Goal: Task Accomplishment & Management: Complete application form

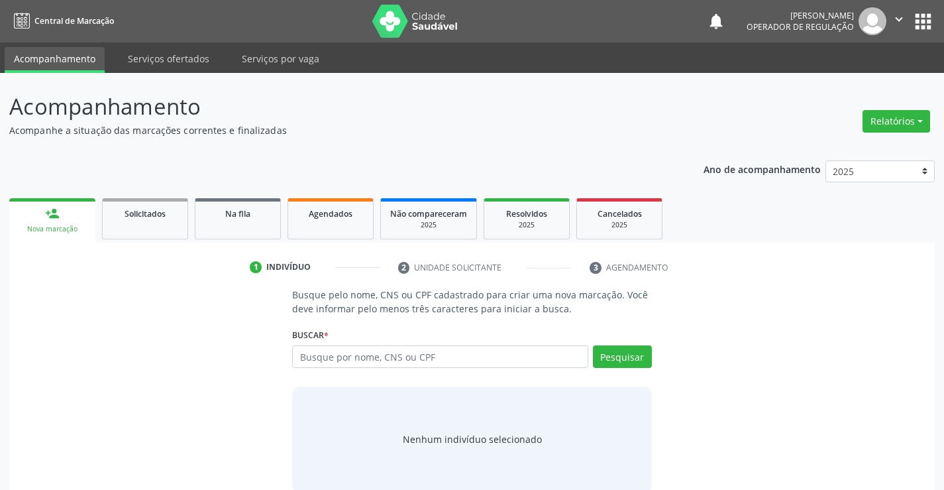
click at [83, 239] on link "person_add Nova marcação" at bounding box center [52, 220] width 86 height 44
click at [382, 346] on input "text" at bounding box center [439, 356] width 295 height 23
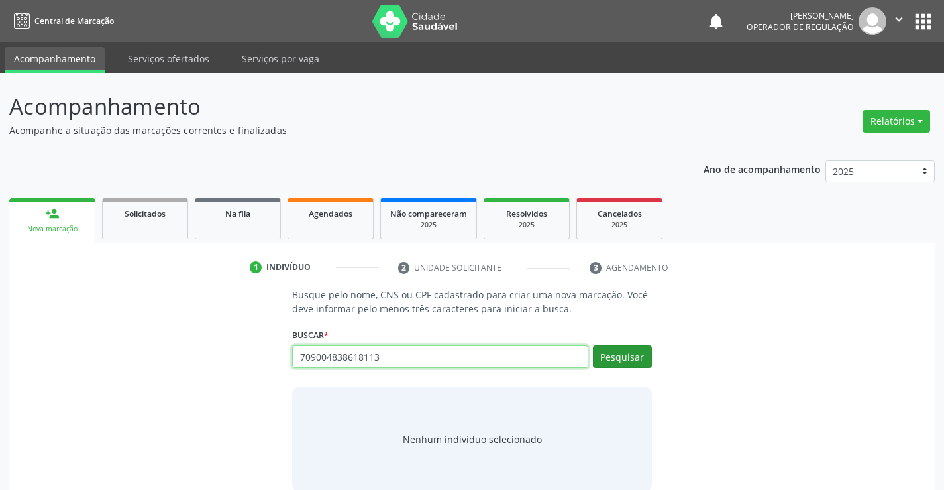
type input "709004838618113"
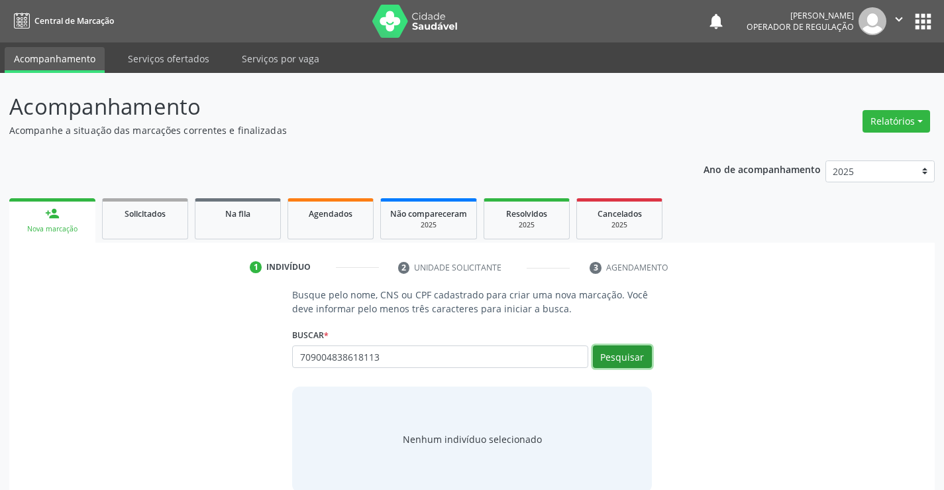
click at [623, 350] on button "Pesquisar" at bounding box center [622, 356] width 59 height 23
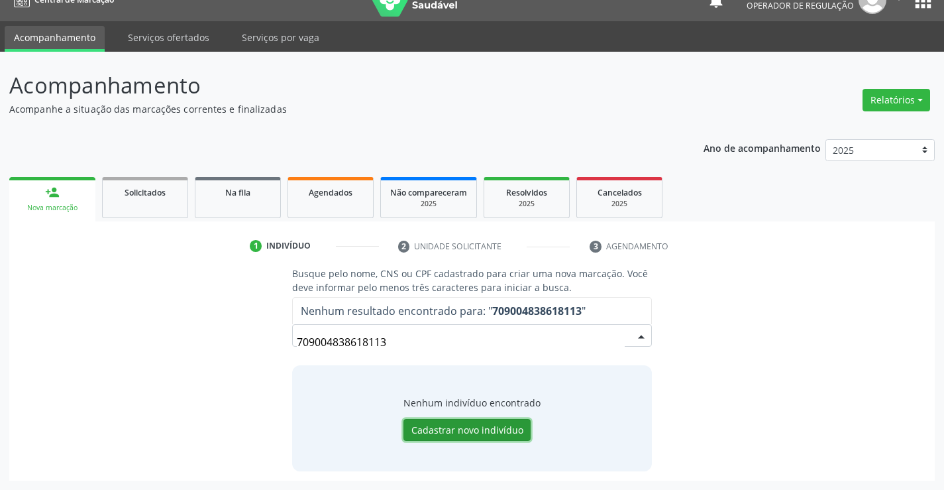
click at [440, 425] on button "Cadastrar novo indivíduo" at bounding box center [466, 430] width 127 height 23
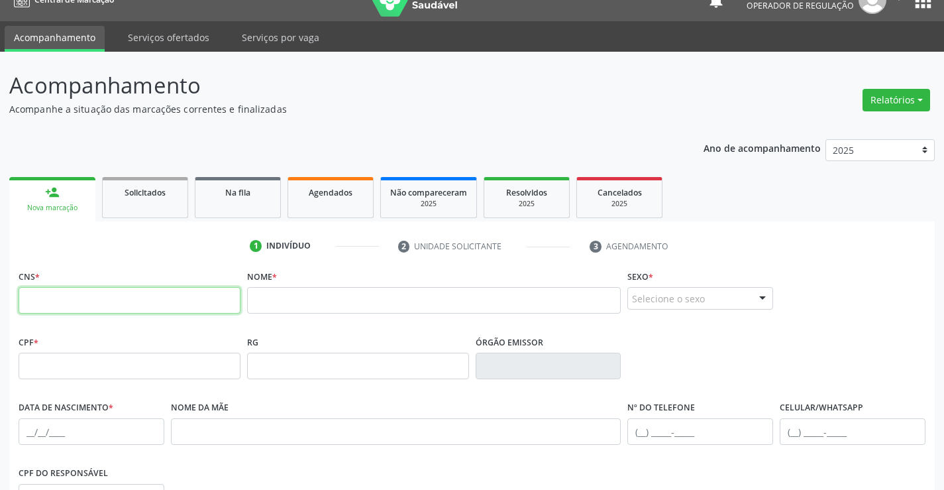
click at [148, 302] on input "text" at bounding box center [130, 300] width 222 height 26
type input "709 0048 3861 8113"
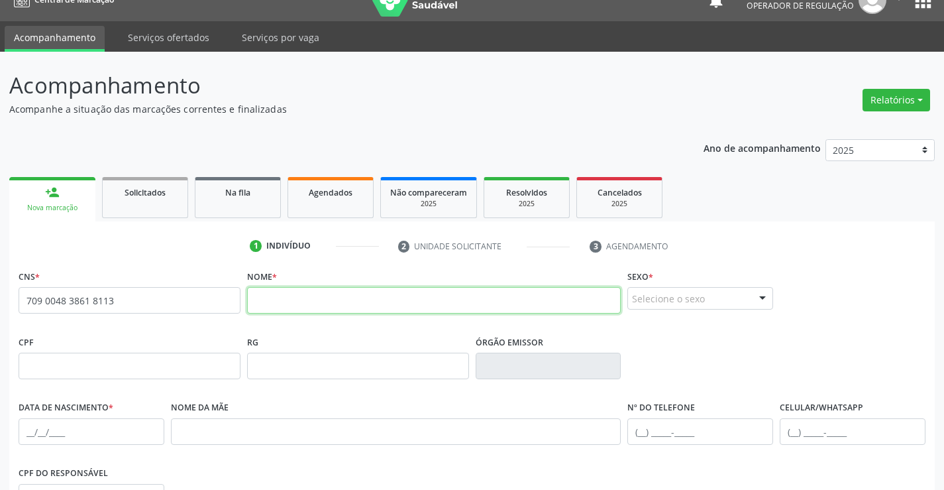
click at [283, 305] on input "text" at bounding box center [434, 300] width 374 height 26
type input "esveraldo jeferson pereira da silva"
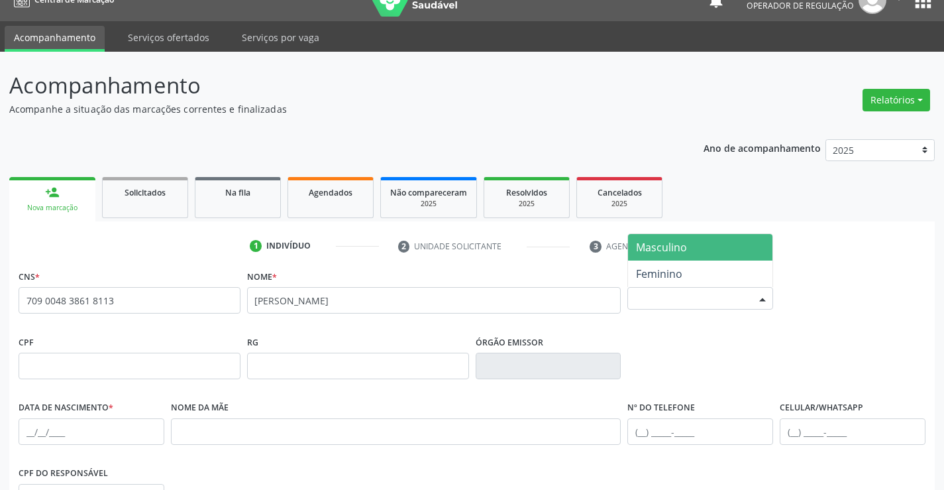
click at [701, 301] on div "Selecione o sexo" at bounding box center [700, 298] width 146 height 23
click at [662, 252] on span "Masculino" at bounding box center [661, 247] width 51 height 15
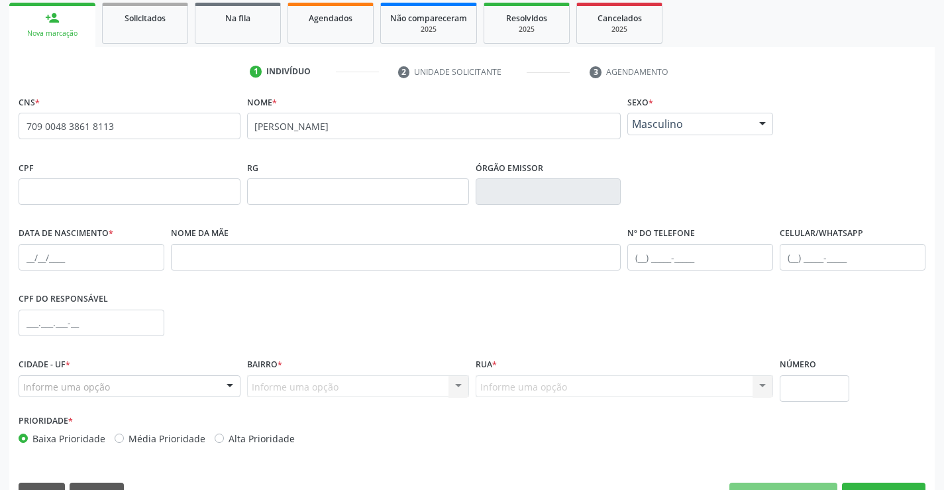
scroll to position [220, 0]
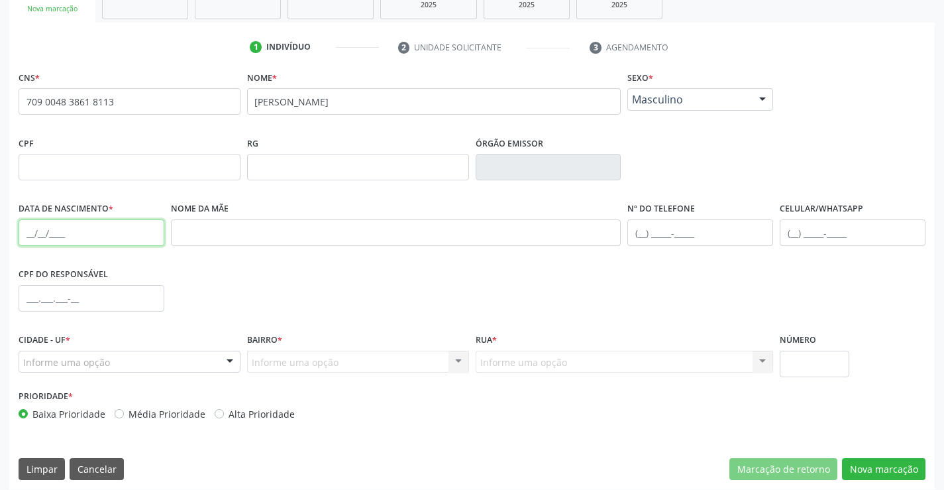
click at [28, 227] on input "text" at bounding box center [92, 232] width 146 height 26
type input "07/11/1963"
click at [131, 363] on div "Informe uma opção" at bounding box center [130, 361] width 222 height 23
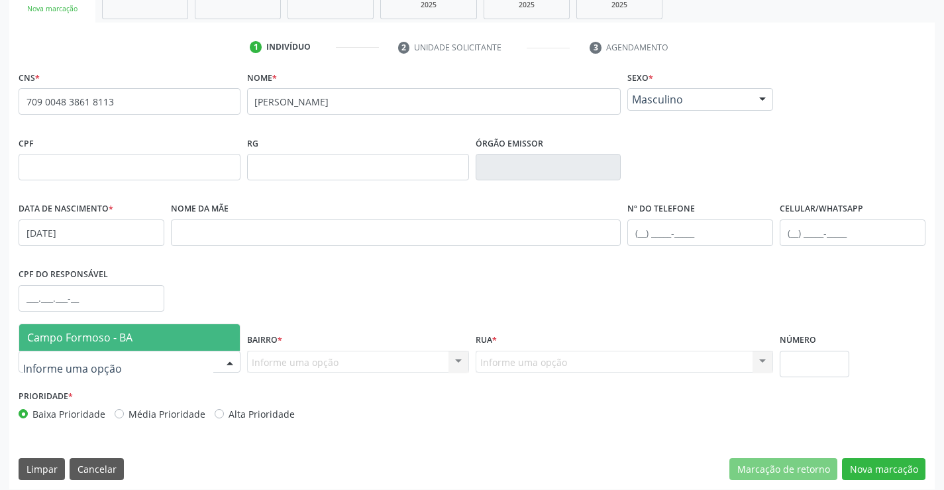
click at [136, 328] on span "Campo Formoso - BA" at bounding box center [129, 337] width 221 height 26
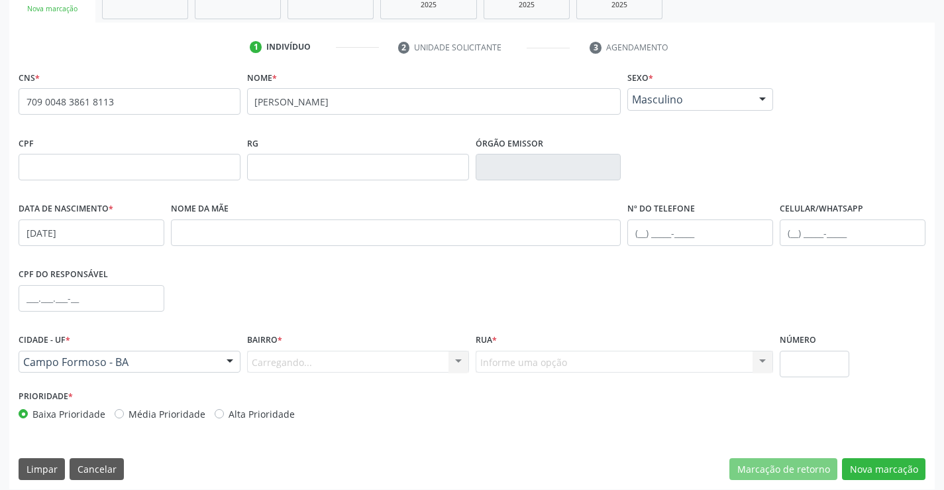
click at [452, 364] on div "Carregando... Nenhum resultado encontrado para: " " Nenhuma opção encontrada. D…" at bounding box center [358, 361] width 222 height 23
click at [451, 361] on div at bounding box center [458, 362] width 20 height 23
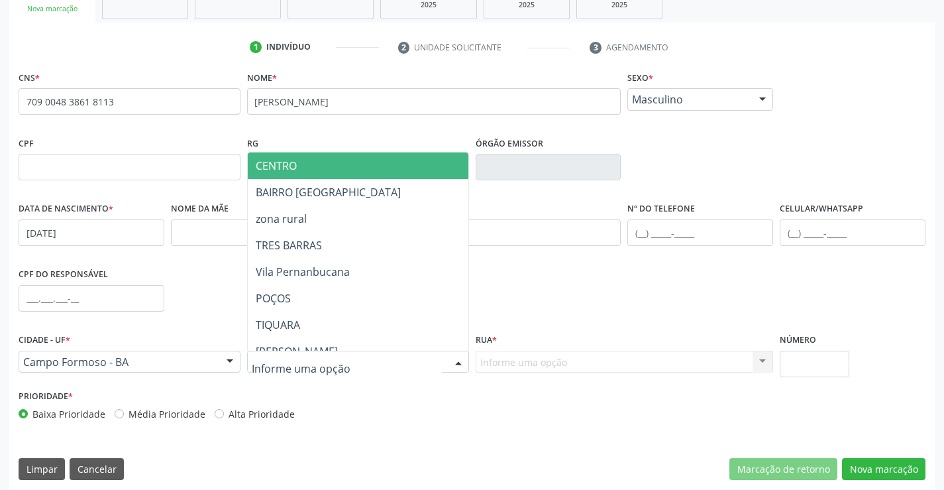
click at [328, 176] on span "CENTRO" at bounding box center [391, 165] width 286 height 26
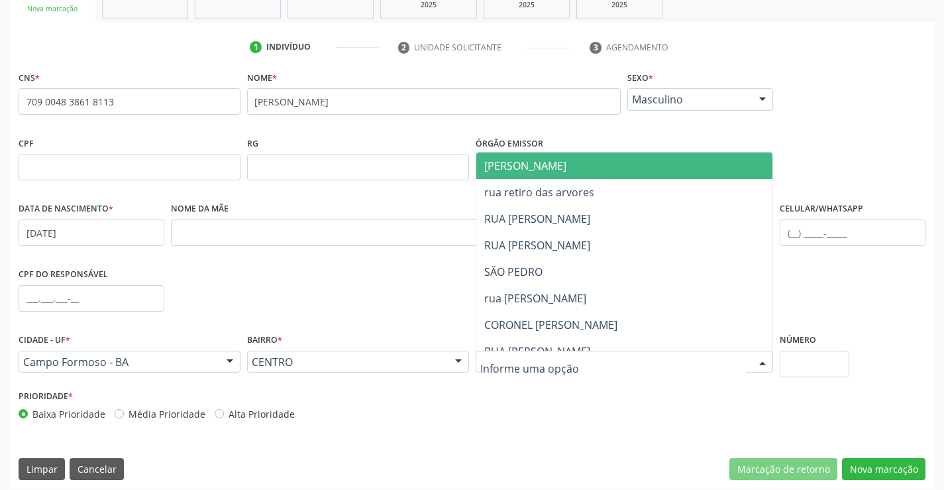
click at [661, 356] on div at bounding box center [625, 361] width 298 height 23
drag, startPoint x: 557, startPoint y: 172, endPoint x: 772, endPoint y: 366, distance: 289.0
click at [504, 172] on span "[PERSON_NAME]" at bounding box center [525, 165] width 82 height 15
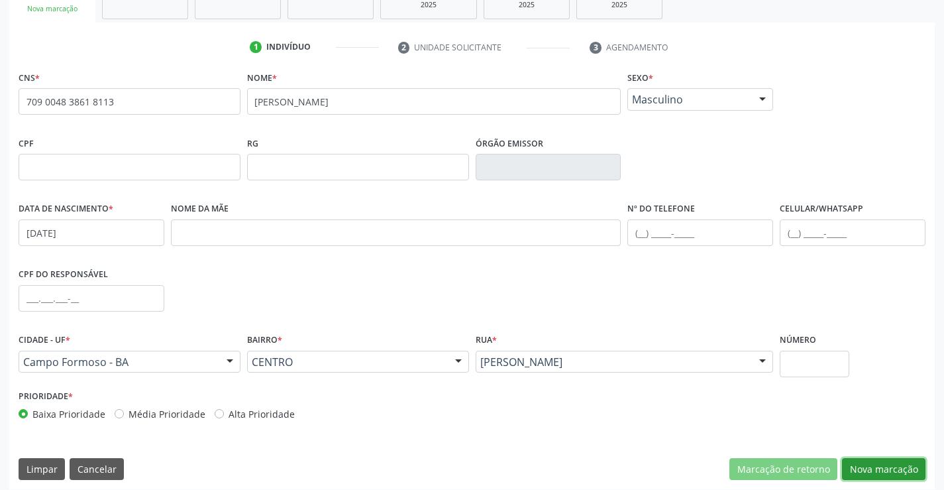
click at [874, 465] on button "Nova marcação" at bounding box center [883, 469] width 83 height 23
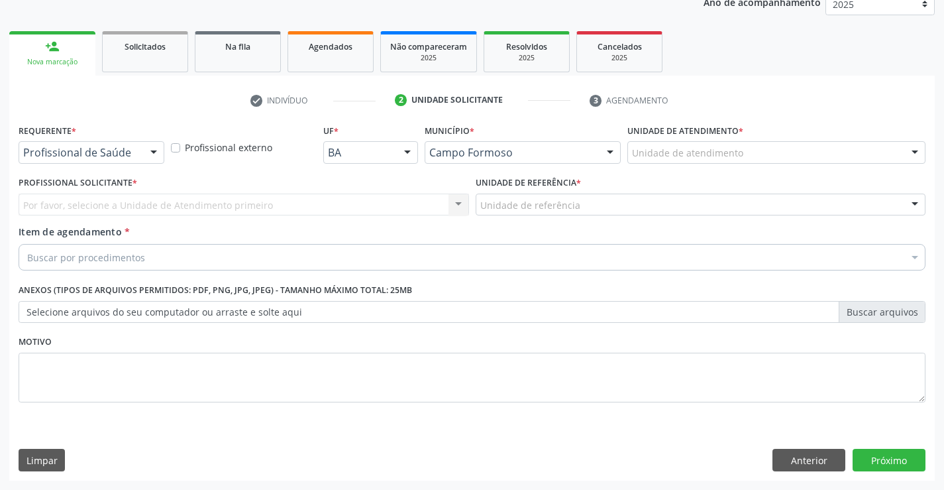
scroll to position [167, 0]
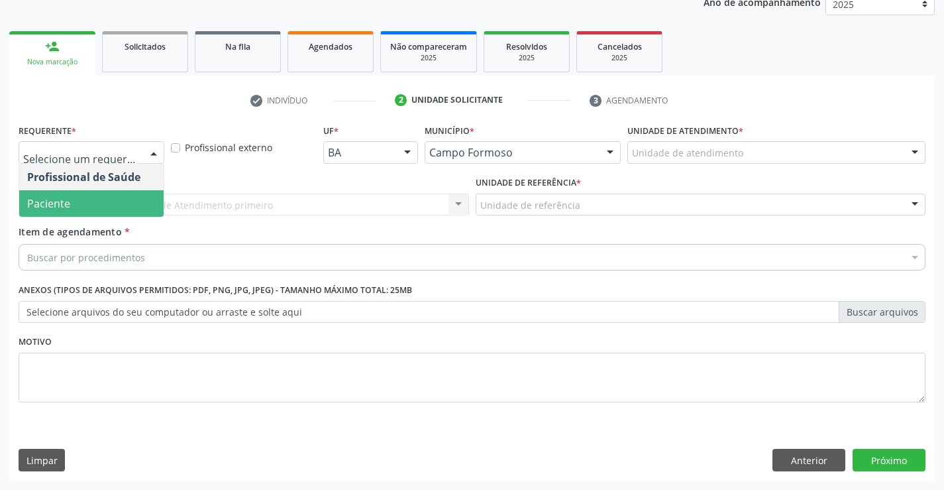
click at [97, 201] on span "Paciente" at bounding box center [91, 203] width 144 height 26
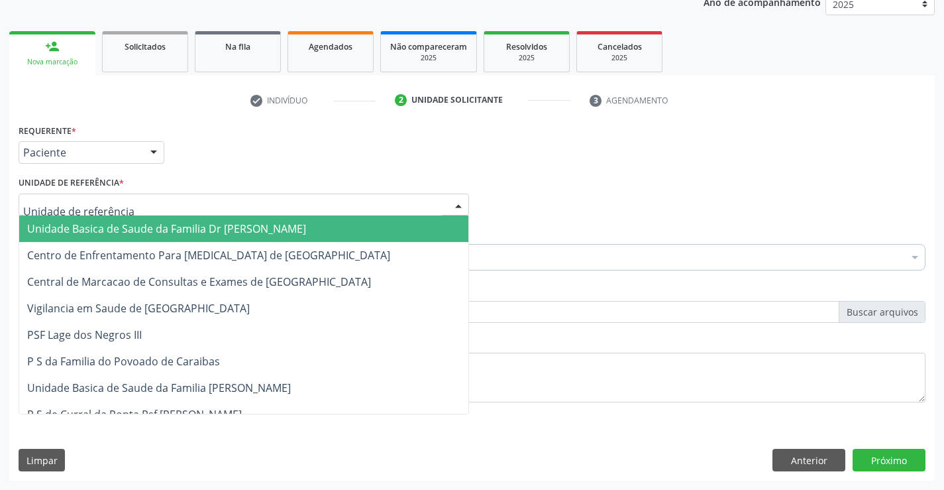
click at [196, 210] on div at bounding box center [244, 204] width 450 height 23
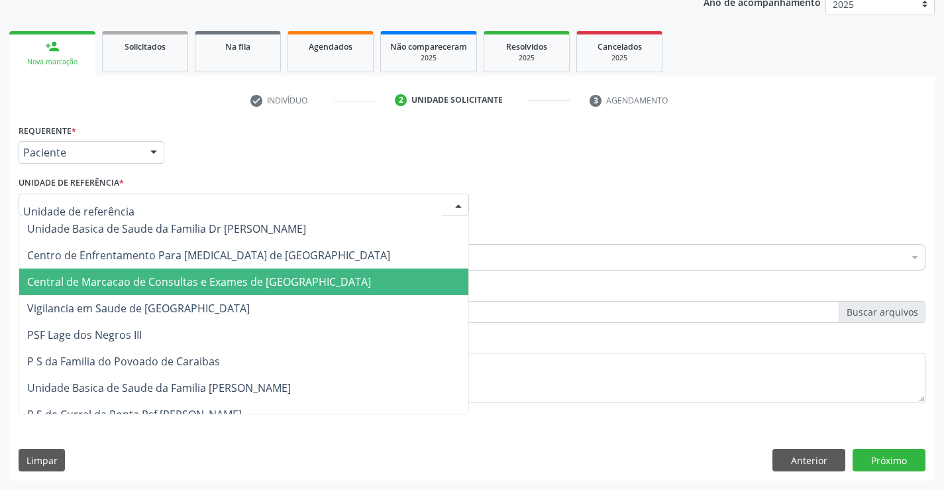
drag, startPoint x: 197, startPoint y: 278, endPoint x: 223, endPoint y: 256, distance: 33.8
click at [198, 278] on span "Central de Marcacao de Consultas e Exames de [GEOGRAPHIC_DATA]" at bounding box center [199, 281] width 344 height 15
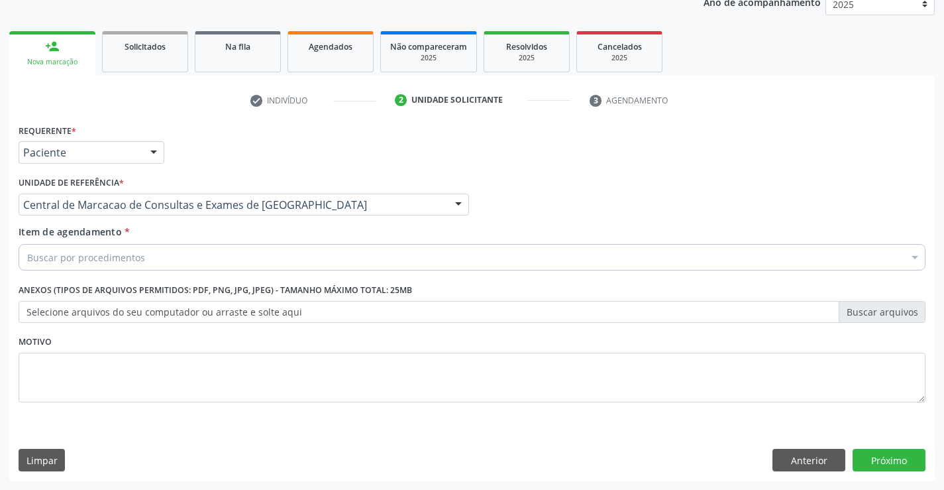
click at [223, 256] on div "Buscar por procedimentos" at bounding box center [472, 257] width 907 height 26
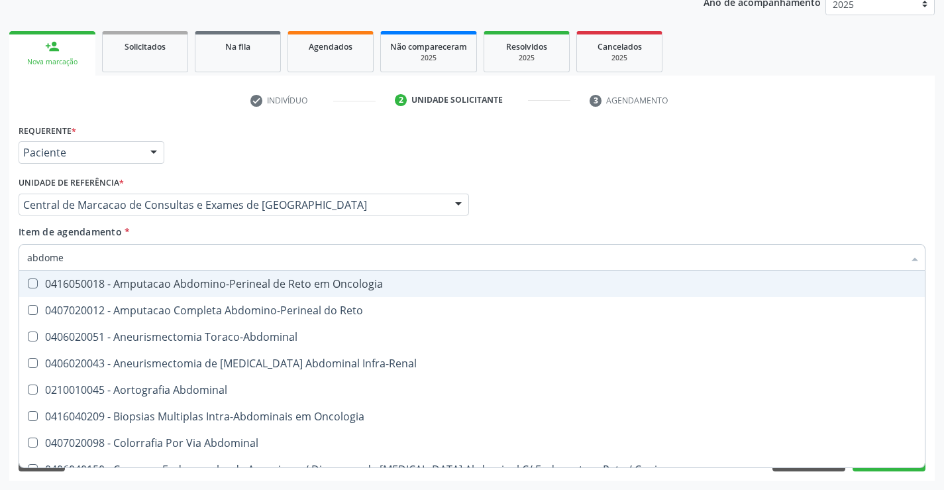
type input "abdomen"
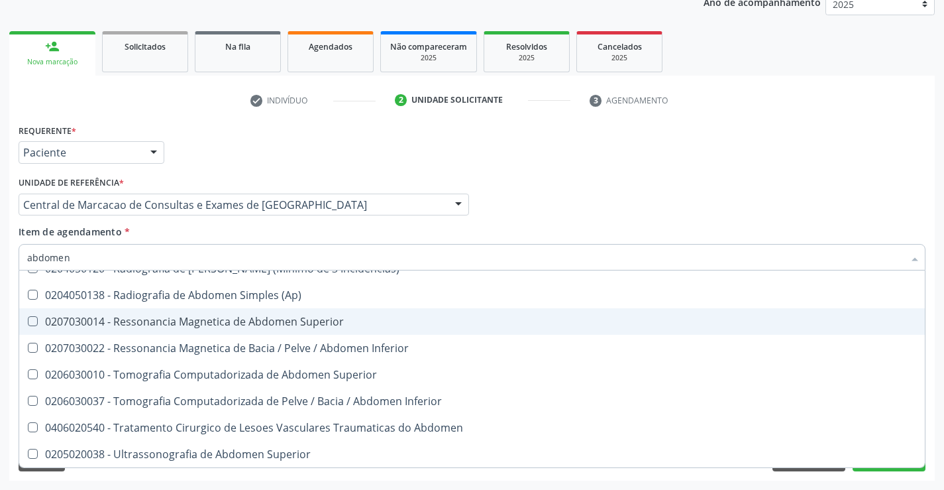
scroll to position [68, 0]
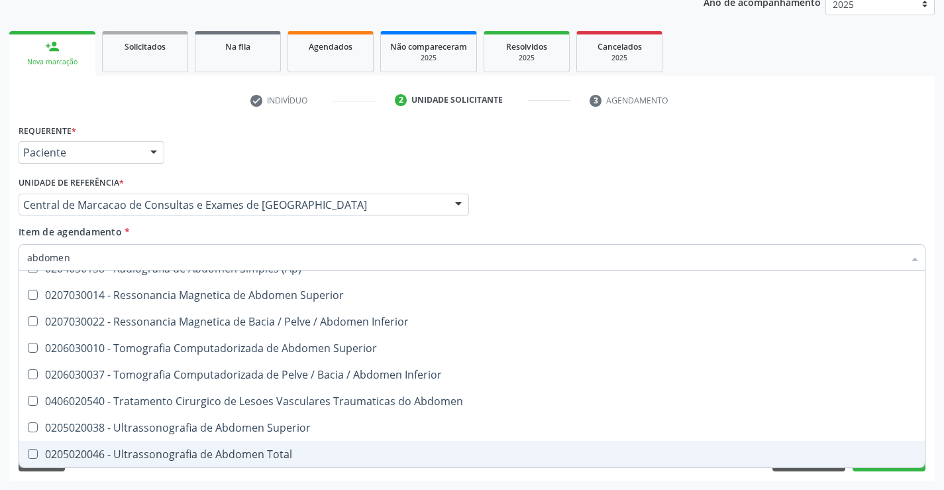
click at [233, 448] on div "0205020046 - Ultrassonografia de Abdomen Total" at bounding box center [472, 453] width 890 height 11
checkbox Total "true"
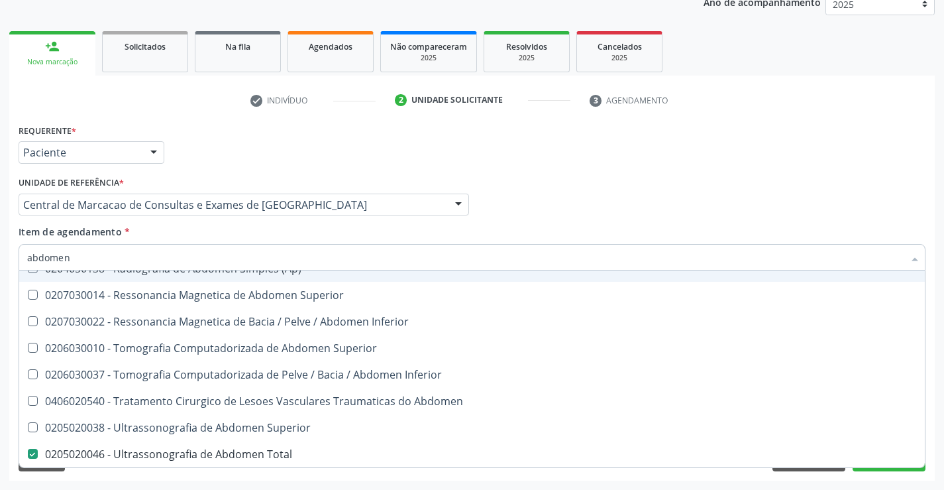
drag, startPoint x: 496, startPoint y: 184, endPoint x: 851, endPoint y: 439, distance: 437.2
click at [497, 184] on div "Profissional Solicitante Por favor, selecione a Unidade de Atendimento primeiro…" at bounding box center [472, 199] width 914 height 52
checkbox Incidencias\) "true"
checkbox Total "false"
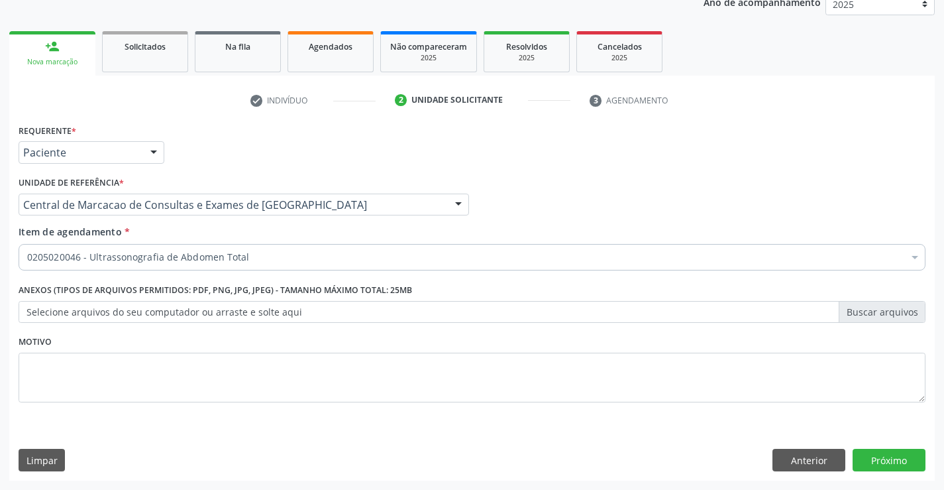
scroll to position [0, 0]
click at [874, 459] on button "Próximo" at bounding box center [889, 459] width 73 height 23
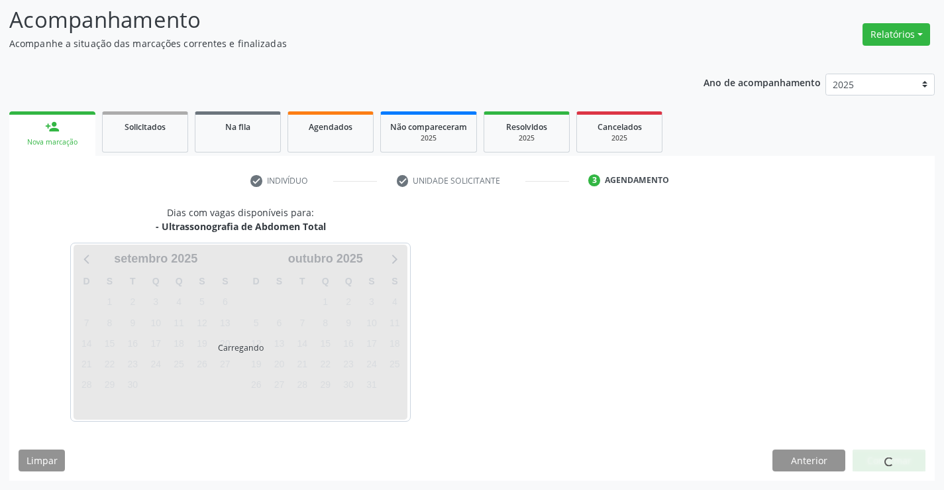
scroll to position [87, 0]
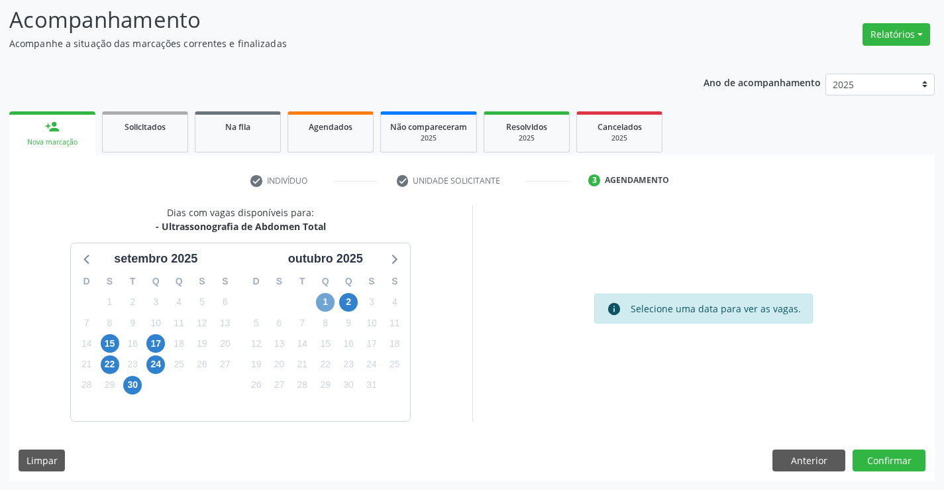
click at [331, 299] on span "1" at bounding box center [325, 302] width 19 height 19
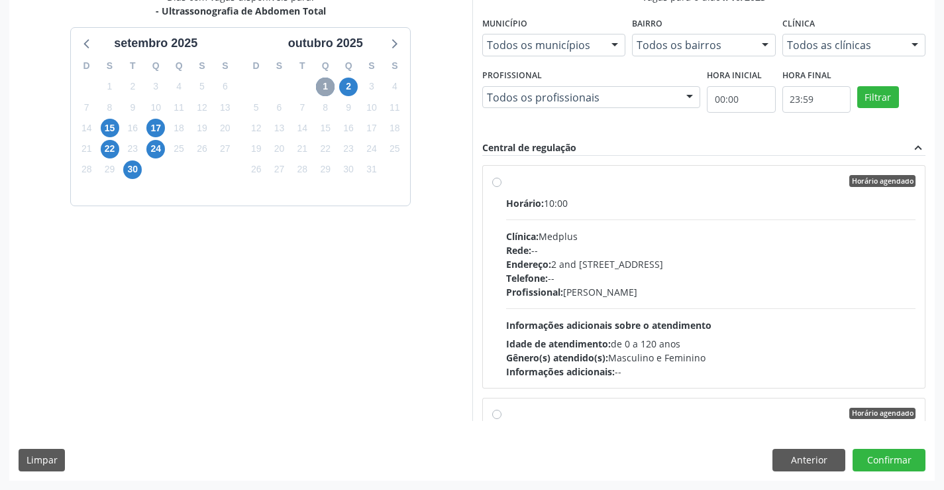
scroll to position [170, 0]
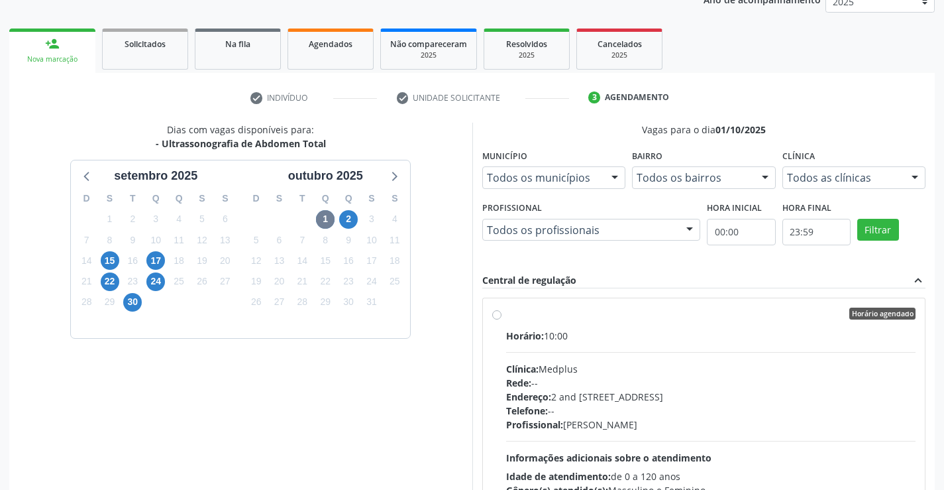
click at [509, 329] on span "Horário:" at bounding box center [525, 335] width 38 height 13
click at [501, 319] on input "Horário agendado Horário: 10:00 Clínica: Medplus Rede: -- Endereço: 2 and S 204…" at bounding box center [496, 313] width 9 height 12
radio input "true"
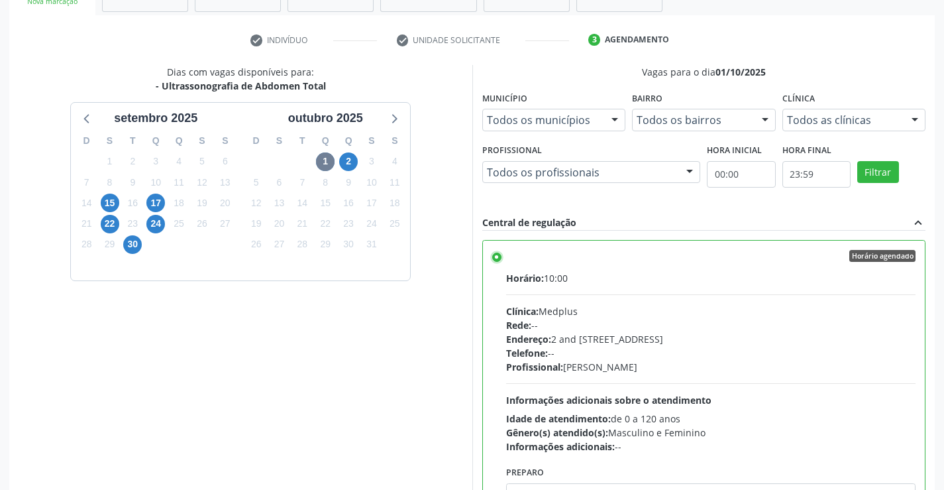
scroll to position [302, 0]
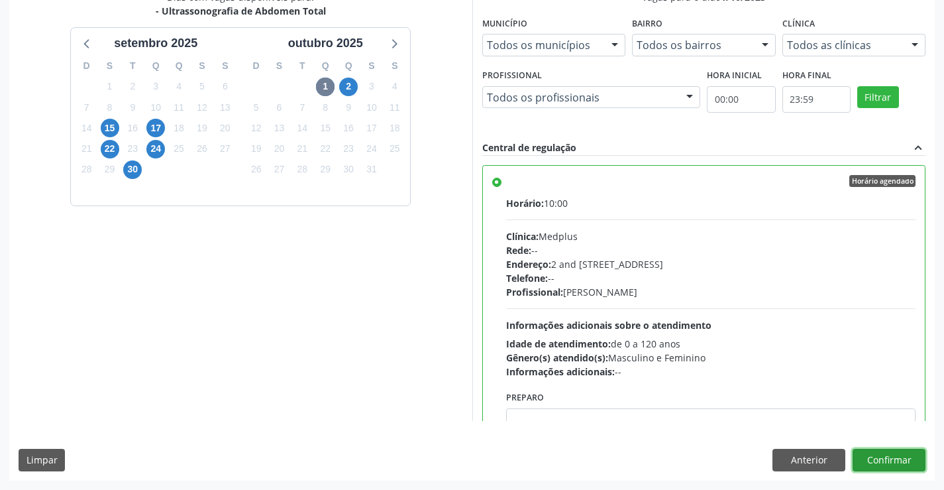
click at [874, 459] on button "Confirmar" at bounding box center [889, 459] width 73 height 23
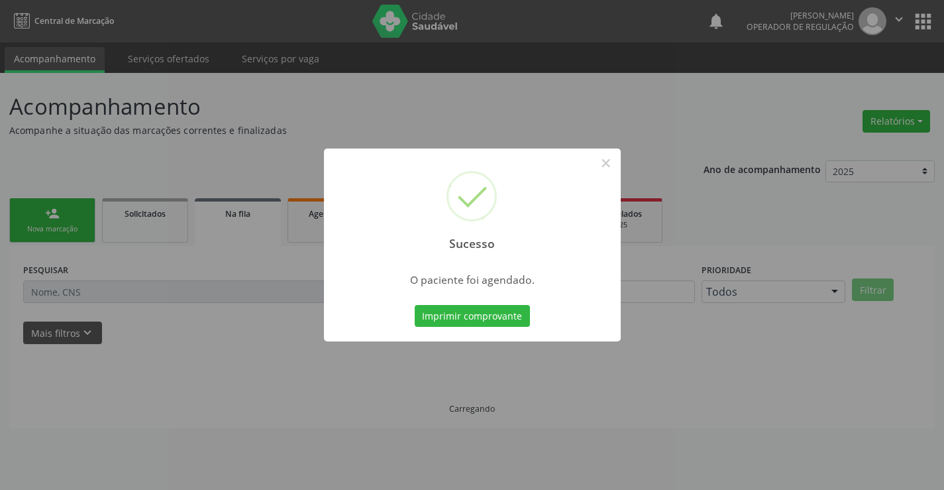
scroll to position [0, 0]
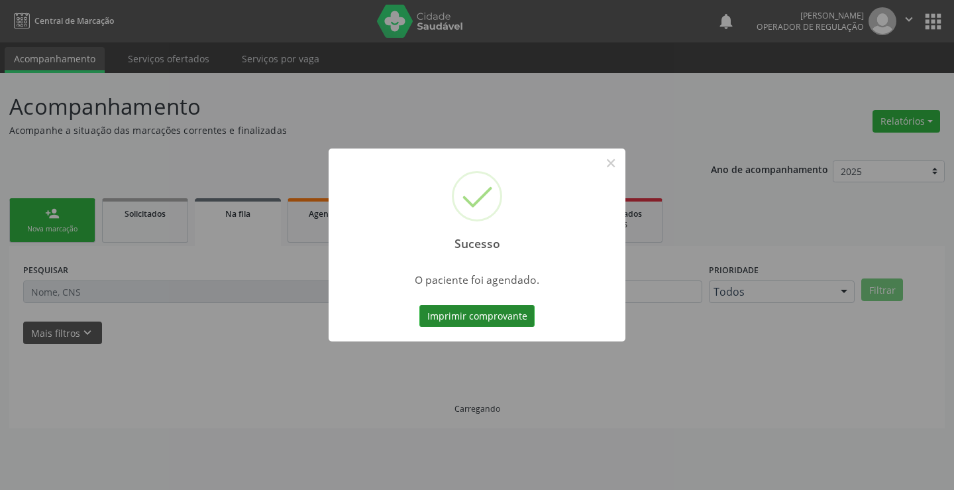
click at [482, 314] on button "Imprimir comprovante" at bounding box center [476, 316] width 115 height 23
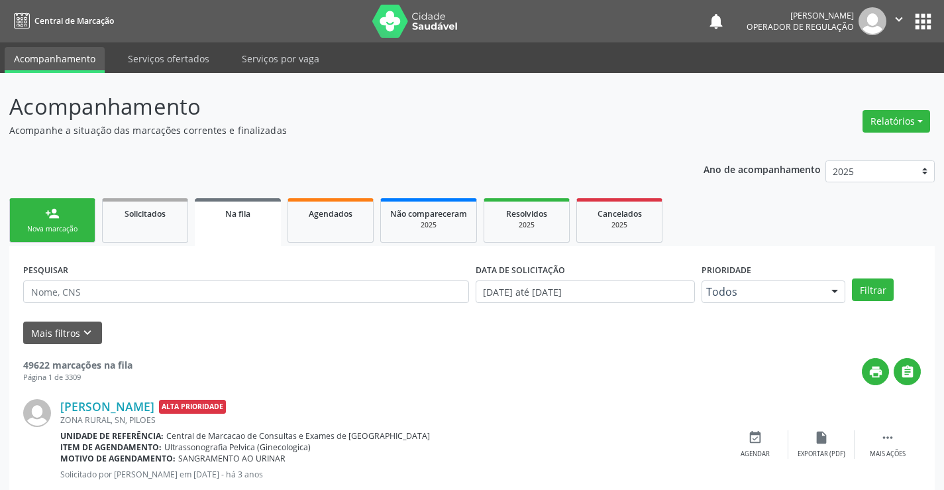
click at [76, 204] on link "person_add Nova marcação" at bounding box center [52, 220] width 86 height 44
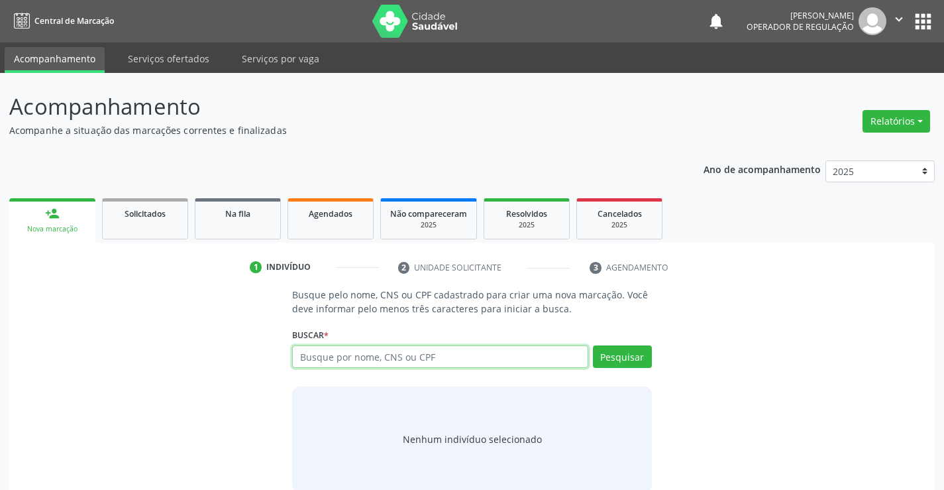
click at [439, 356] on input "text" at bounding box center [439, 356] width 295 height 23
type input "702000890867683"
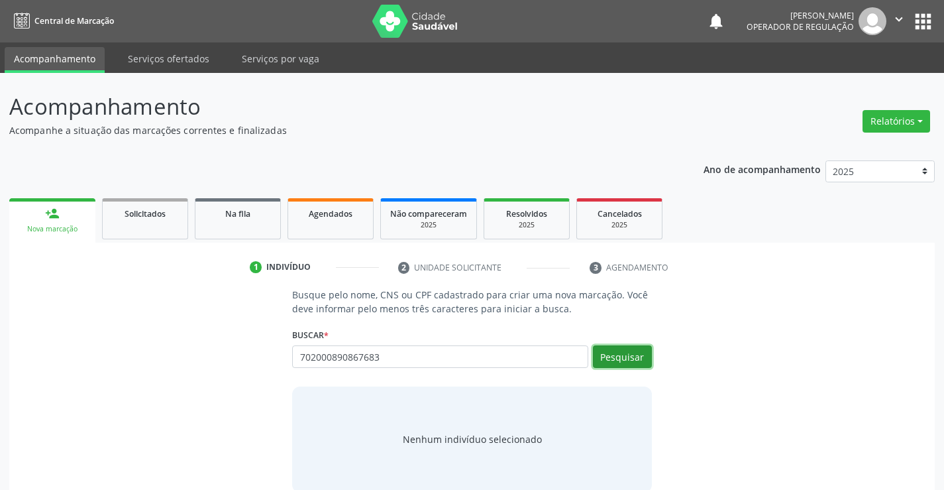
click at [630, 356] on button "Pesquisar" at bounding box center [622, 356] width 59 height 23
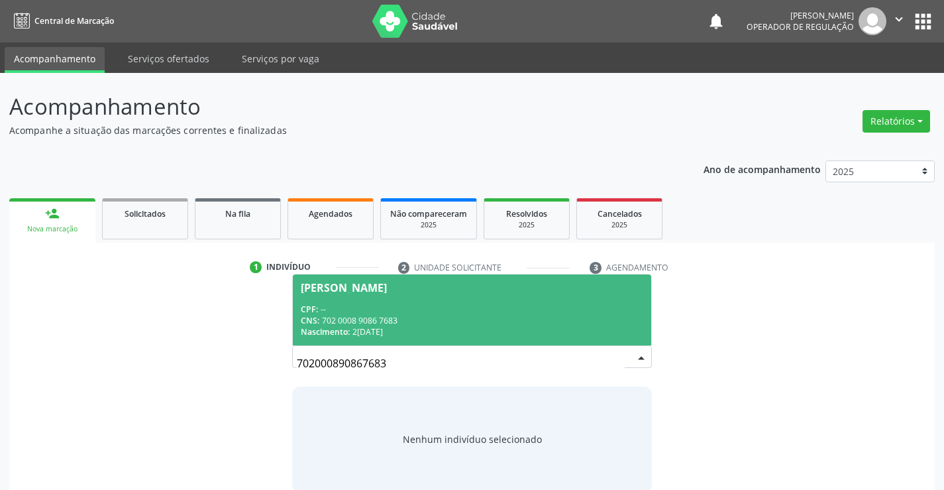
click at [411, 296] on span "Maria Jose dos Santos Silva CPF: -- CNS: 702 0008 9086 7683 Nascimento: 21/01/1…" at bounding box center [472, 309] width 358 height 71
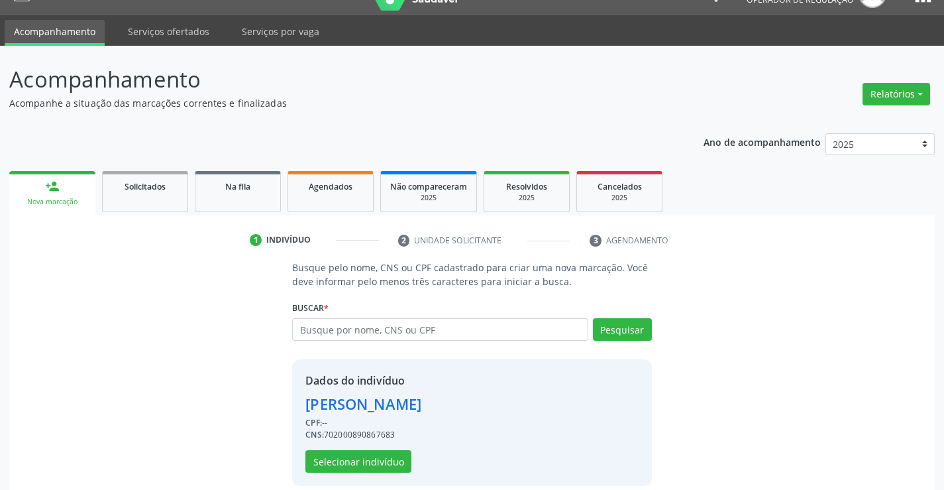
scroll to position [42, 0]
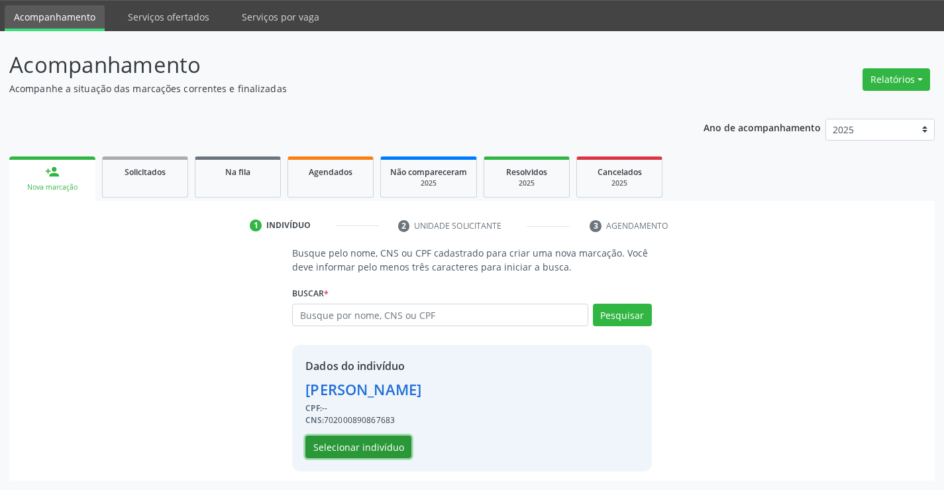
click at [376, 439] on button "Selecionar indivíduo" at bounding box center [358, 446] width 106 height 23
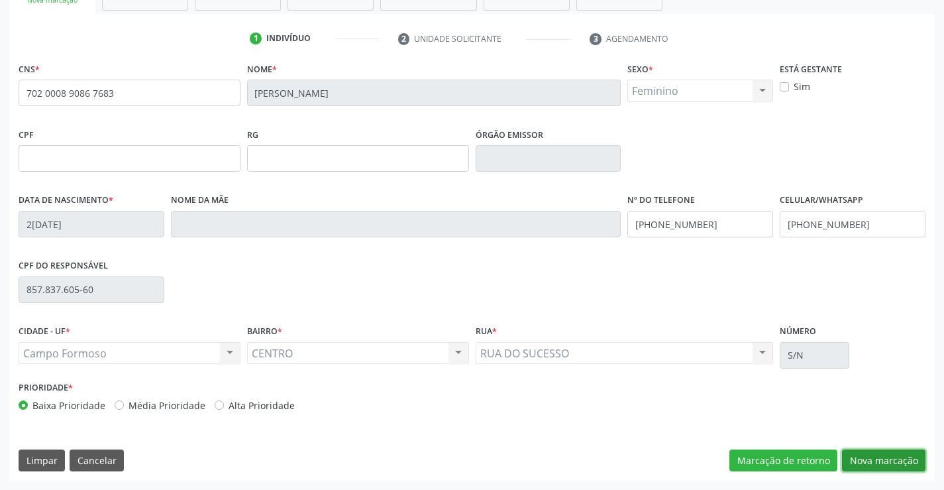
drag, startPoint x: 878, startPoint y: 457, endPoint x: 701, endPoint y: 378, distance: 193.7
click at [874, 458] on button "Nova marcação" at bounding box center [883, 460] width 83 height 23
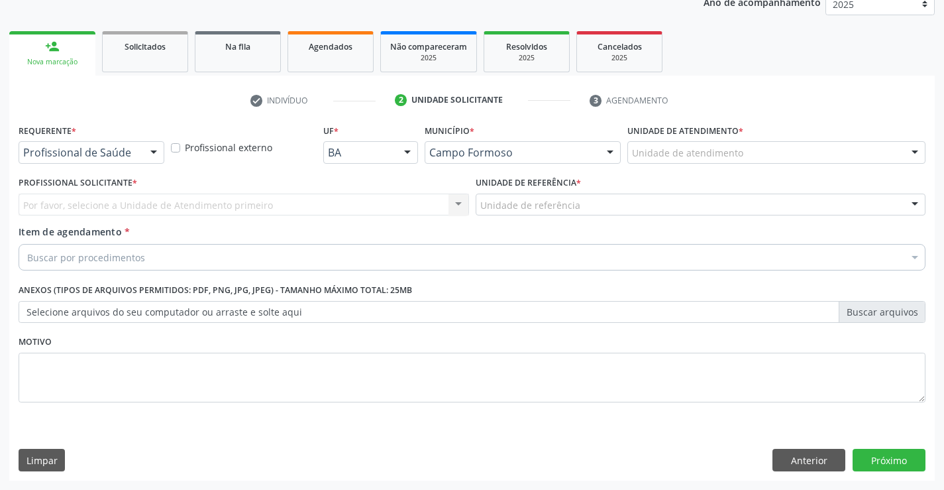
scroll to position [167, 0]
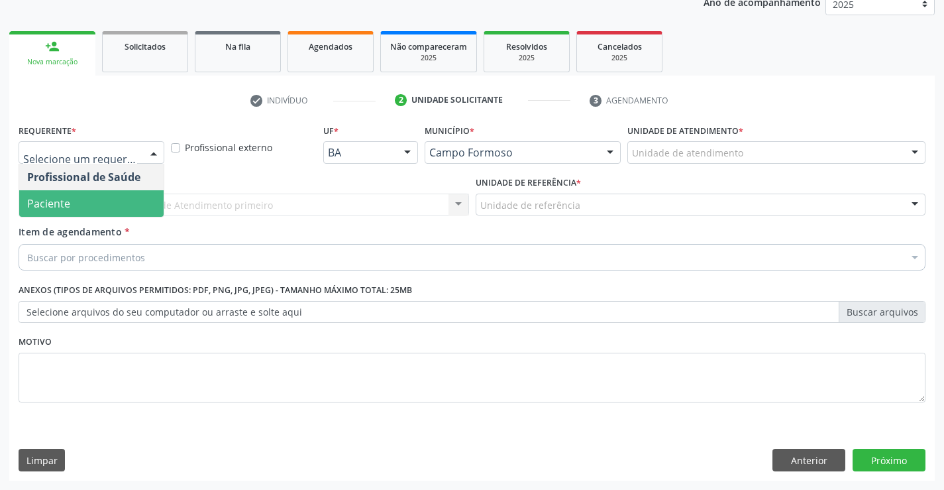
click at [67, 204] on span "Paciente" at bounding box center [48, 203] width 43 height 15
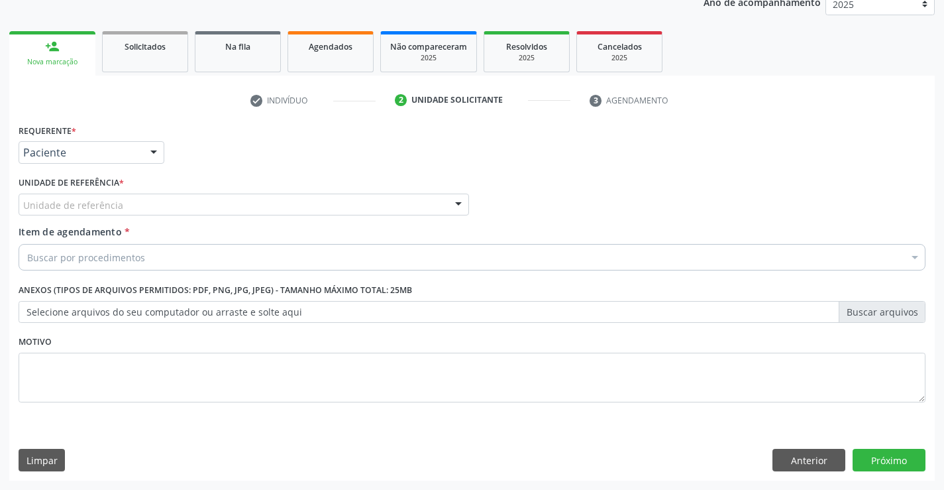
click at [177, 202] on div "Unidade de referência" at bounding box center [244, 204] width 450 height 23
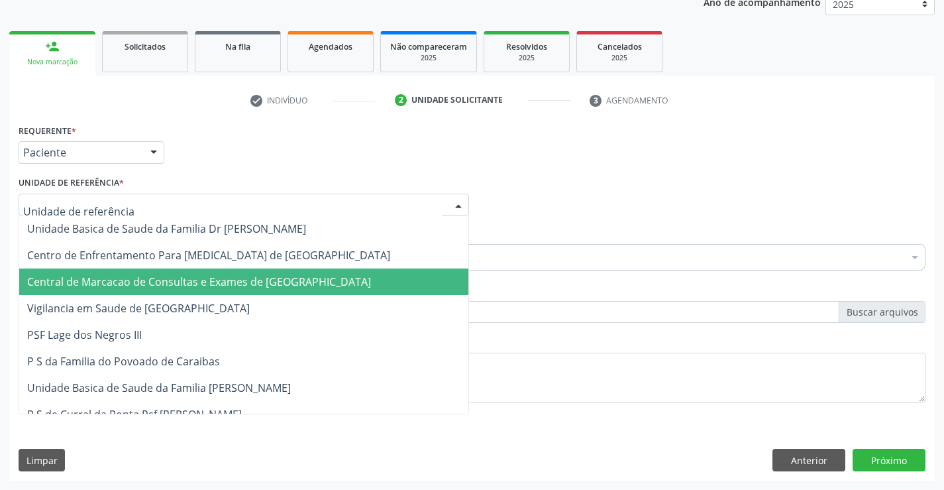
click at [187, 291] on span "Central de Marcacao de Consultas e Exames de [GEOGRAPHIC_DATA]" at bounding box center [243, 281] width 449 height 26
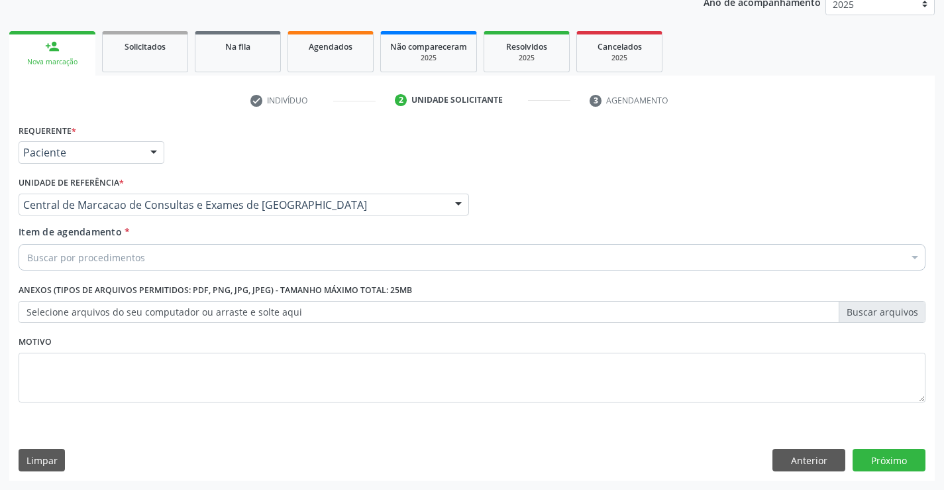
click at [208, 266] on div "Buscar por procedimentos" at bounding box center [472, 257] width 907 height 26
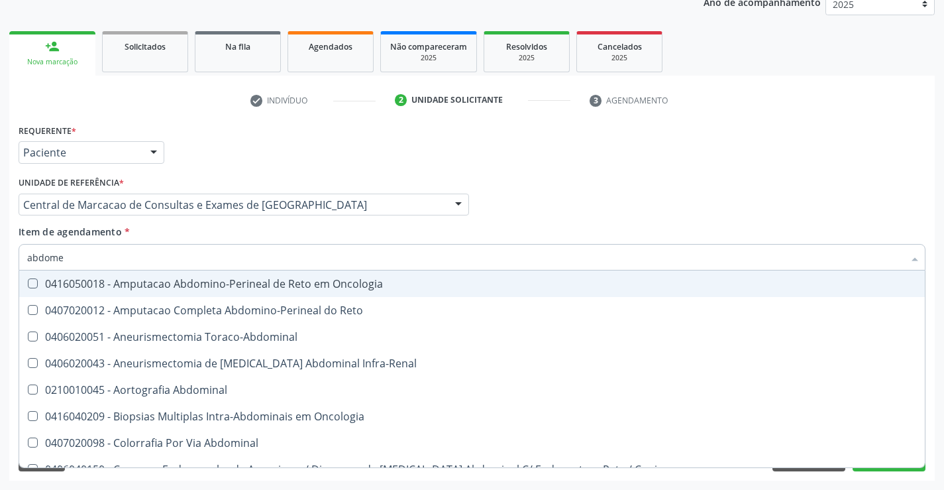
type input "abdomen"
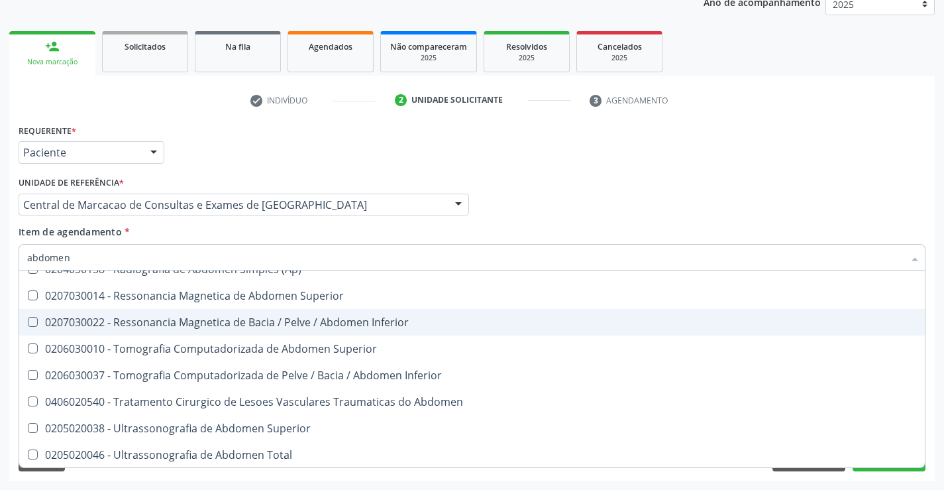
scroll to position [68, 0]
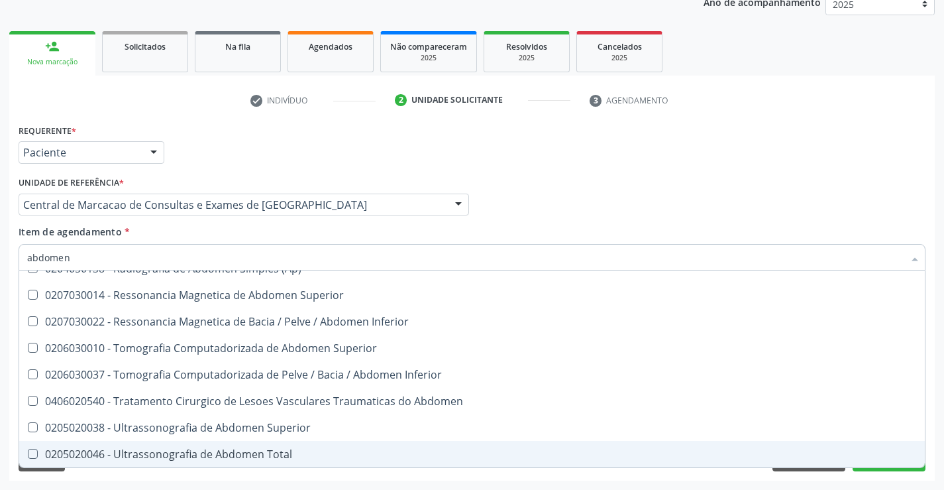
click at [246, 450] on div "0205020046 - Ultrassonografia de Abdomen Total" at bounding box center [472, 453] width 890 height 11
checkbox Total "true"
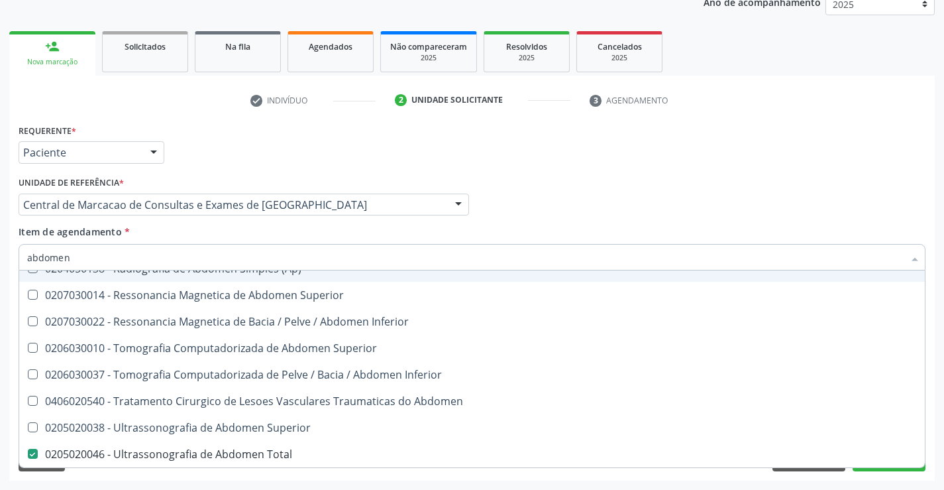
click at [688, 199] on div "Profissional Solicitante Por favor, selecione a Unidade de Atendimento primeiro…" at bounding box center [472, 199] width 914 height 52
checkbox Incidencias\) "true"
checkbox Total "false"
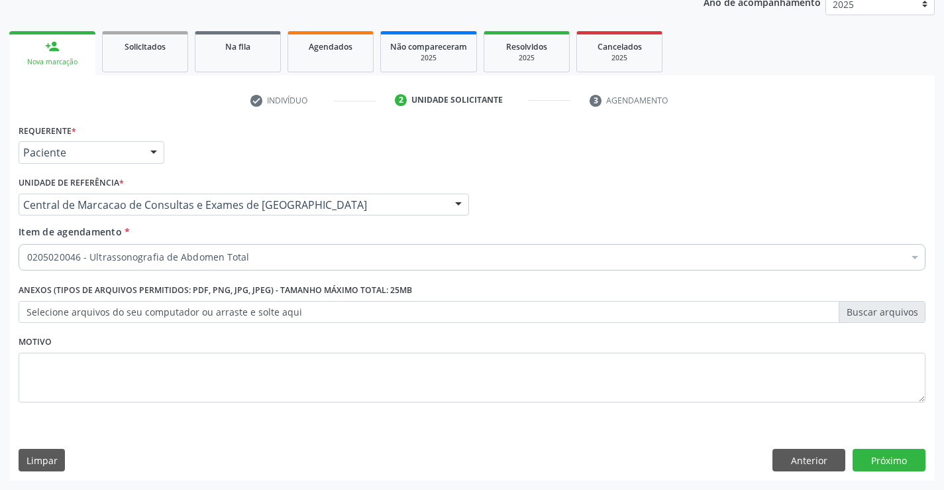
scroll to position [0, 0]
click at [890, 466] on button "Próximo" at bounding box center [889, 459] width 73 height 23
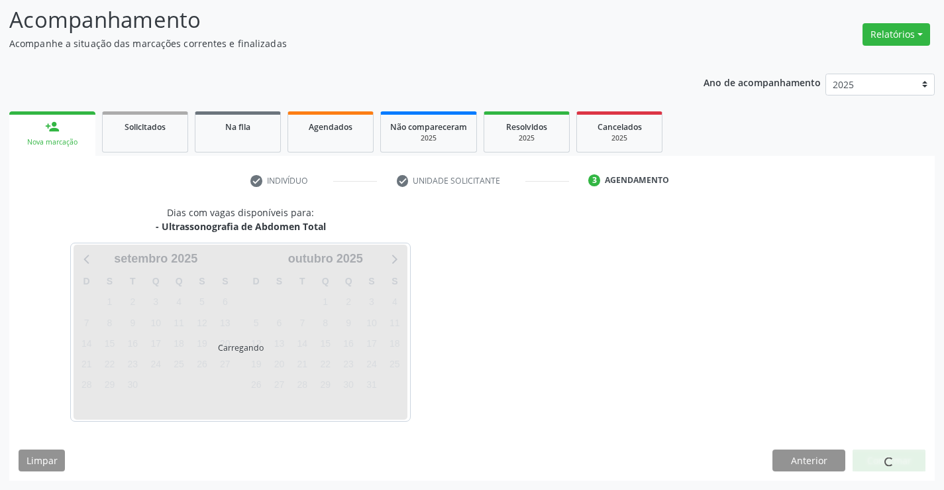
scroll to position [87, 0]
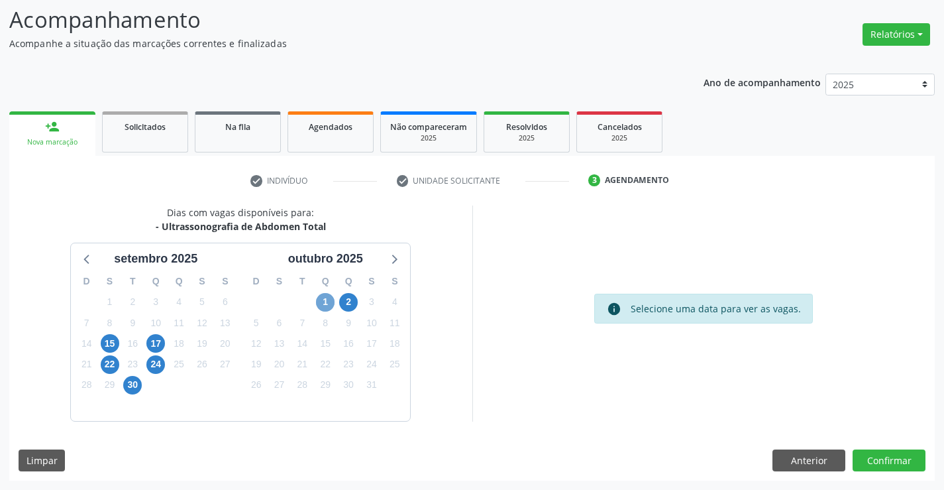
click at [319, 301] on span "1" at bounding box center [325, 302] width 19 height 19
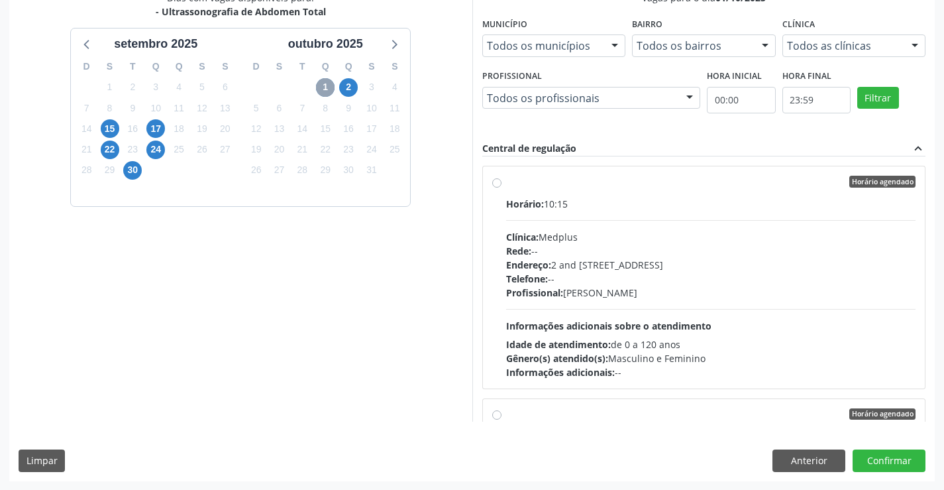
scroll to position [302, 0]
click at [593, 239] on div "Clínica: Medplus" at bounding box center [711, 236] width 410 height 14
click at [501, 187] on input "Horário agendado Horário: 10:15 Clínica: Medplus Rede: -- Endereço: 2 and S 204…" at bounding box center [496, 181] width 9 height 12
radio input "true"
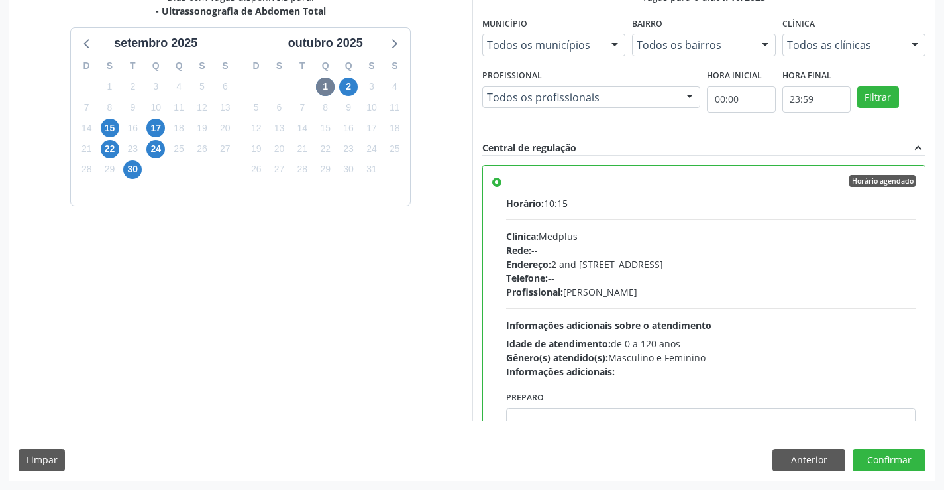
click at [638, 286] on div "Profissional: Lanna Peralva Miranda Rocha" at bounding box center [711, 292] width 410 height 14
click at [501, 187] on input "Horário agendado Horário: 10:15 Clínica: Medplus Rede: -- Endereço: 2 and S 204…" at bounding box center [496, 181] width 9 height 12
click at [348, 84] on span "2" at bounding box center [348, 87] width 19 height 19
click at [329, 87] on span "1" at bounding box center [325, 87] width 19 height 19
click at [881, 448] on div "Dias com vagas disponíveis para: - Ultrassonografia de Abdomen Total setembro 2…" at bounding box center [471, 235] width 925 height 490
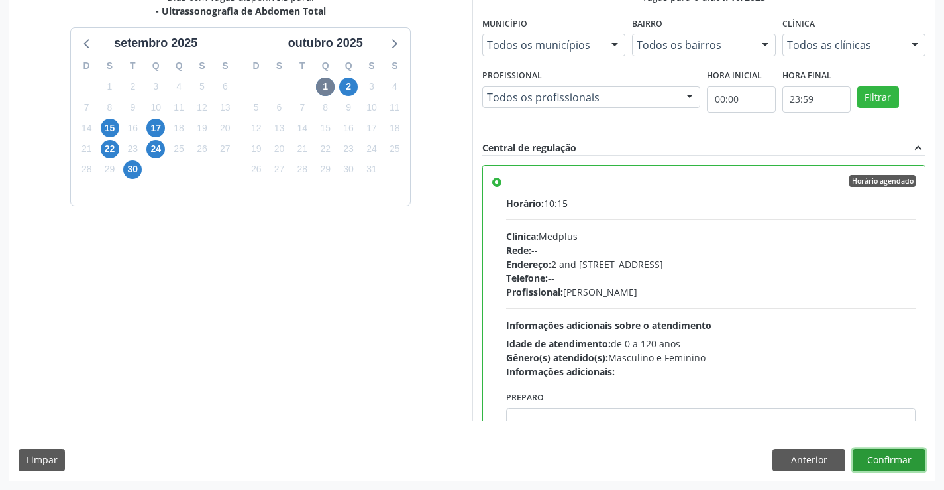
click at [872, 463] on button "Confirmar" at bounding box center [889, 459] width 73 height 23
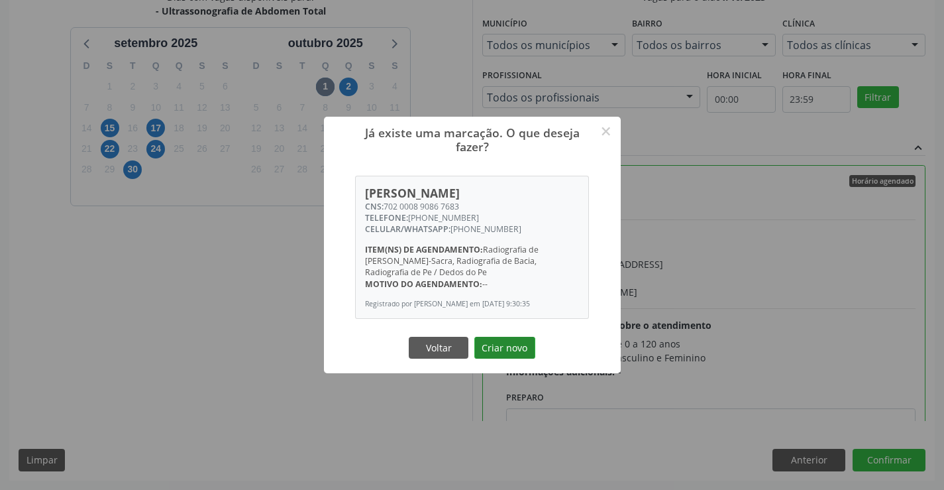
click at [515, 346] on button "Criar novo" at bounding box center [504, 348] width 61 height 23
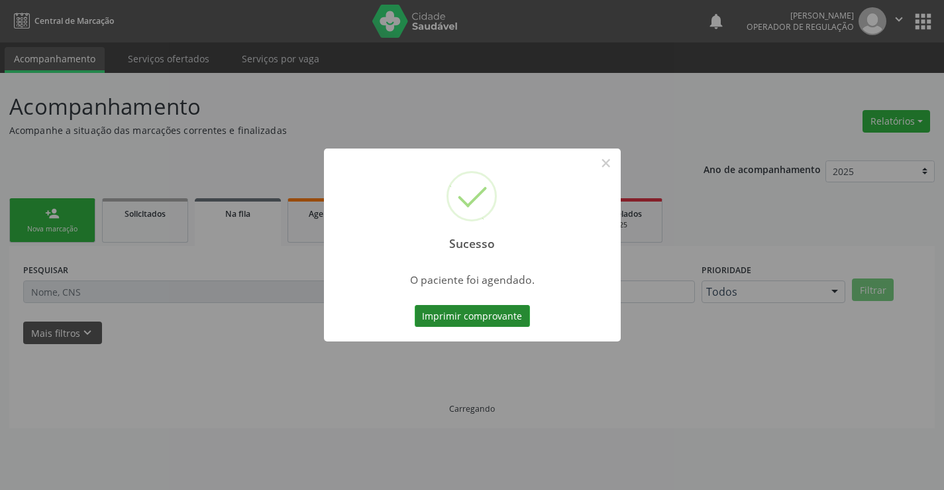
scroll to position [0, 0]
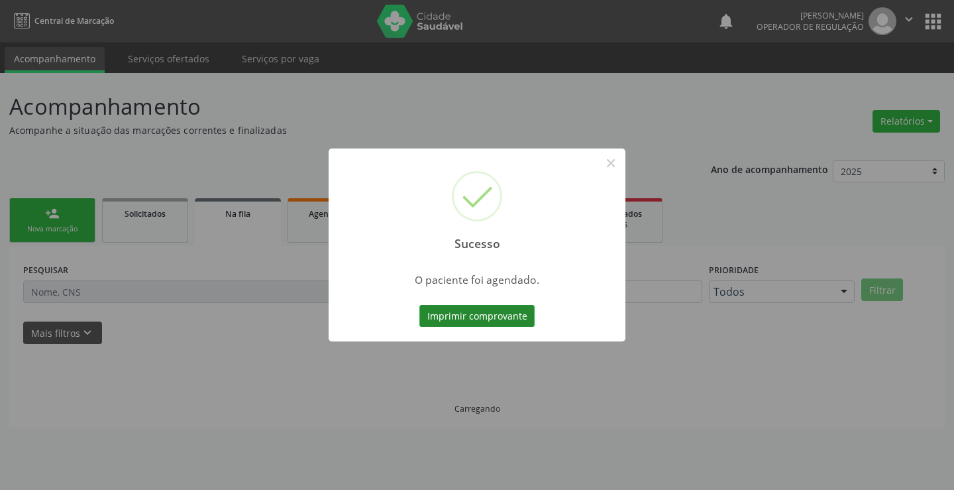
click at [513, 307] on button "Imprimir comprovante" at bounding box center [476, 316] width 115 height 23
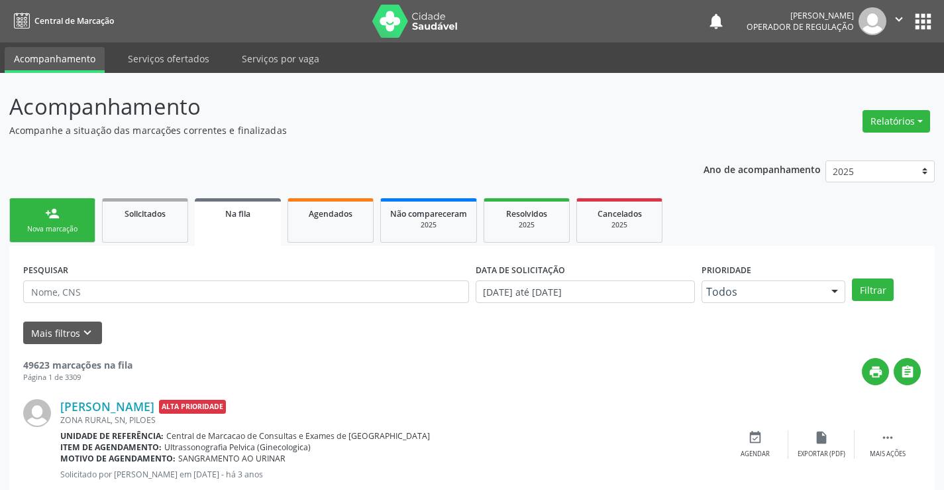
click at [68, 218] on link "person_add Nova marcação" at bounding box center [52, 220] width 86 height 44
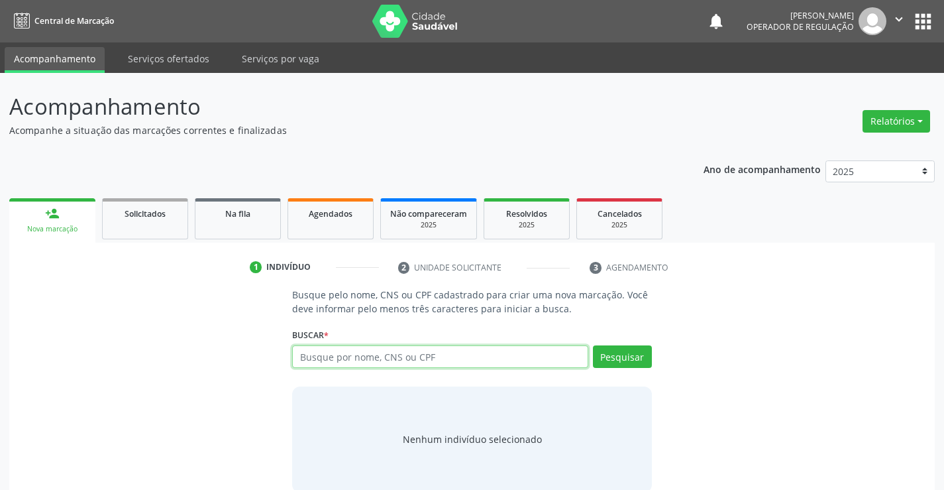
click at [380, 354] on input "text" at bounding box center [439, 356] width 295 height 23
type input "700607900550568"
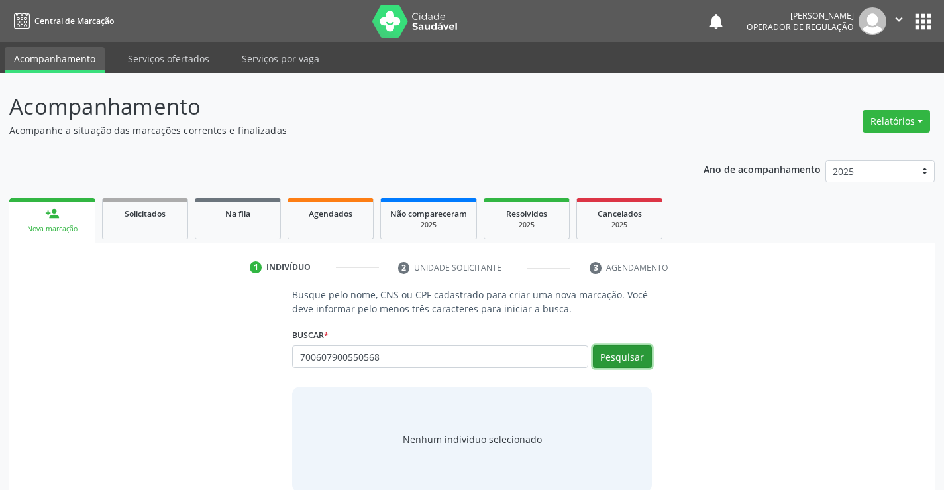
click at [641, 350] on button "Pesquisar" at bounding box center [622, 356] width 59 height 23
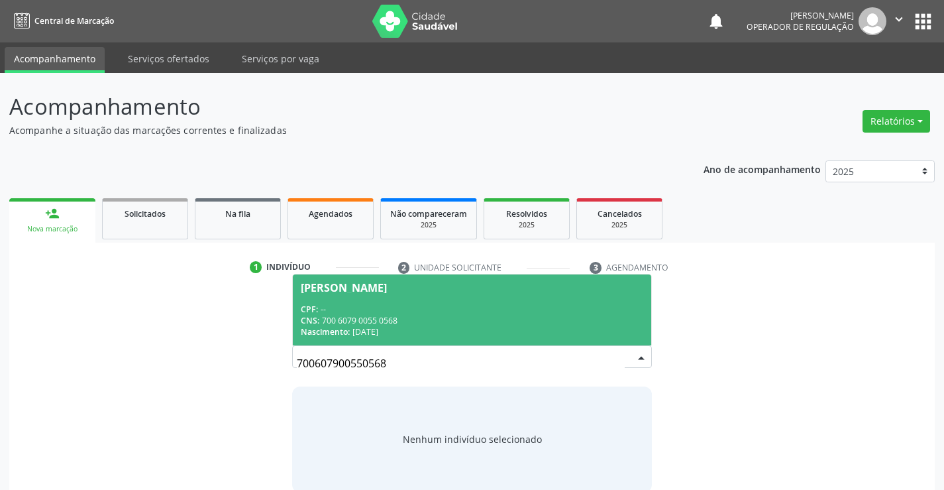
click at [429, 319] on div "CNS: 700 6079 0055 0568" at bounding box center [472, 320] width 342 height 11
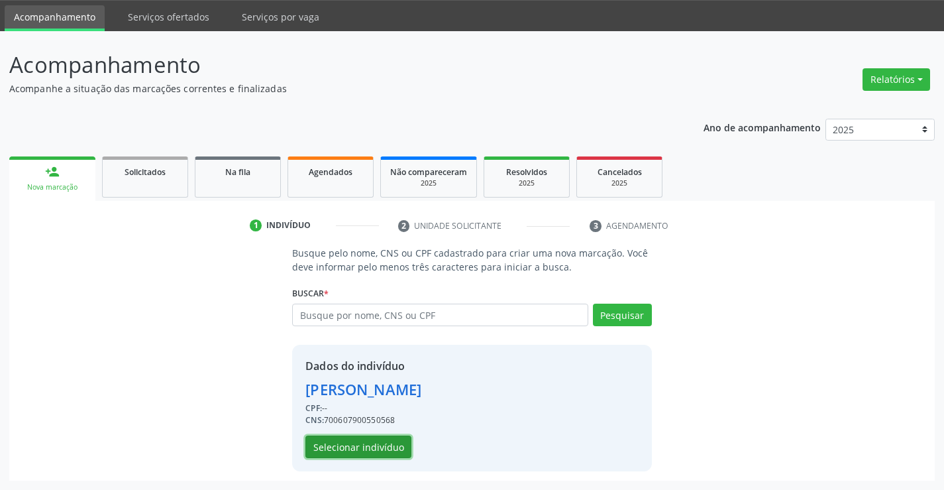
click at [360, 451] on button "Selecionar indivíduo" at bounding box center [358, 446] width 106 height 23
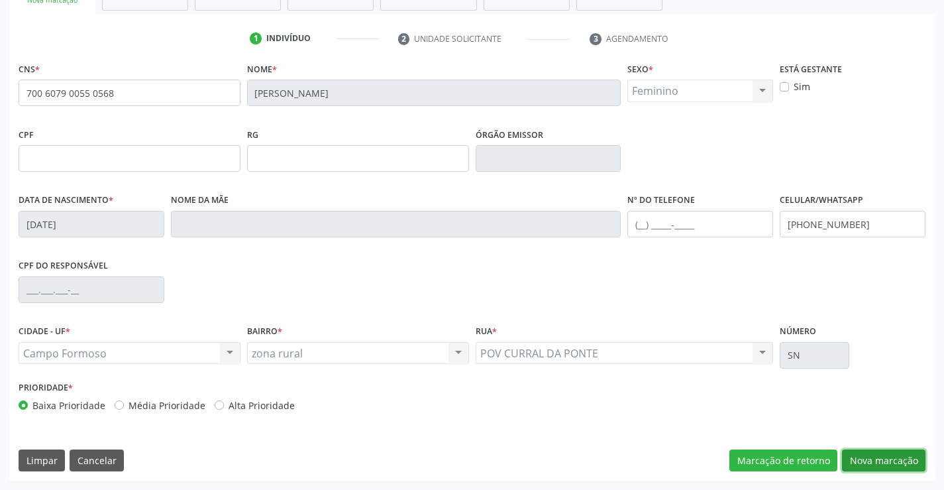
click at [858, 456] on button "Nova marcação" at bounding box center [883, 460] width 83 height 23
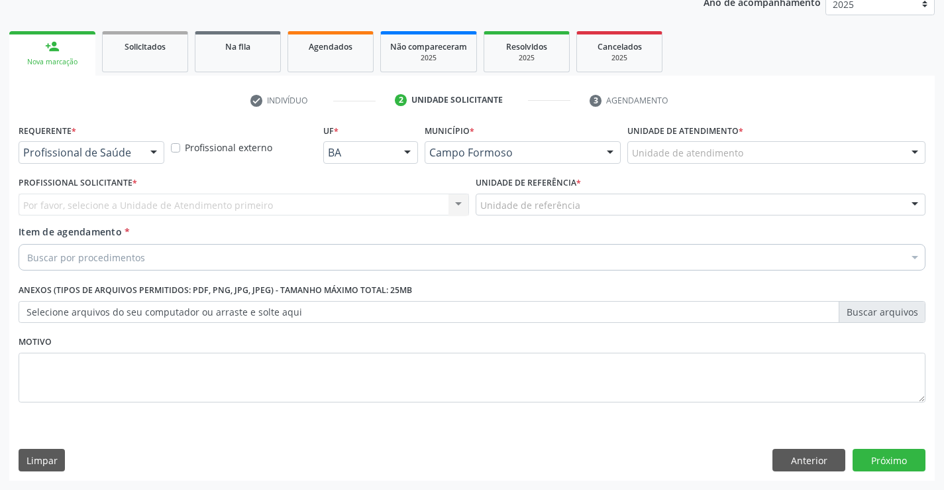
scroll to position [167, 0]
click at [144, 156] on div at bounding box center [154, 153] width 20 height 23
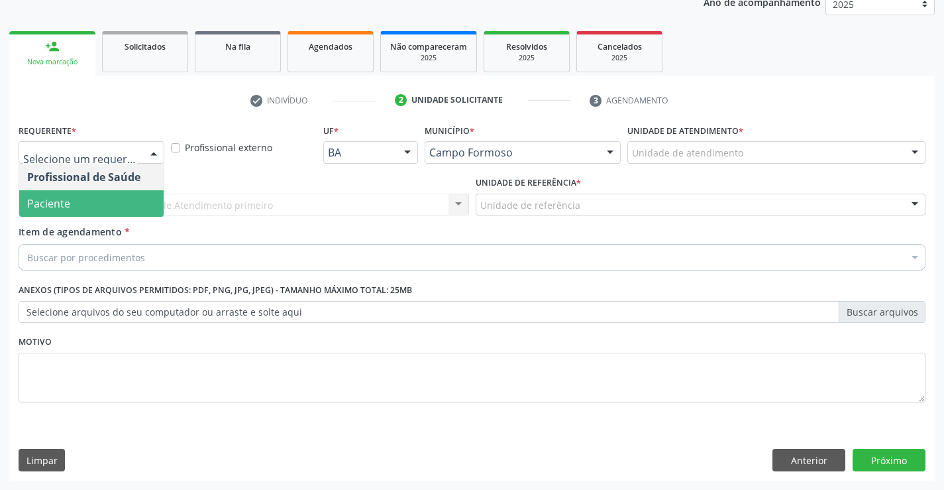
click at [93, 201] on span "Paciente" at bounding box center [91, 203] width 144 height 26
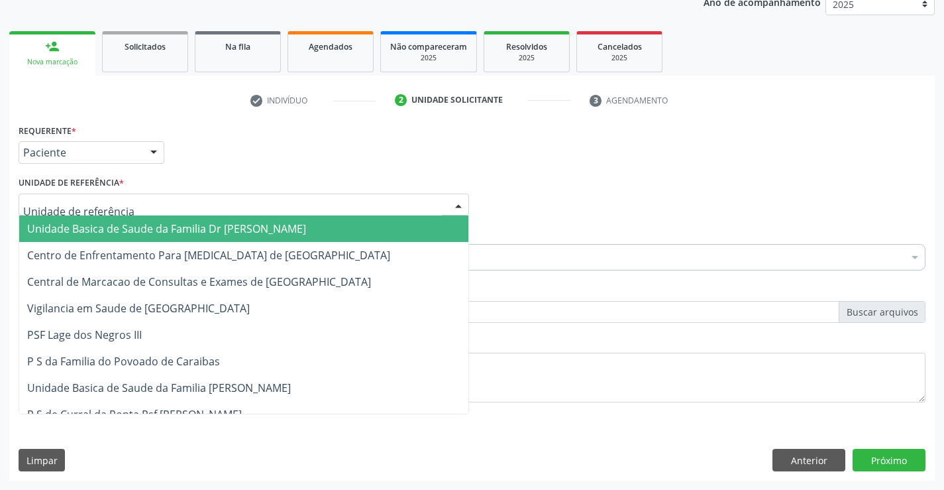
click at [227, 198] on div at bounding box center [244, 204] width 450 height 23
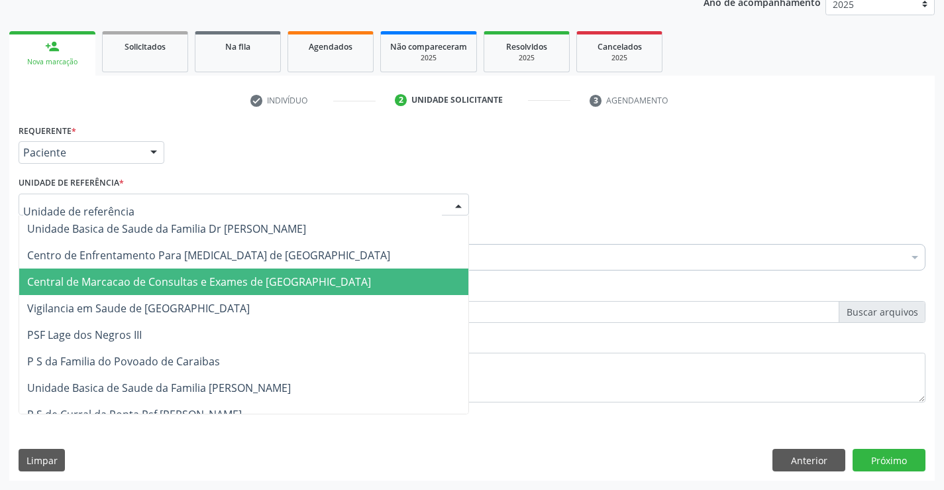
click at [242, 284] on span "Central de Marcacao de Consultas e Exames de [GEOGRAPHIC_DATA]" at bounding box center [199, 281] width 344 height 15
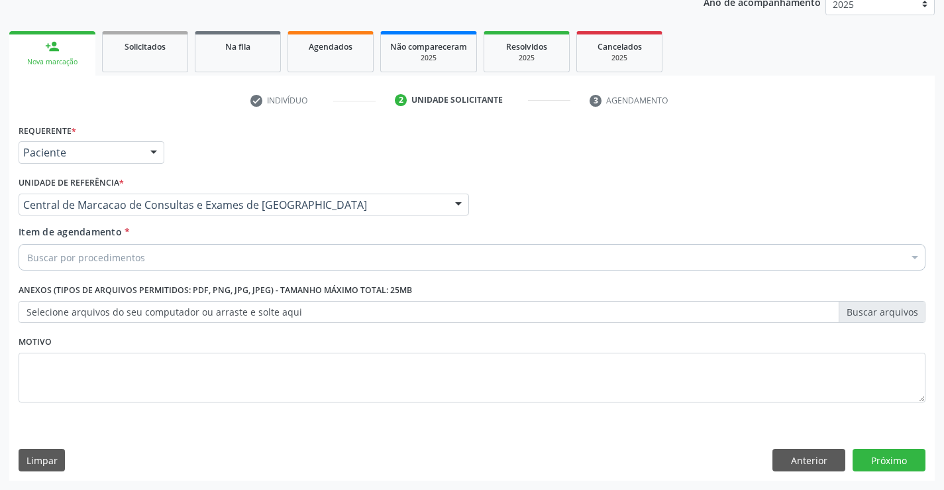
click at [272, 263] on div "Buscar por procedimentos" at bounding box center [472, 257] width 907 height 26
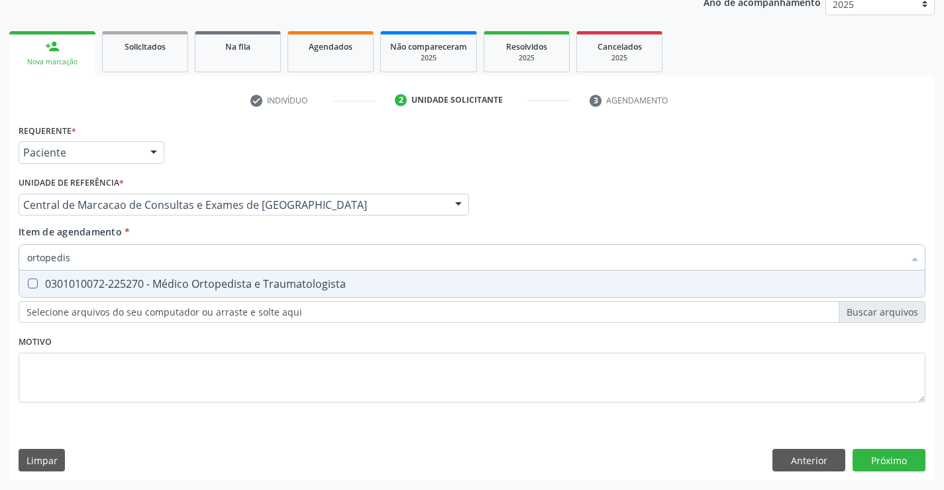
type input "ortopedist"
click at [276, 281] on div "0301010072-225270 - Médico Ortopedista e Traumatologista" at bounding box center [472, 283] width 890 height 11
checkbox Traumatologista "true"
click at [892, 456] on div "Requerente * Paciente Profissional de Saúde Paciente Nenhum resultado encontrad…" at bounding box center [471, 301] width 925 height 360
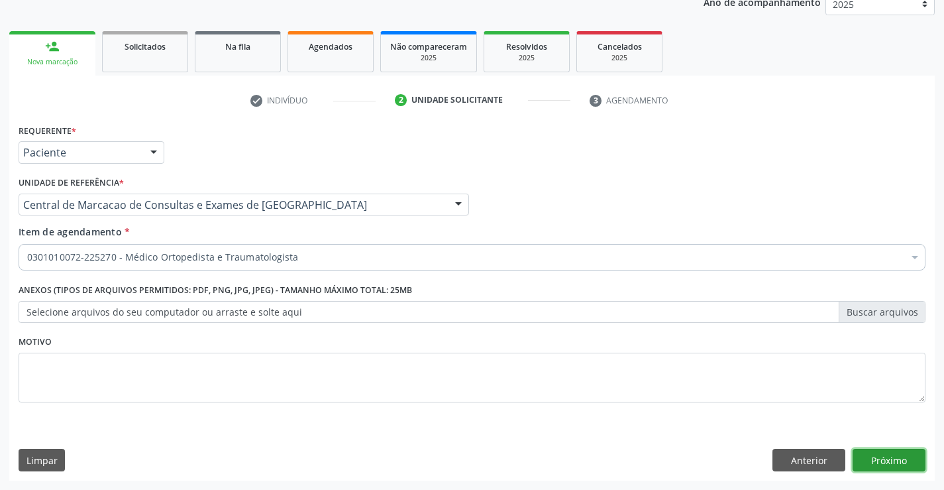
click at [910, 461] on button "Próximo" at bounding box center [889, 459] width 73 height 23
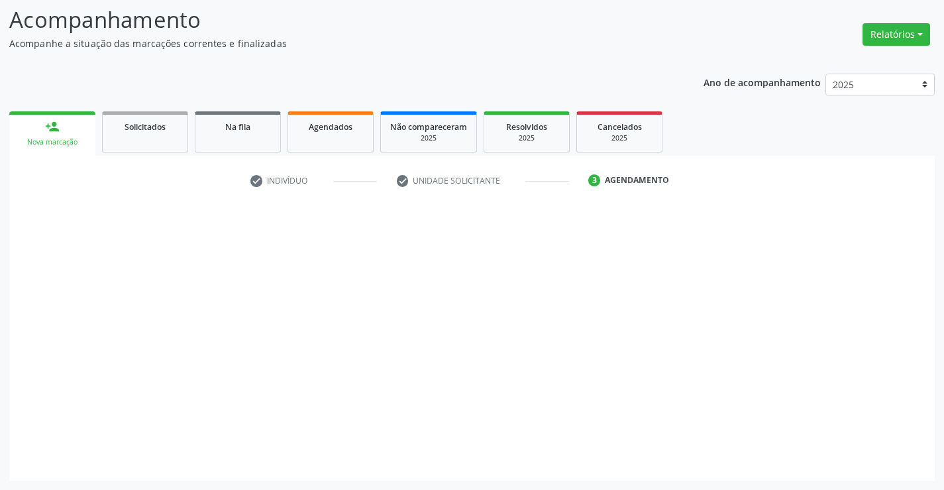
scroll to position [87, 0]
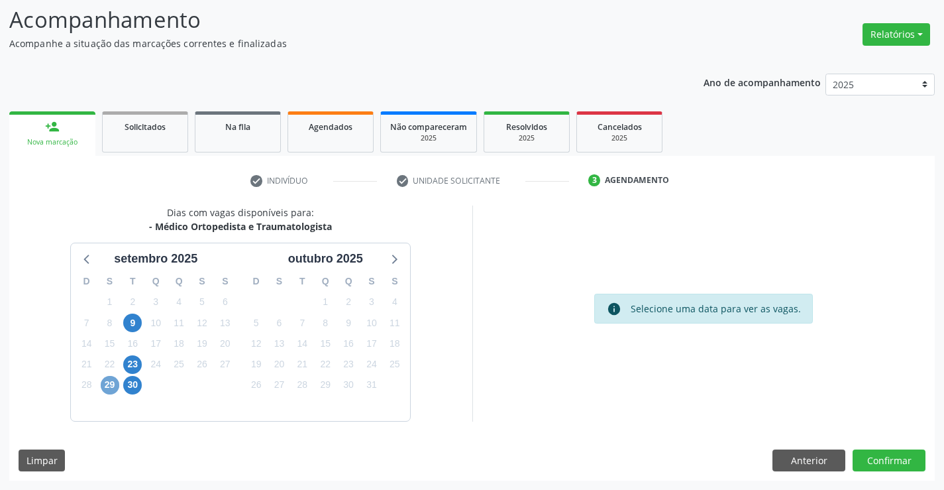
click at [115, 386] on span "29" at bounding box center [110, 385] width 19 height 19
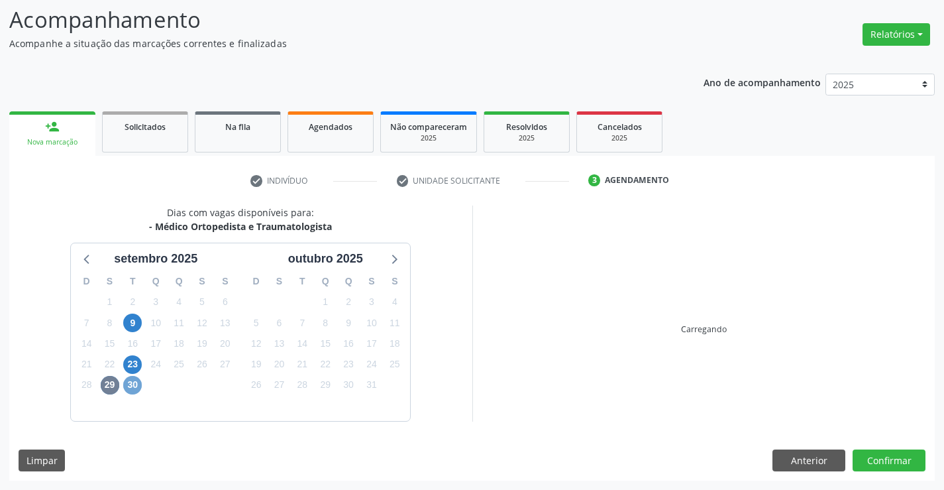
click at [131, 380] on span "30" at bounding box center [132, 385] width 19 height 19
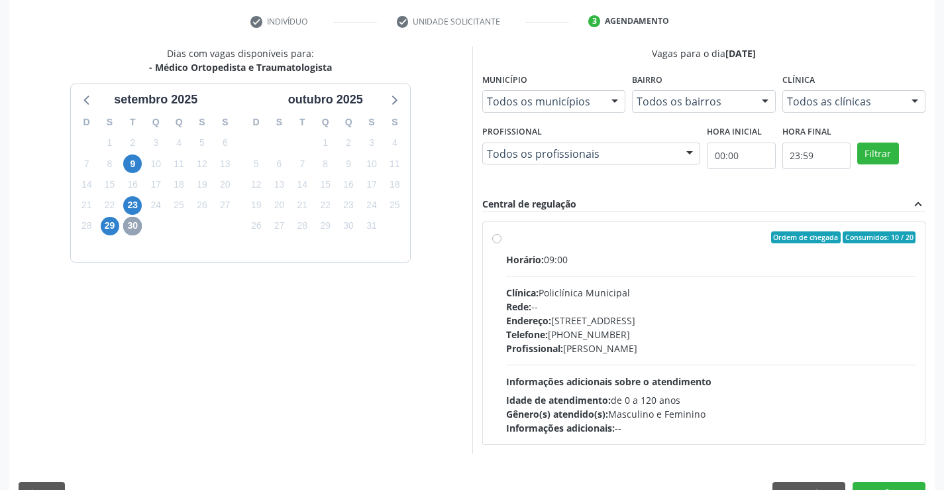
scroll to position [278, 0]
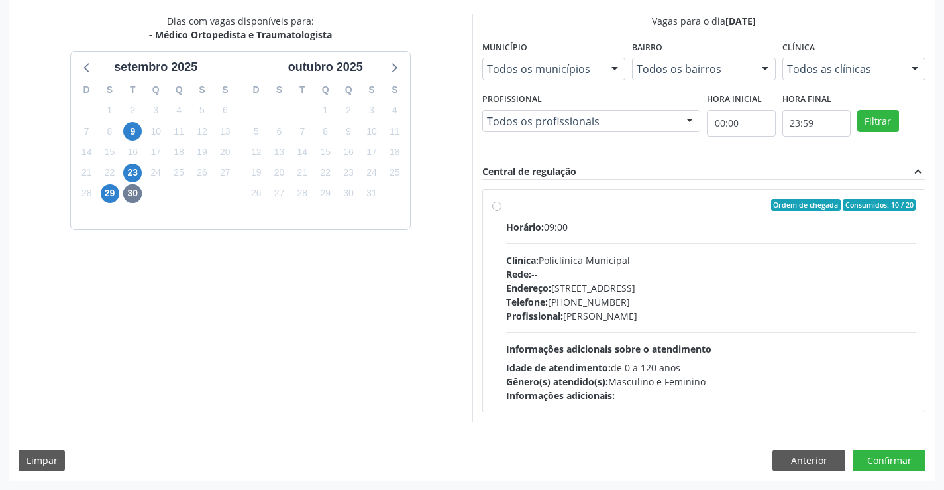
click at [653, 282] on div "Endereço: Predio, nº 386, Centro, Campo Formoso - BA" at bounding box center [711, 288] width 410 height 14
click at [501, 211] on input "Ordem de chegada Consumidos: 10 / 20 Horário: 09:00 Clínica: Policlínica Munici…" at bounding box center [496, 205] width 9 height 12
radio input "true"
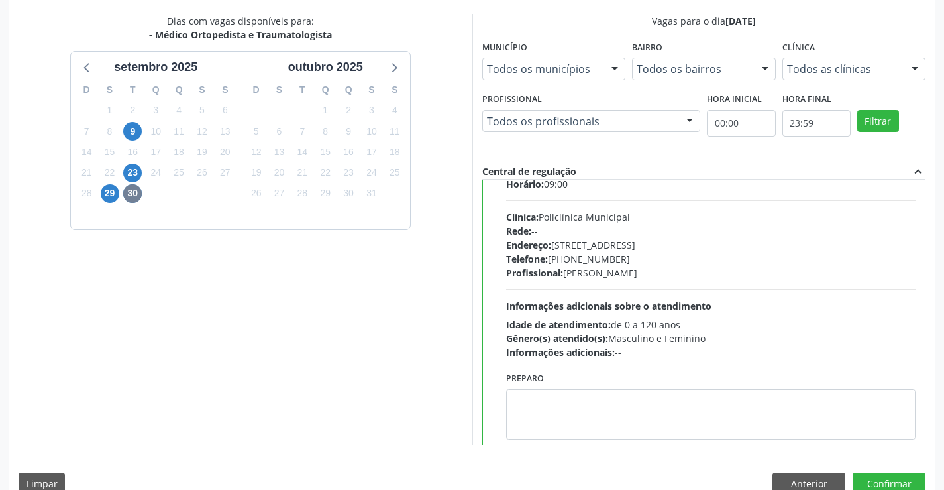
scroll to position [66, 0]
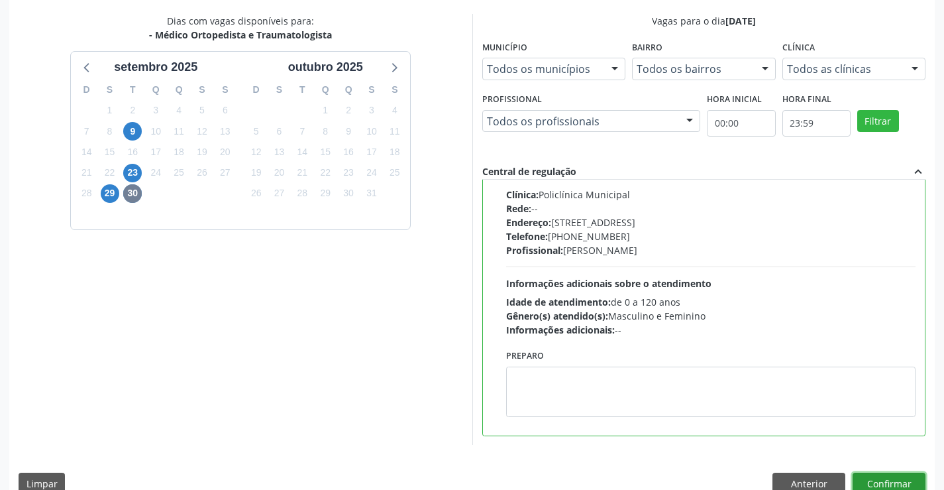
click at [884, 482] on button "Confirmar" at bounding box center [889, 483] width 73 height 23
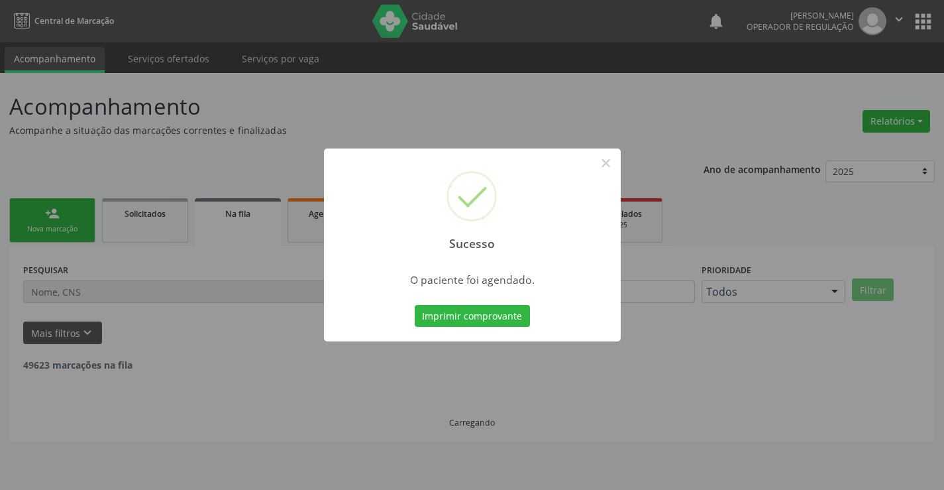
scroll to position [0, 0]
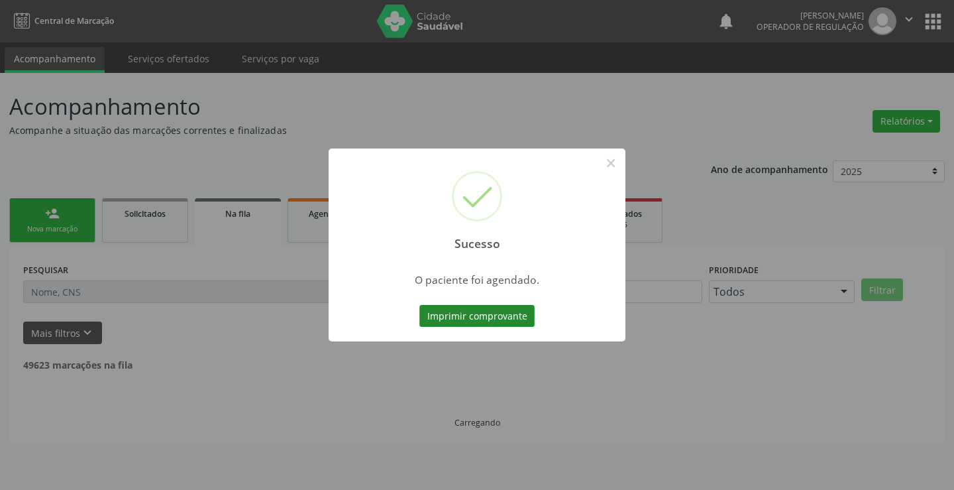
click at [474, 321] on button "Imprimir comprovante" at bounding box center [476, 316] width 115 height 23
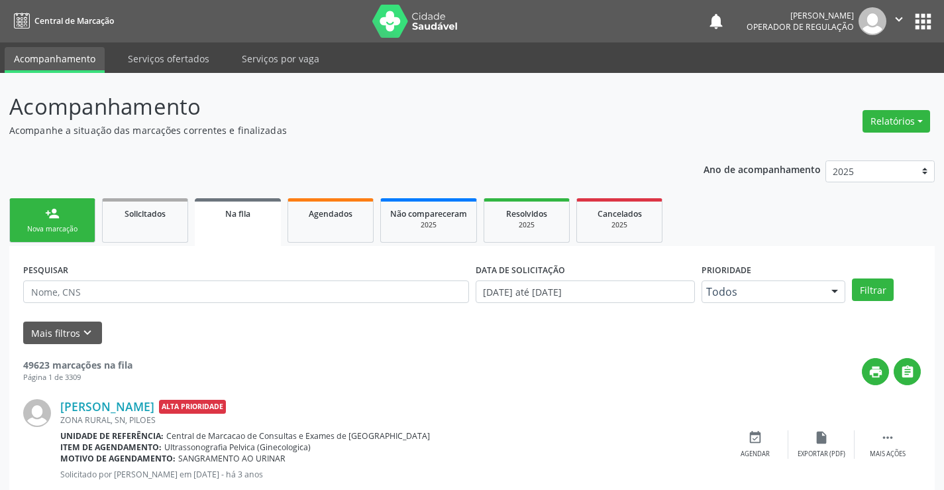
click at [70, 216] on link "person_add Nova marcação" at bounding box center [52, 220] width 86 height 44
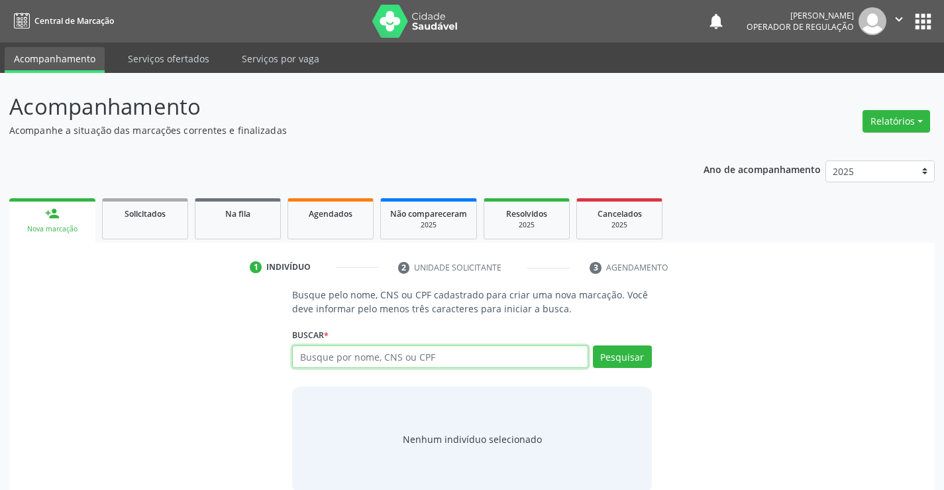
click at [351, 362] on input "text" at bounding box center [439, 356] width 295 height 23
type input "700508130098458"
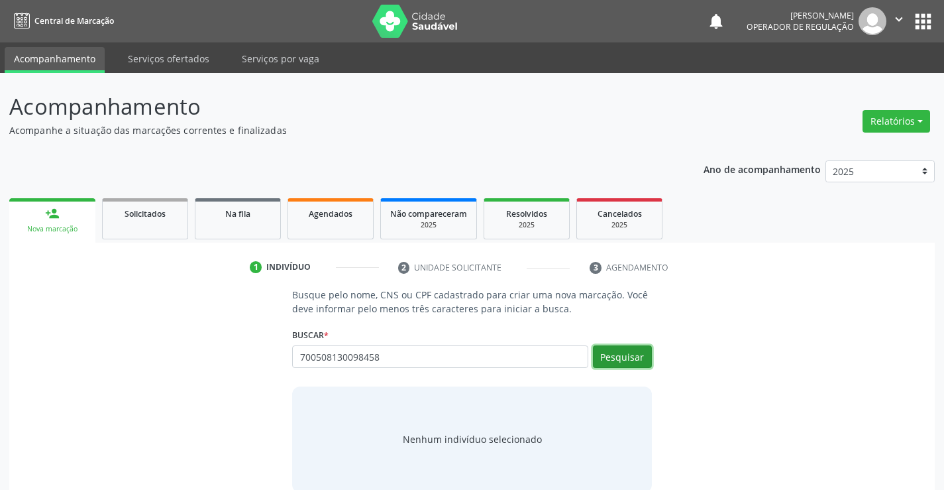
click at [623, 361] on button "Pesquisar" at bounding box center [622, 356] width 59 height 23
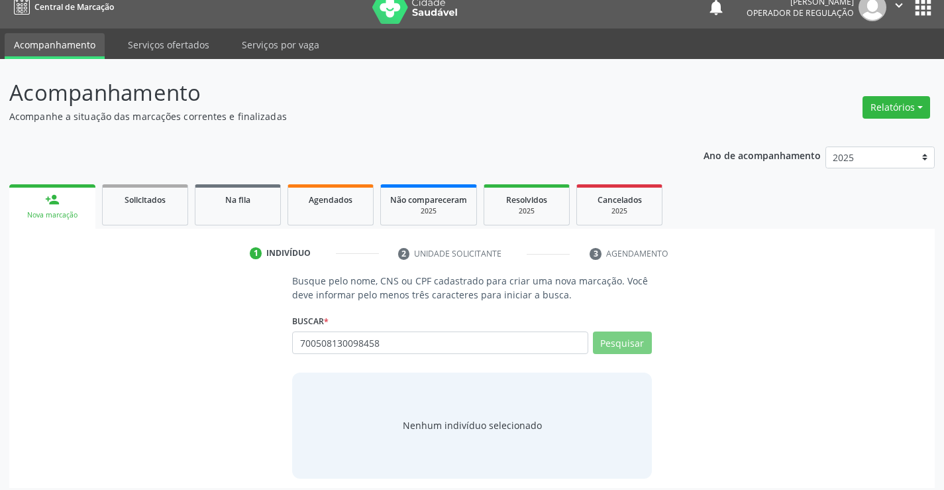
scroll to position [21, 0]
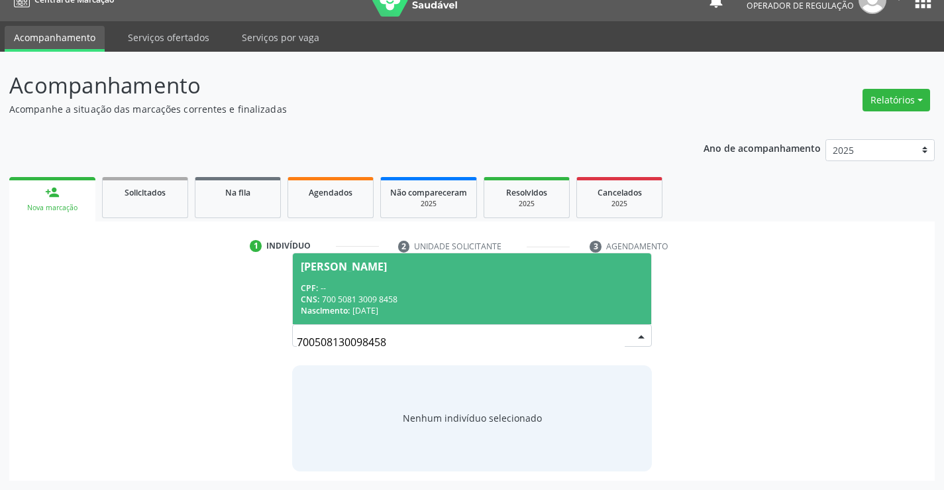
click at [397, 290] on div "CPF: --" at bounding box center [472, 287] width 342 height 11
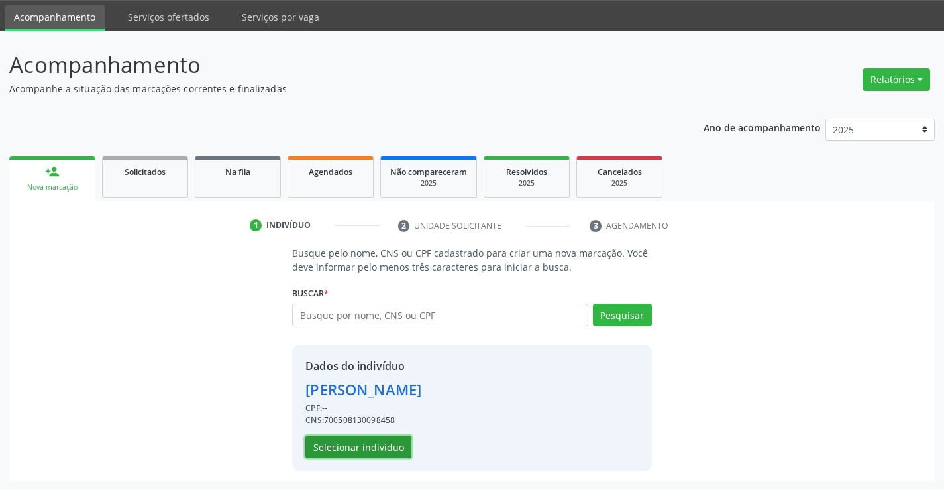
click at [370, 442] on button "Selecionar indivíduo" at bounding box center [358, 446] width 106 height 23
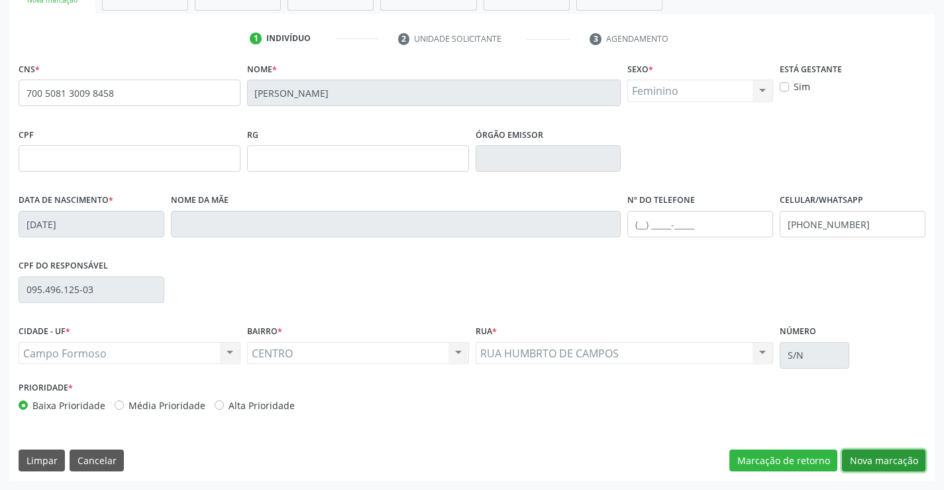
click at [874, 458] on button "Nova marcação" at bounding box center [883, 460] width 83 height 23
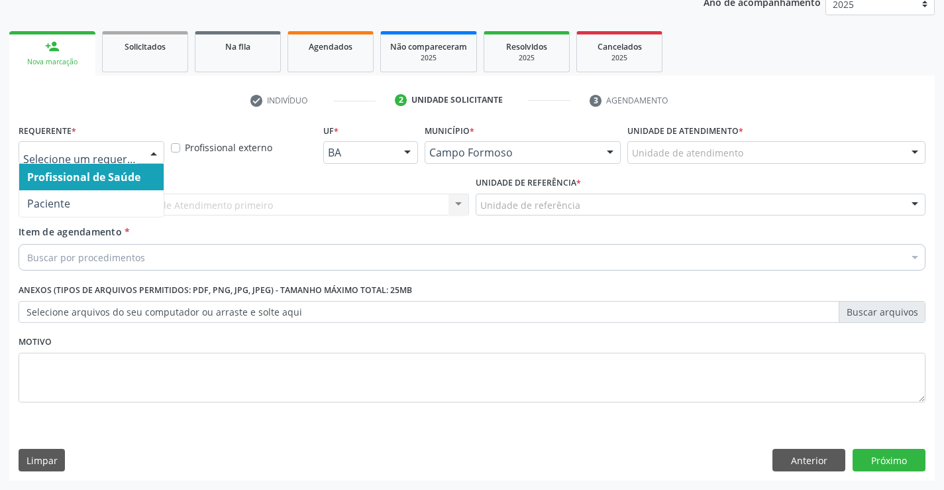
drag, startPoint x: 137, startPoint y: 156, endPoint x: 109, endPoint y: 207, distance: 58.4
click at [135, 156] on div at bounding box center [92, 152] width 146 height 23
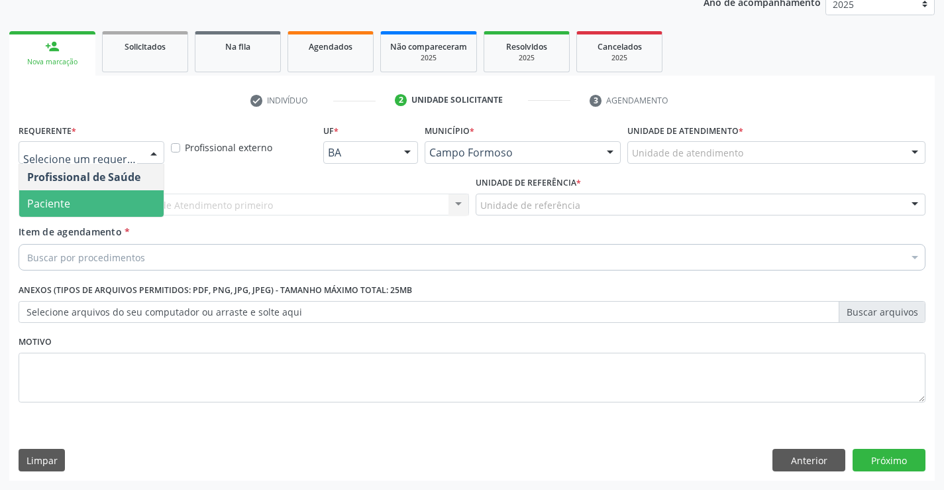
drag, startPoint x: 105, startPoint y: 212, endPoint x: 242, endPoint y: 210, distance: 137.1
click at [105, 212] on span "Paciente" at bounding box center [91, 203] width 144 height 26
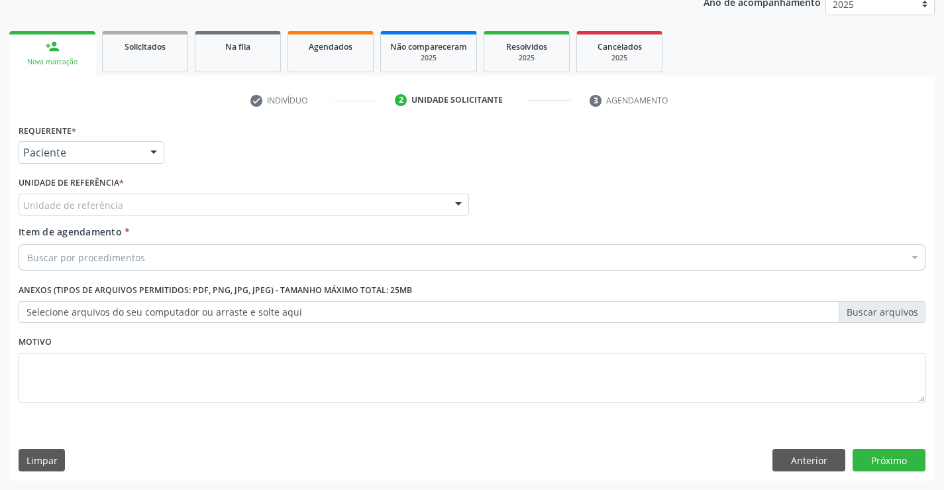
click at [280, 203] on div "Unidade de referência" at bounding box center [244, 204] width 450 height 23
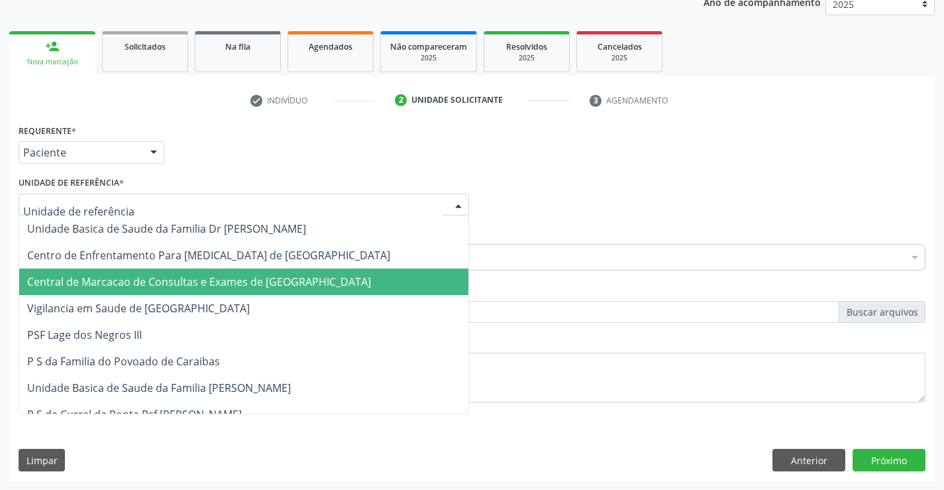
click at [286, 270] on span "Central de Marcacao de Consultas e Exames de [GEOGRAPHIC_DATA]" at bounding box center [243, 281] width 449 height 26
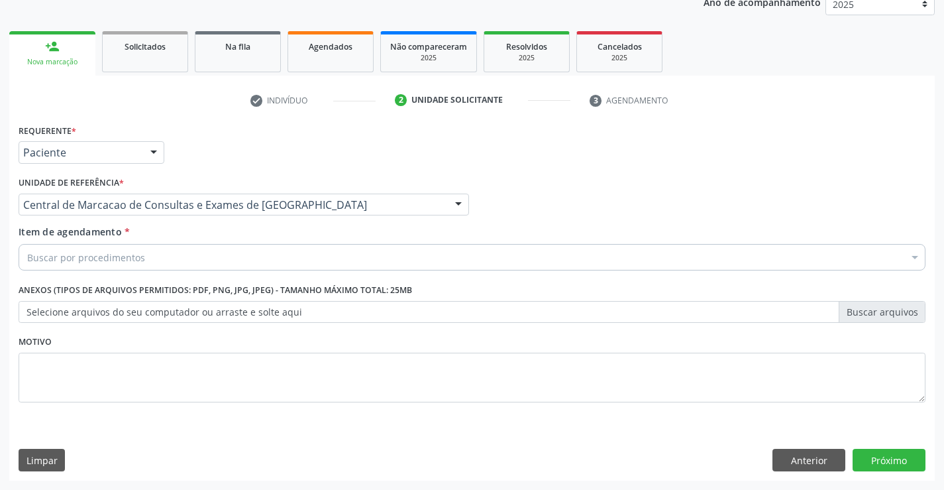
click at [295, 254] on div "Buscar por procedimentos" at bounding box center [472, 257] width 907 height 26
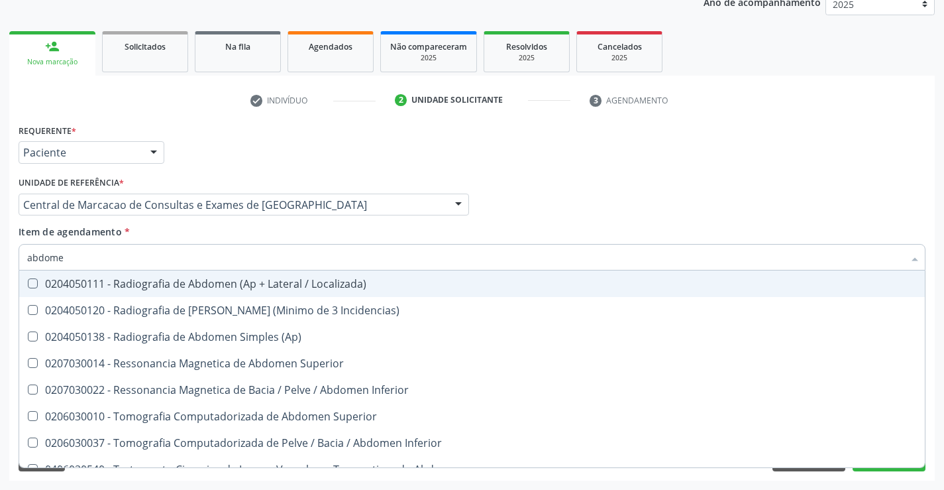
type input "abdomen"
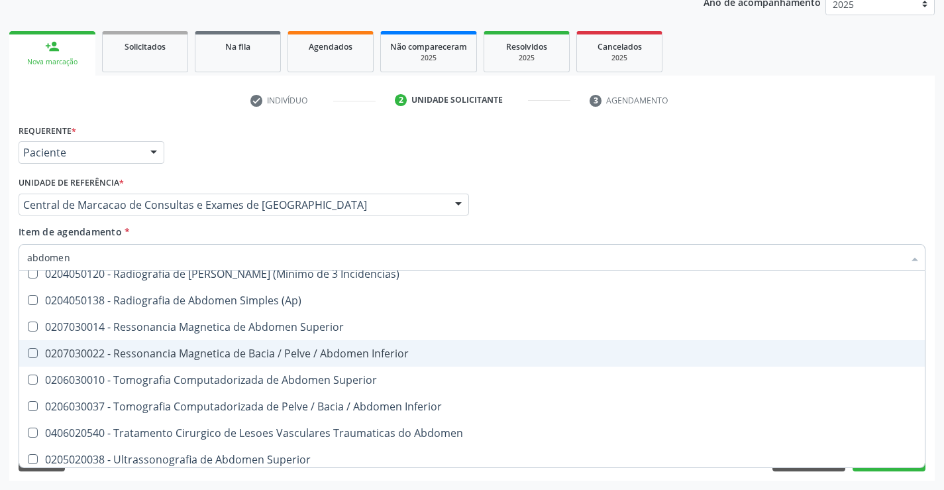
scroll to position [68, 0]
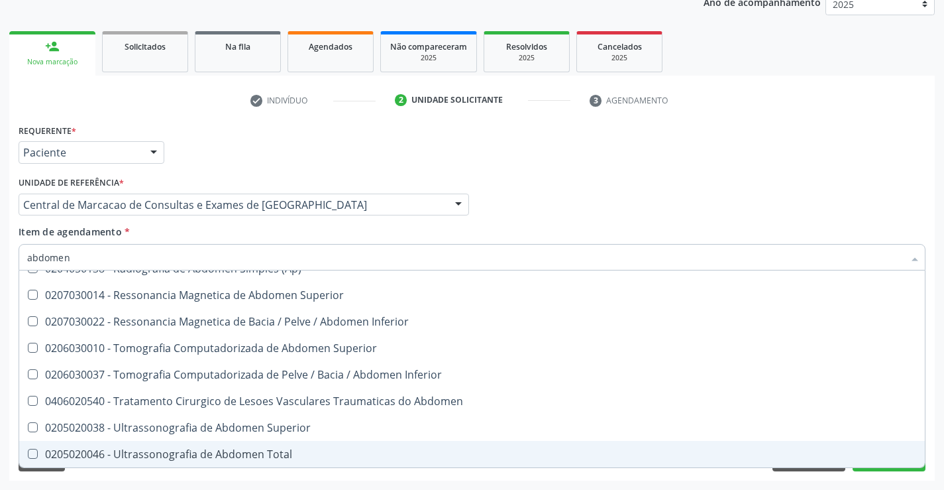
click at [268, 445] on span "0205020046 - Ultrassonografia de Abdomen Total" at bounding box center [472, 454] width 906 height 26
checkbox Total "true"
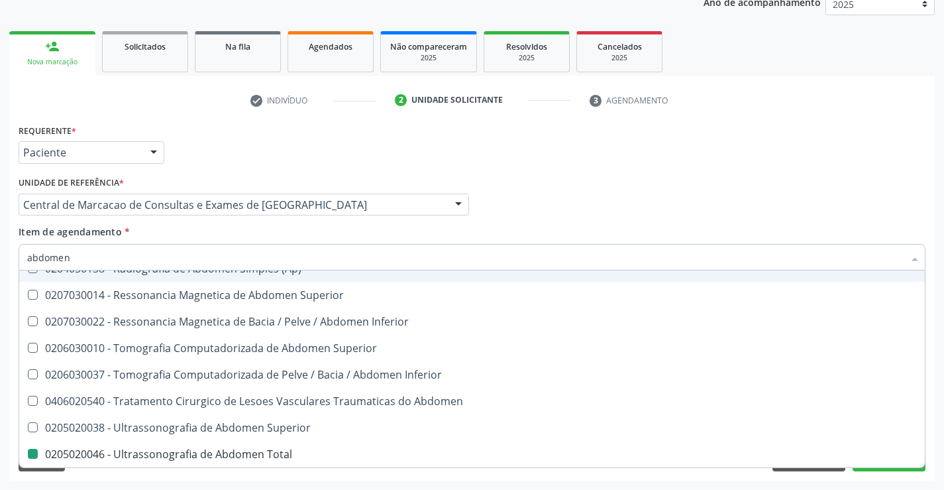
click at [547, 182] on div "Profissional Solicitante Por favor, selecione a Unidade de Atendimento primeiro…" at bounding box center [472, 199] width 914 height 52
checkbox Incidencias\) "true"
checkbox Total "false"
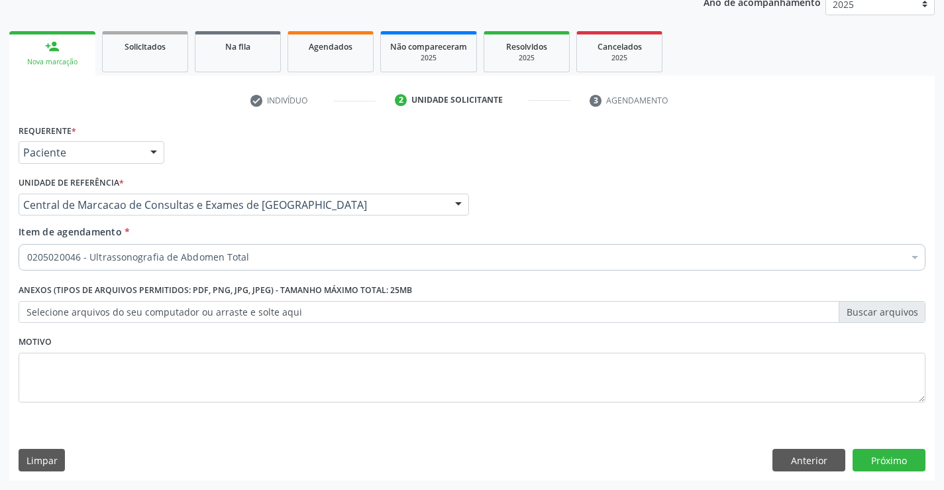
scroll to position [0, 0]
click at [885, 460] on button "Próximo" at bounding box center [889, 459] width 73 height 23
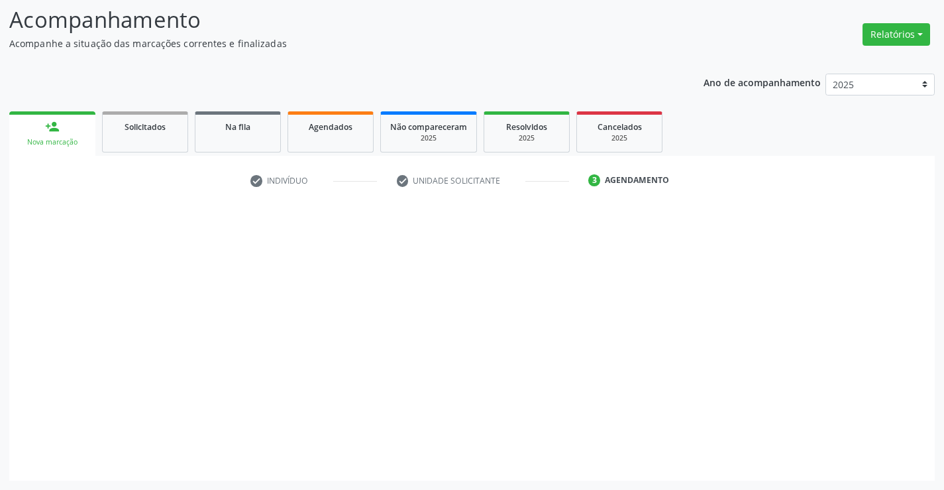
scroll to position [87, 0]
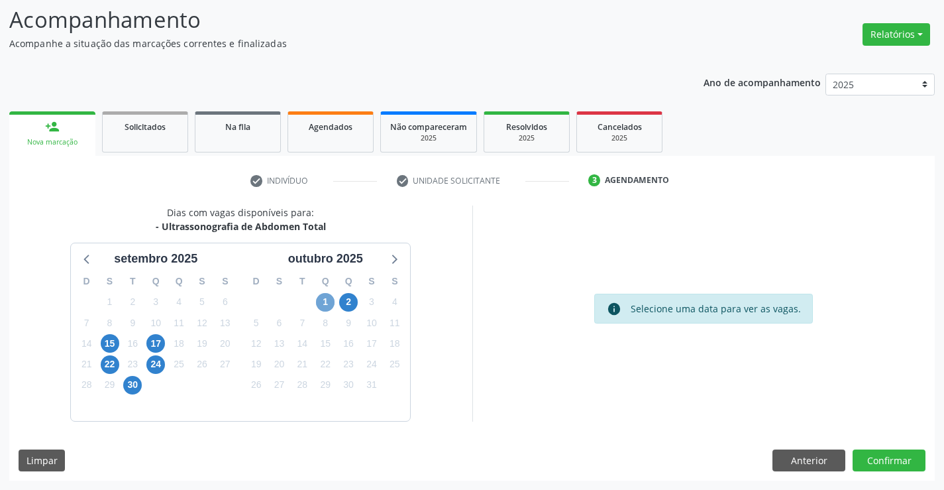
click at [326, 295] on span "1" at bounding box center [325, 302] width 19 height 19
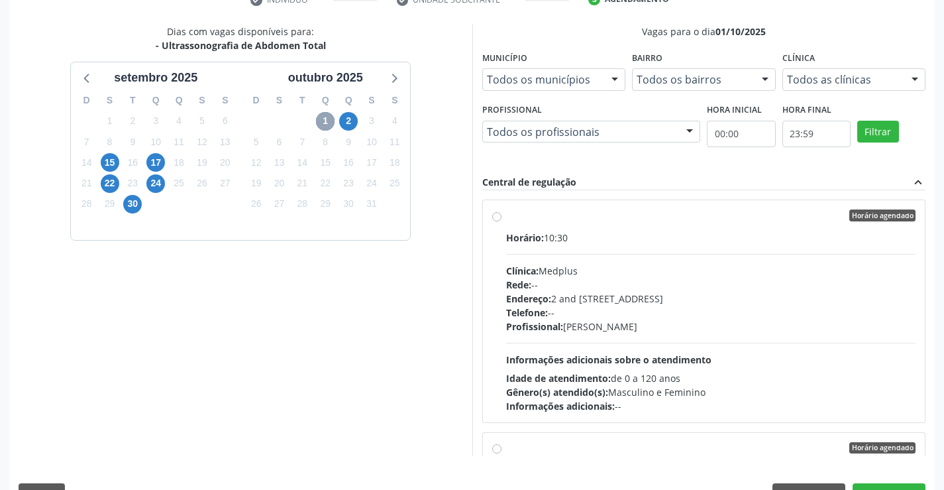
scroll to position [286, 0]
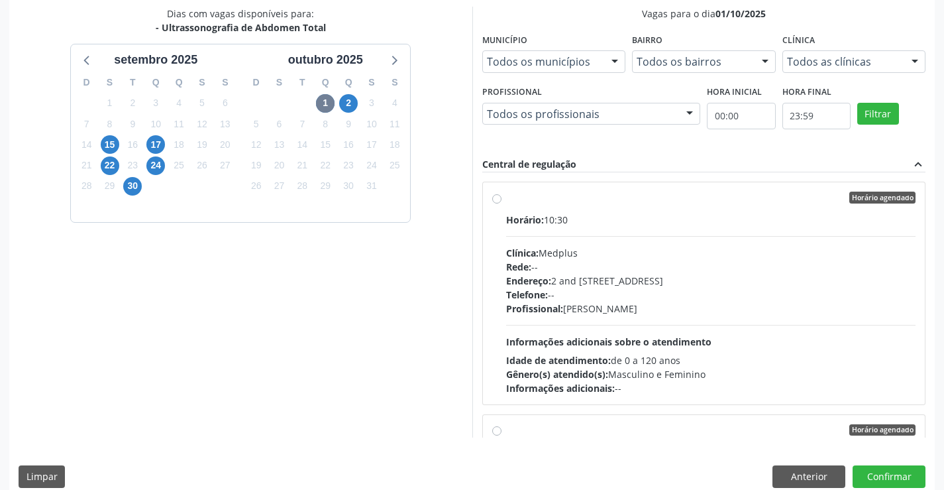
click at [627, 301] on div "Profissional: Lanna Peralva Miranda Rocha" at bounding box center [711, 308] width 410 height 14
click at [501, 203] on input "Horário agendado Horário: 10:30 Clínica: Medplus Rede: -- Endereço: 2 and S 204…" at bounding box center [496, 197] width 9 height 12
radio input "true"
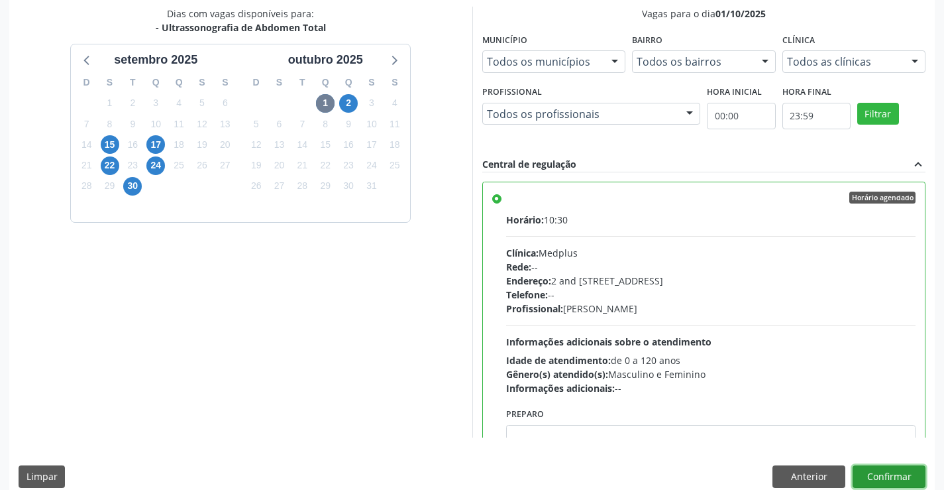
click at [876, 468] on button "Confirmar" at bounding box center [889, 476] width 73 height 23
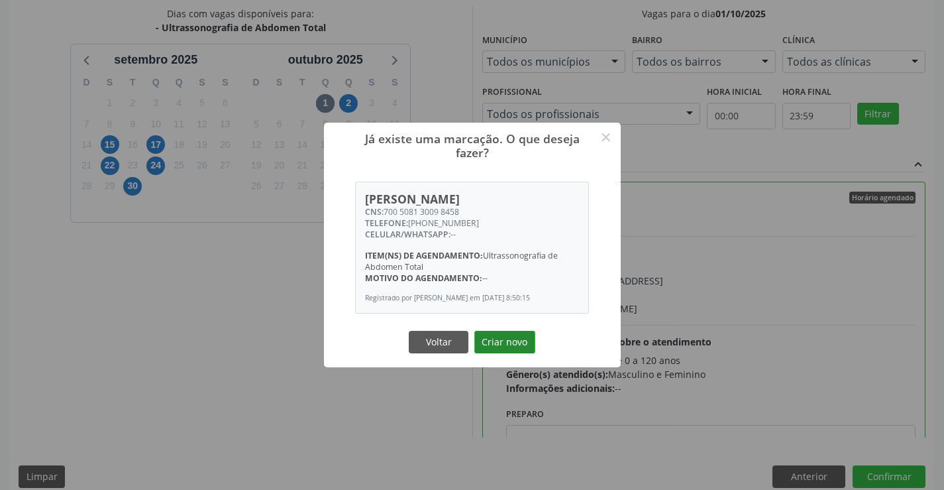
click at [509, 339] on button "Criar novo" at bounding box center [504, 342] width 61 height 23
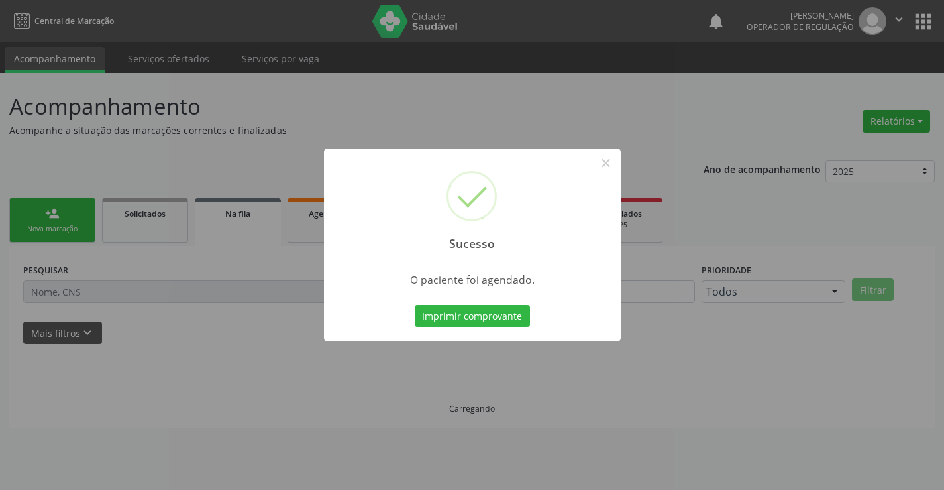
scroll to position [0, 0]
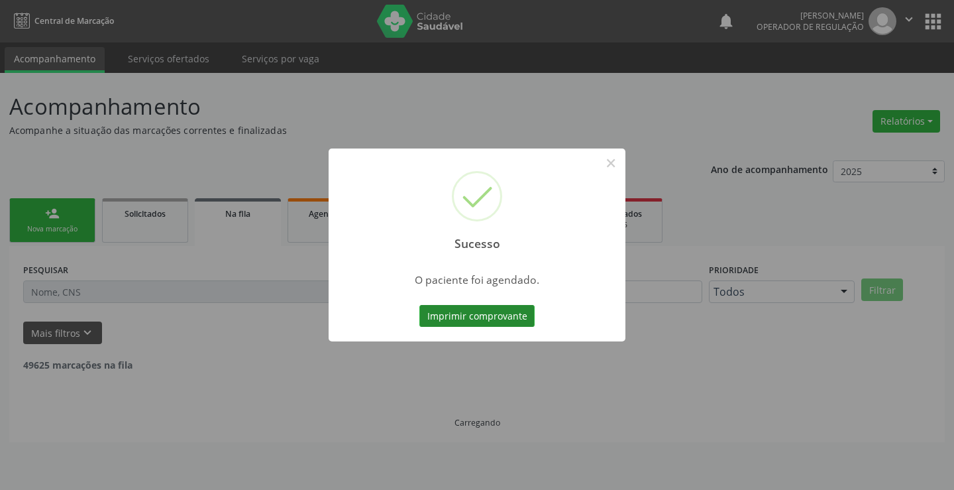
click at [514, 311] on button "Imprimir comprovante" at bounding box center [476, 316] width 115 height 23
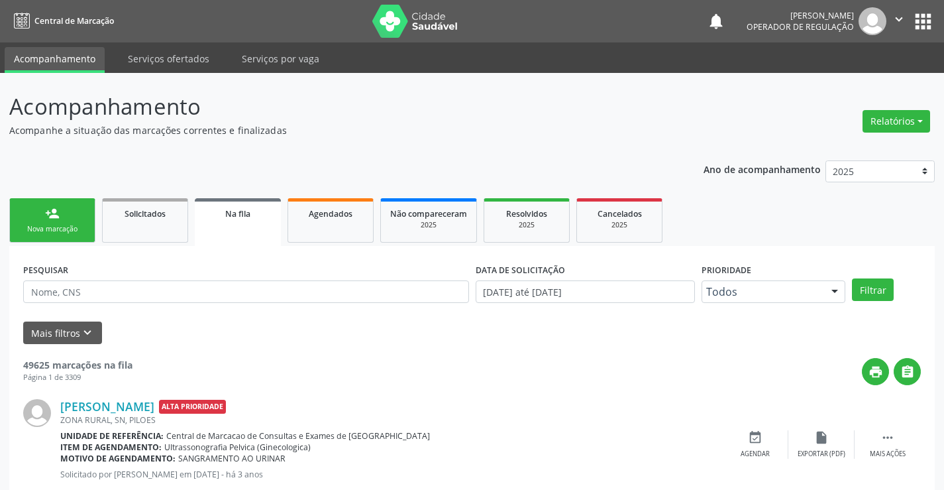
click at [53, 217] on div "person_add" at bounding box center [52, 213] width 15 height 15
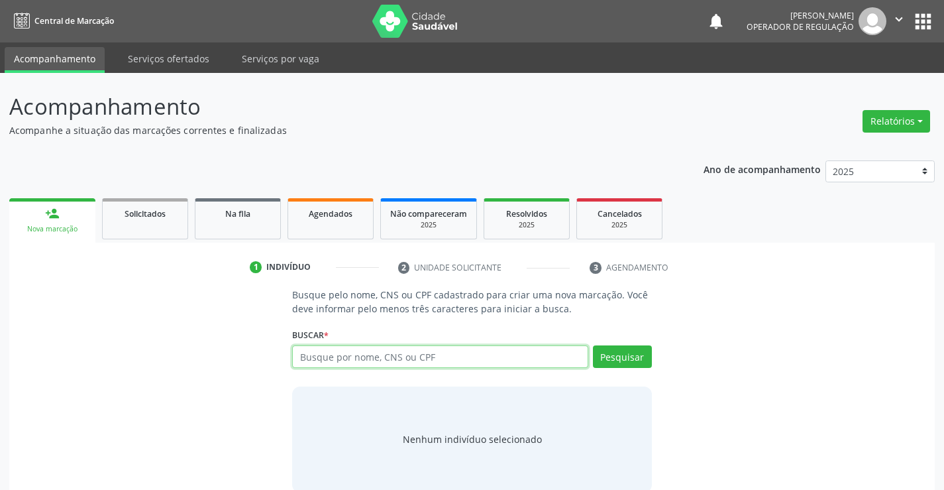
click at [330, 362] on input "text" at bounding box center [439, 356] width 295 height 23
type input "702803111295862"
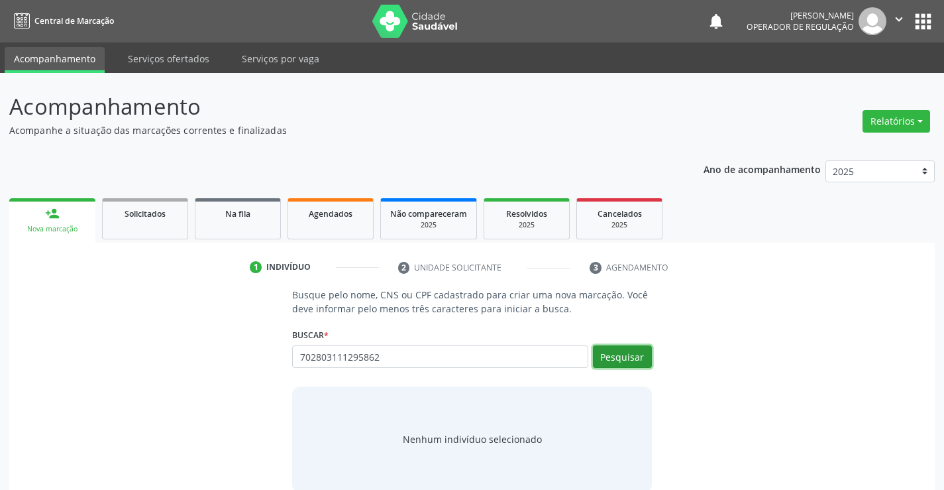
click at [594, 361] on button "Pesquisar" at bounding box center [622, 356] width 59 height 23
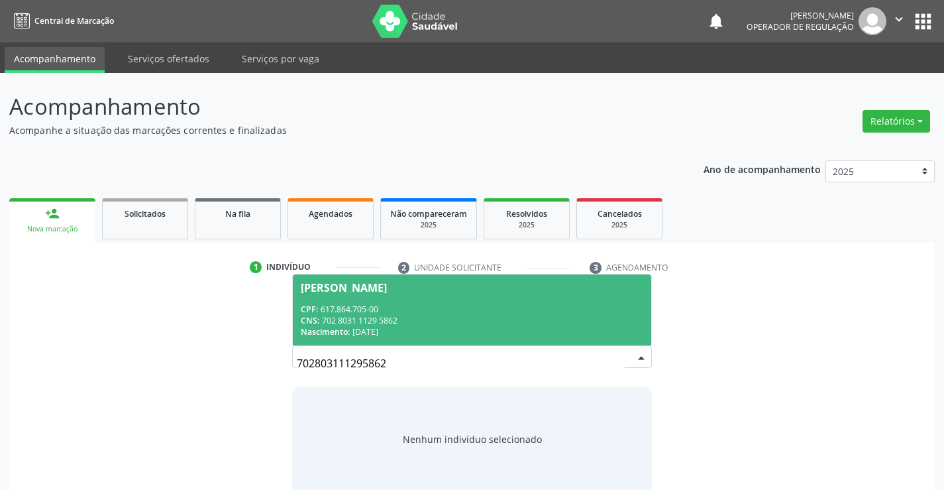
click at [416, 313] on div "CPF: 617.864.705-00" at bounding box center [472, 308] width 342 height 11
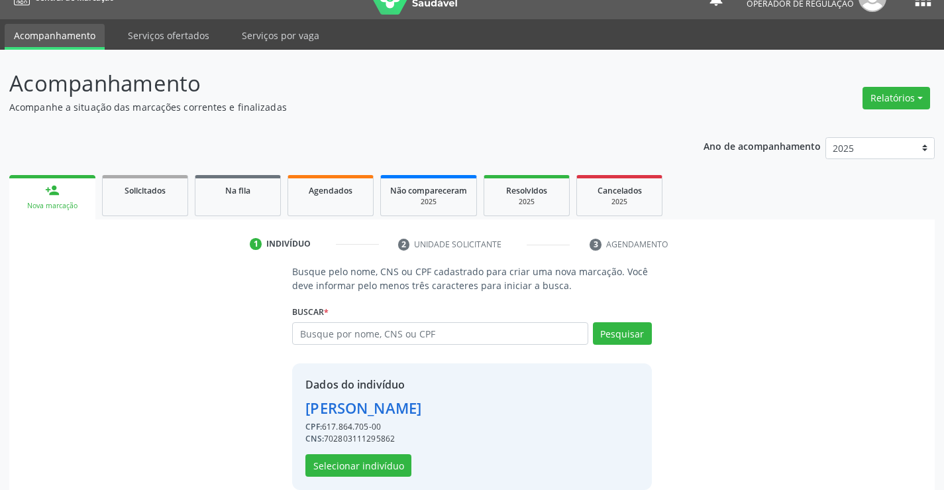
scroll to position [42, 0]
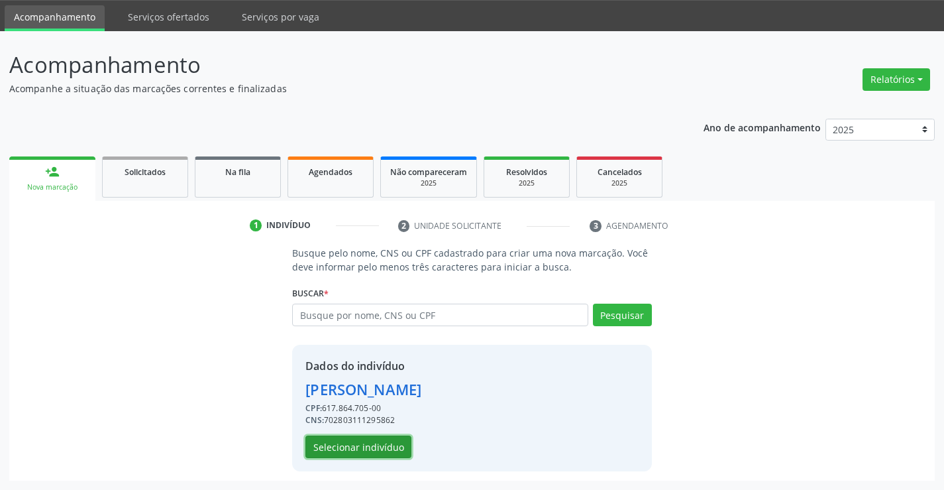
click at [362, 435] on button "Selecionar indivíduo" at bounding box center [358, 446] width 106 height 23
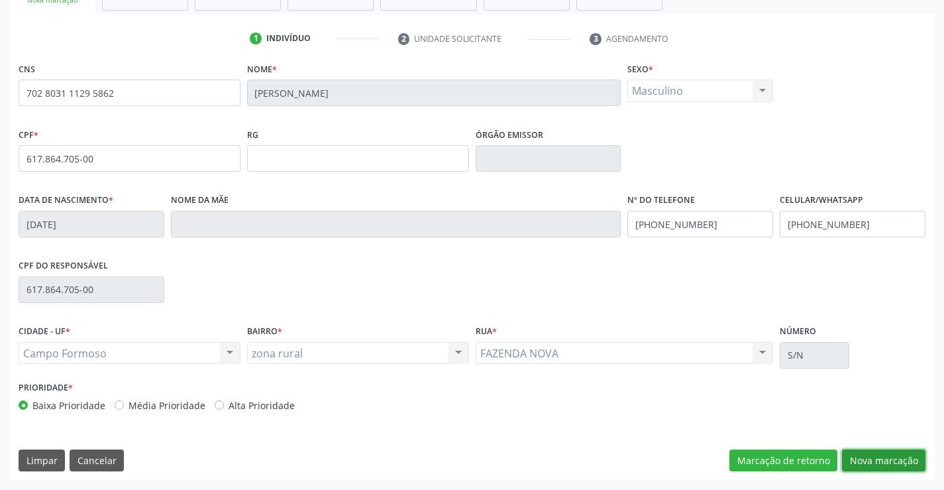
drag, startPoint x: 859, startPoint y: 463, endPoint x: 665, endPoint y: 401, distance: 203.2
click at [857, 463] on button "Nova marcação" at bounding box center [883, 460] width 83 height 23
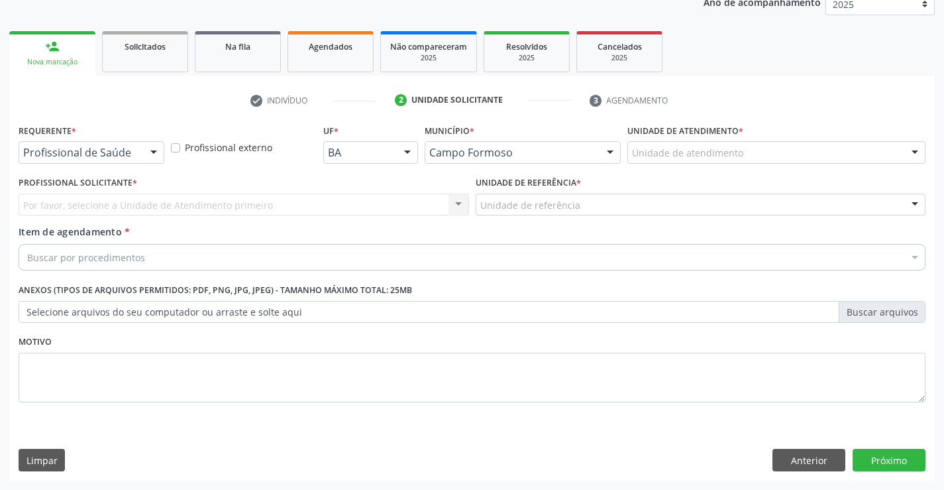
scroll to position [167, 0]
drag, startPoint x: 140, startPoint y: 149, endPoint x: 125, endPoint y: 172, distance: 27.6
click at [140, 148] on div "Profissional de Saúde Profissional de Saúde Paciente Nenhum resultado encontrad…" at bounding box center [92, 152] width 146 height 23
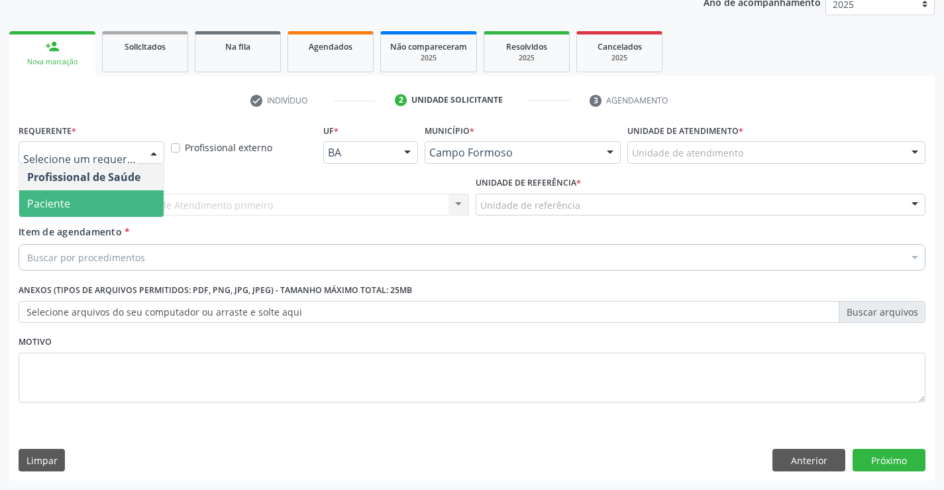
click at [87, 201] on span "Paciente" at bounding box center [91, 203] width 144 height 26
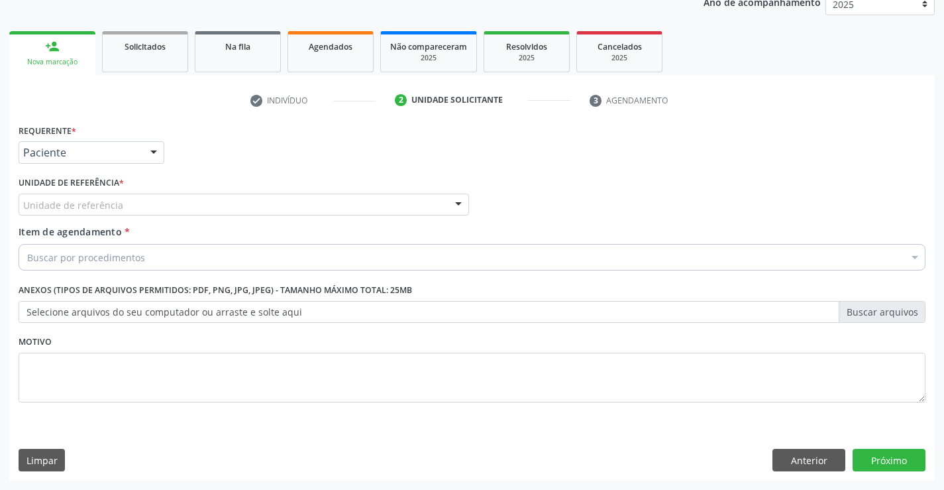
click at [191, 198] on div "Unidade de referência" at bounding box center [244, 204] width 450 height 23
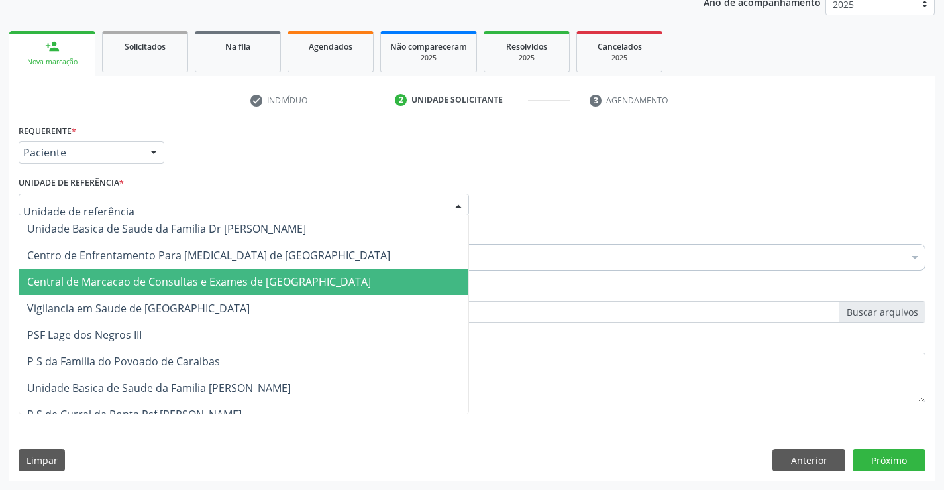
click at [191, 271] on span "Central de Marcacao de Consultas e Exames de [GEOGRAPHIC_DATA]" at bounding box center [243, 281] width 449 height 26
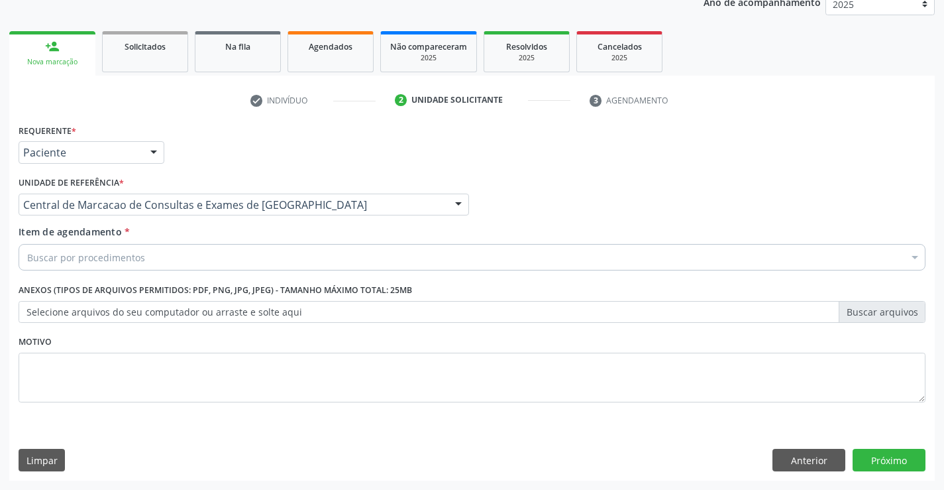
click at [219, 258] on div "Buscar por procedimentos" at bounding box center [472, 257] width 907 height 26
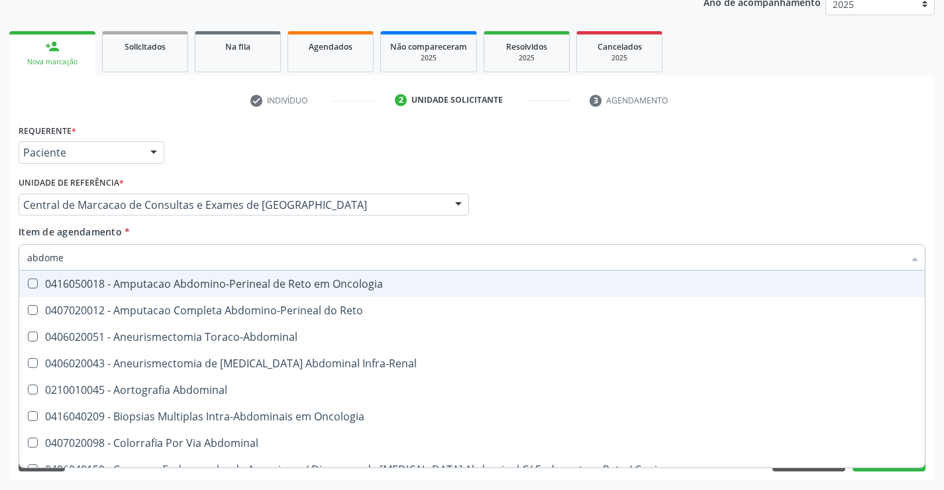
type input "abdomen"
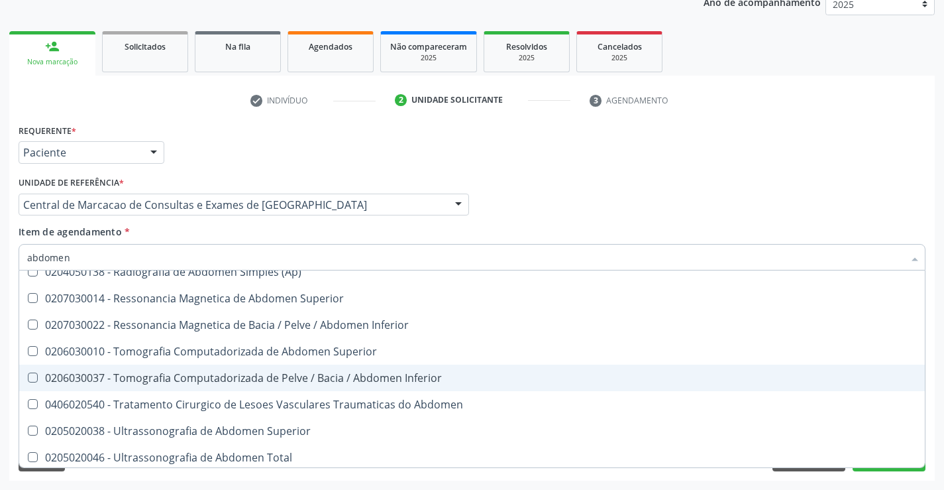
scroll to position [68, 0]
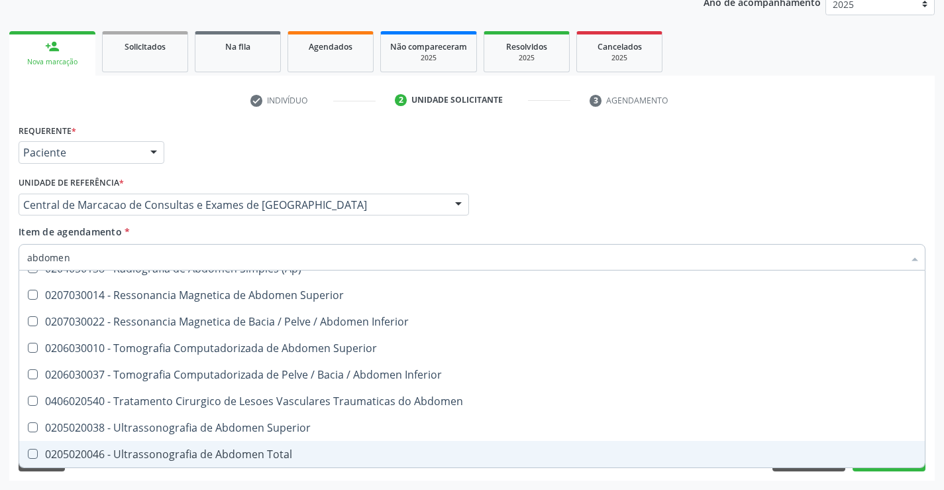
drag, startPoint x: 237, startPoint y: 451, endPoint x: 249, endPoint y: 443, distance: 14.7
click at [237, 452] on div "0205020046 - Ultrassonografia de Abdomen Total" at bounding box center [472, 453] width 890 height 11
checkbox Total "true"
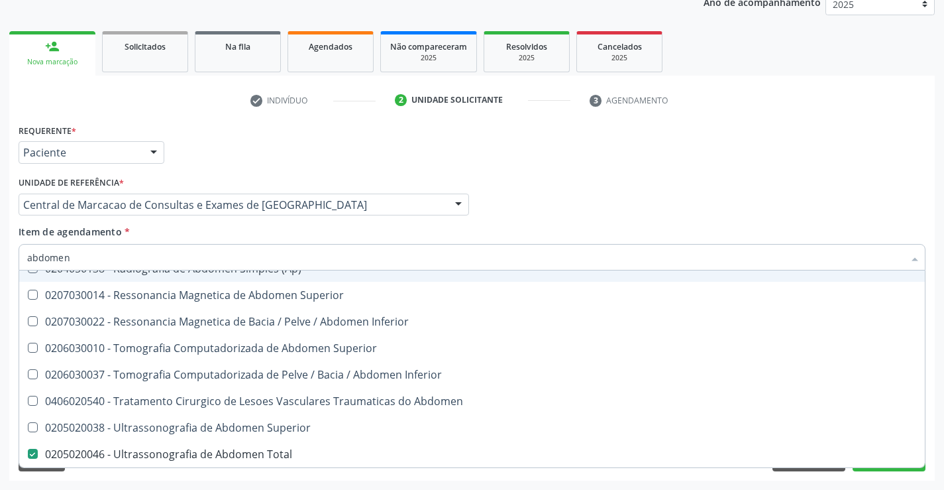
drag, startPoint x: 513, startPoint y: 192, endPoint x: 0, endPoint y: 7, distance: 545.9
click at [511, 193] on div "Profissional Solicitante Por favor, selecione a Unidade de Atendimento primeiro…" at bounding box center [472, 199] width 914 height 52
checkbox Incidencias\) "true"
checkbox Total "false"
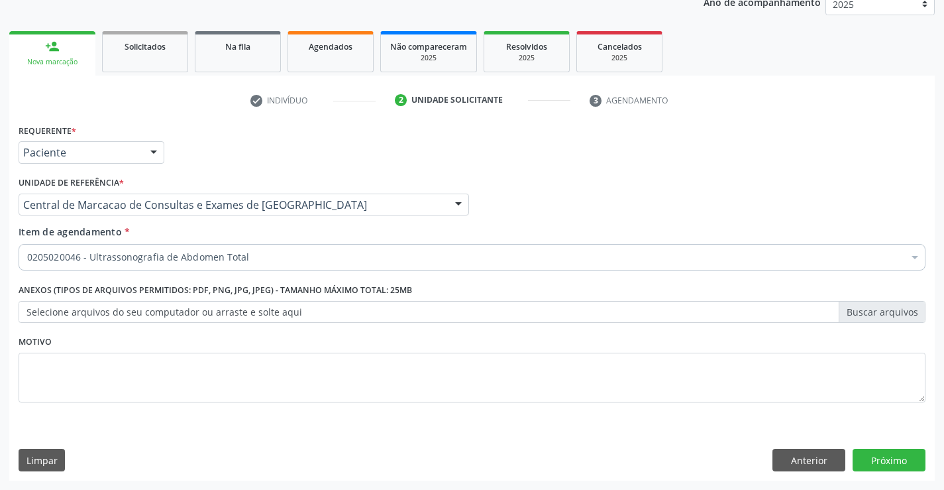
scroll to position [0, 0]
click at [874, 460] on button "Próximo" at bounding box center [889, 459] width 73 height 23
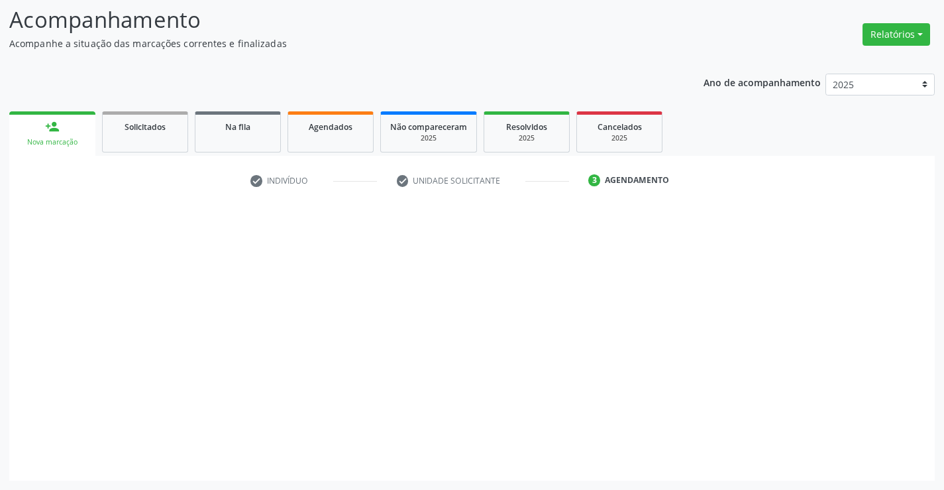
scroll to position [87, 0]
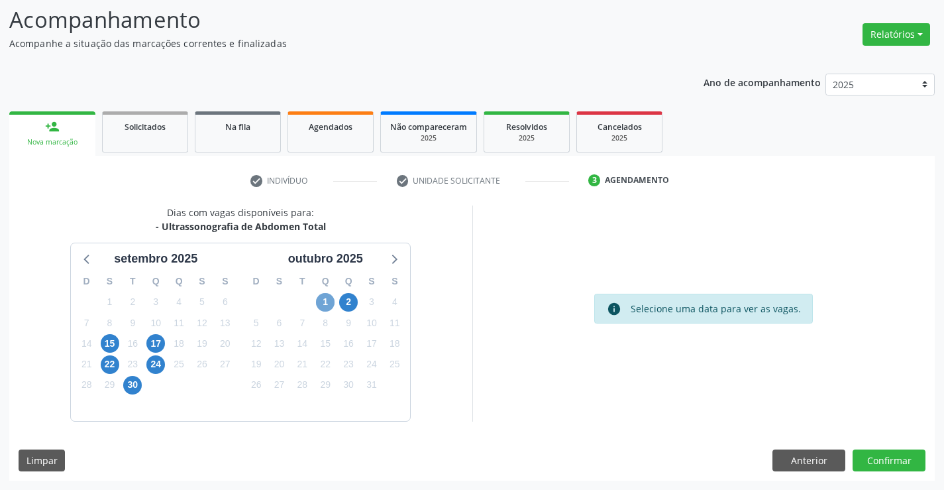
click at [329, 307] on span "1" at bounding box center [325, 302] width 19 height 19
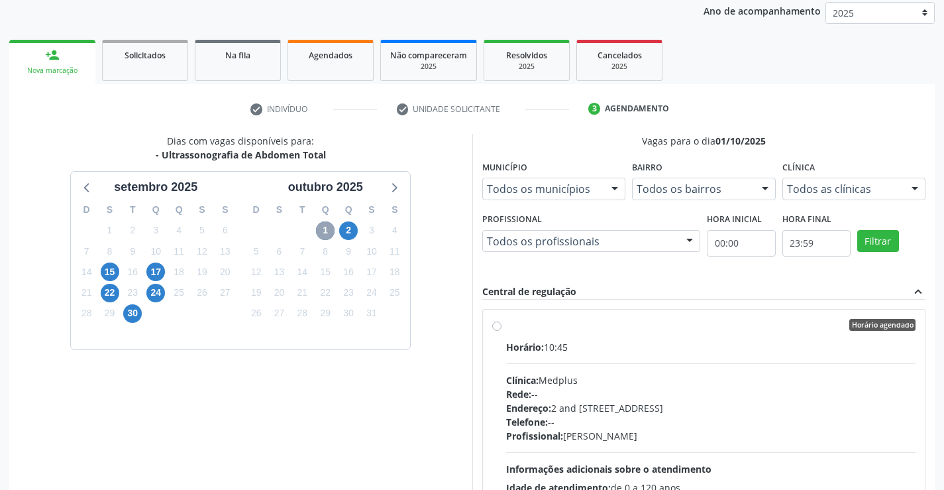
scroll to position [286, 0]
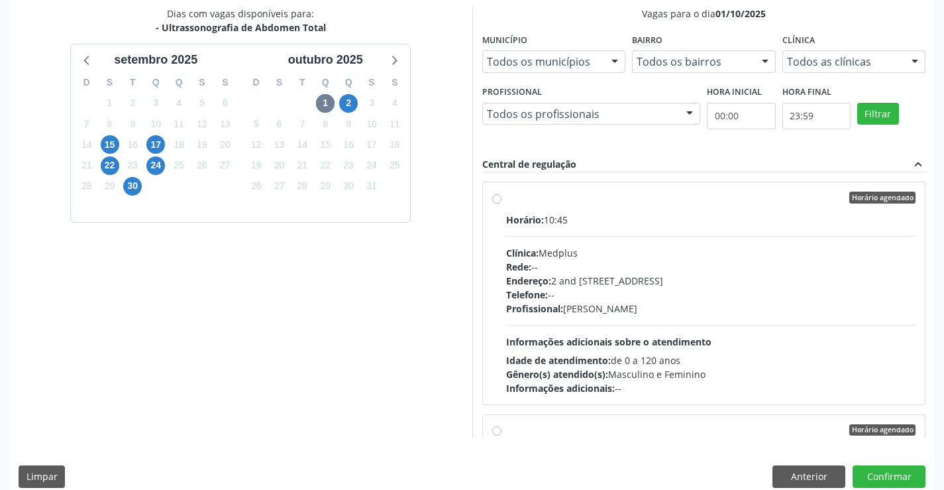
click at [610, 311] on div "Profissional: Lanna Peralva Miranda Rocha" at bounding box center [711, 308] width 410 height 14
click at [501, 203] on input "Horário agendado Horário: 10:45 Clínica: Medplus Rede: -- Endereço: 2 and S 204…" at bounding box center [496, 197] width 9 height 12
radio input "true"
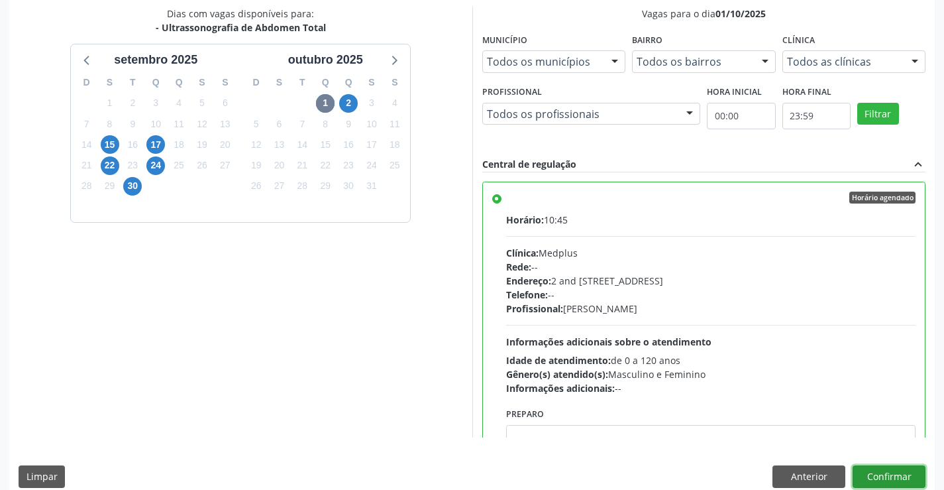
click at [869, 470] on button "Confirmar" at bounding box center [889, 476] width 73 height 23
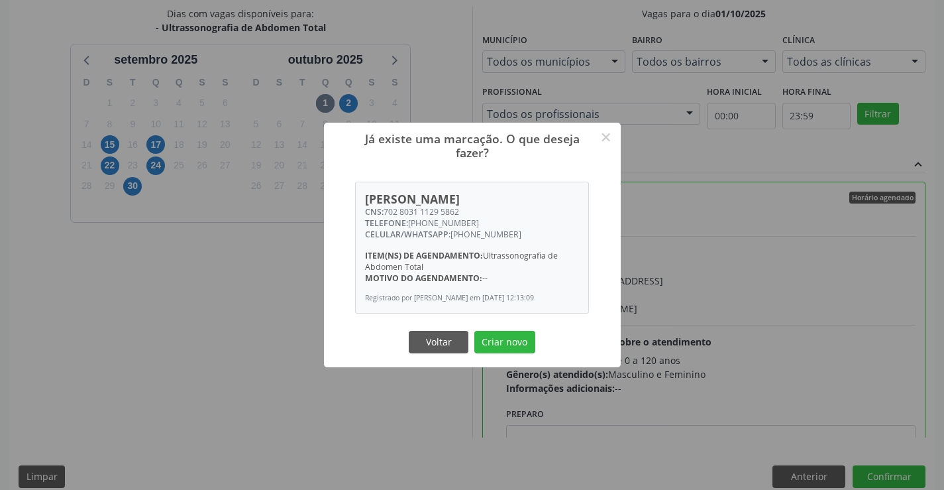
click at [529, 365] on div "Já existe uma marcação. O que deseja fazer? × Renato da Silva Alves CNS: 702 80…" at bounding box center [472, 245] width 297 height 245
click at [522, 336] on button "Criar novo" at bounding box center [504, 342] width 61 height 23
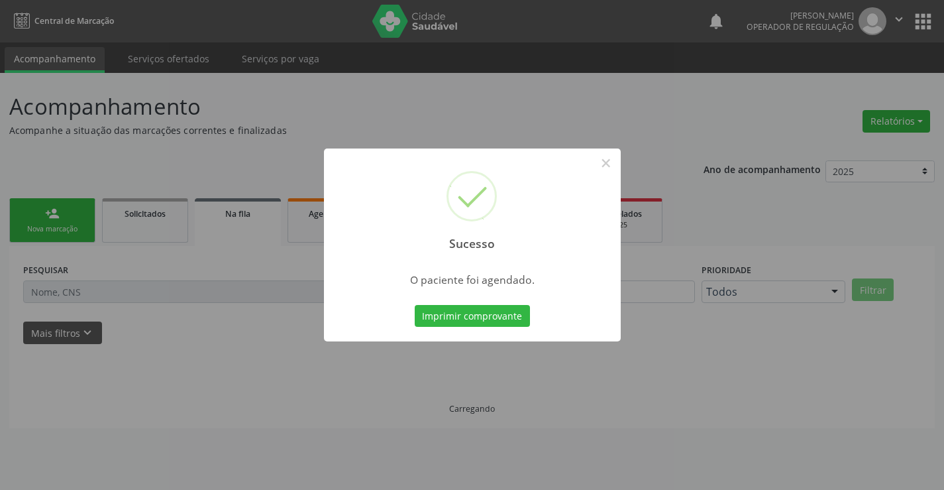
scroll to position [0, 0]
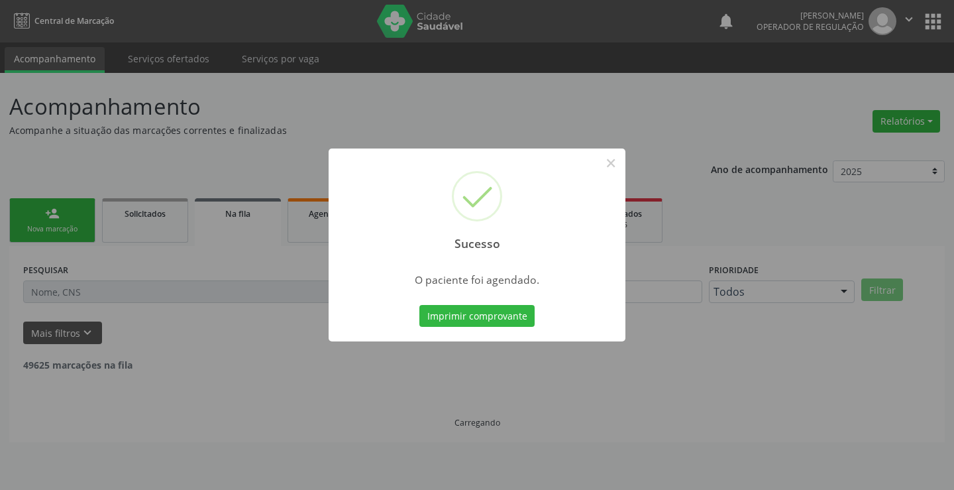
click at [513, 302] on div "Imprimir comprovante Cancel" at bounding box center [477, 316] width 121 height 28
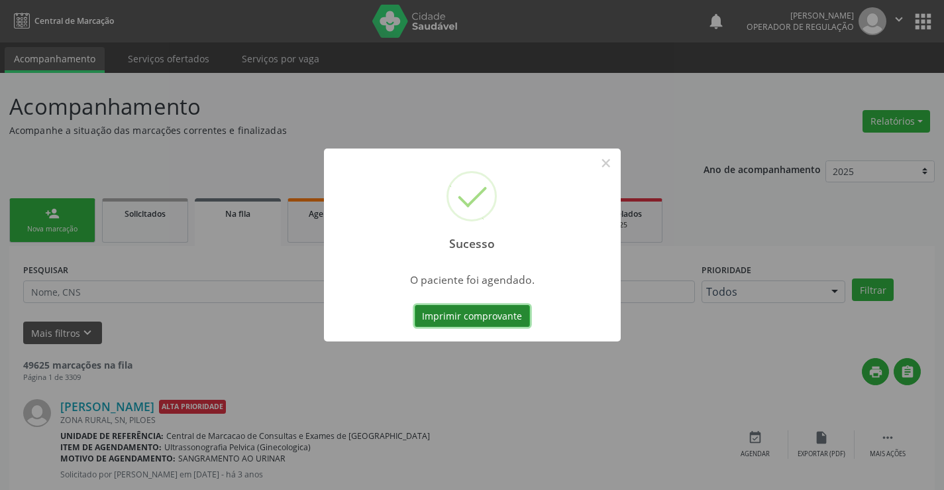
click at [505, 324] on button "Imprimir comprovante" at bounding box center [472, 316] width 115 height 23
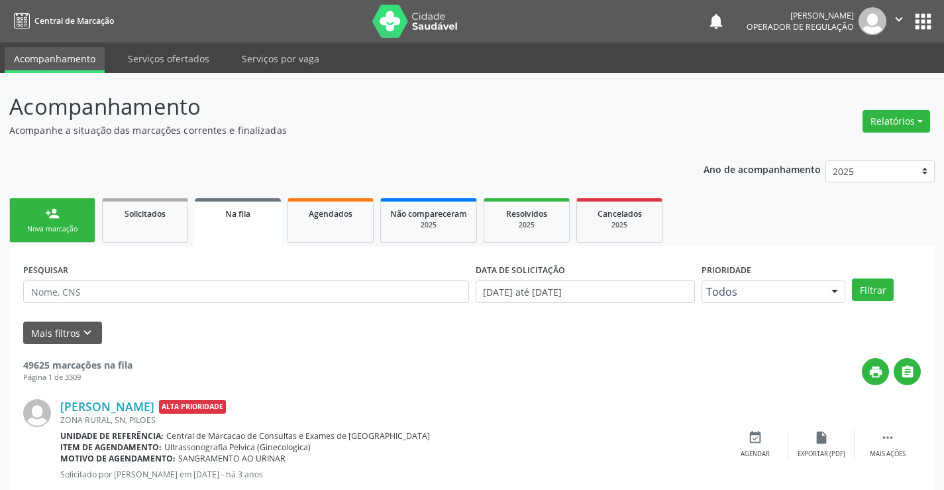
click at [84, 214] on link "person_add Nova marcação" at bounding box center [52, 220] width 86 height 44
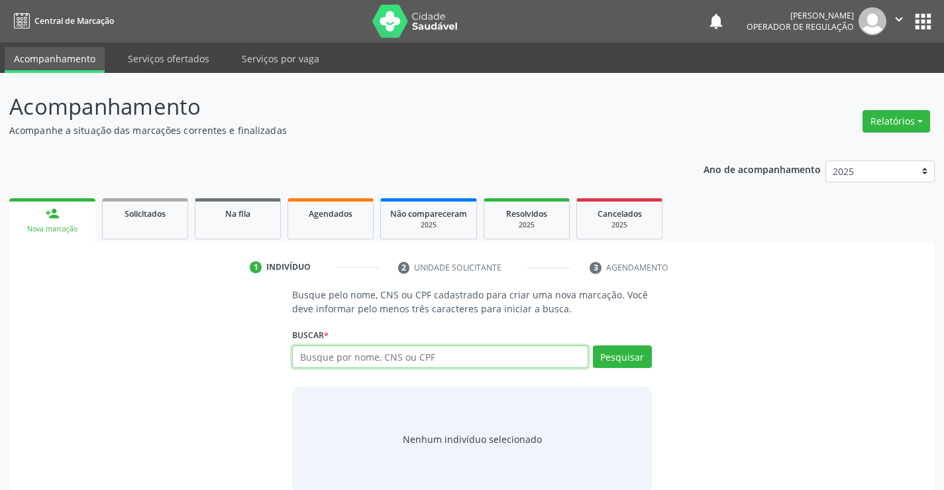
click at [366, 361] on input "text" at bounding box center [439, 356] width 295 height 23
type input "703004813879879"
click at [612, 344] on div "Buscar * Busque por nome, CNS ou CPF Nenhum resultado encontrado para: " " Não …" at bounding box center [471, 351] width 359 height 52
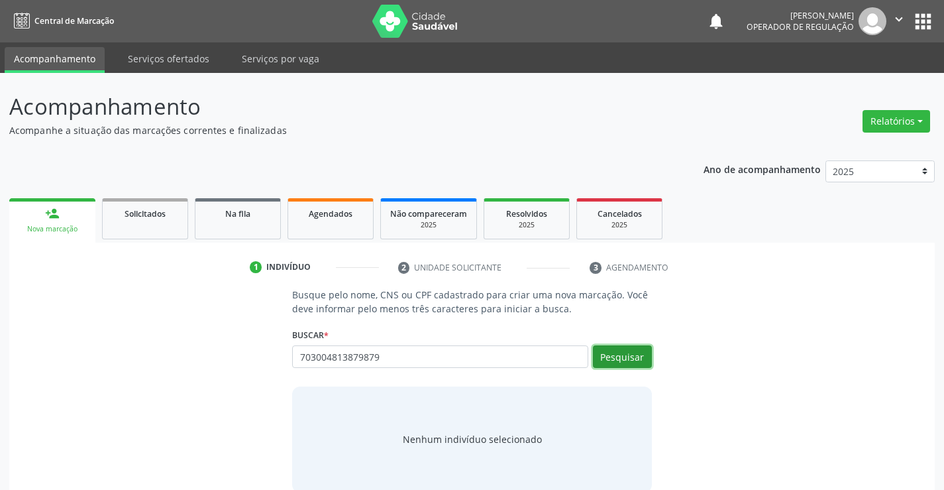
click at [613, 355] on button "Pesquisar" at bounding box center [622, 356] width 59 height 23
type input "703004813879879"
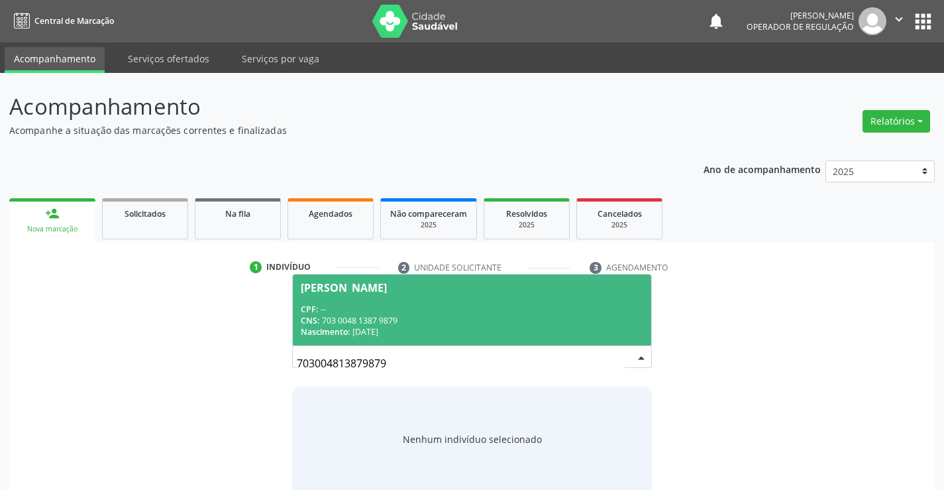
click at [376, 302] on span "Iara Rios Silva CPF: -- CNS: 703 0048 1387 9879 Nascimento: 16/02/1964" at bounding box center [472, 309] width 358 height 71
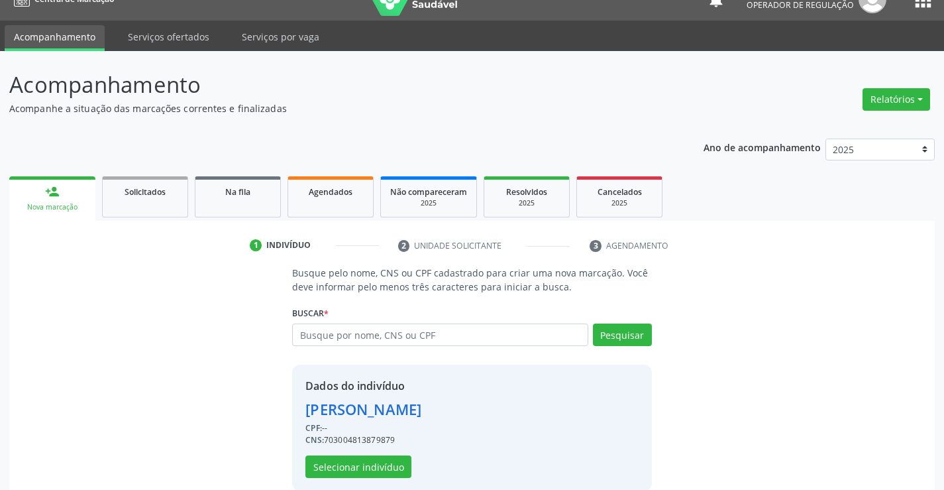
scroll to position [42, 0]
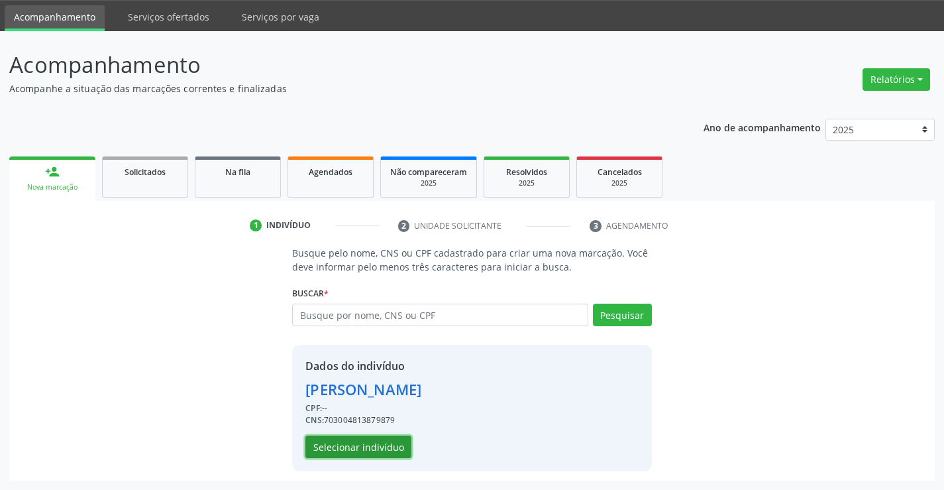
click at [394, 441] on button "Selecionar indivíduo" at bounding box center [358, 446] width 106 height 23
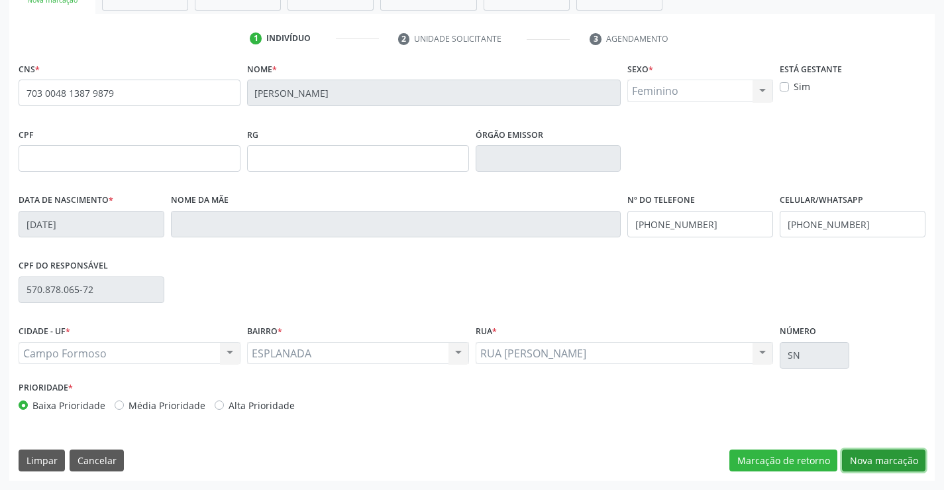
click at [851, 460] on button "Nova marcação" at bounding box center [883, 460] width 83 height 23
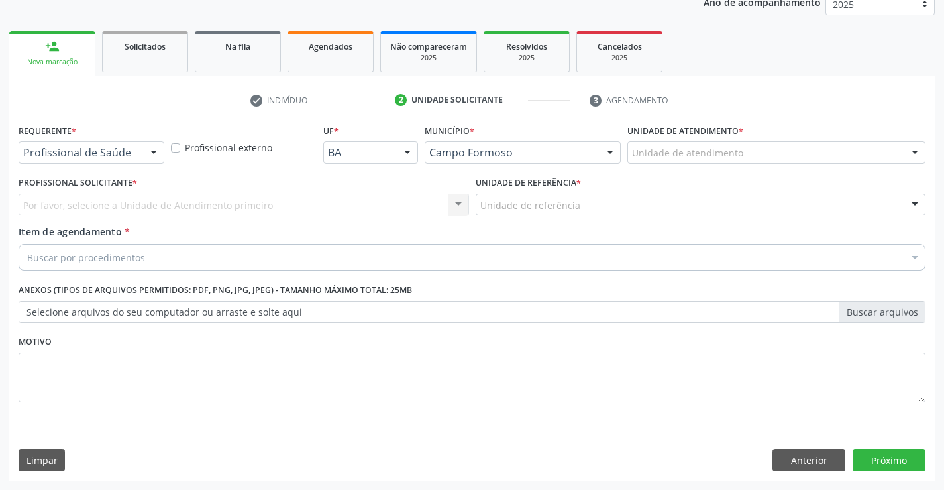
scroll to position [167, 0]
click at [160, 147] on div at bounding box center [154, 153] width 20 height 23
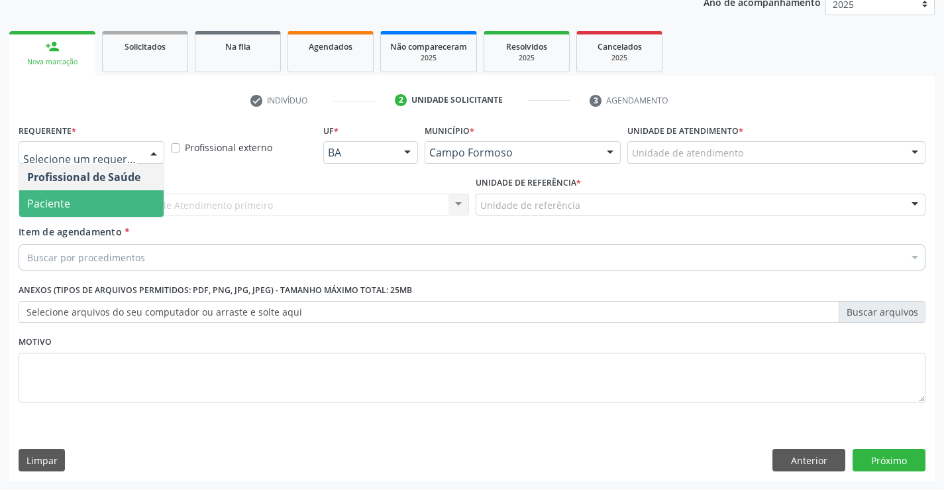
click at [97, 197] on span "Paciente" at bounding box center [91, 203] width 144 height 26
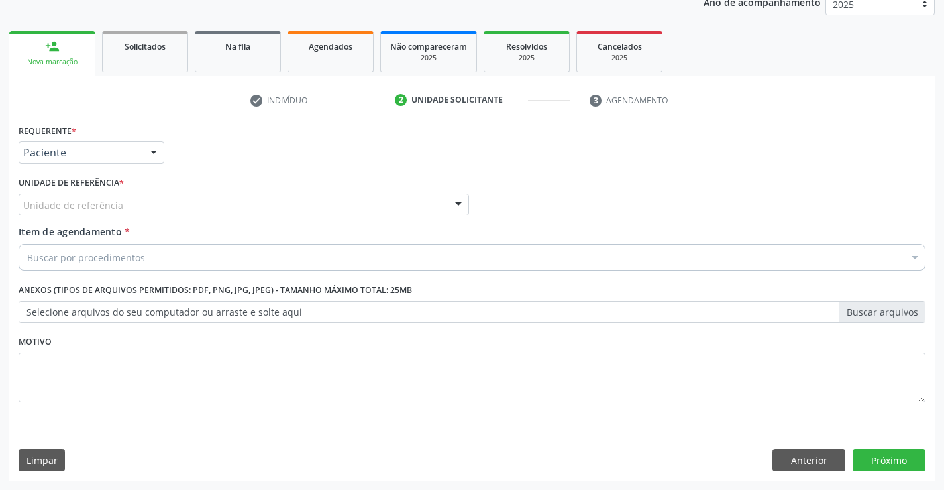
click at [274, 203] on div "Unidade de referência" at bounding box center [244, 204] width 450 height 23
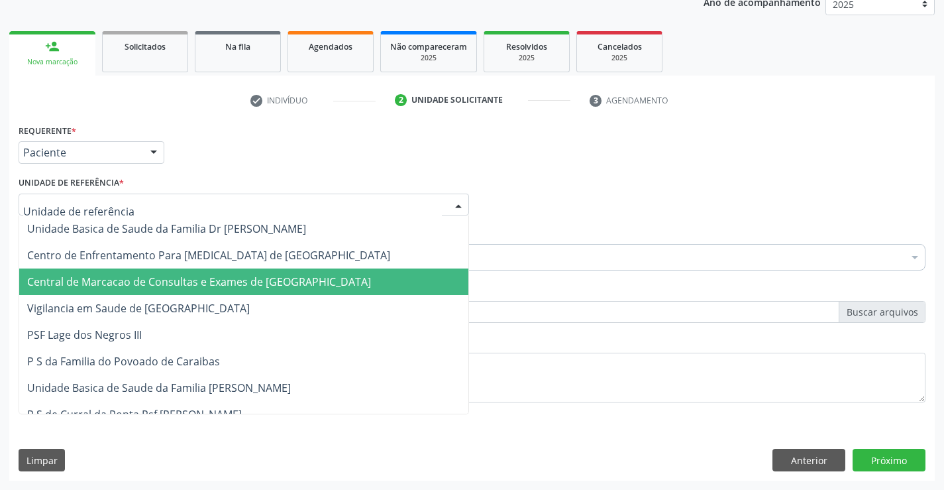
click at [290, 280] on span "Central de Marcacao de Consultas e Exames de [GEOGRAPHIC_DATA]" at bounding box center [199, 281] width 344 height 15
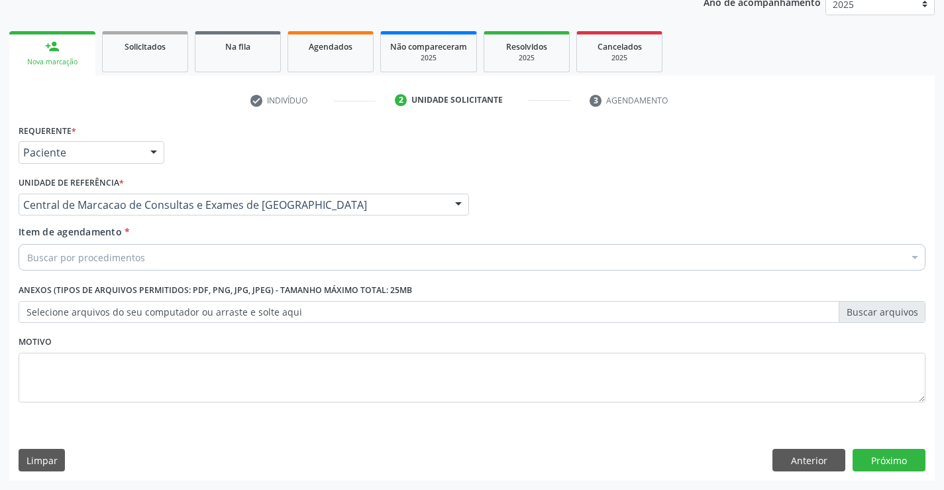
click at [326, 253] on div "Buscar por procedimentos" at bounding box center [472, 257] width 907 height 26
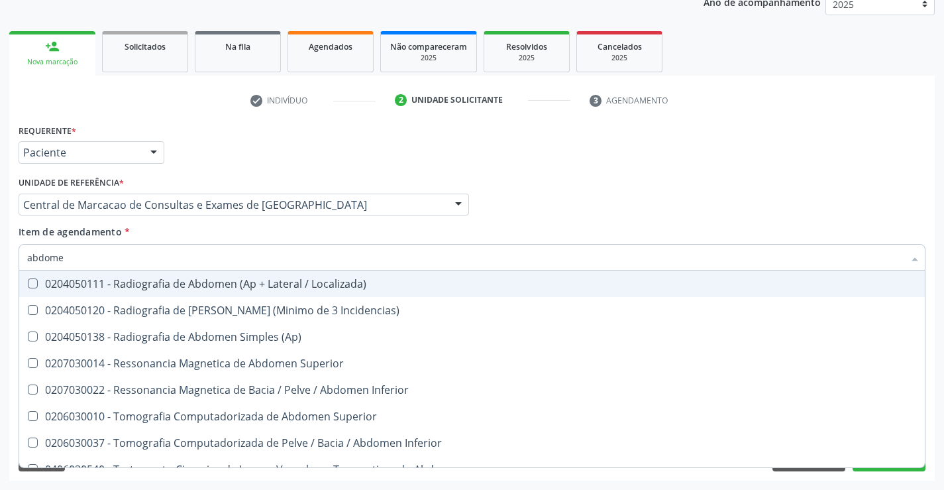
type input "abdomen"
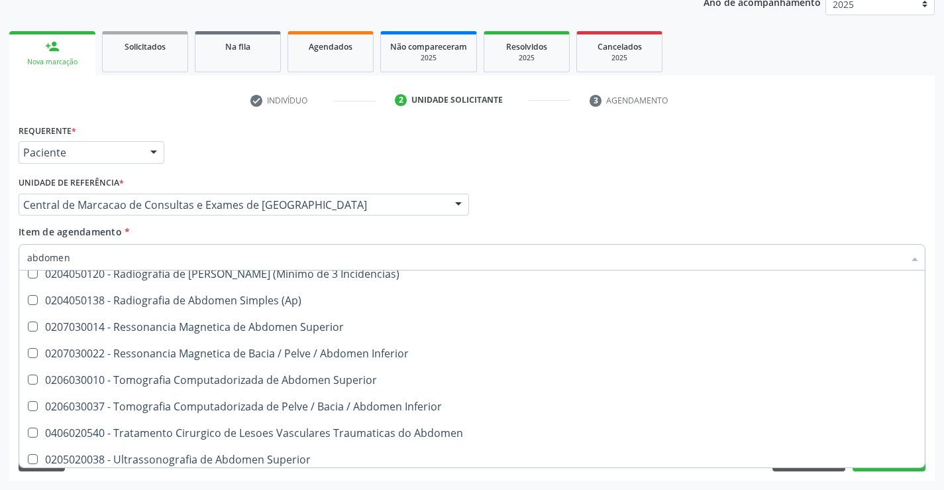
scroll to position [68, 0]
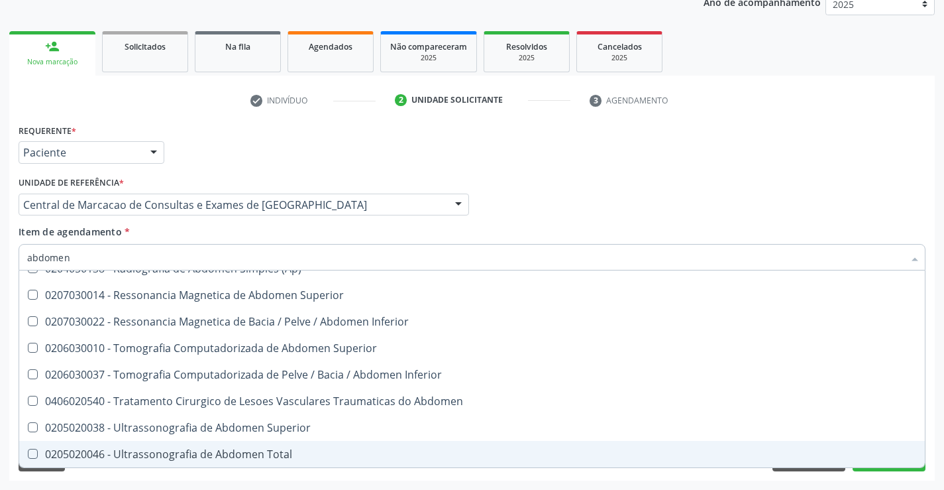
click at [274, 462] on span "0205020046 - Ultrassonografia de Abdomen Total" at bounding box center [472, 454] width 906 height 26
checkbox Total "true"
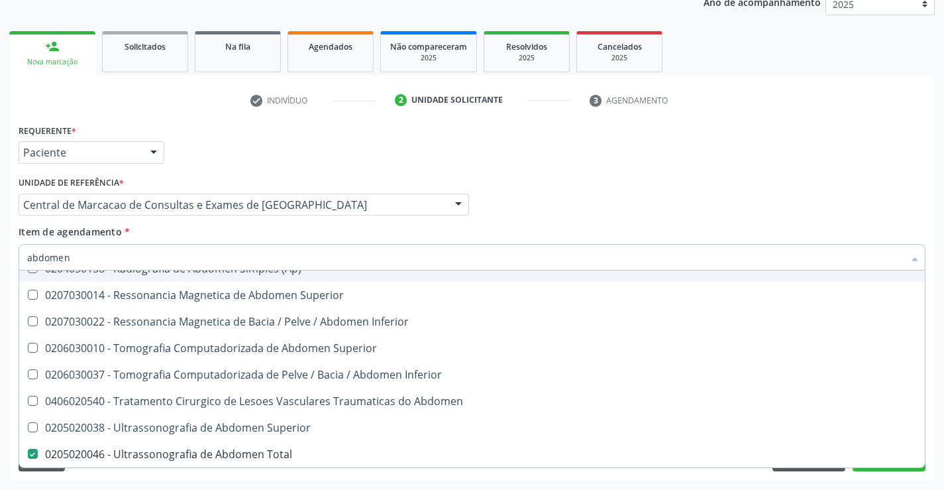
click at [587, 234] on div "Item de agendamento * abdomen Desfazer seleção 0204050111 - Radiografia de Abdo…" at bounding box center [472, 246] width 907 height 42
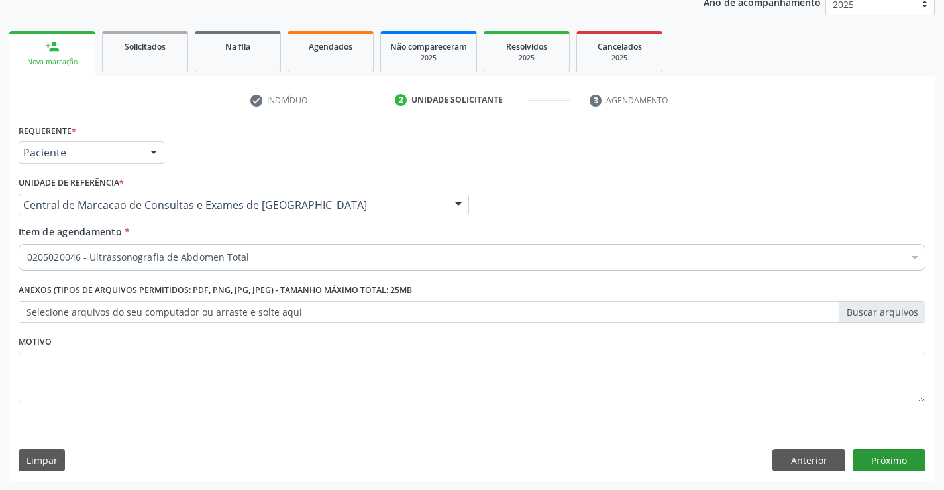
scroll to position [0, 0]
click at [880, 462] on button "Próximo" at bounding box center [889, 459] width 73 height 23
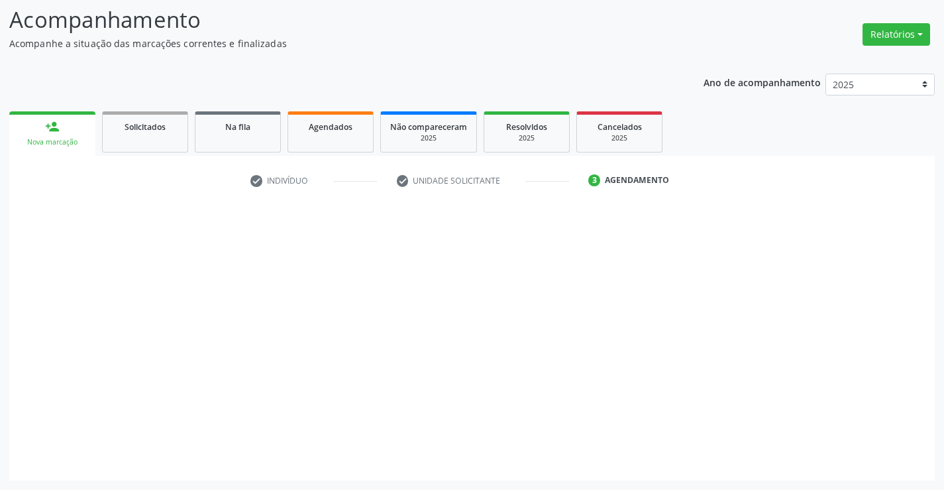
scroll to position [87, 0]
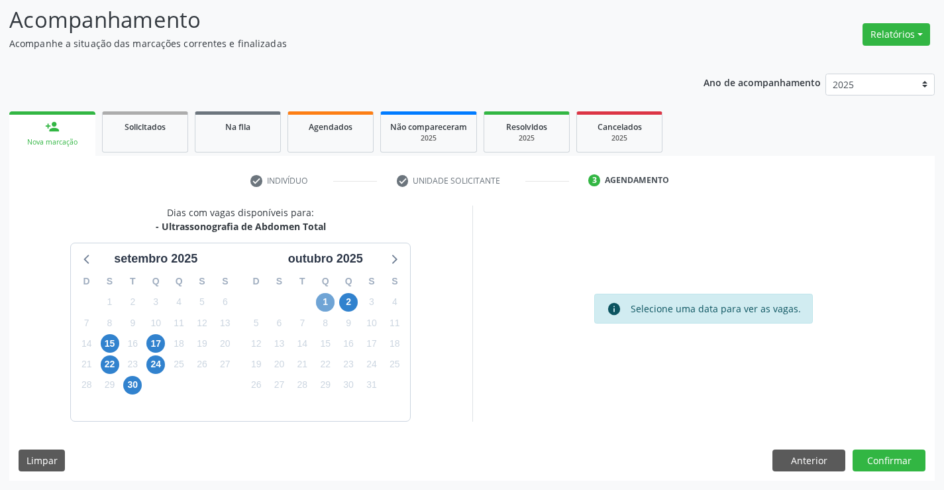
click at [321, 299] on span "1" at bounding box center [325, 302] width 19 height 19
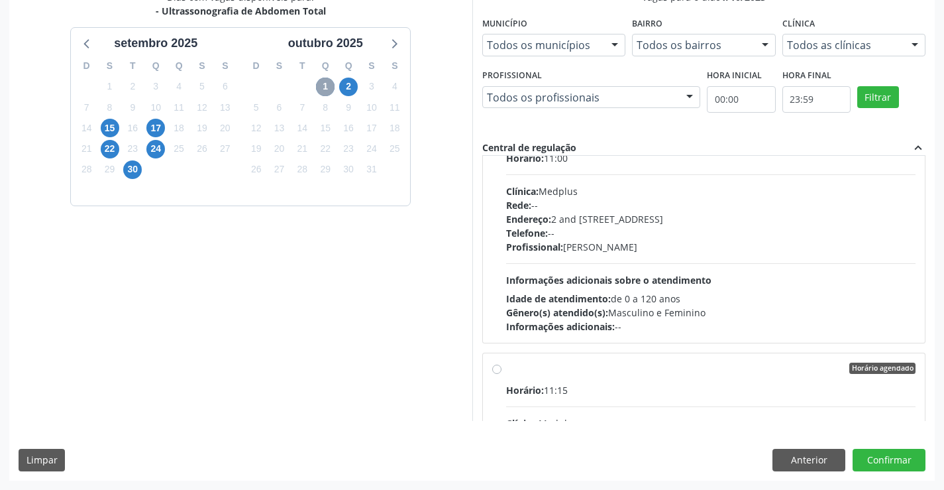
scroll to position [44, 0]
click at [598, 249] on div "Profissional: Lanna Peralva Miranda Rocha" at bounding box center [711, 248] width 410 height 14
click at [501, 143] on input "Horário agendado Horário: 11:00 Clínica: Medplus Rede: -- Endereço: 2 and S 204…" at bounding box center [496, 137] width 9 height 12
radio input "true"
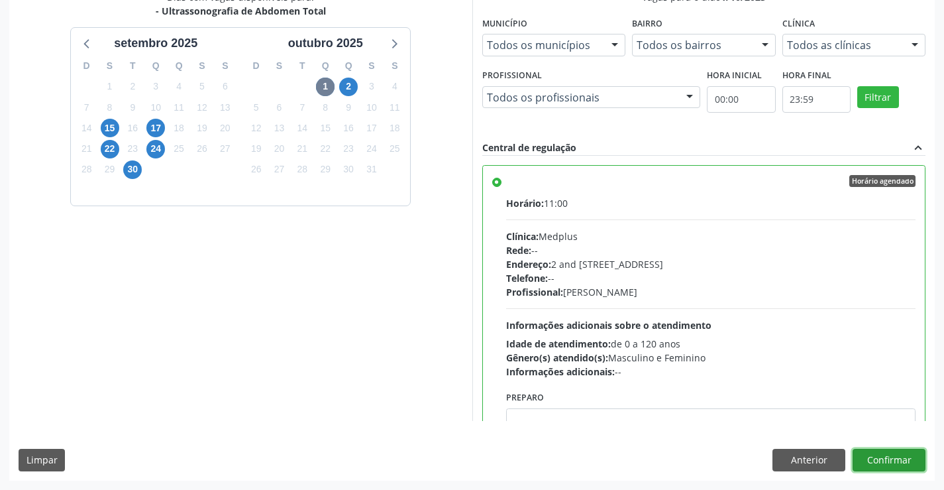
click at [872, 460] on button "Confirmar" at bounding box center [889, 459] width 73 height 23
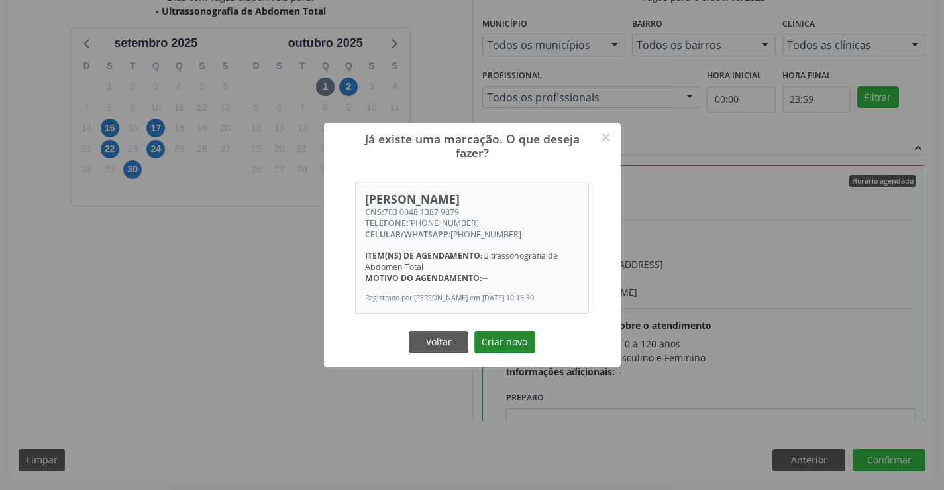
click at [502, 345] on button "Criar novo" at bounding box center [504, 342] width 61 height 23
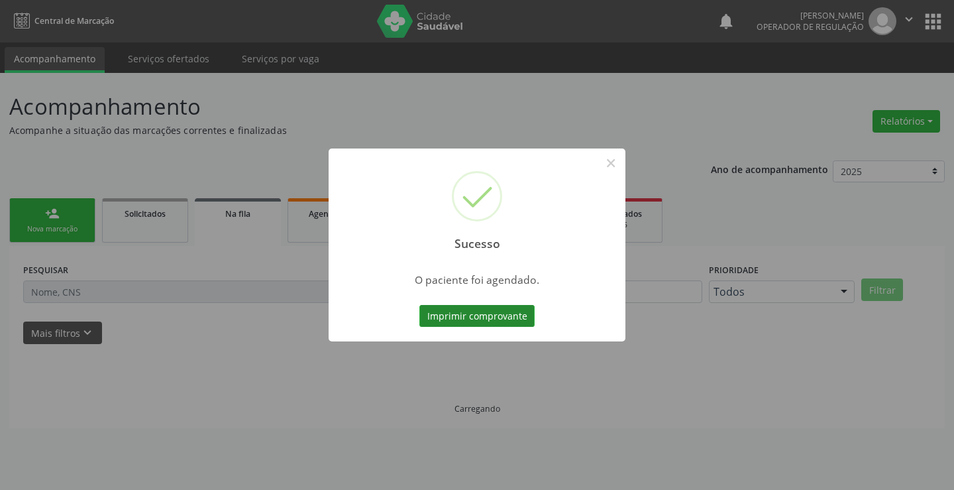
click at [478, 309] on button "Imprimir comprovante" at bounding box center [476, 316] width 115 height 23
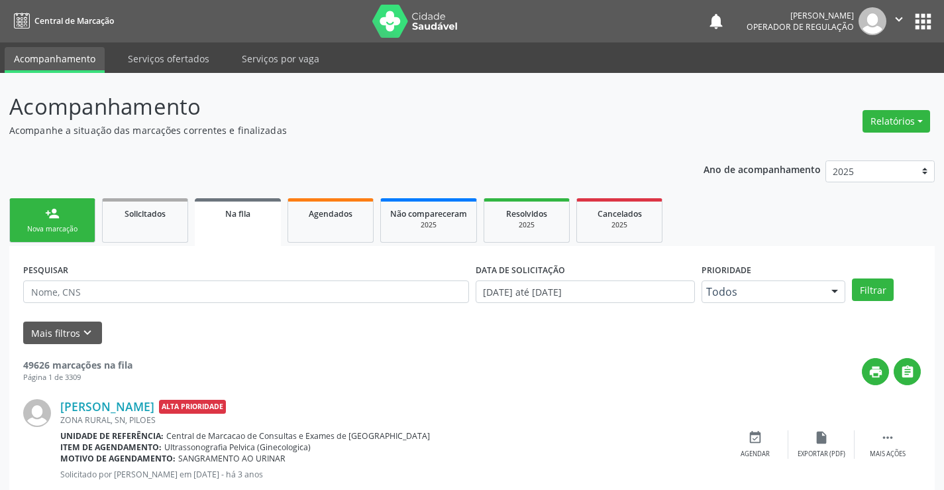
click at [56, 214] on div "person_add" at bounding box center [52, 213] width 15 height 15
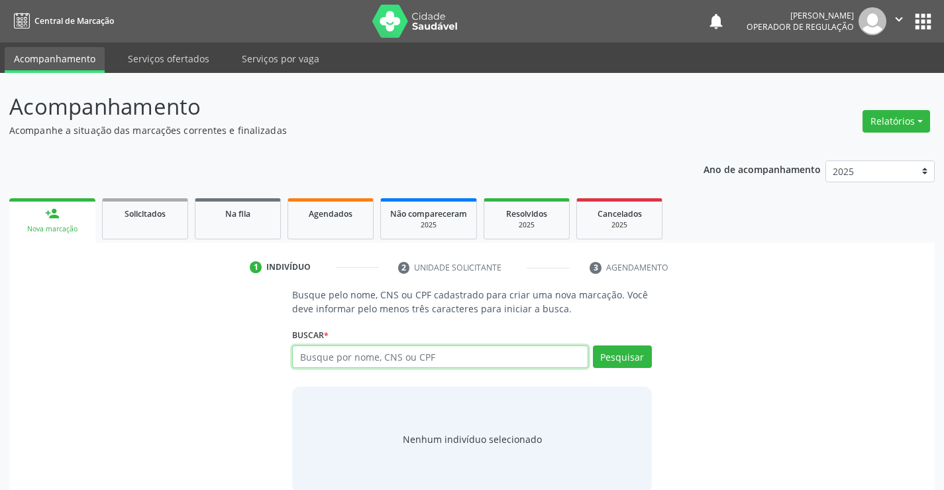
click at [310, 367] on input "text" at bounding box center [439, 356] width 295 height 23
type input "702500339028439"
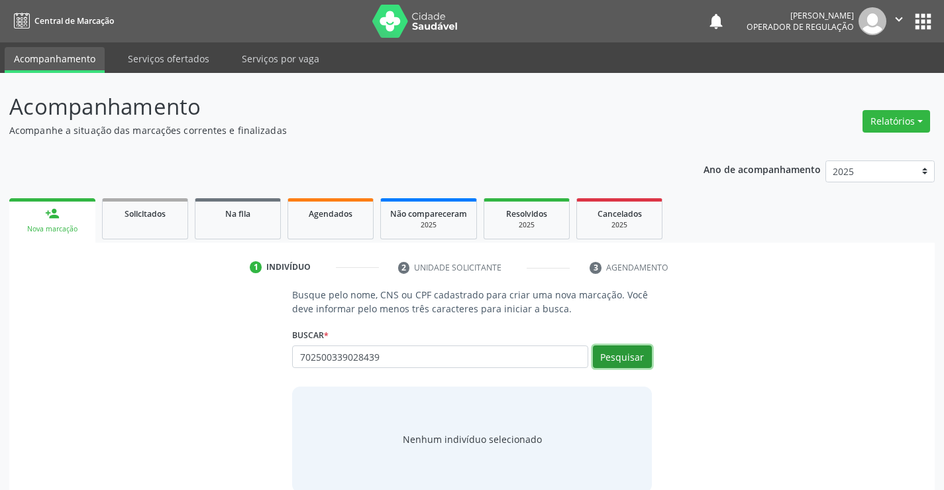
click at [606, 355] on button "Pesquisar" at bounding box center [622, 356] width 59 height 23
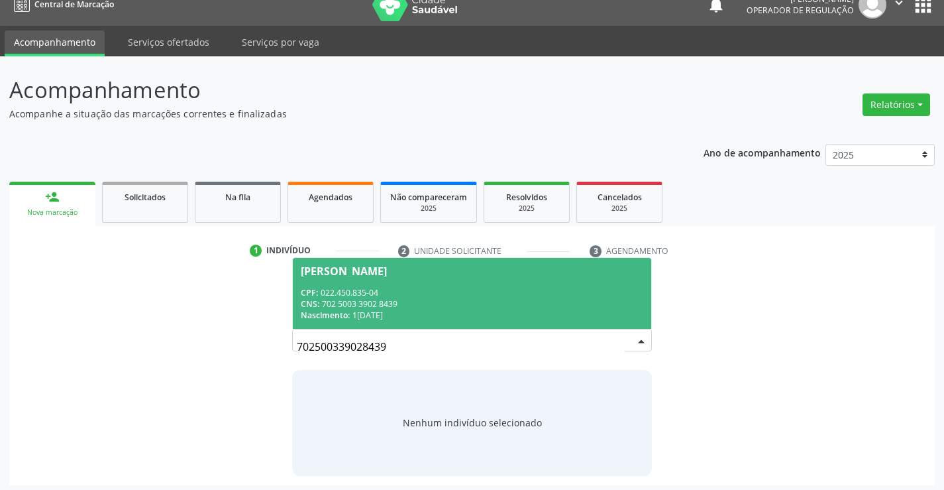
scroll to position [21, 0]
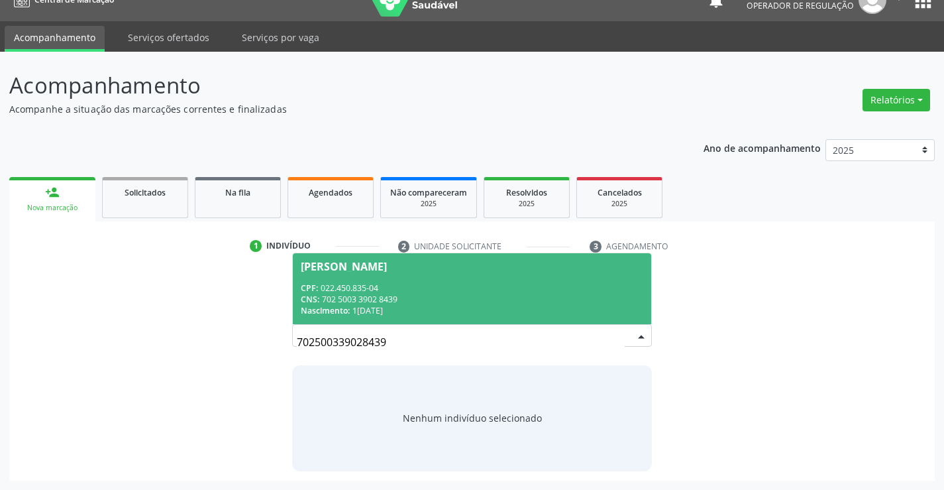
click at [326, 278] on span "Selma dos Santos Silva CPF: 022.450.835-04 CNS: 702 5003 3902 8439 Nascimento: …" at bounding box center [472, 288] width 358 height 71
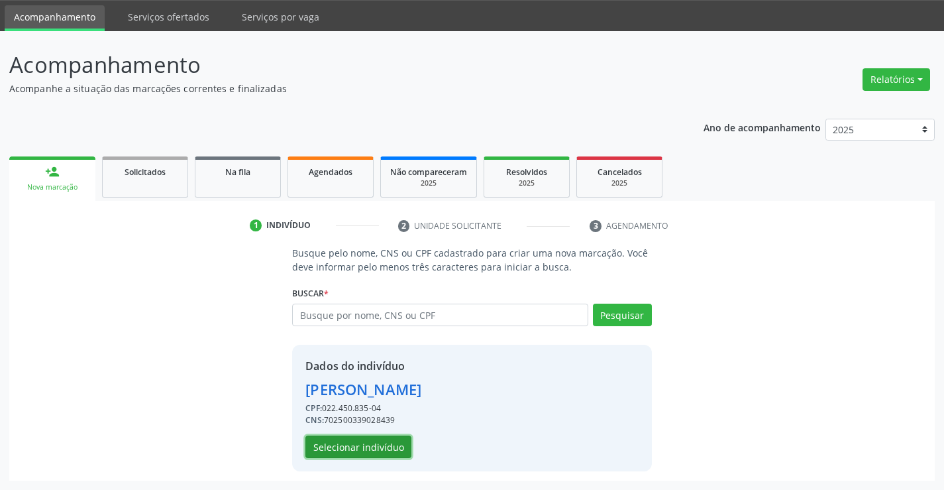
click at [343, 446] on button "Selecionar indivíduo" at bounding box center [358, 446] width 106 height 23
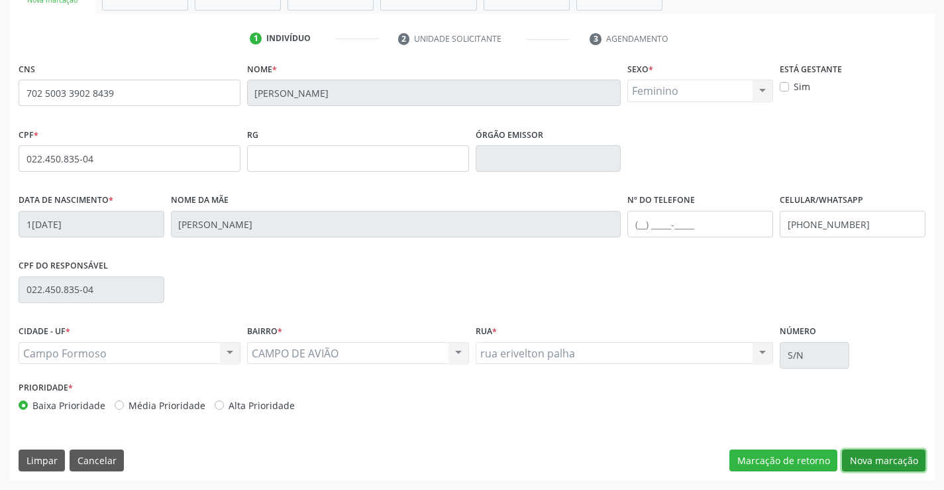
click at [875, 458] on button "Nova marcação" at bounding box center [883, 460] width 83 height 23
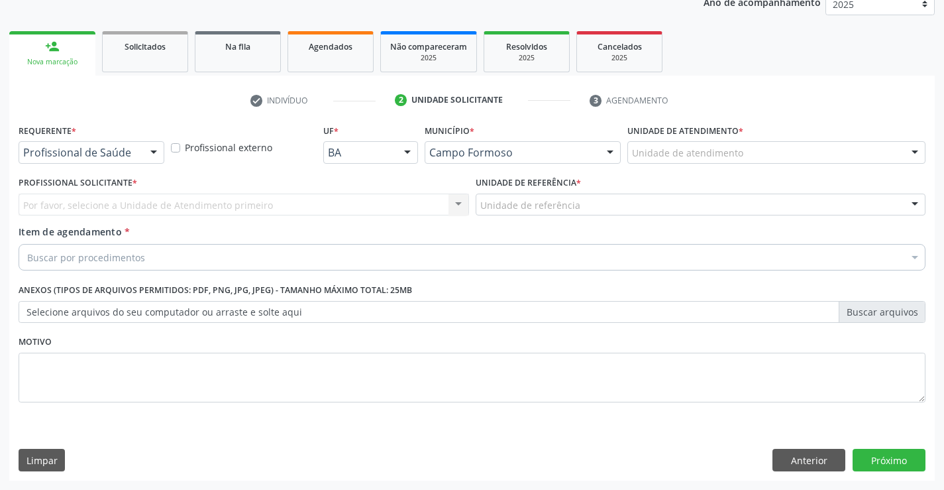
scroll to position [167, 0]
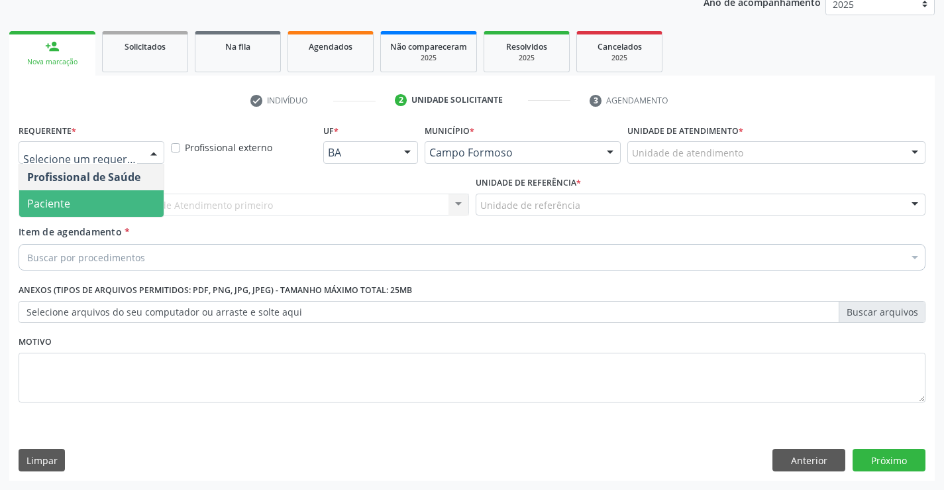
click at [54, 202] on span "Paciente" at bounding box center [48, 203] width 43 height 15
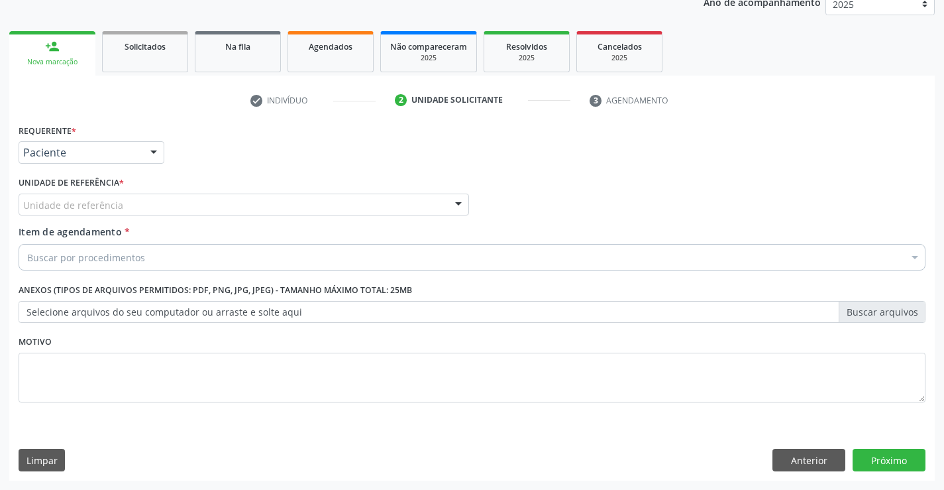
click at [160, 195] on div "Unidade de referência" at bounding box center [244, 204] width 450 height 23
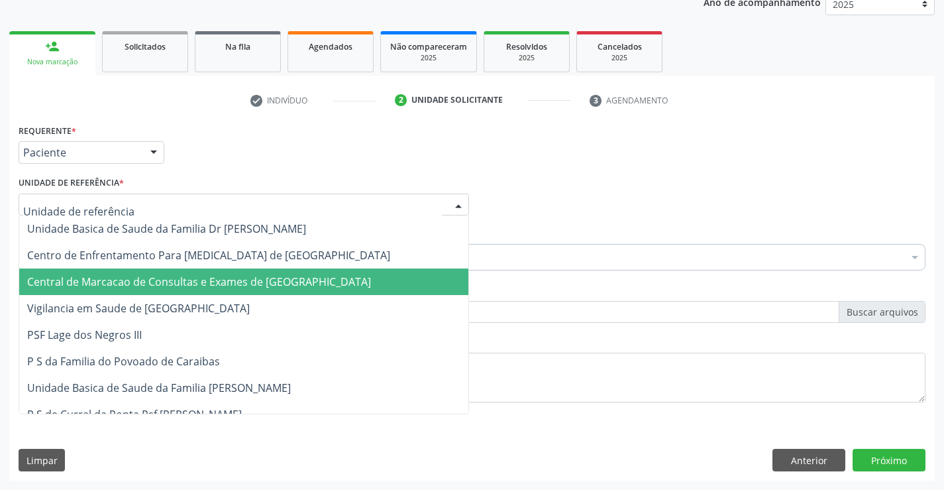
click at [175, 276] on span "Central de Marcacao de Consultas e Exames de [GEOGRAPHIC_DATA]" at bounding box center [199, 281] width 344 height 15
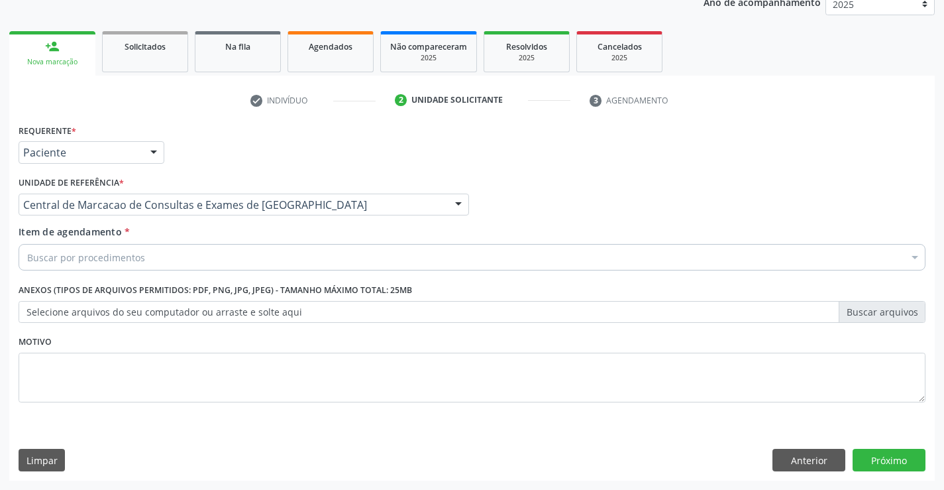
click at [185, 255] on div "Buscar por procedimentos" at bounding box center [472, 257] width 907 height 26
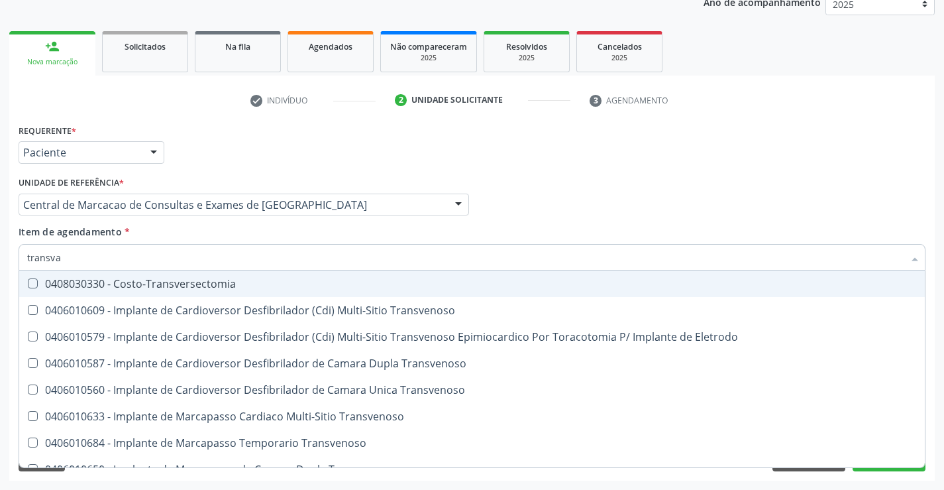
type input "transvag"
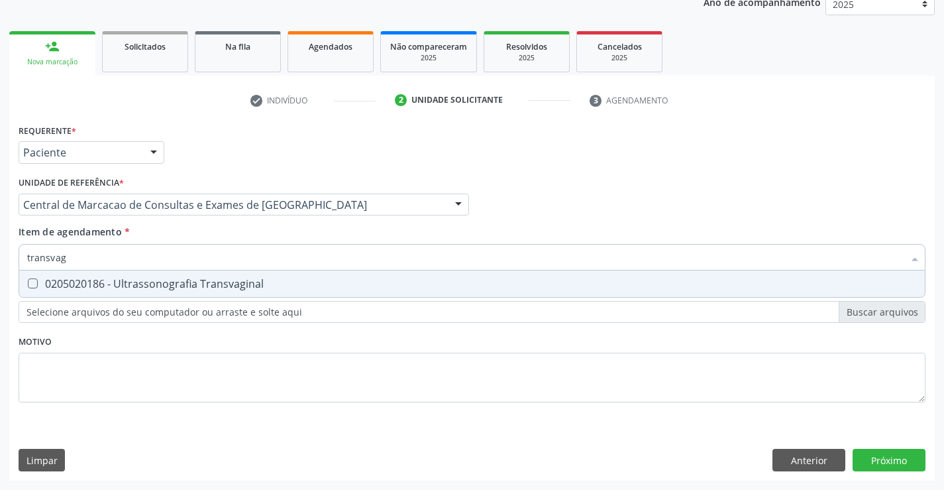
click at [184, 289] on div "0205020186 - Ultrassonografia Transvaginal" at bounding box center [472, 283] width 890 height 11
checkbox Transvaginal "true"
click at [870, 463] on div "Requerente * Paciente Profissional de Saúde Paciente Nenhum resultado encontrad…" at bounding box center [471, 301] width 925 height 360
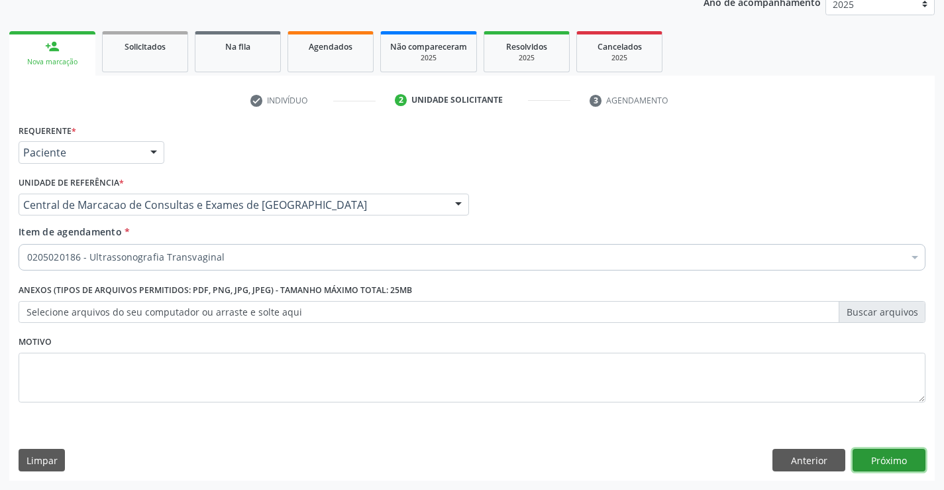
click at [882, 462] on button "Próximo" at bounding box center [889, 459] width 73 height 23
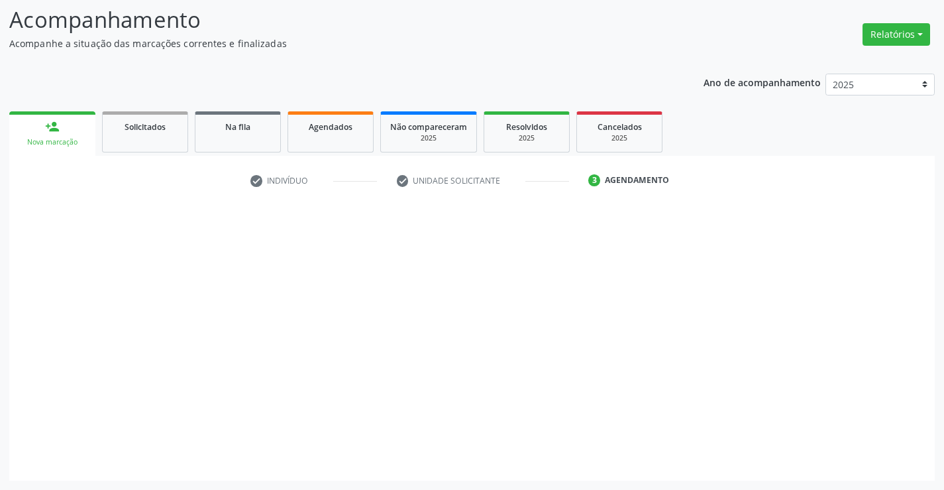
scroll to position [87, 0]
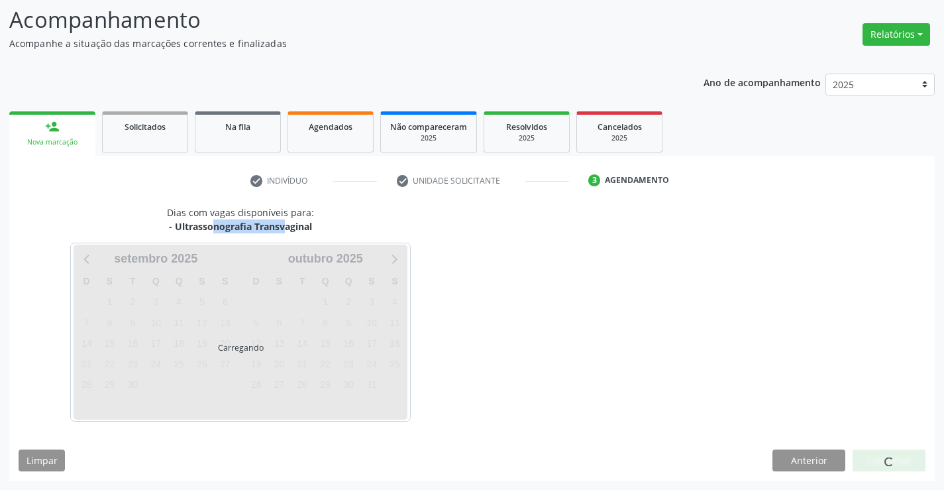
drag, startPoint x: 190, startPoint y: 223, endPoint x: 251, endPoint y: 221, distance: 61.0
click at [251, 221] on div "- Ultrassonografia Transvaginal" at bounding box center [240, 226] width 147 height 14
click at [344, 233] on div "Dias com vagas disponíveis para: - Ultrassonografia Transvaginal Carregando set…" at bounding box center [240, 312] width 463 height 215
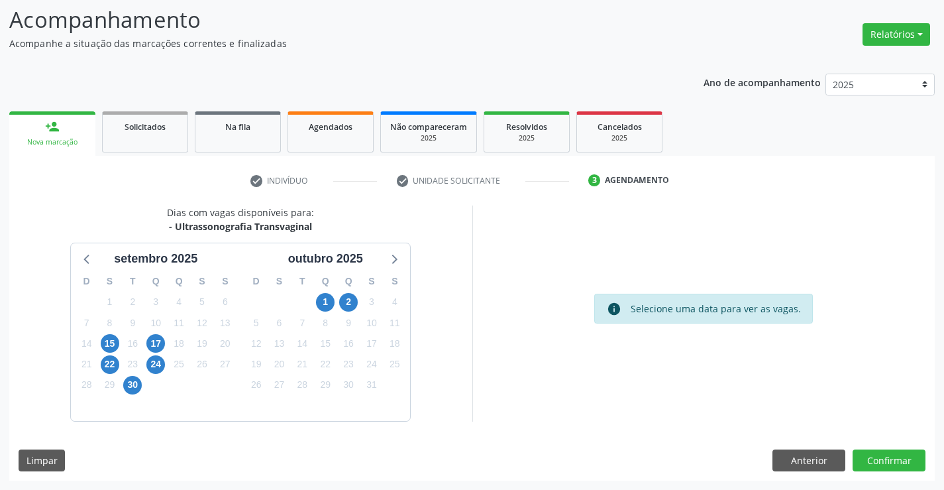
drag, startPoint x: 315, startPoint y: 221, endPoint x: 172, endPoint y: 235, distance: 143.8
click at [172, 235] on div "Dias com vagas disponíveis para: - Ultrassonografia Transvaginal setembro 2025 …" at bounding box center [240, 312] width 463 height 215
copy div "Ultrassonografia Transvaginal"
click at [346, 295] on span "2" at bounding box center [348, 302] width 19 height 19
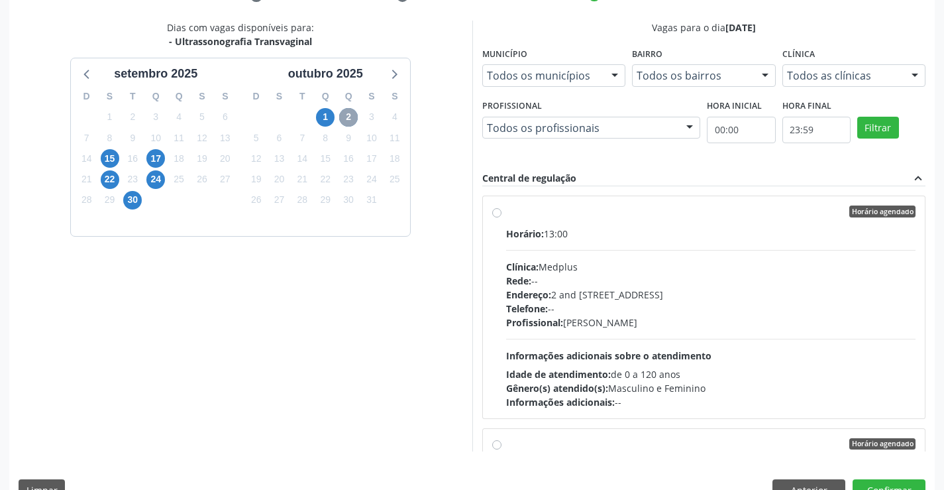
scroll to position [286, 0]
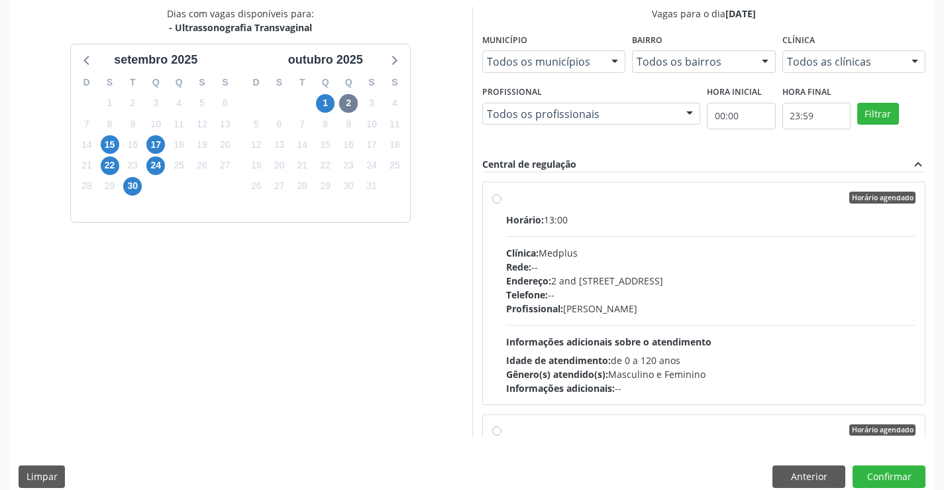
click at [639, 302] on div "Profissional: Lanna Peralva Miranda Rocha" at bounding box center [711, 308] width 410 height 14
click at [501, 203] on input "Horário agendado Horário: 13:00 Clínica: Medplus Rede: -- Endereço: 2 and S 204…" at bounding box center [496, 197] width 9 height 12
radio input "true"
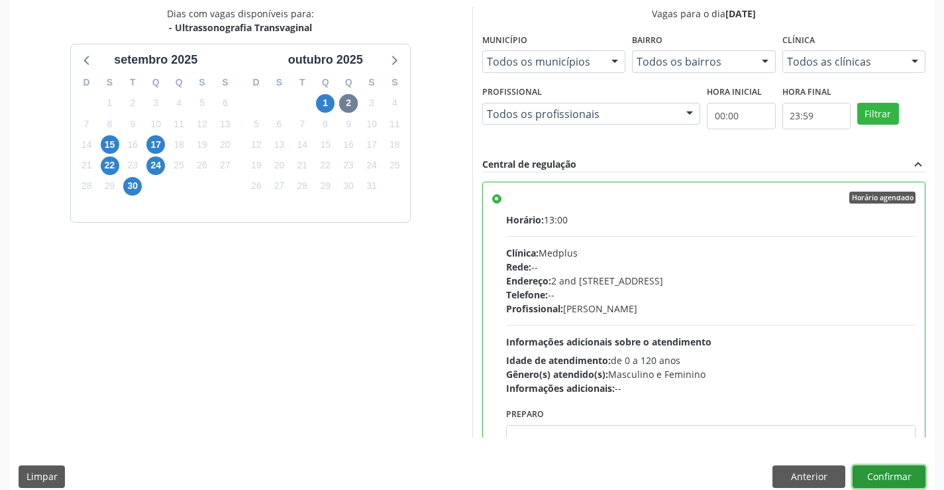
click at [902, 474] on button "Confirmar" at bounding box center [889, 476] width 73 height 23
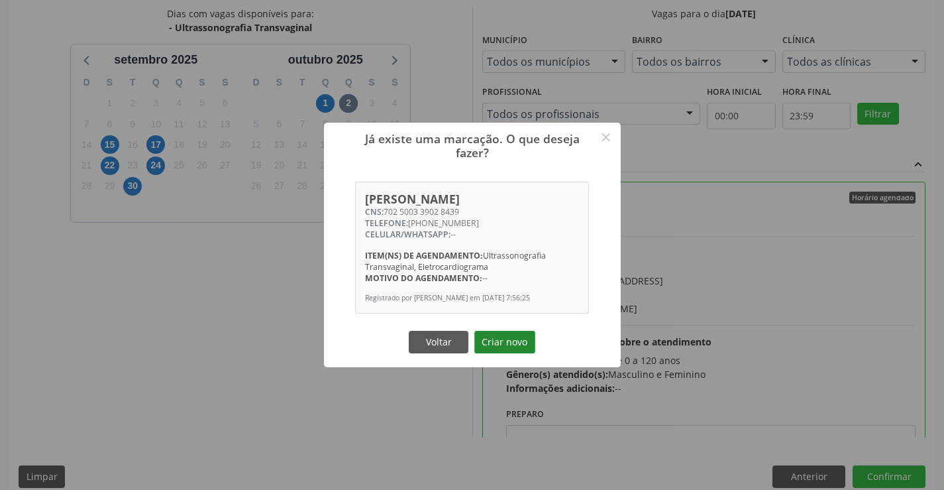
click at [515, 346] on button "Criar novo" at bounding box center [504, 342] width 61 height 23
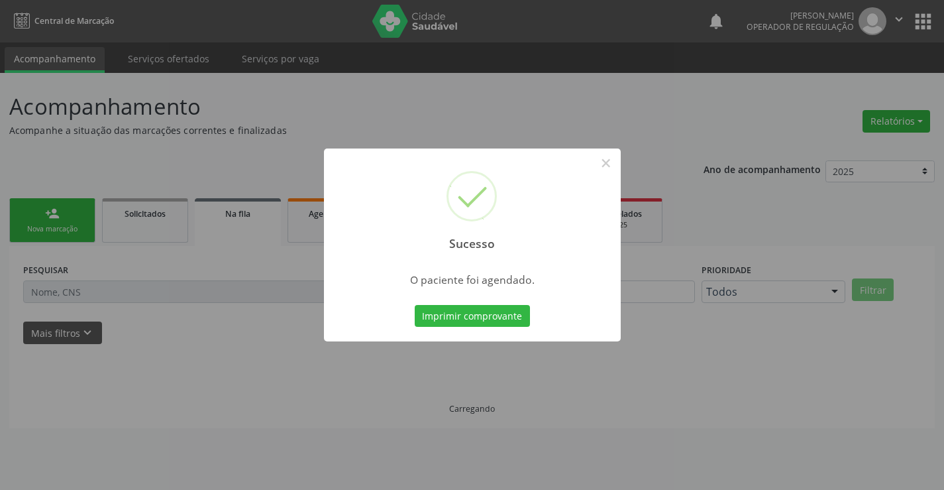
scroll to position [0, 0]
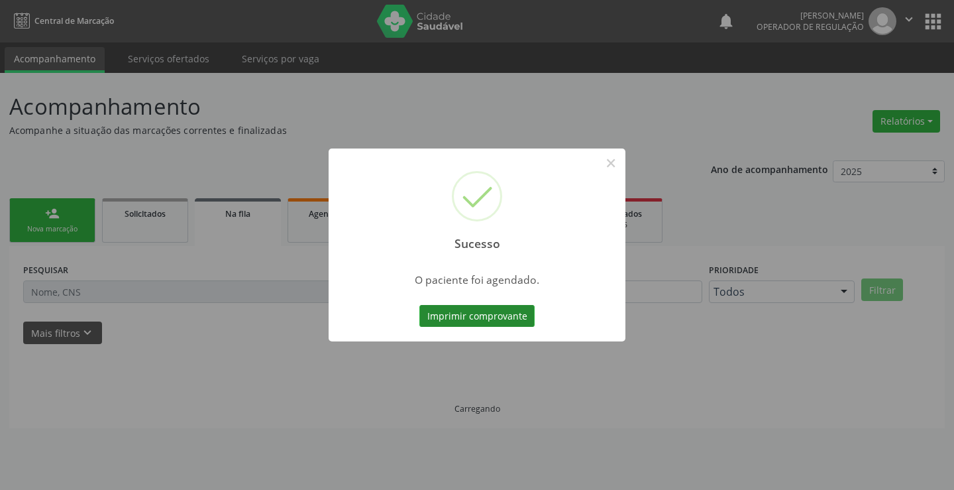
click at [528, 309] on button "Imprimir comprovante" at bounding box center [476, 316] width 115 height 23
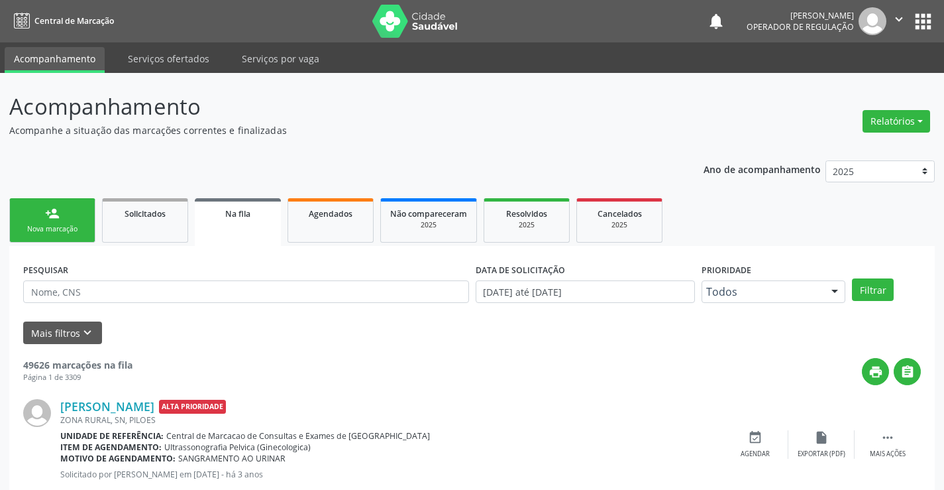
click at [75, 222] on link "person_add Nova marcação" at bounding box center [52, 220] width 86 height 44
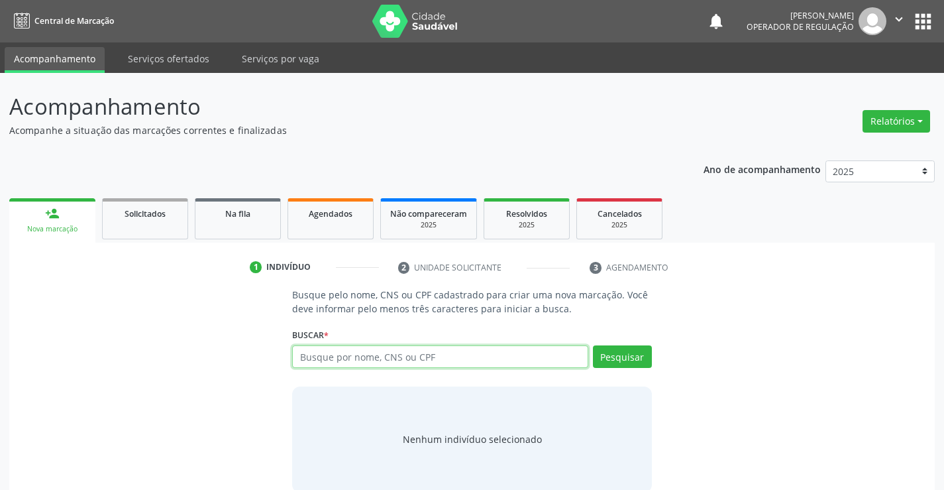
click at [356, 361] on input "text" at bounding box center [439, 356] width 295 height 23
type input "700206404224022"
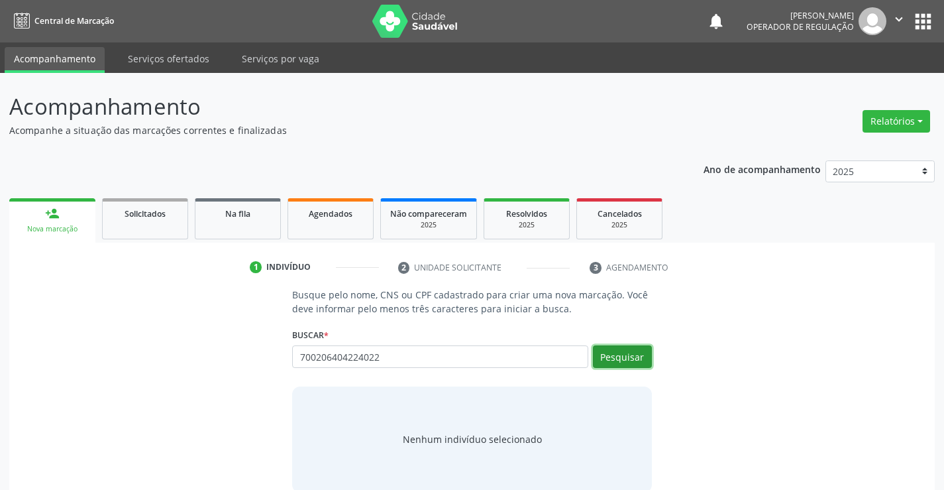
click at [628, 353] on button "Pesquisar" at bounding box center [622, 356] width 59 height 23
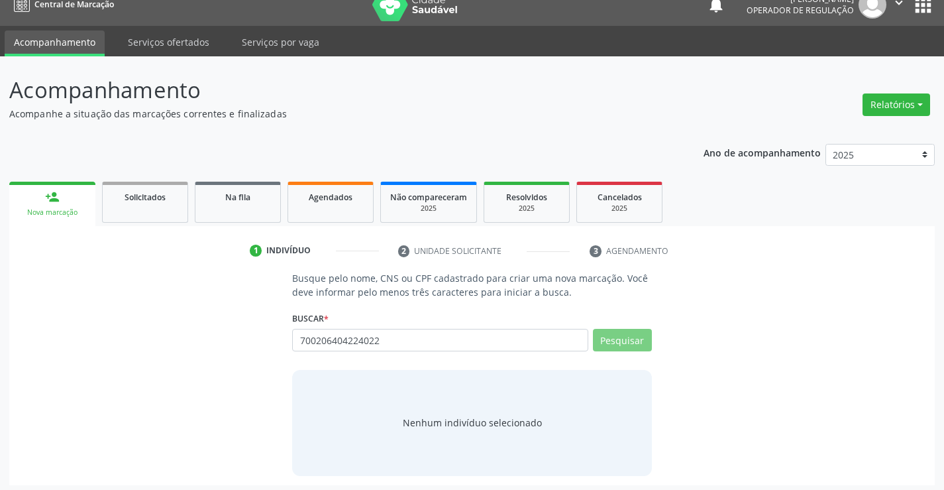
scroll to position [21, 0]
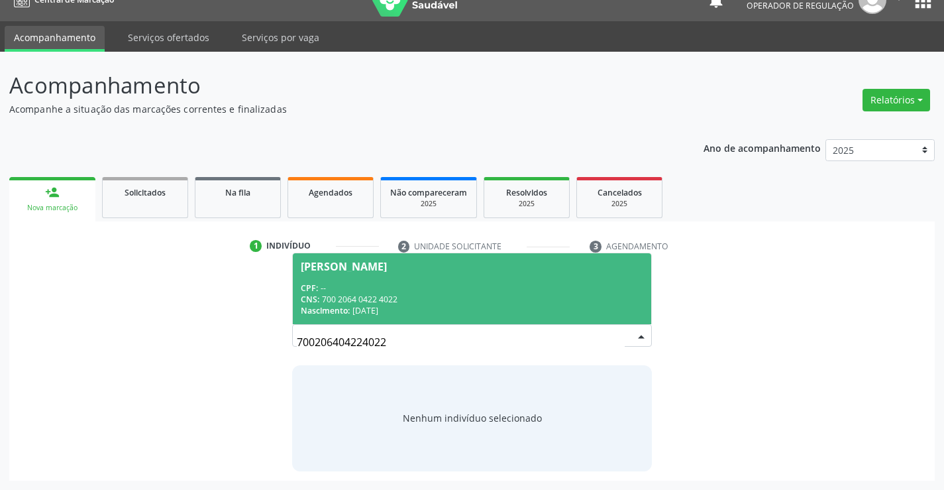
click at [384, 297] on div "CNS: 700 2064 0422 4022" at bounding box center [472, 298] width 342 height 11
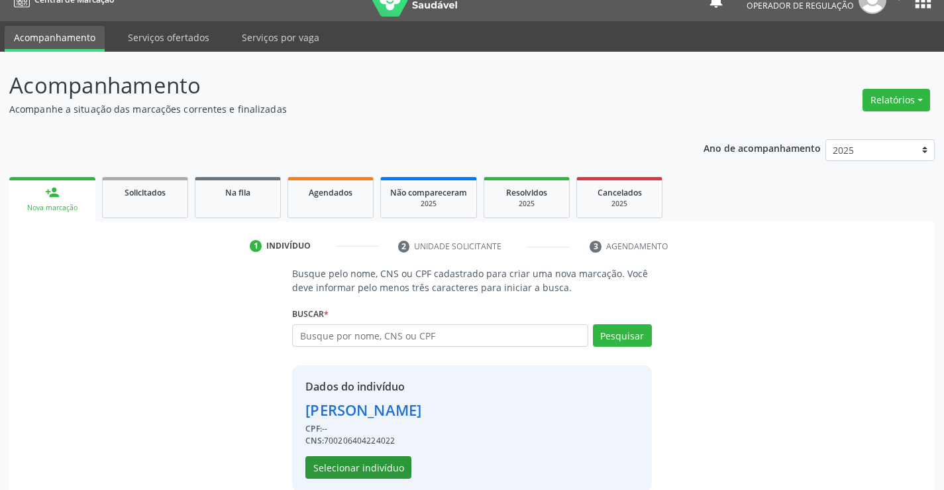
scroll to position [42, 0]
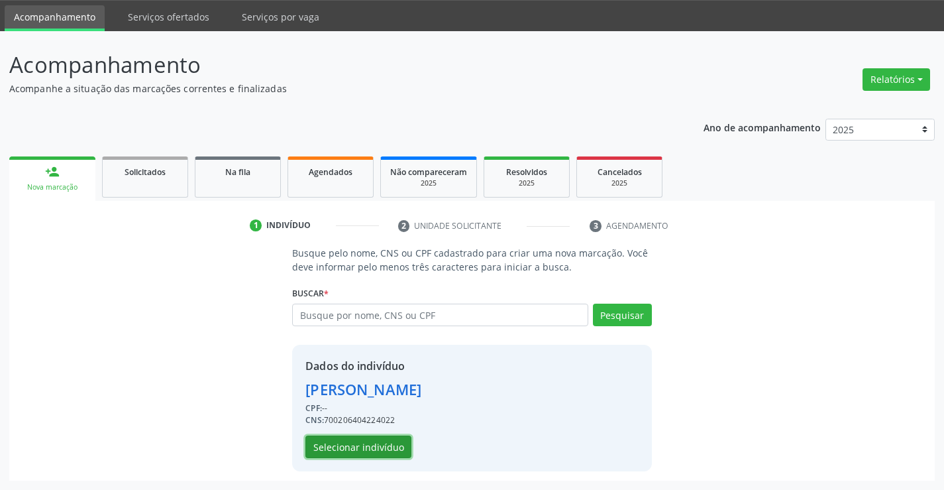
click at [351, 448] on button "Selecionar indivíduo" at bounding box center [358, 446] width 106 height 23
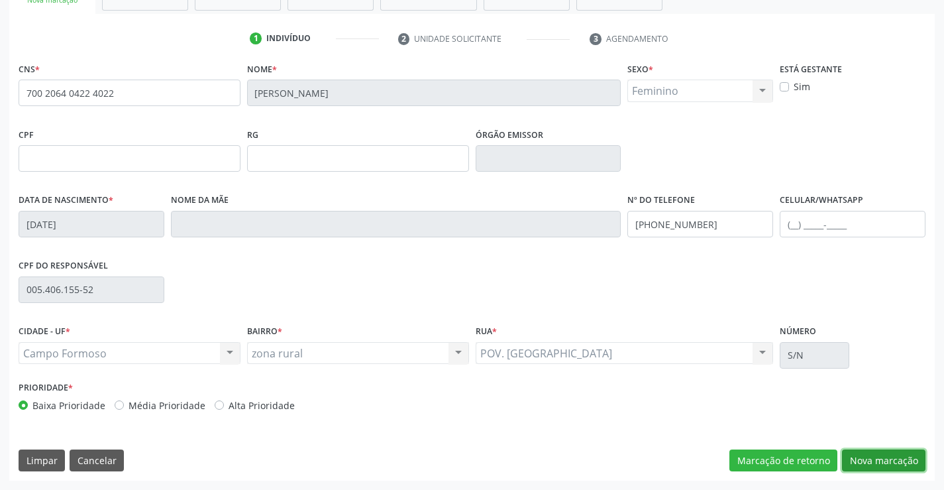
click at [868, 456] on button "Nova marcação" at bounding box center [883, 460] width 83 height 23
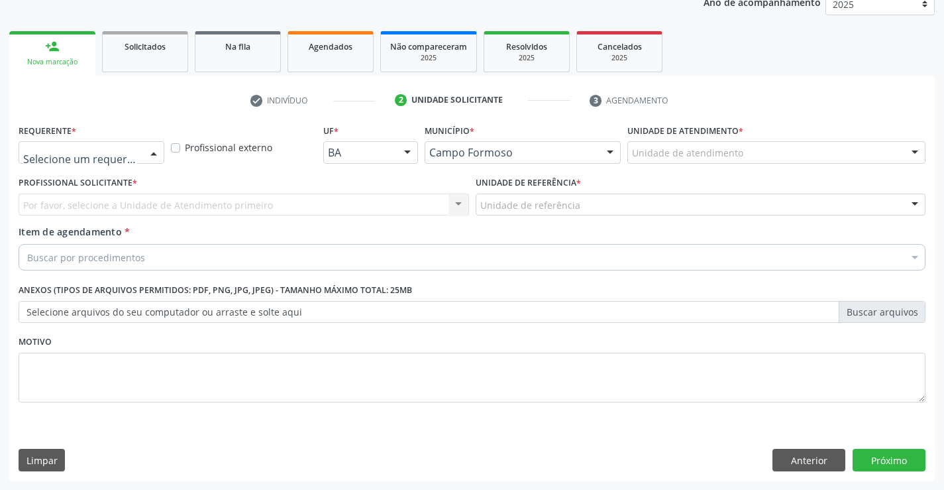
click at [132, 142] on div at bounding box center [92, 152] width 146 height 23
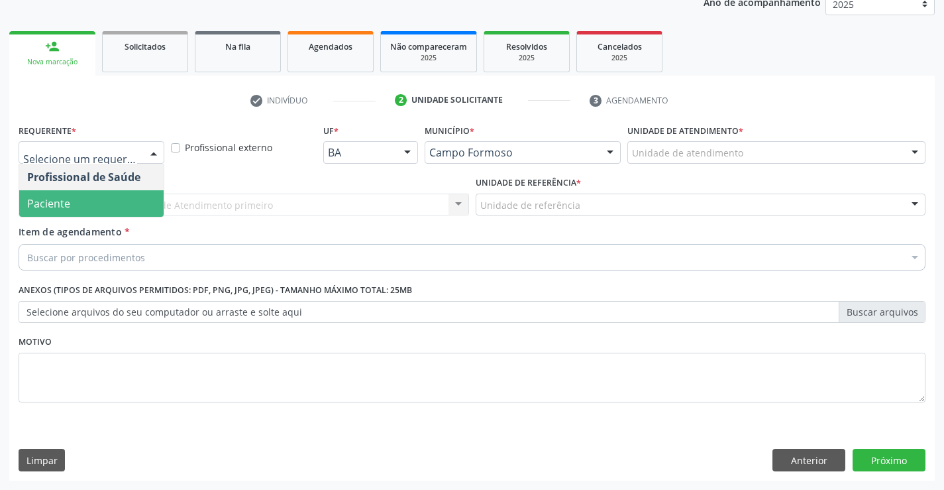
click at [62, 205] on span "Paciente" at bounding box center [48, 203] width 43 height 15
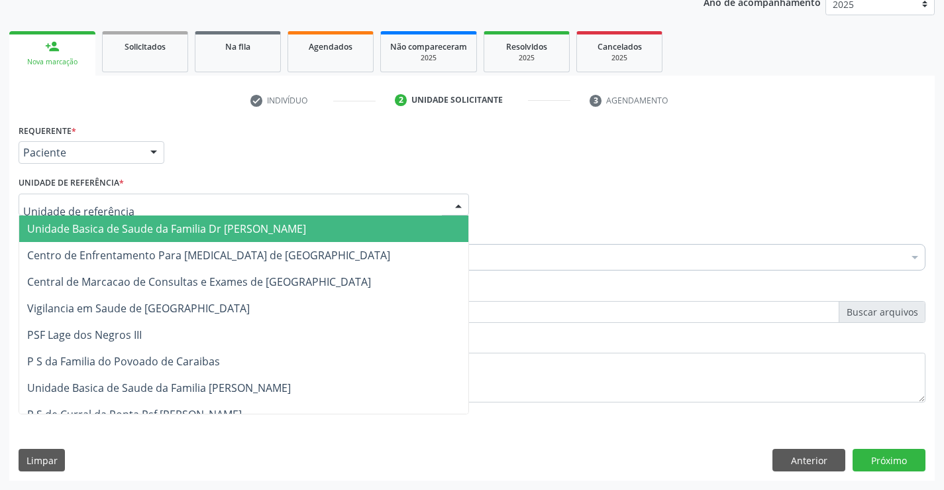
click at [205, 199] on div at bounding box center [244, 204] width 450 height 23
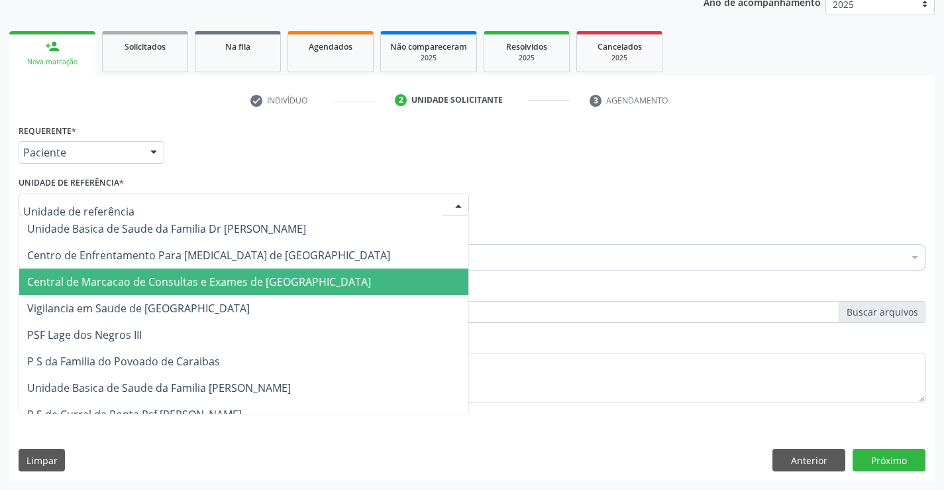
click at [213, 286] on span "Central de Marcacao de Consultas e Exames de [GEOGRAPHIC_DATA]" at bounding box center [199, 281] width 344 height 15
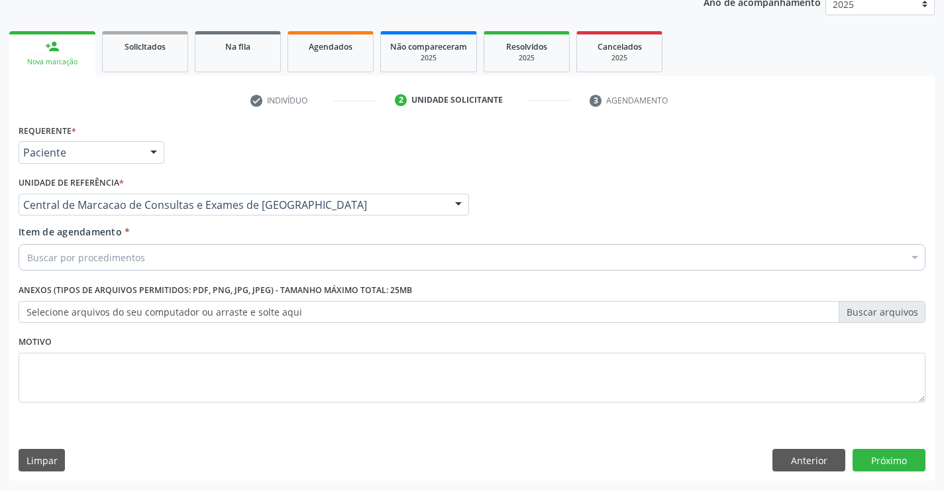
click at [243, 267] on div "Buscar por procedimentos" at bounding box center [472, 257] width 907 height 26
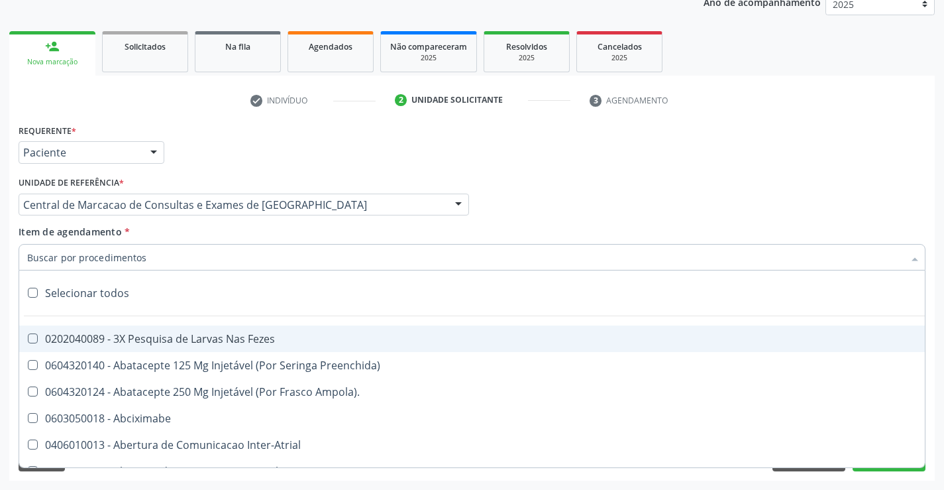
paste input "Ultrassonografia Transvaginal"
type input "Ultrassonografia Transvaginal"
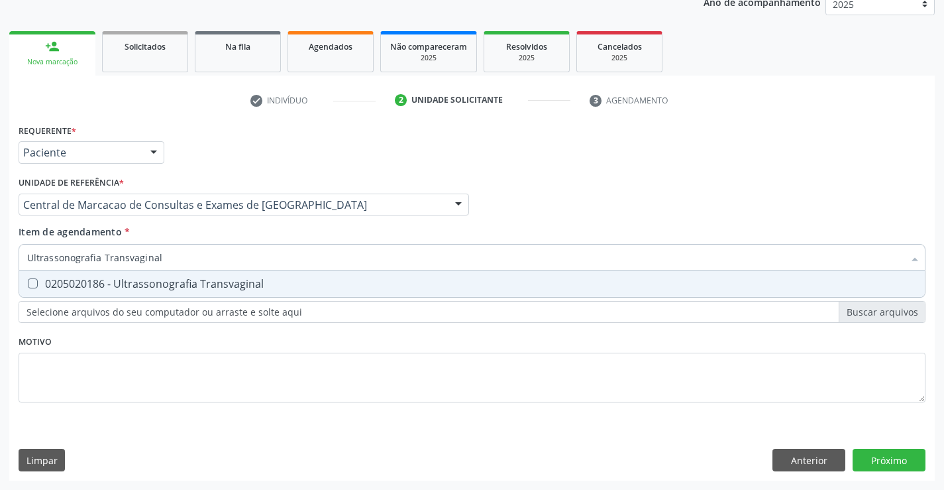
drag, startPoint x: 164, startPoint y: 282, endPoint x: 362, endPoint y: 317, distance: 200.6
click at [164, 282] on div "0205020186 - Ultrassonografia Transvaginal" at bounding box center [472, 283] width 890 height 11
checkbox Transvaginal "true"
click at [904, 454] on div "Requerente * Paciente Profissional de Saúde Paciente Nenhum resultado encontrad…" at bounding box center [471, 301] width 925 height 360
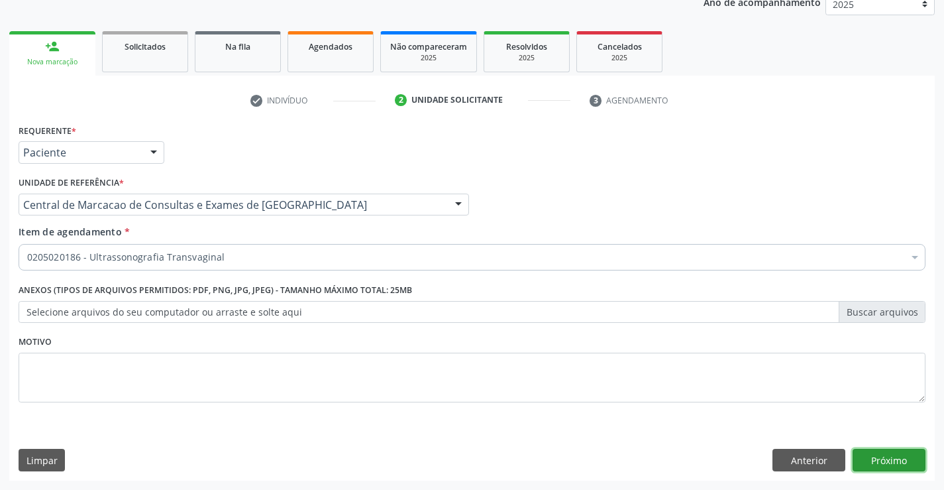
click at [904, 454] on button "Próximo" at bounding box center [889, 459] width 73 height 23
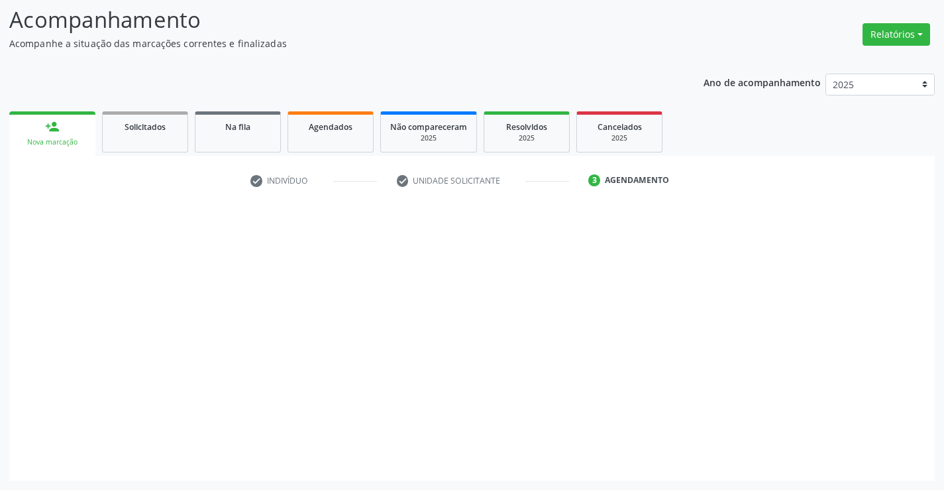
scroll to position [87, 0]
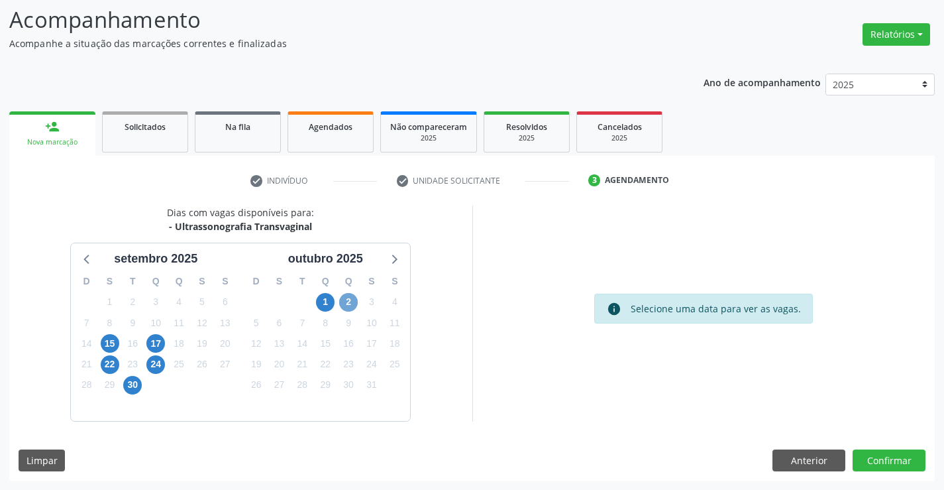
click at [357, 305] on span "2" at bounding box center [348, 302] width 19 height 19
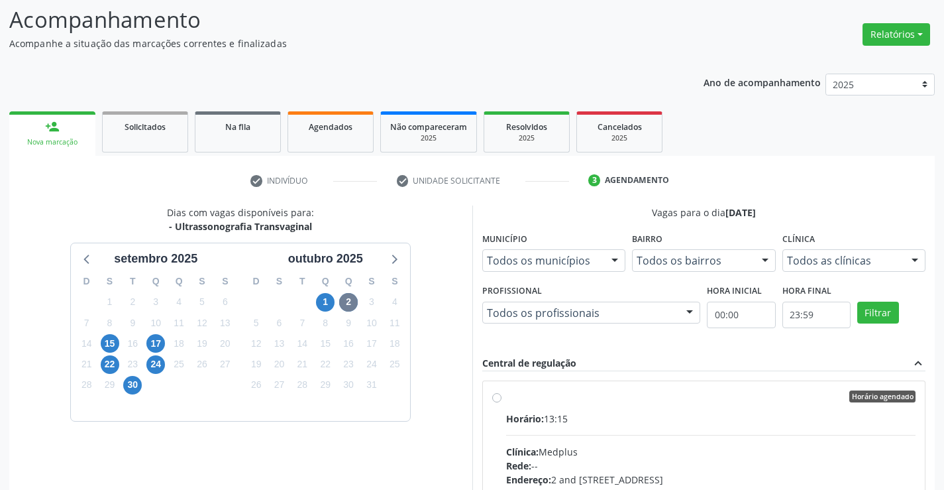
click at [635, 417] on div "Horário: 13:15" at bounding box center [711, 418] width 410 height 14
click at [501, 402] on input "Horário agendado Horário: 13:15 Clínica: Medplus Rede: -- Endereço: 2 and S 204…" at bounding box center [496, 396] width 9 height 12
radio input "true"
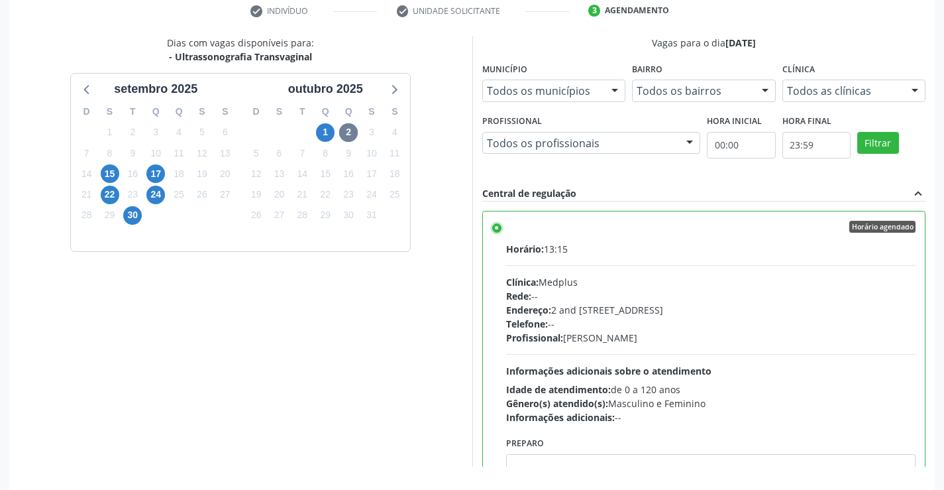
scroll to position [302, 0]
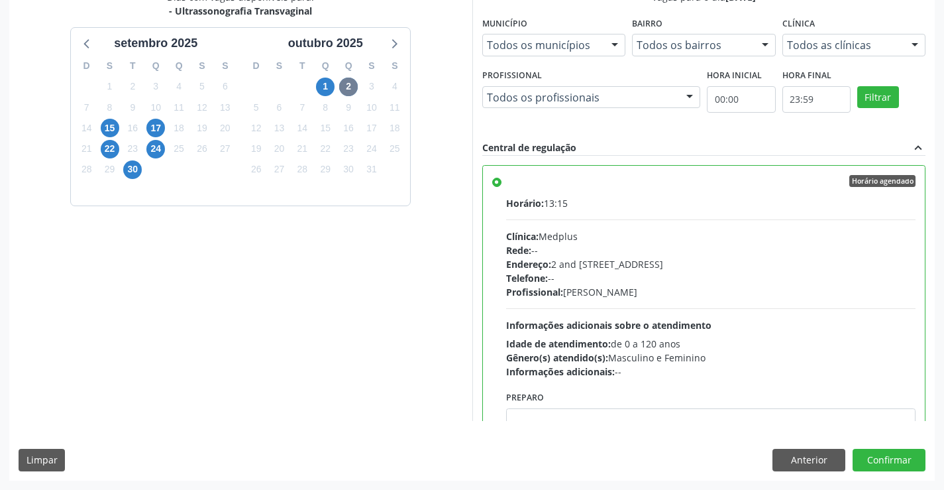
click at [886, 447] on div "Dias com vagas disponíveis para: - Ultrassonografia Transvaginal setembro 2025 …" at bounding box center [471, 235] width 925 height 490
click at [875, 468] on button "Confirmar" at bounding box center [889, 459] width 73 height 23
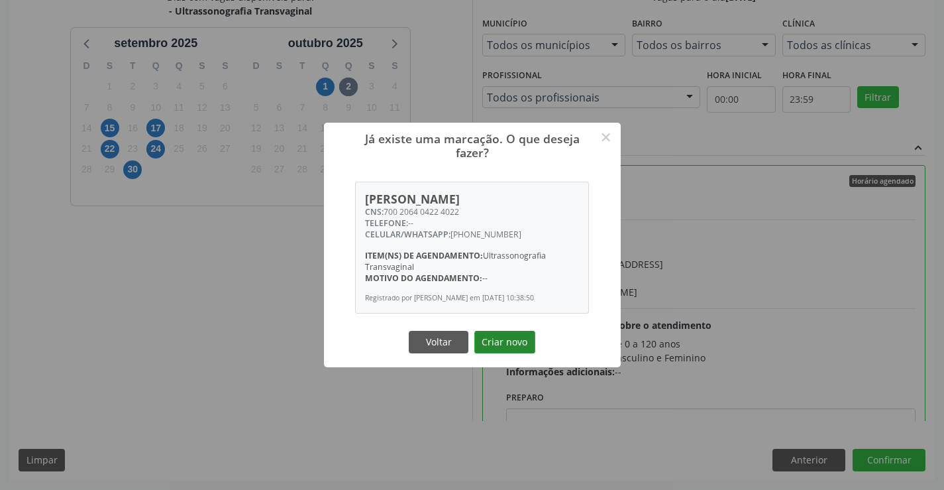
click at [506, 340] on button "Criar novo" at bounding box center [504, 342] width 61 height 23
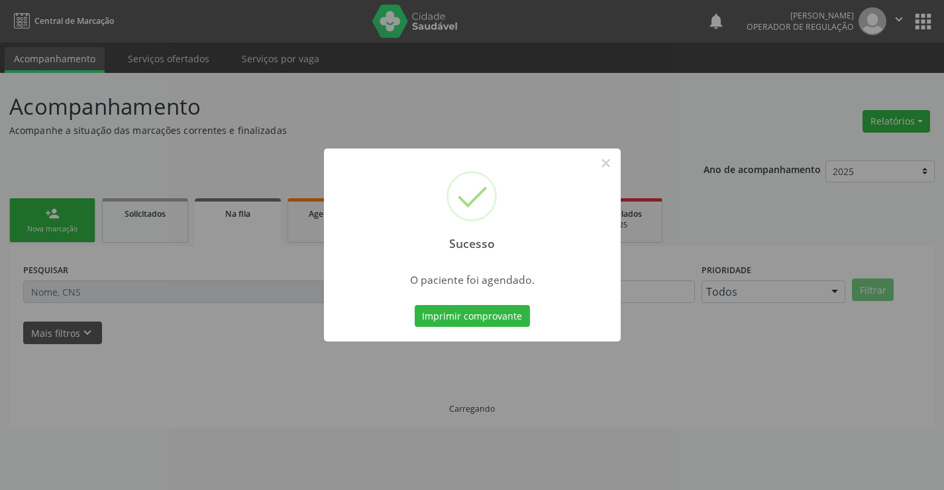
scroll to position [0, 0]
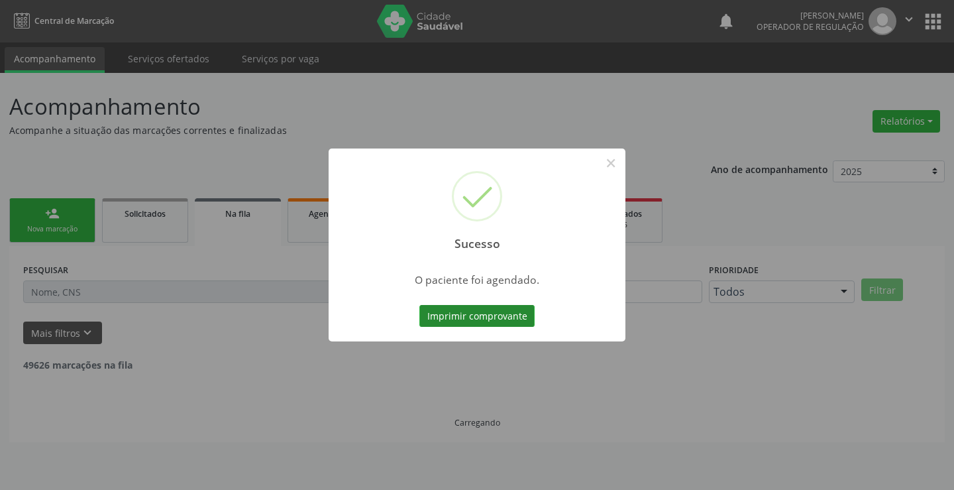
click at [474, 312] on button "Imprimir comprovante" at bounding box center [476, 316] width 115 height 23
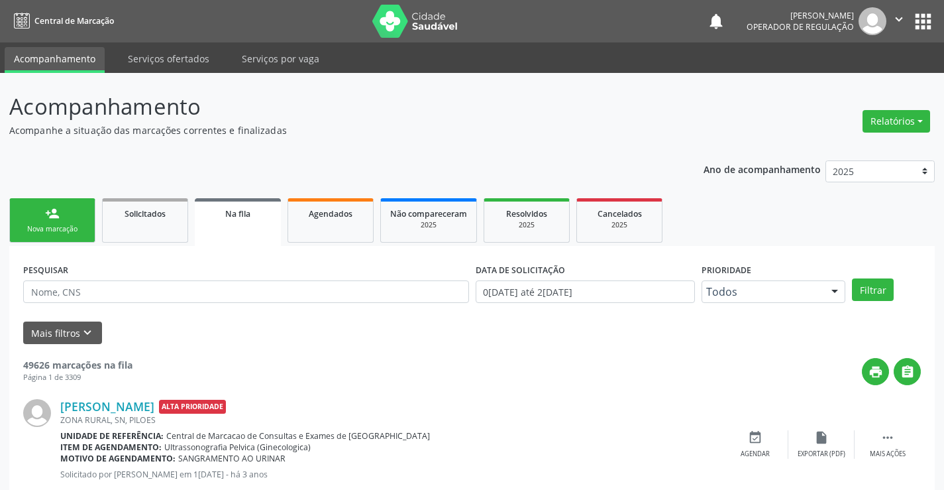
click at [69, 231] on div "Nova marcação" at bounding box center [52, 229] width 66 height 10
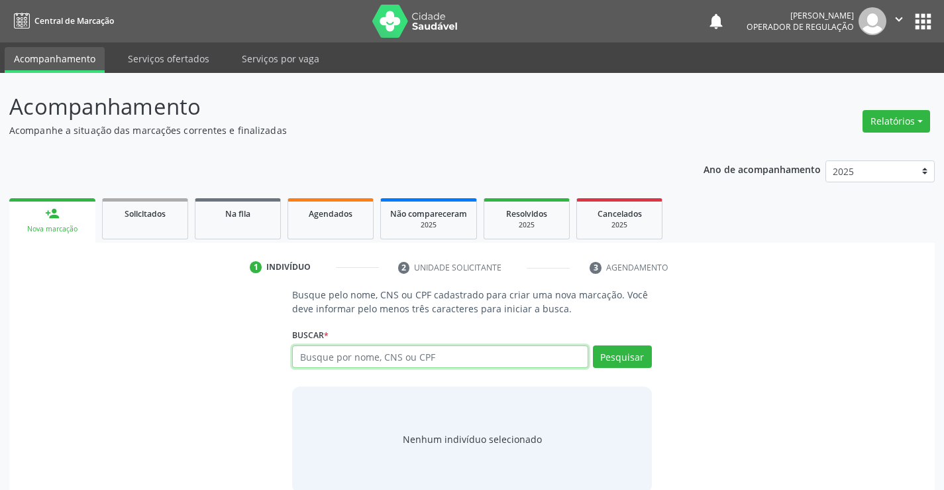
click at [348, 346] on input "text" at bounding box center [439, 356] width 295 height 23
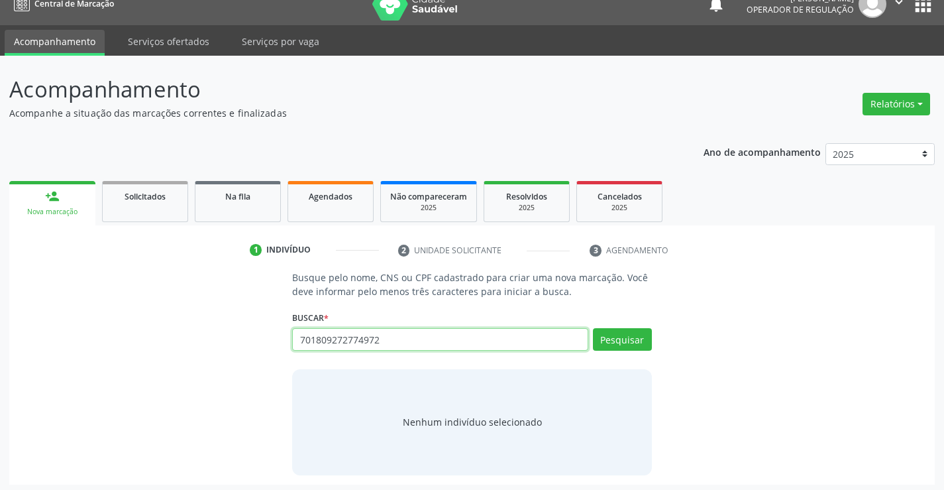
scroll to position [21, 0]
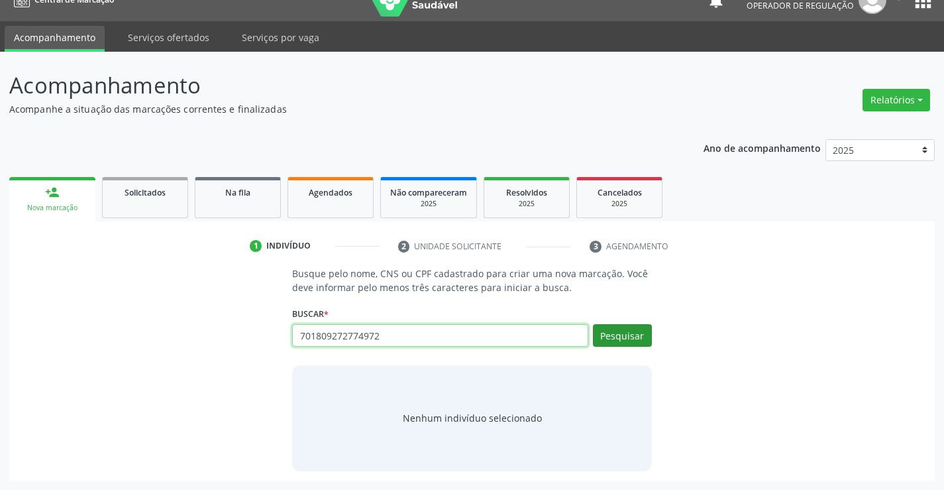
type input "701809272774972"
click at [636, 340] on button "Pesquisar" at bounding box center [622, 335] width 59 height 23
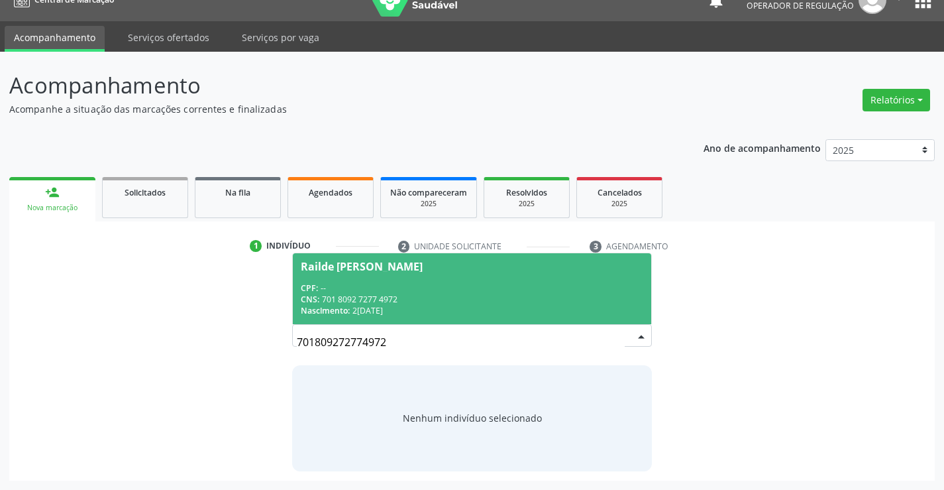
click at [396, 296] on div "CNS: 701 8092 7277 4972" at bounding box center [472, 298] width 342 height 11
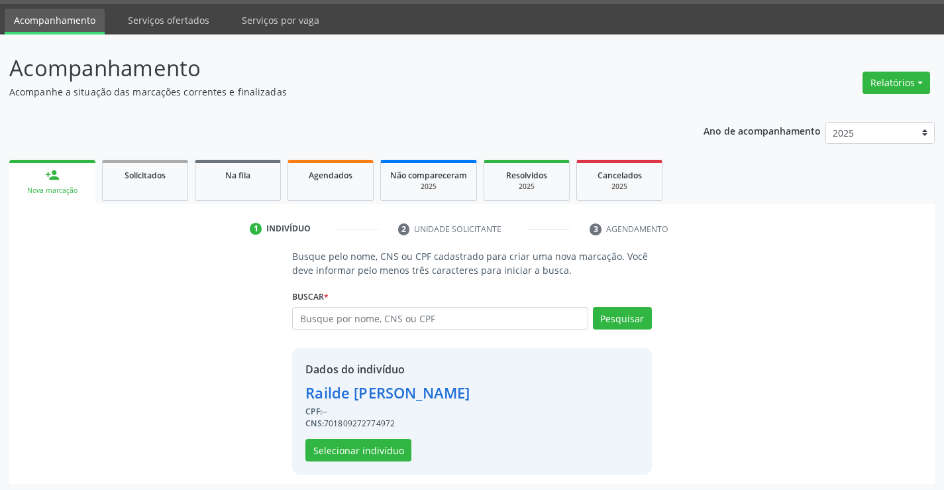
scroll to position [42, 0]
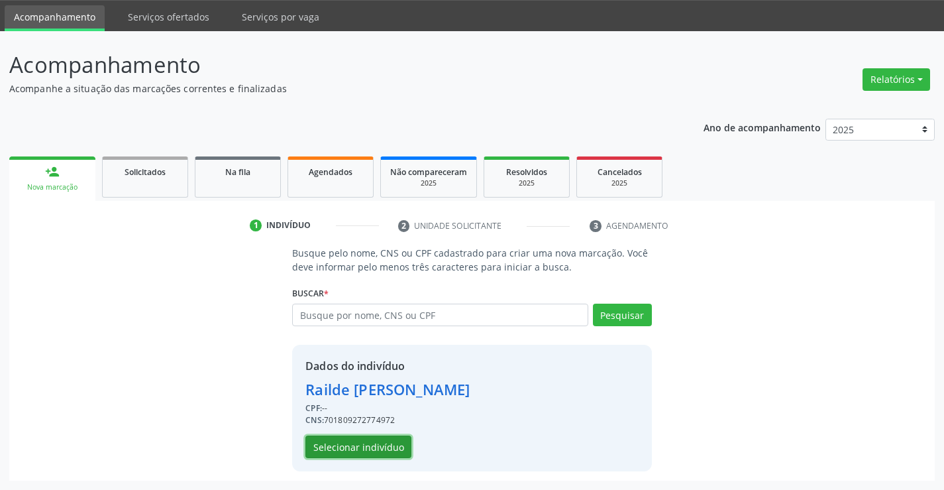
click at [358, 446] on button "Selecionar indivíduo" at bounding box center [358, 446] width 106 height 23
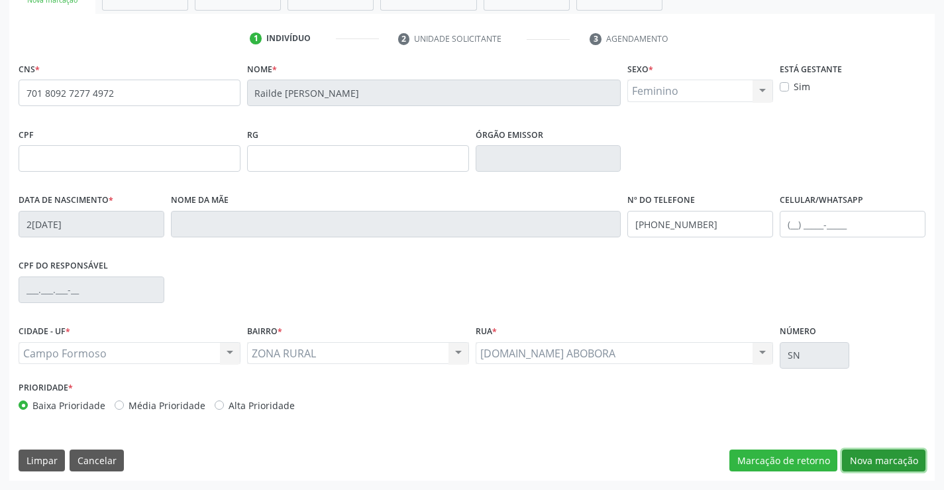
click at [890, 453] on button "Nova marcação" at bounding box center [883, 460] width 83 height 23
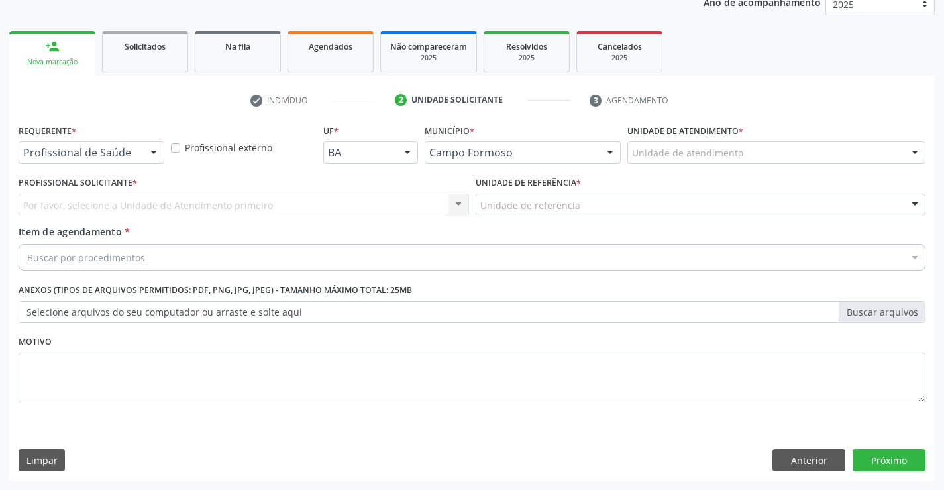
scroll to position [167, 0]
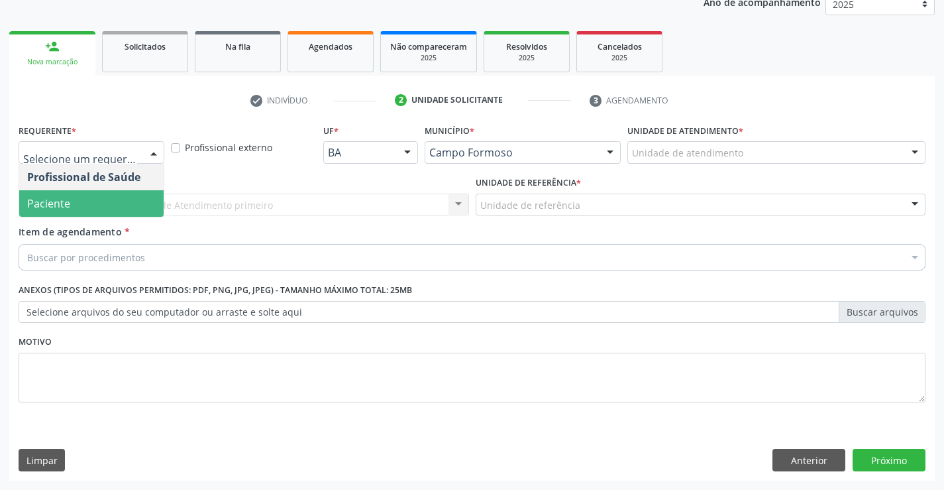
drag, startPoint x: 80, startPoint y: 209, endPoint x: 172, endPoint y: 218, distance: 92.6
click at [80, 208] on span "Paciente" at bounding box center [91, 203] width 144 height 26
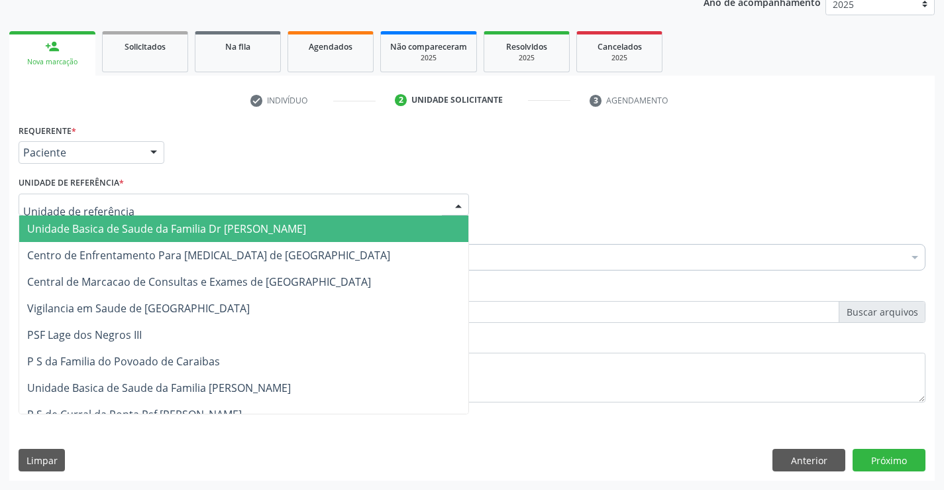
click at [182, 209] on div at bounding box center [244, 204] width 450 height 23
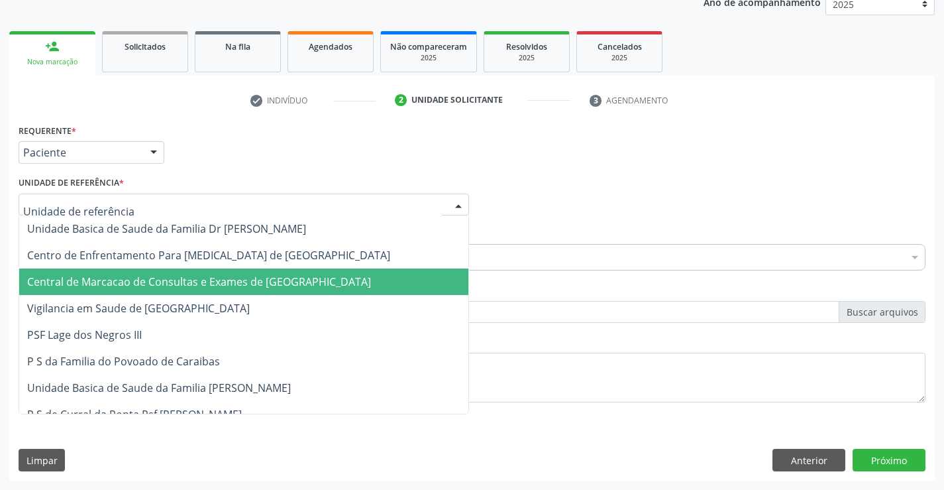
click at [189, 280] on span "Central de Marcacao de Consultas e Exames de [GEOGRAPHIC_DATA]" at bounding box center [199, 281] width 344 height 15
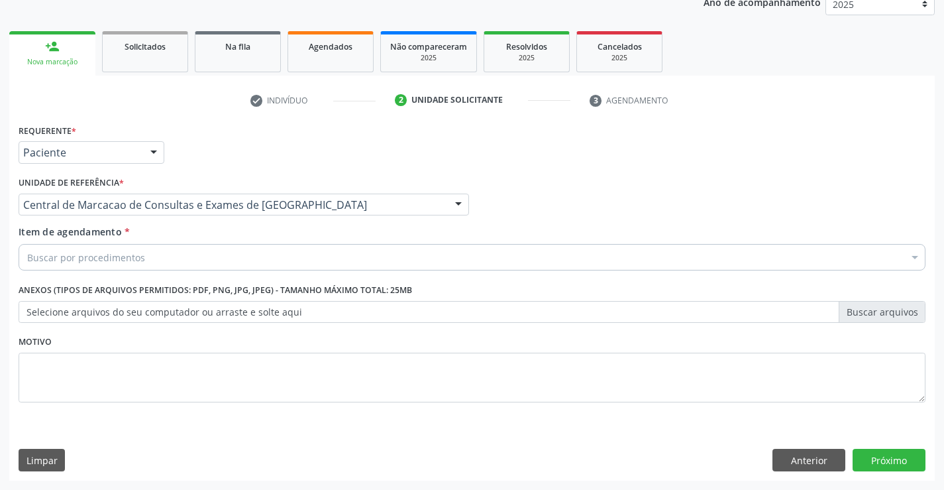
click at [217, 258] on div "Buscar por procedimentos" at bounding box center [472, 257] width 907 height 26
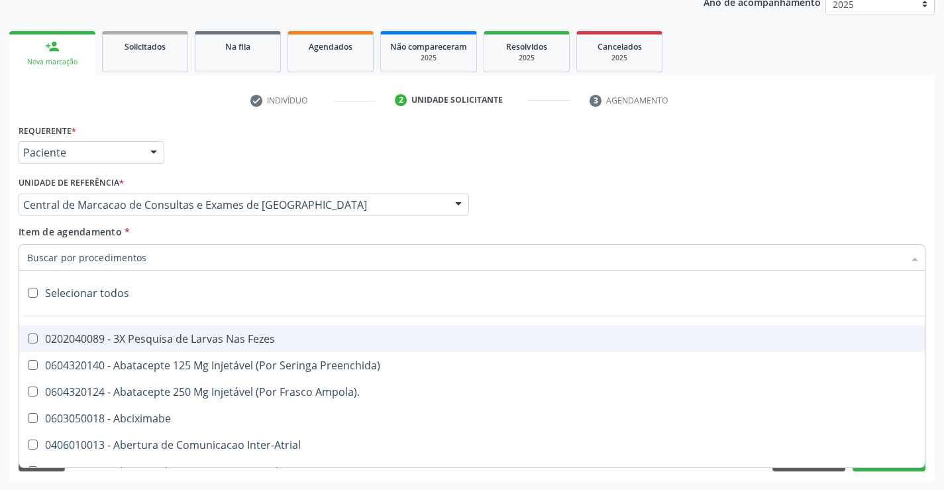
paste input "Ultrassonografia Transvaginal"
type input "Ultrassonografia Transvaginal"
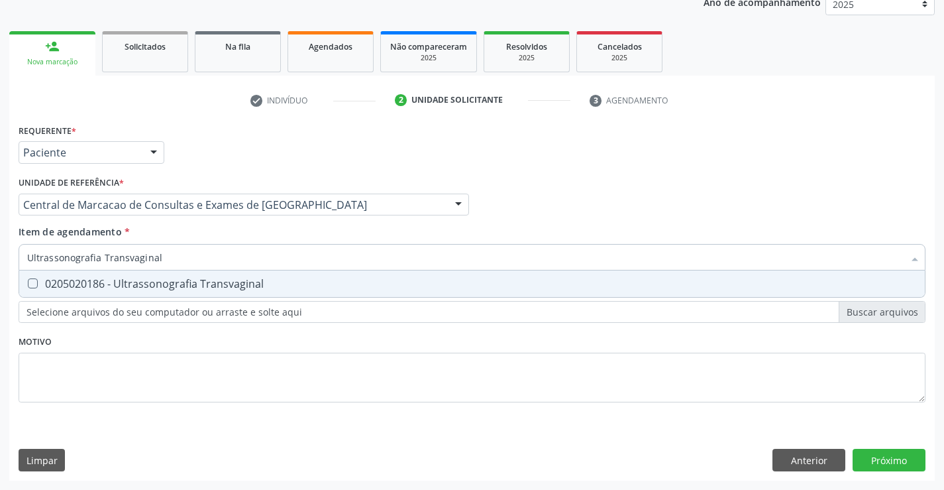
click at [239, 280] on div "0205020186 - Ultrassonografia Transvaginal" at bounding box center [472, 283] width 890 height 11
checkbox Transvaginal "true"
click at [856, 458] on div "Requerente * Paciente Profissional de Saúde Paciente Nenhum resultado encontrad…" at bounding box center [471, 301] width 925 height 360
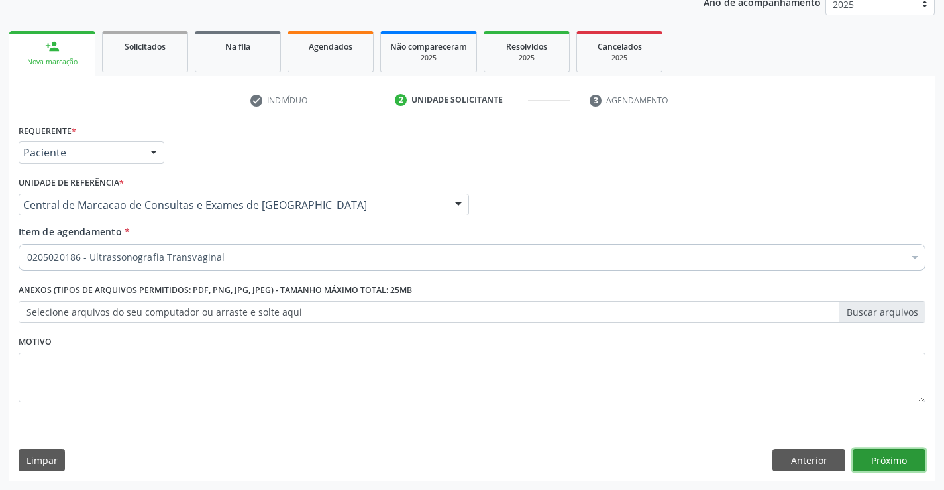
click at [880, 460] on button "Próximo" at bounding box center [889, 459] width 73 height 23
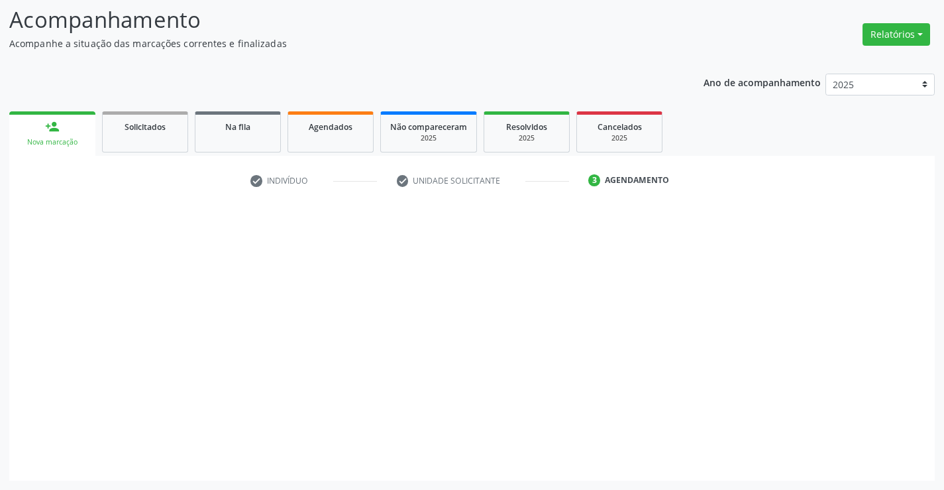
scroll to position [87, 0]
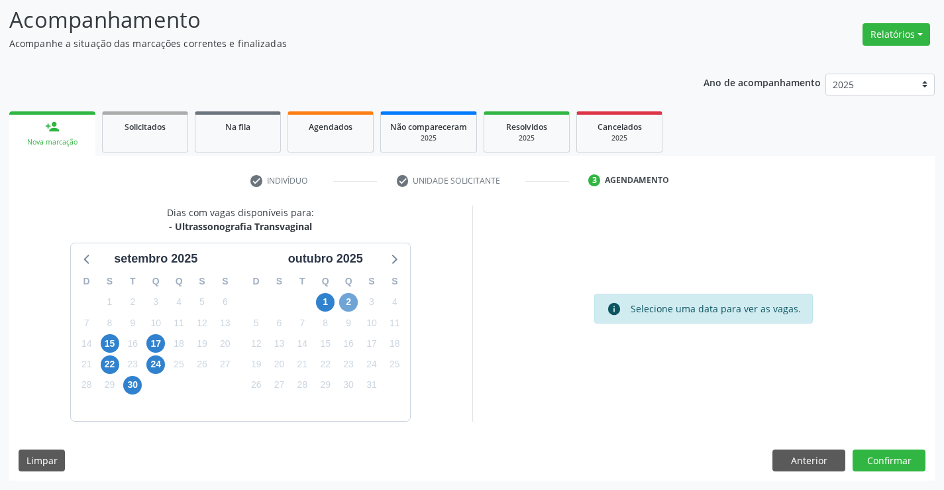
click at [348, 304] on span "2" at bounding box center [348, 302] width 19 height 19
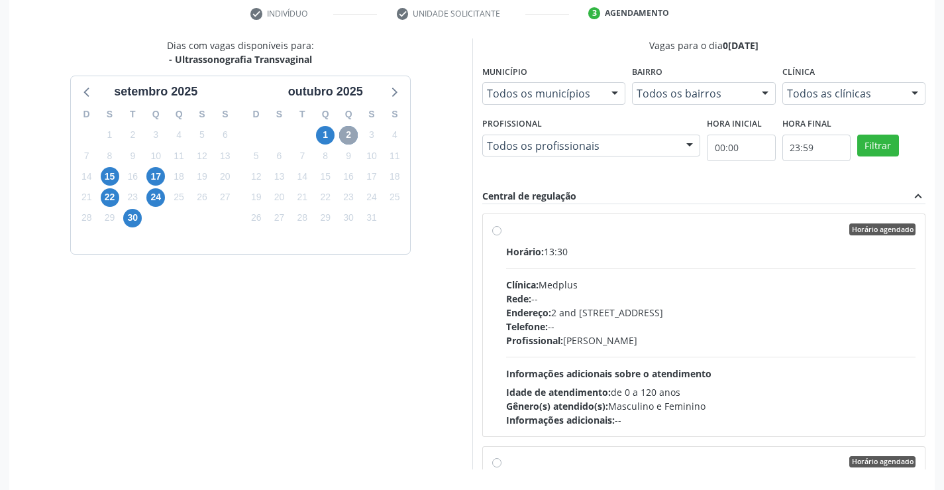
scroll to position [286, 0]
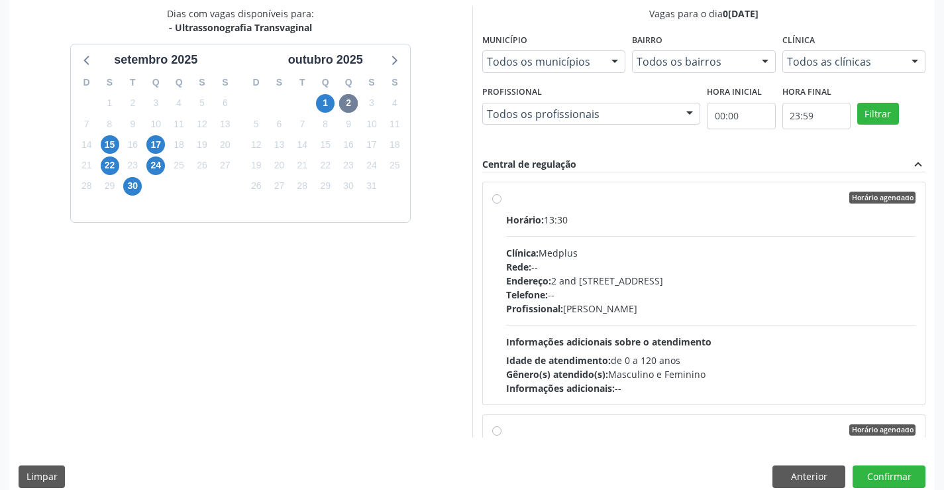
click at [717, 319] on div "Horário: 13:30 Clínica: Medplus Rede: -- Endereço: 2 and S 204 Ed Emp B, nº 35,…" at bounding box center [711, 304] width 410 height 182
click at [501, 203] on input "Horário agendado Horário: 13:30 Clínica: Medplus Rede: -- Endereço: 2 and S 204…" at bounding box center [496, 197] width 9 height 12
radio input "true"
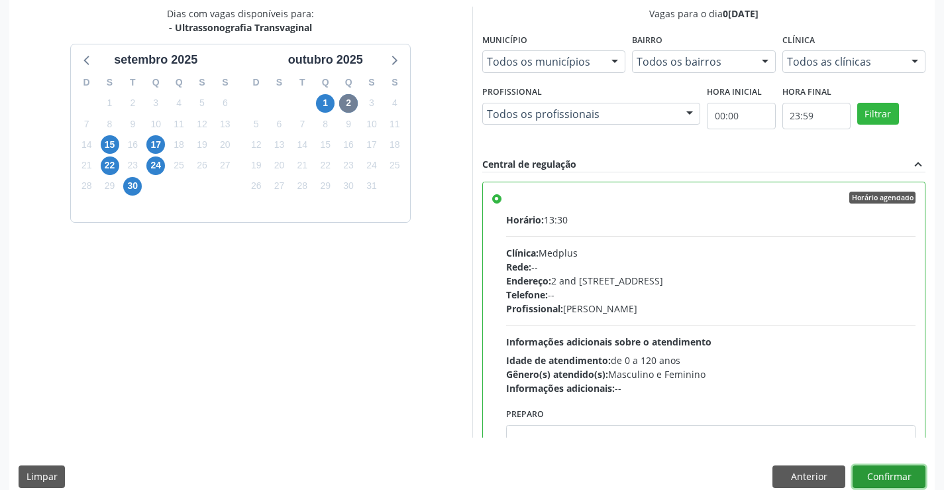
click at [887, 474] on button "Confirmar" at bounding box center [889, 476] width 73 height 23
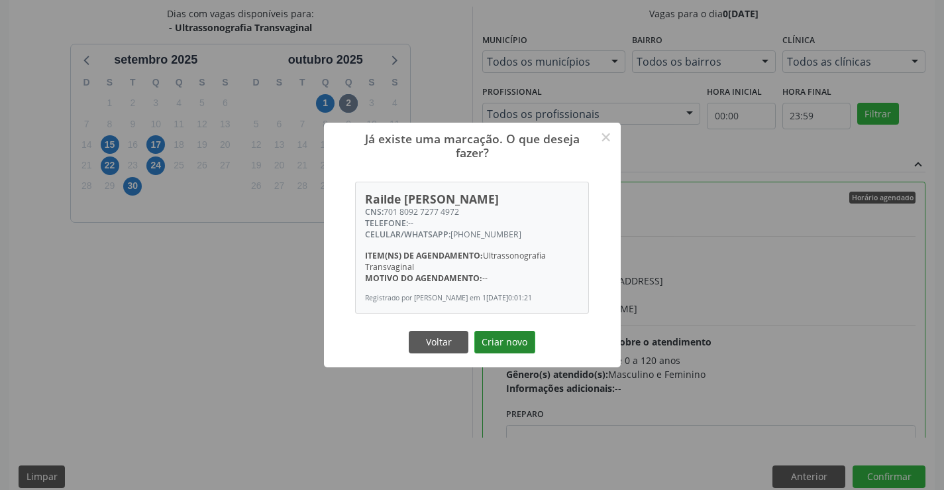
click at [497, 339] on button "Criar novo" at bounding box center [504, 342] width 61 height 23
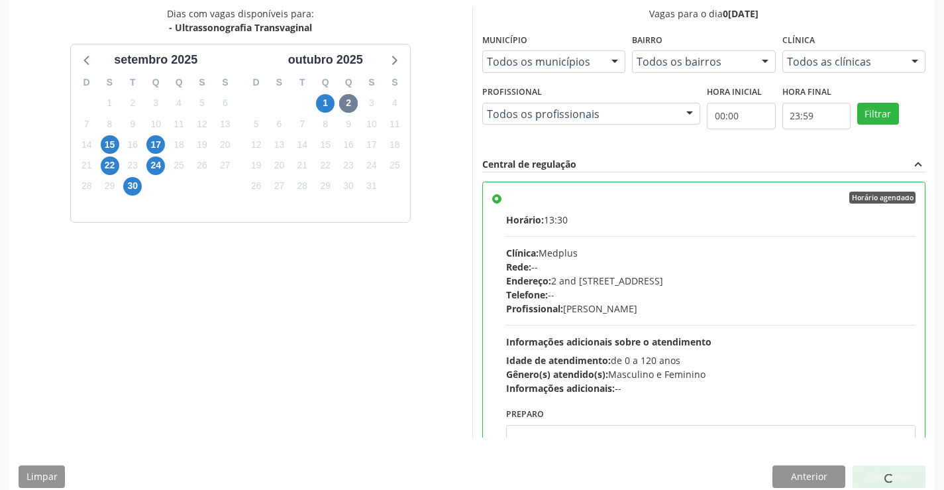
scroll to position [0, 0]
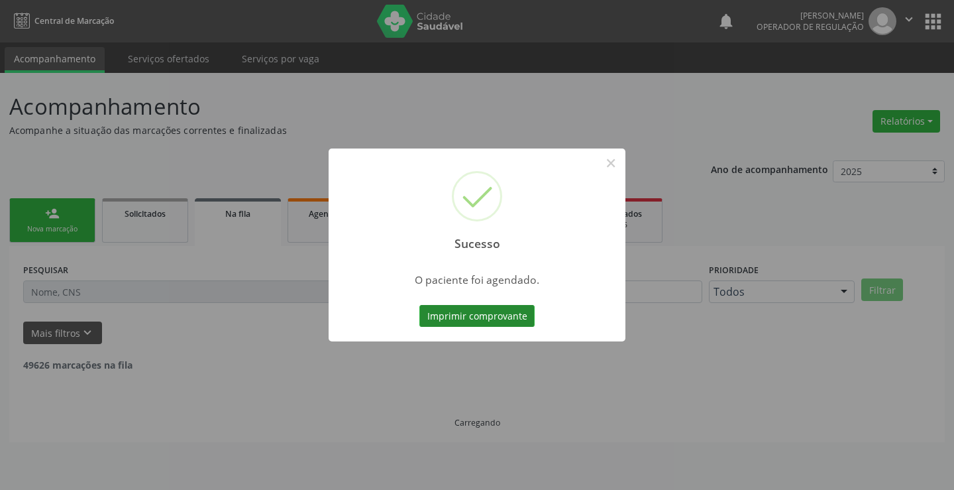
click at [507, 323] on button "Imprimir comprovante" at bounding box center [476, 316] width 115 height 23
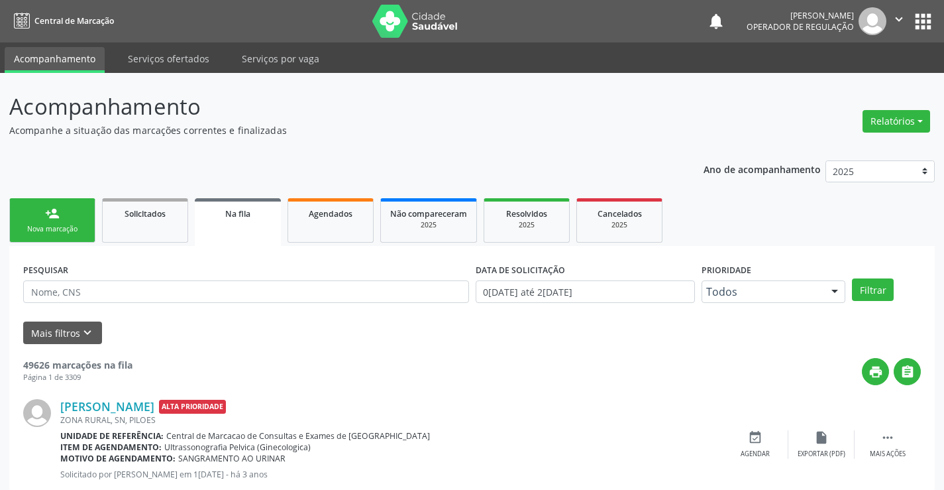
click at [37, 225] on div "Nova marcação" at bounding box center [52, 229] width 66 height 10
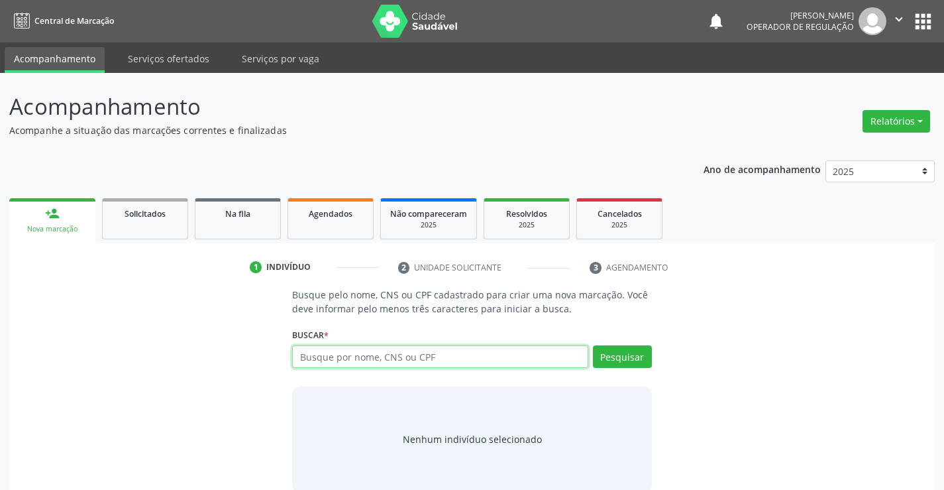
click at [336, 360] on input "text" at bounding box center [439, 356] width 295 height 23
type input "700903913062293"
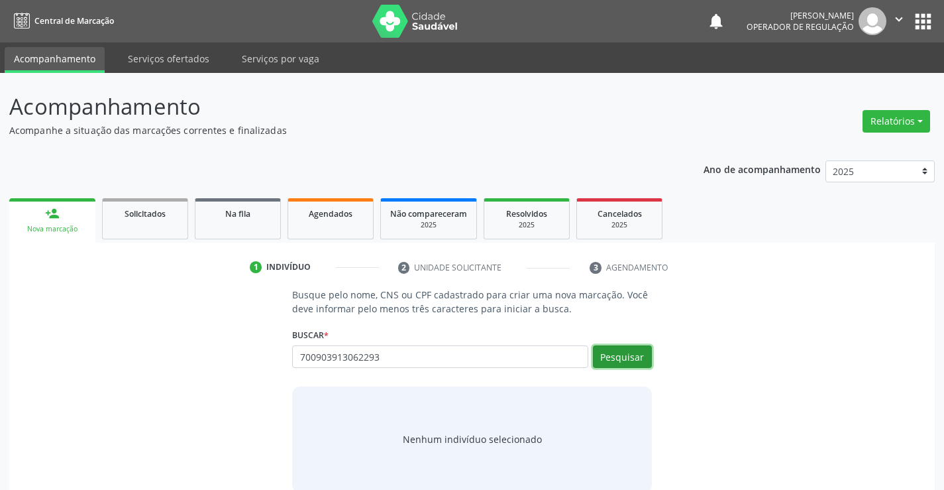
click at [618, 352] on button "Pesquisar" at bounding box center [622, 356] width 59 height 23
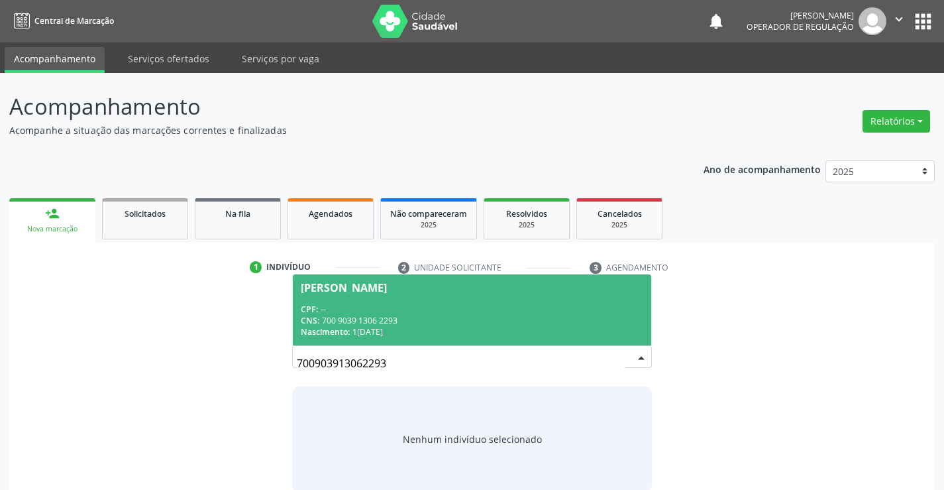
click at [335, 299] on span "Devani Eunice da Silva Santos CPF: -- CNS: 700 9039 1306 2293 Nascimento: 12/03…" at bounding box center [472, 309] width 358 height 71
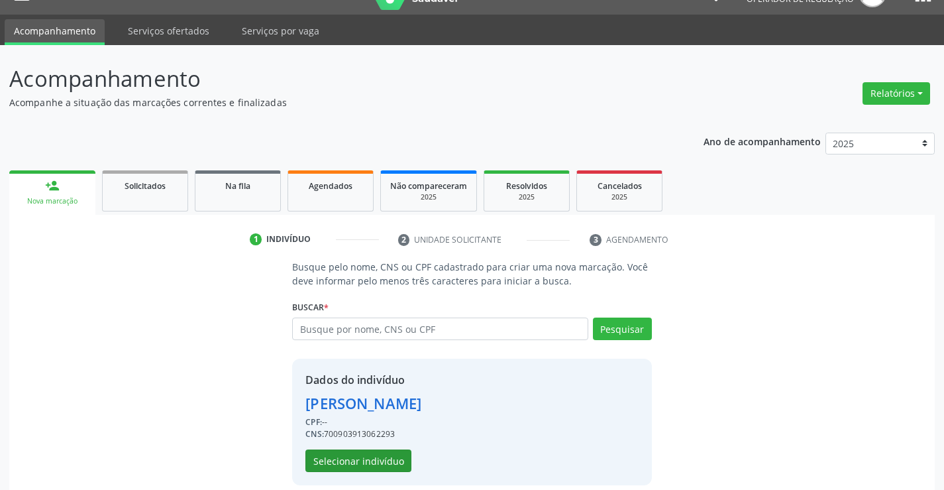
scroll to position [42, 0]
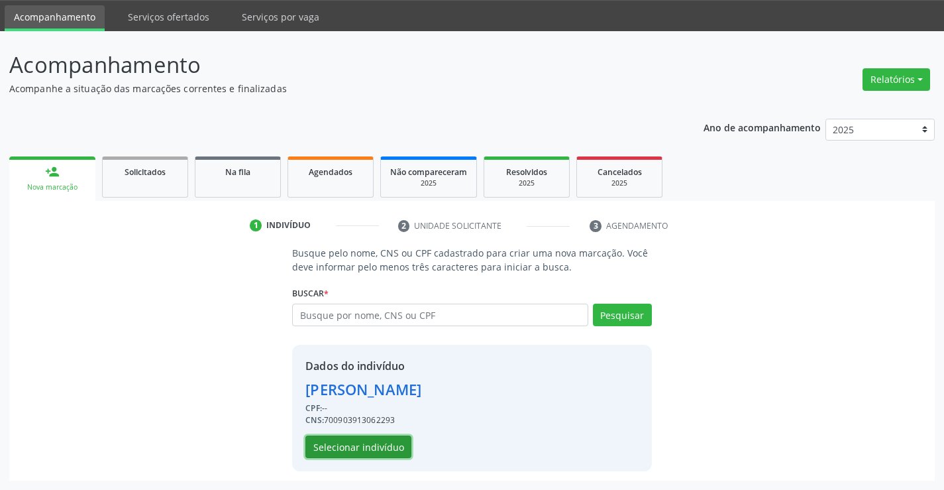
click at [340, 450] on button "Selecionar indivíduo" at bounding box center [358, 446] width 106 height 23
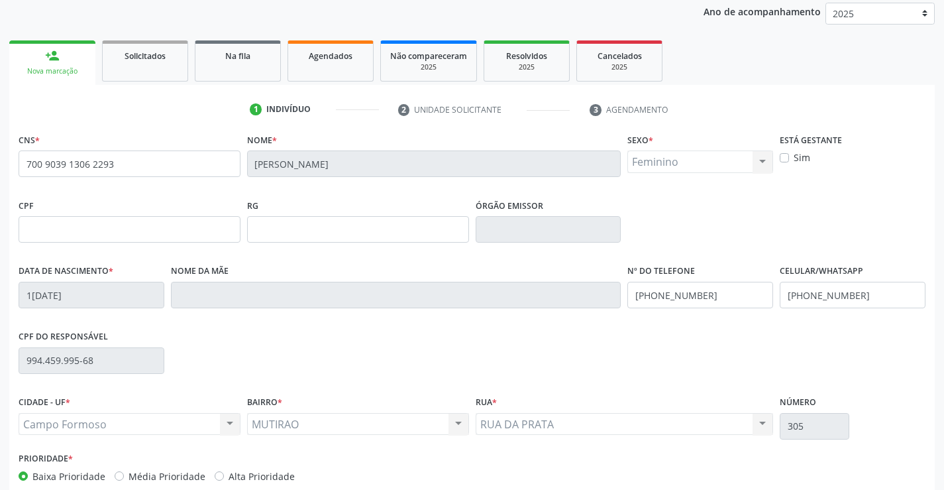
scroll to position [229, 0]
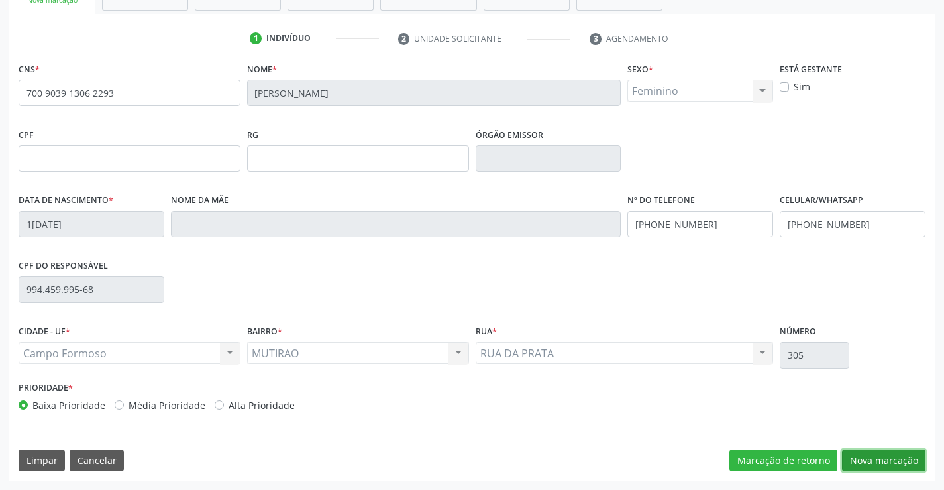
click at [852, 453] on button "Nova marcação" at bounding box center [883, 460] width 83 height 23
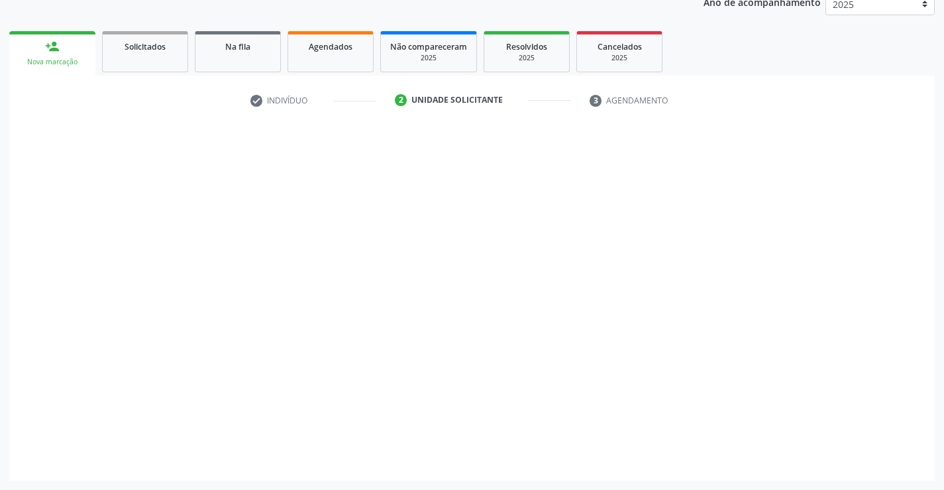
scroll to position [167, 0]
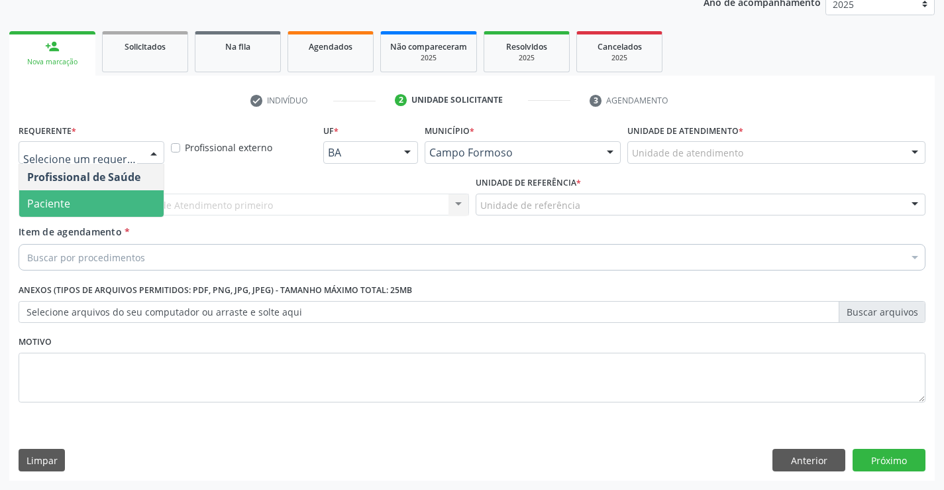
click at [111, 195] on span "Paciente" at bounding box center [91, 203] width 144 height 26
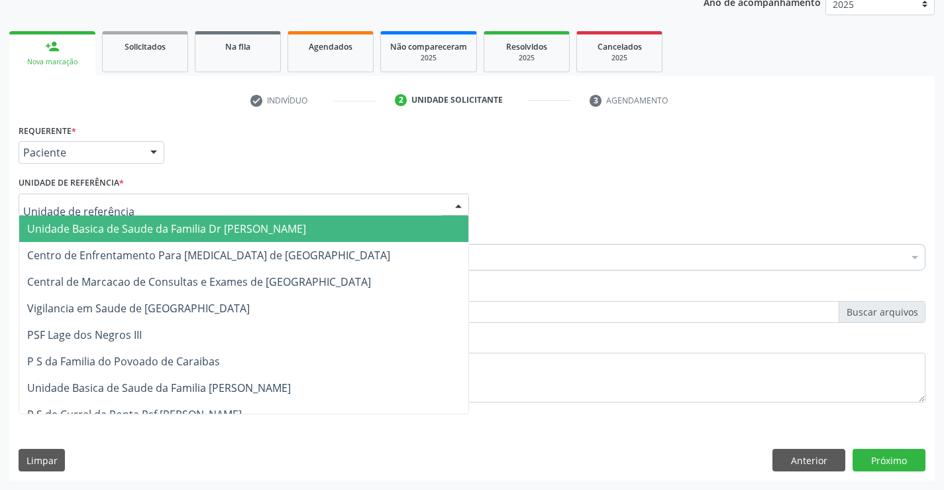
click at [211, 209] on div at bounding box center [244, 204] width 450 height 23
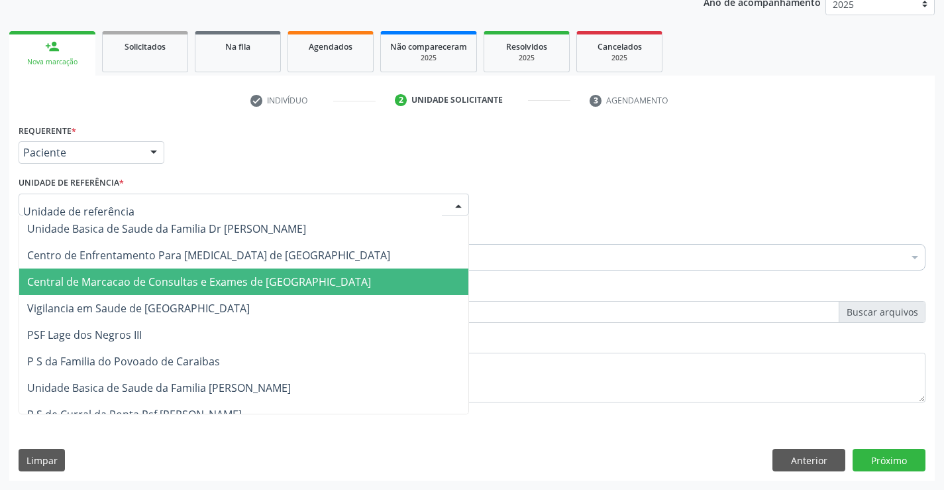
click at [211, 274] on span "Central de Marcacao de Consultas e Exames de [GEOGRAPHIC_DATA]" at bounding box center [199, 281] width 344 height 15
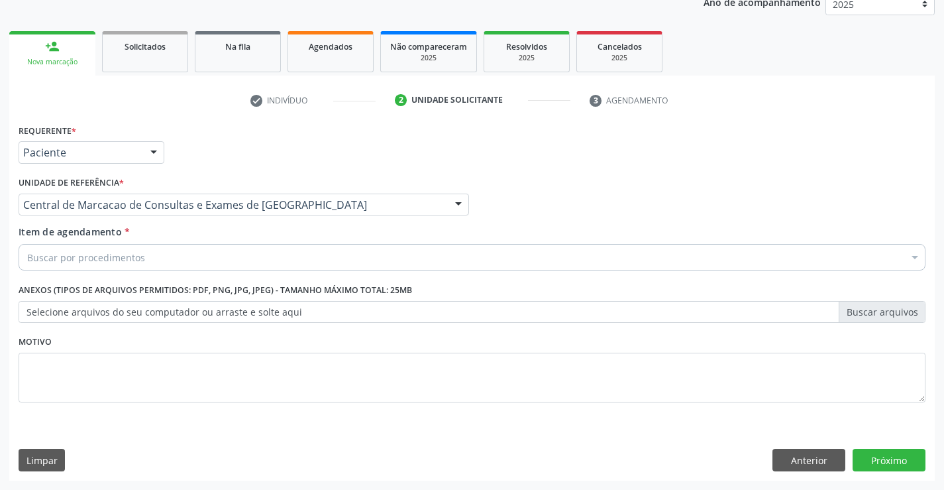
click at [221, 260] on div "Buscar por procedimentos" at bounding box center [472, 257] width 907 height 26
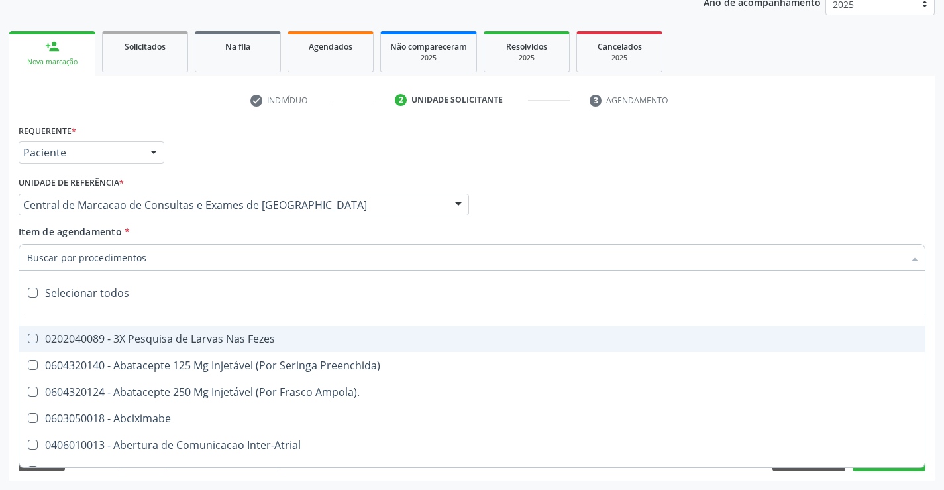
paste input "Ultrassonografia Transvaginal"
type input "Ultrassonografia Transvaginal"
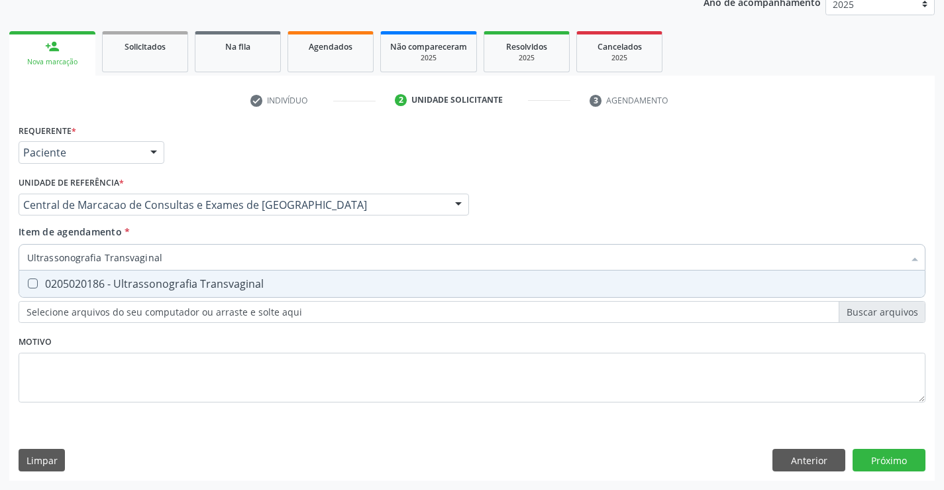
click at [153, 289] on div "0205020186 - Ultrassonografia Transvaginal" at bounding box center [472, 283] width 890 height 11
checkbox Transvaginal "true"
click at [904, 460] on div "Requerente * Paciente Profissional de Saúde Paciente Nenhum resultado encontrad…" at bounding box center [471, 301] width 925 height 360
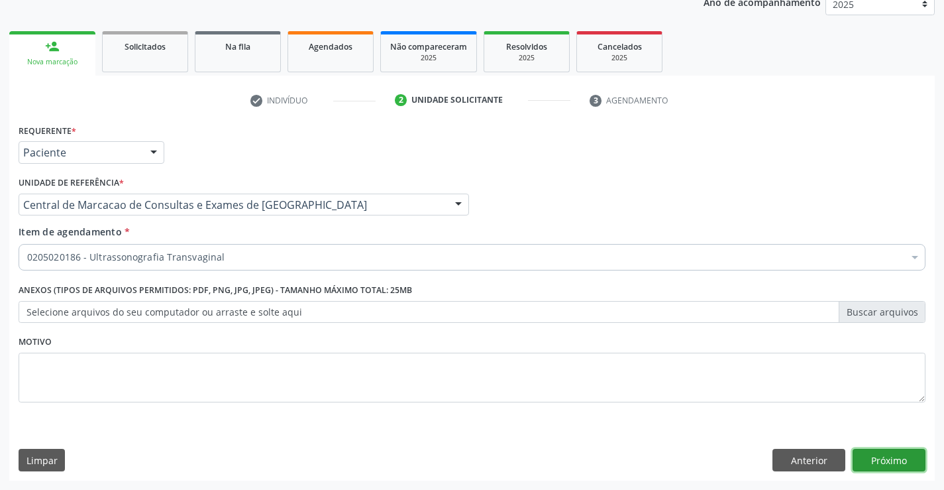
click at [906, 458] on button "Próximo" at bounding box center [889, 459] width 73 height 23
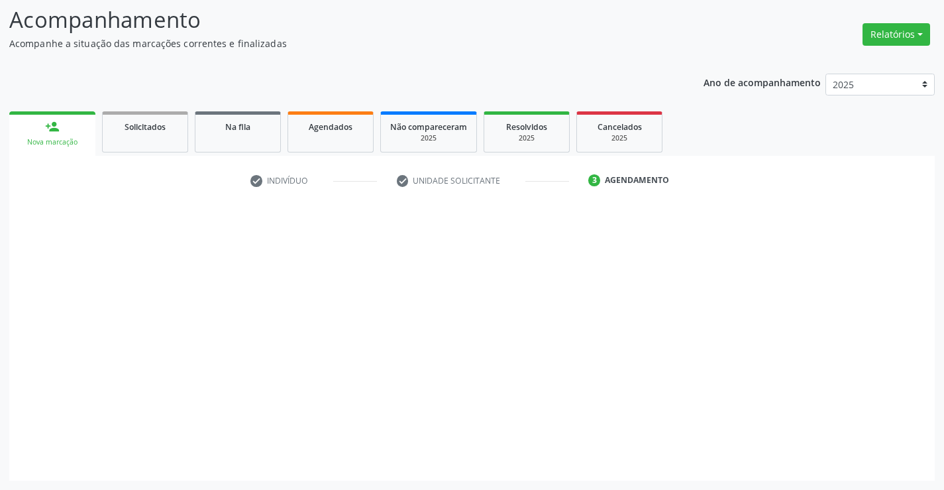
scroll to position [87, 0]
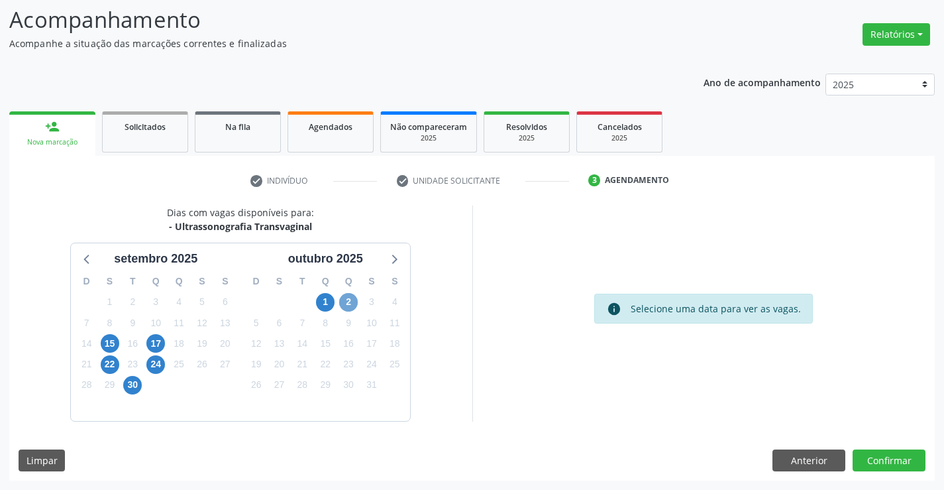
click at [343, 299] on span "2" at bounding box center [348, 302] width 19 height 19
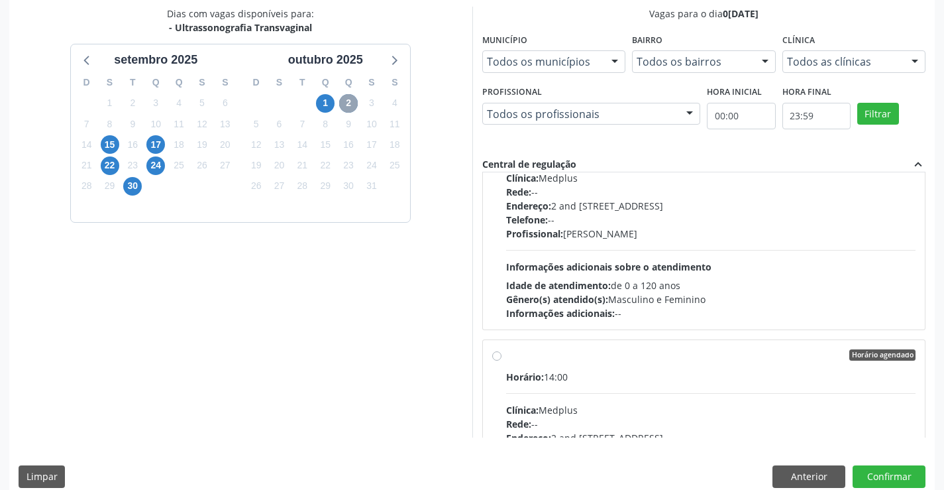
scroll to position [0, 0]
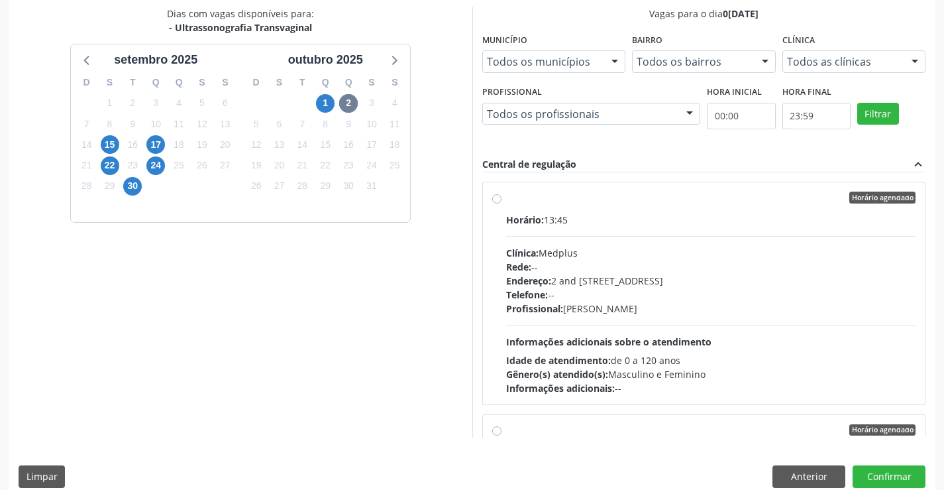
click at [669, 302] on div "Profissional: Lanna Peralva Miranda Rocha" at bounding box center [711, 308] width 410 height 14
click at [501, 203] on input "Horário agendado Horário: 13:45 Clínica: Medplus Rede: -- Endereço: 2 and S 204…" at bounding box center [496, 197] width 9 height 12
radio input "true"
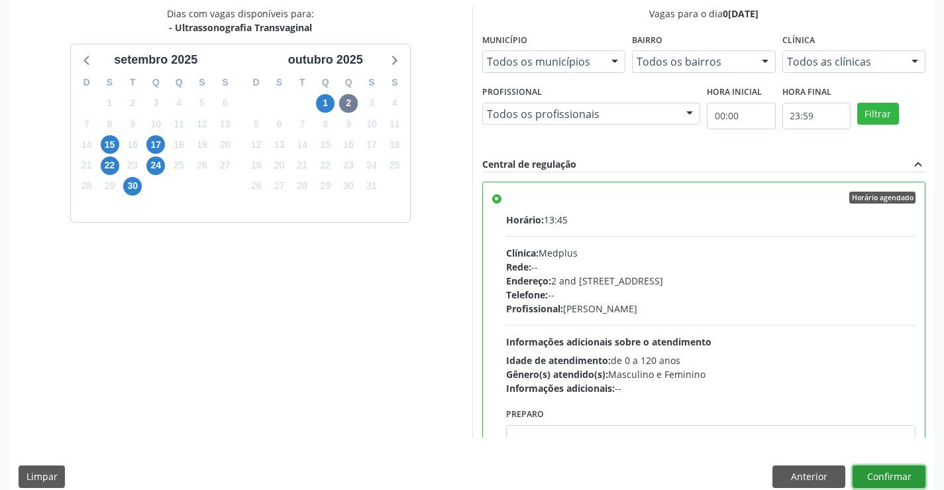
click at [880, 476] on button "Confirmar" at bounding box center [889, 476] width 73 height 23
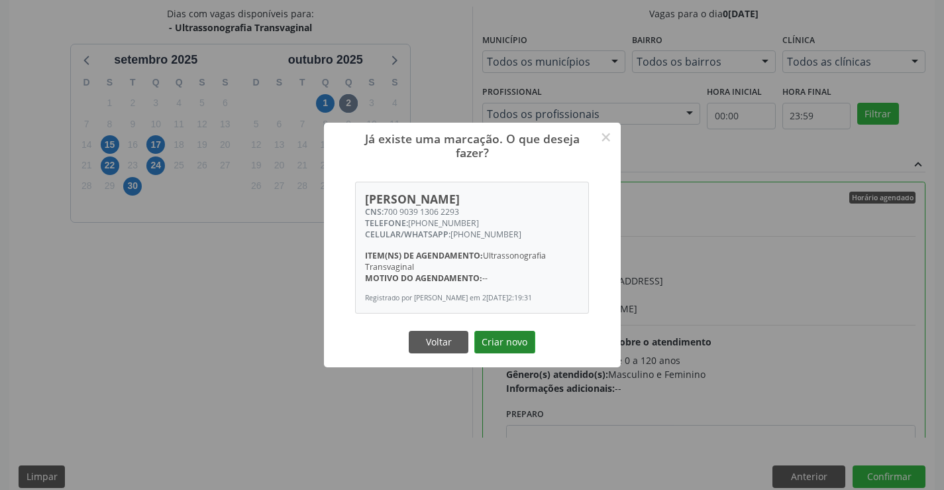
click at [512, 335] on button "Criar novo" at bounding box center [504, 342] width 61 height 23
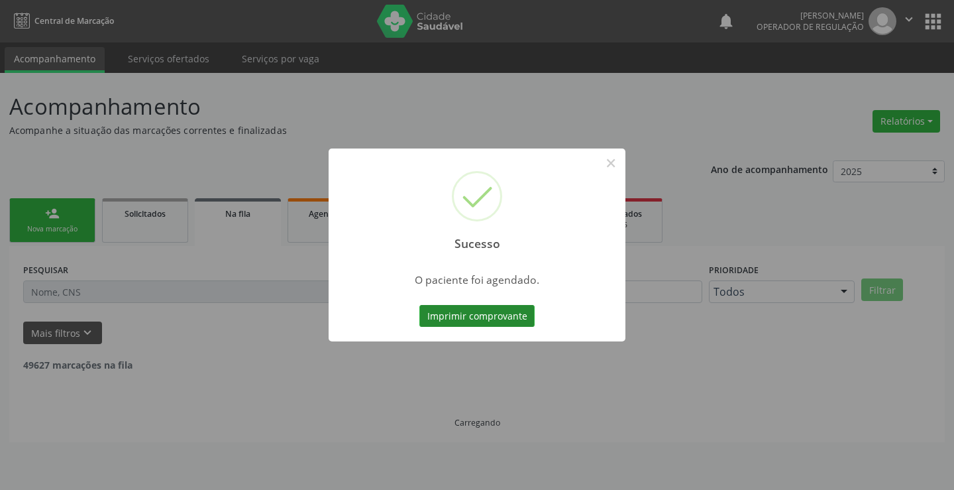
click at [482, 315] on button "Imprimir comprovante" at bounding box center [476, 316] width 115 height 23
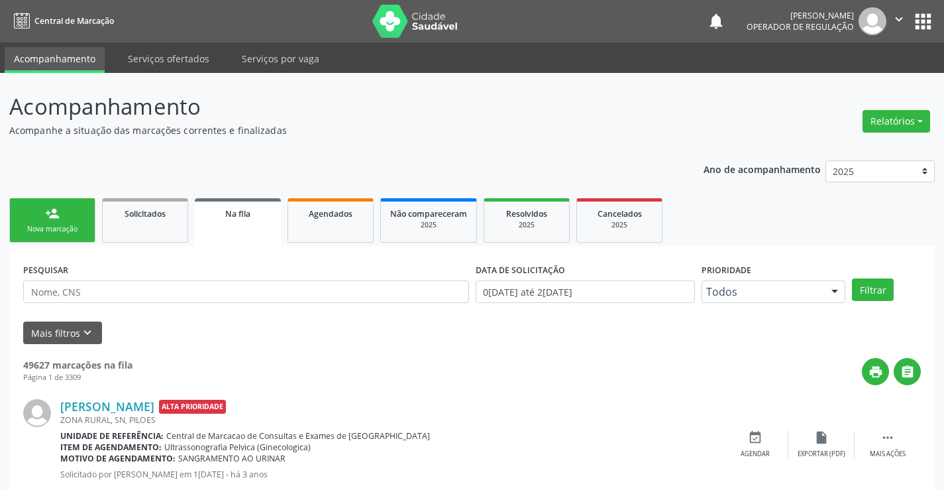
click at [74, 219] on link "person_add Nova marcação" at bounding box center [52, 220] width 86 height 44
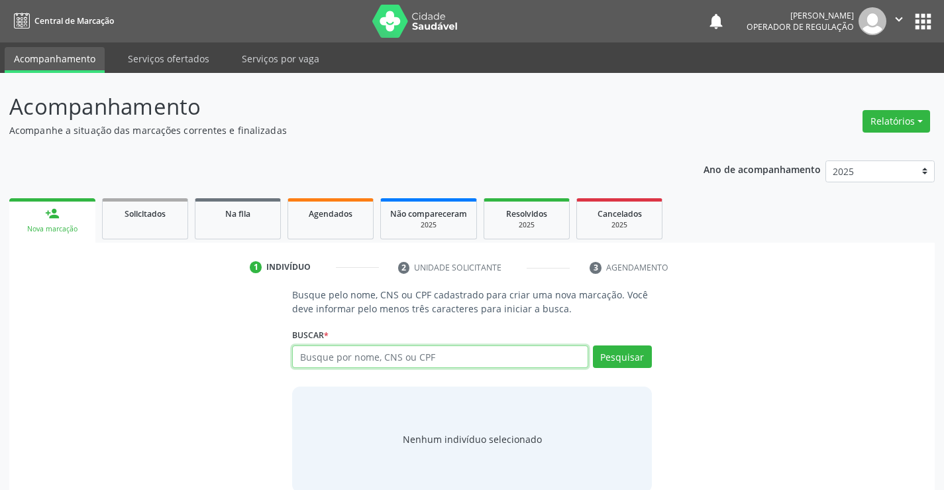
click at [365, 365] on input "text" at bounding box center [439, 356] width 295 height 23
type input "700007634780906"
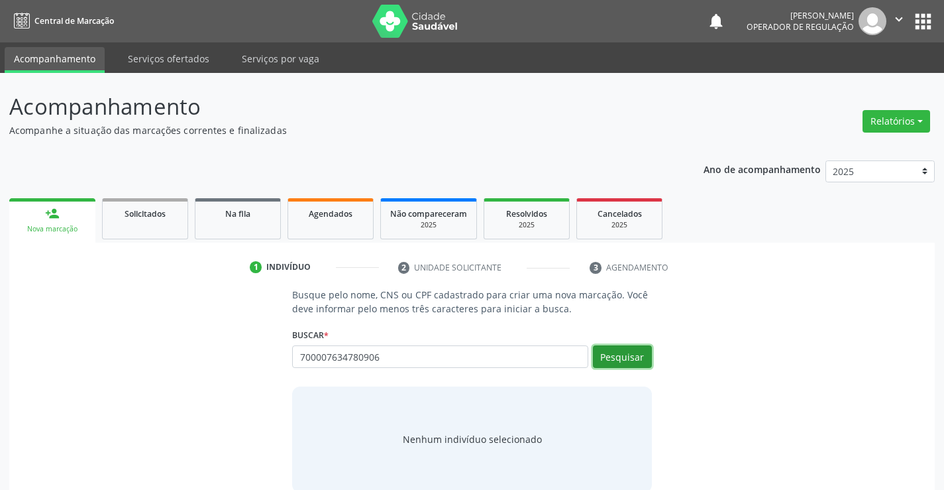
click at [640, 351] on button "Pesquisar" at bounding box center [622, 356] width 59 height 23
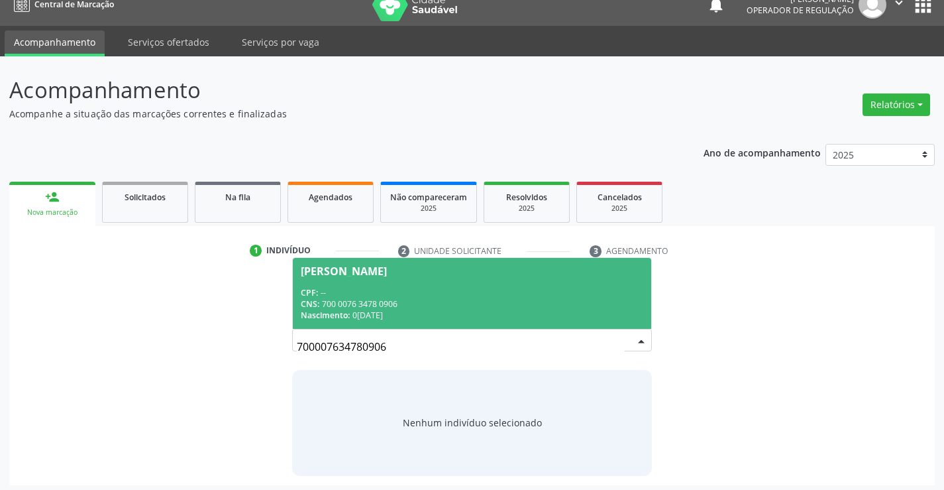
scroll to position [21, 0]
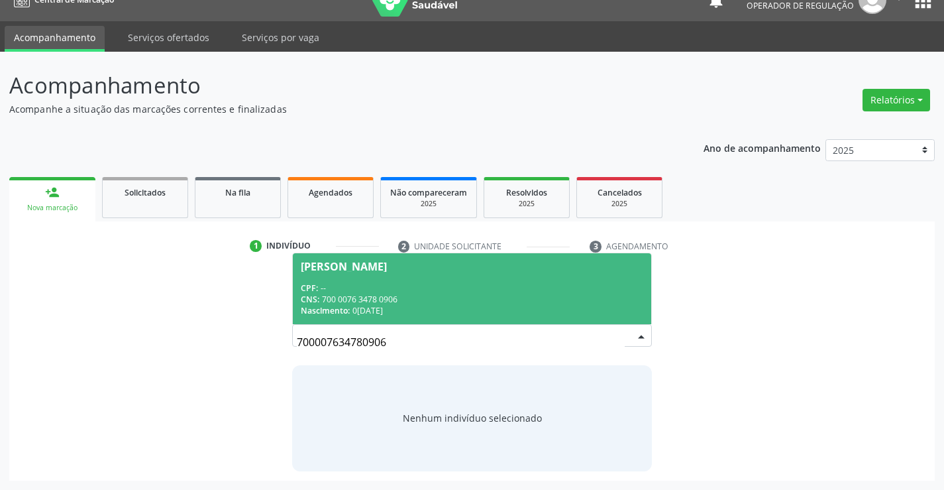
click at [458, 295] on div "CNS: 700 0076 3478 0906" at bounding box center [472, 298] width 342 height 11
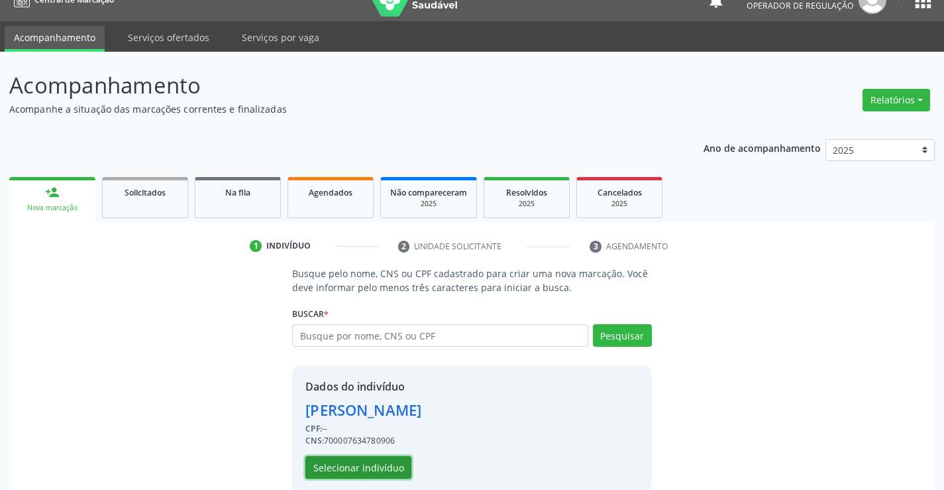
click at [358, 468] on button "Selecionar indivíduo" at bounding box center [358, 467] width 106 height 23
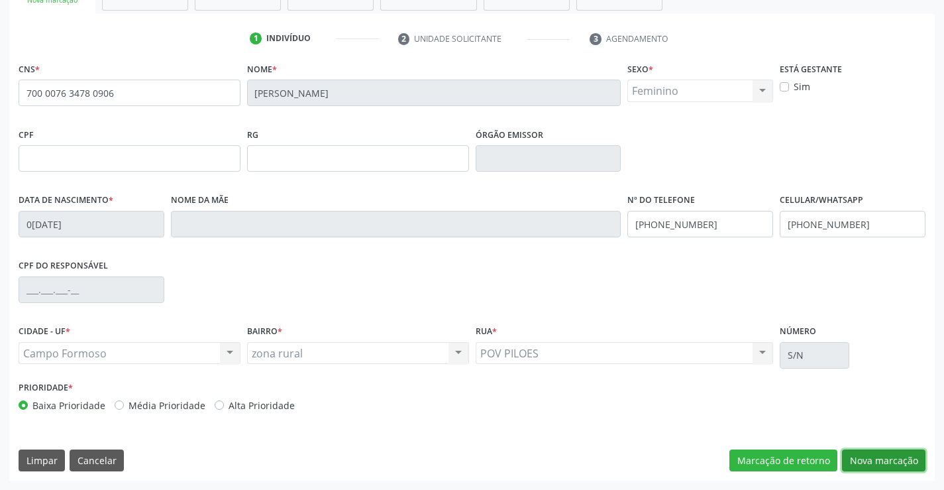
click at [868, 460] on button "Nova marcação" at bounding box center [883, 460] width 83 height 23
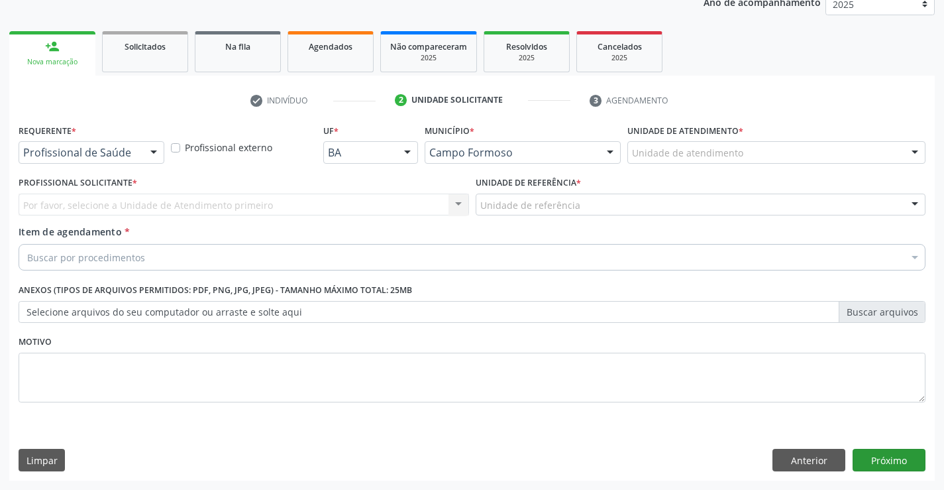
scroll to position [167, 0]
click at [140, 152] on div "Profissional de Saúde Profissional de Saúde Paciente Nenhum resultado encontrad…" at bounding box center [92, 152] width 146 height 23
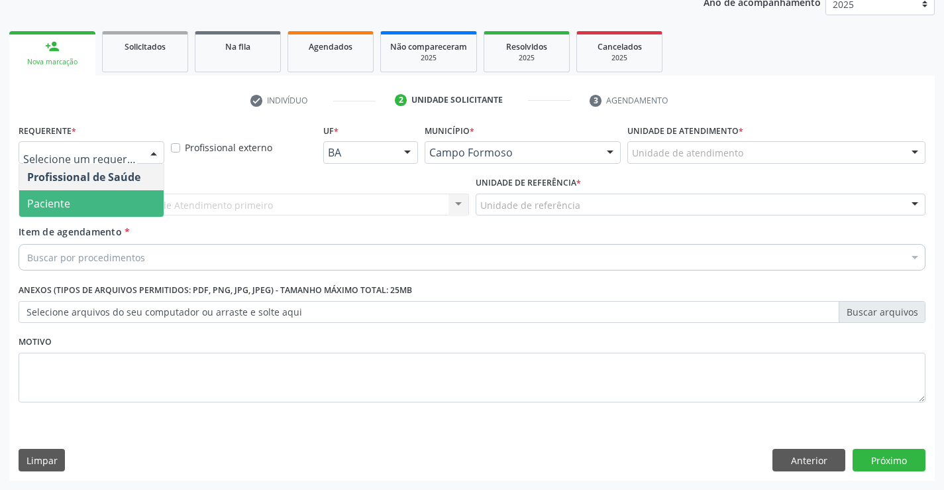
click at [87, 208] on span "Paciente" at bounding box center [91, 203] width 144 height 26
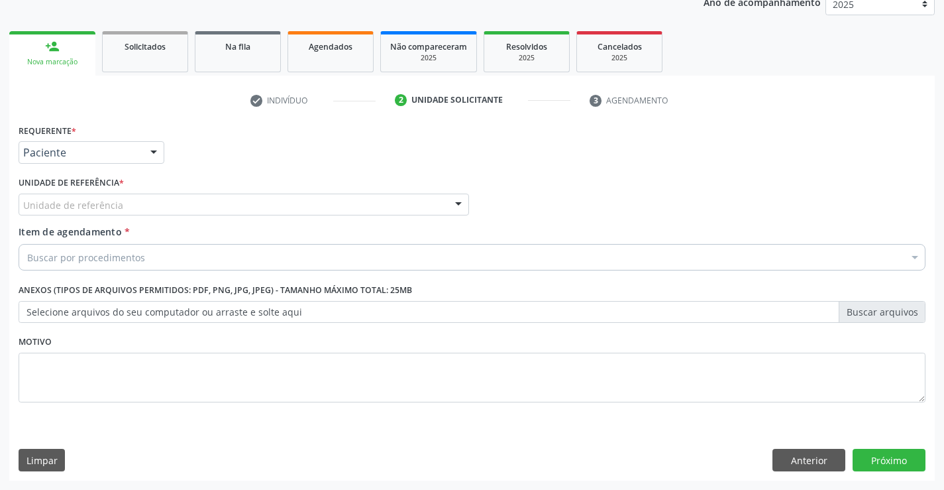
click at [155, 198] on div "Unidade de referência" at bounding box center [244, 204] width 450 height 23
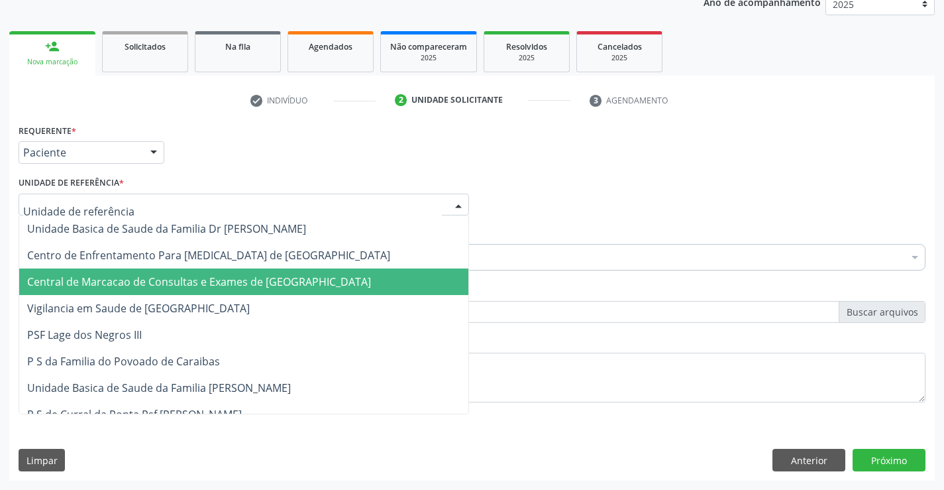
click at [156, 278] on span "Central de Marcacao de Consultas e Exames de [GEOGRAPHIC_DATA]" at bounding box center [199, 281] width 344 height 15
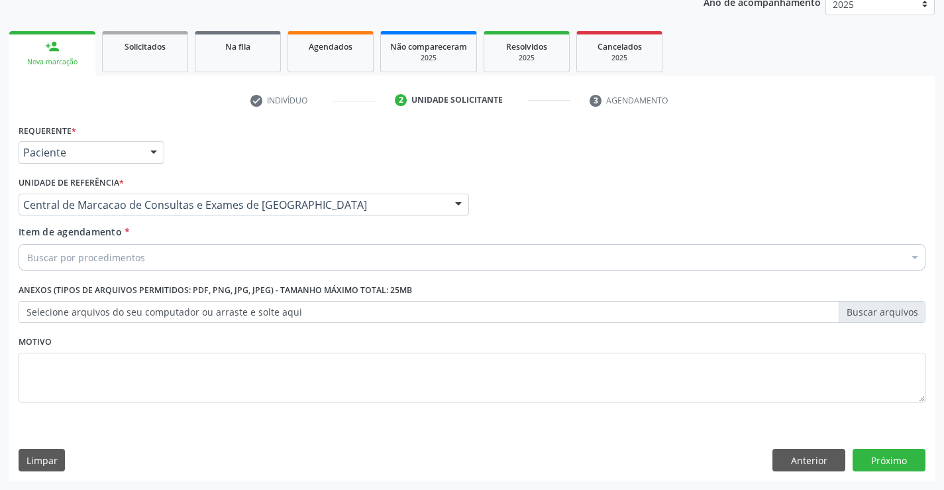
click at [180, 258] on div "Buscar por procedimentos" at bounding box center [472, 257] width 907 height 26
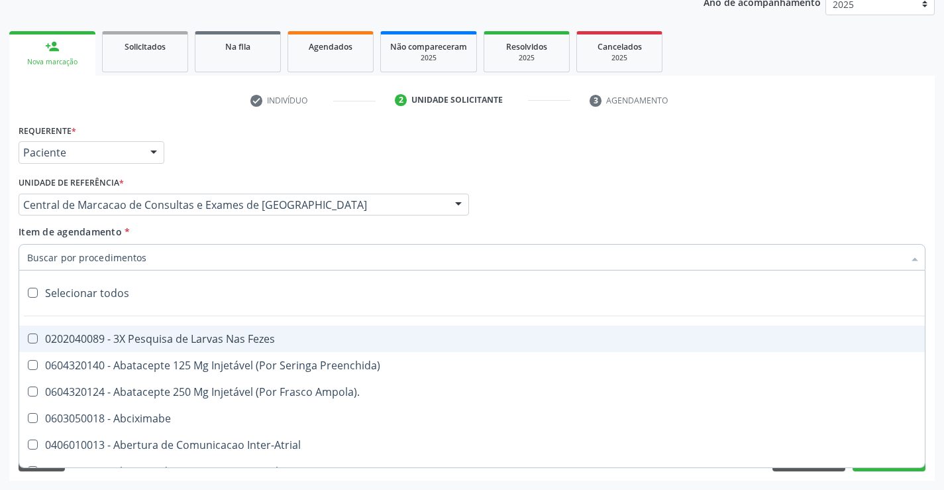
paste input "Ultrassonografia Transvaginal"
type input "Ultrassonografia Transvaginal"
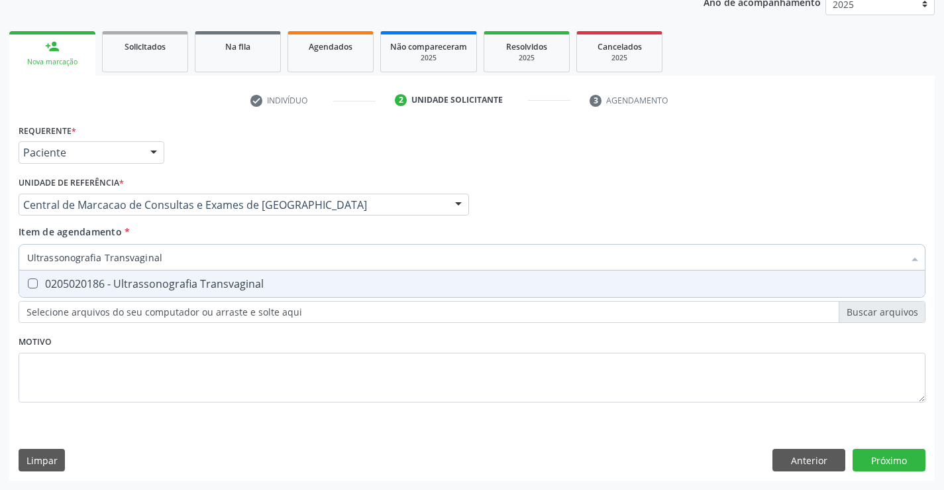
click at [156, 295] on span "0205020186 - Ultrassonografia Transvaginal" at bounding box center [472, 283] width 906 height 26
checkbox Transvaginal "true"
click at [879, 454] on div "Requerente * Paciente Profissional de Saúde Paciente Nenhum resultado encontrad…" at bounding box center [471, 301] width 925 height 360
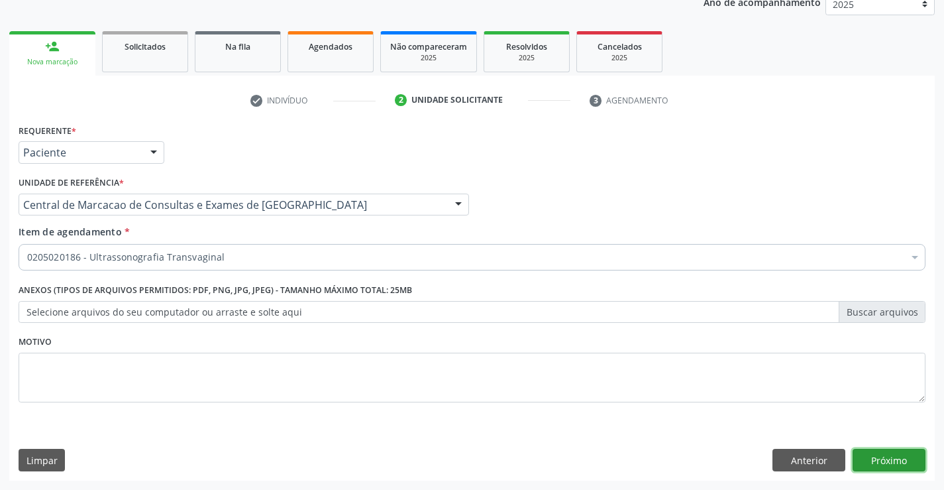
click at [906, 464] on button "Próximo" at bounding box center [889, 459] width 73 height 23
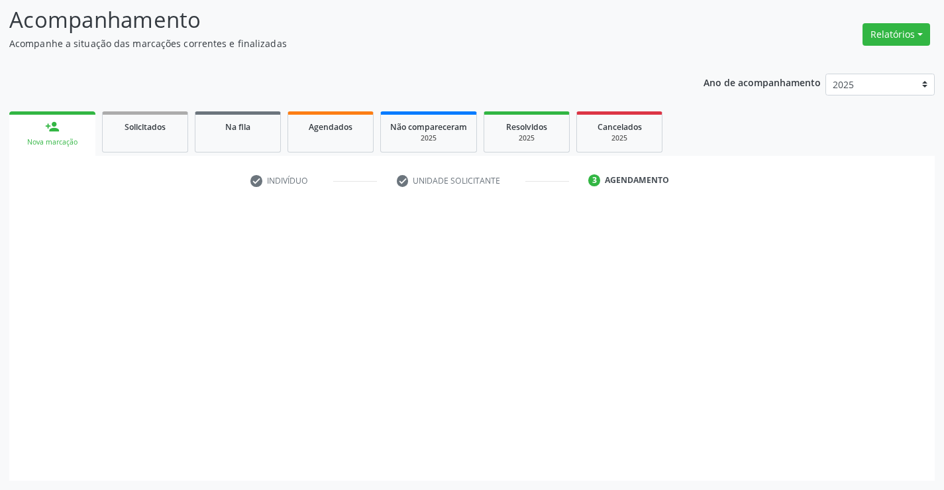
scroll to position [87, 0]
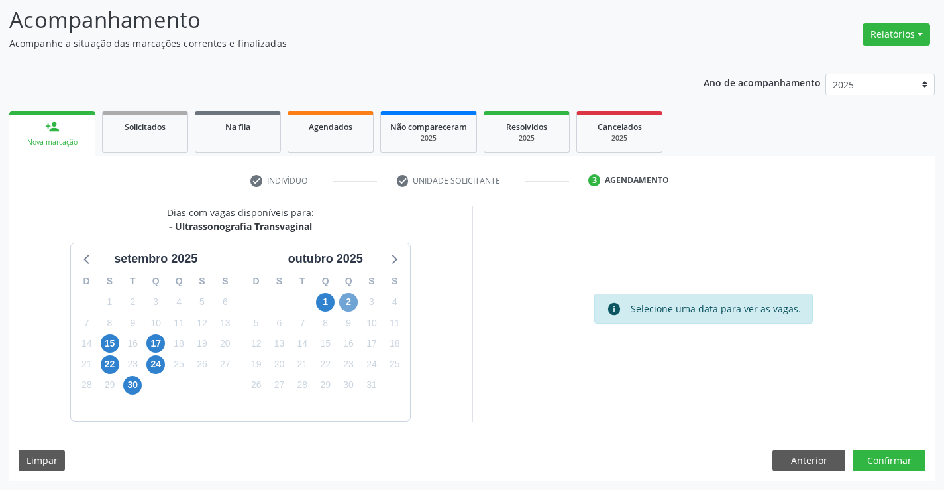
click at [342, 300] on span "2" at bounding box center [348, 302] width 19 height 19
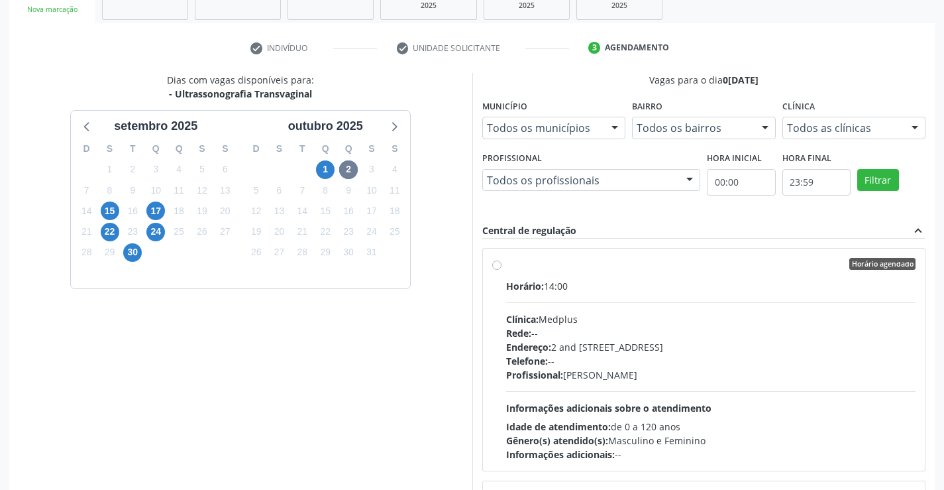
click at [607, 313] on div "Clínica: Medplus" at bounding box center [711, 319] width 410 height 14
click at [501, 270] on input "Horário agendado Horário: 14:00 Clínica: Medplus Rede: -- Endereço: 2 and S 204…" at bounding box center [496, 264] width 9 height 12
radio input "true"
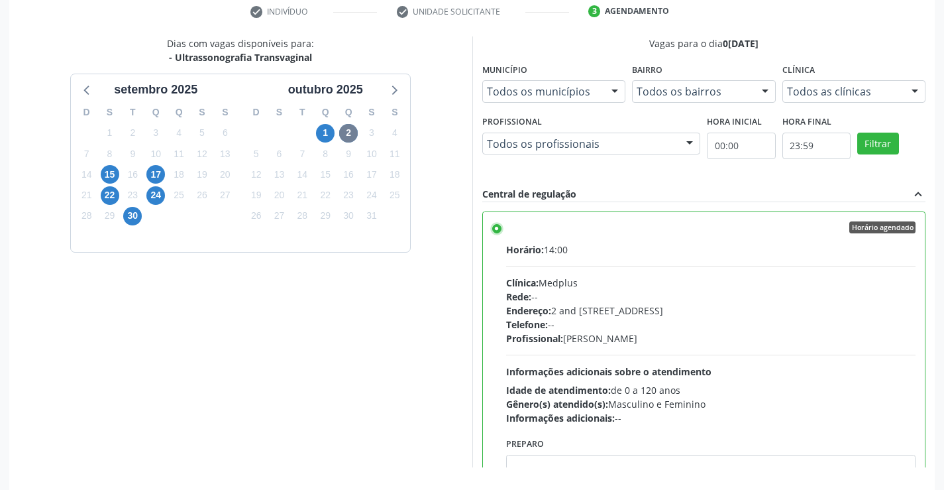
scroll to position [286, 0]
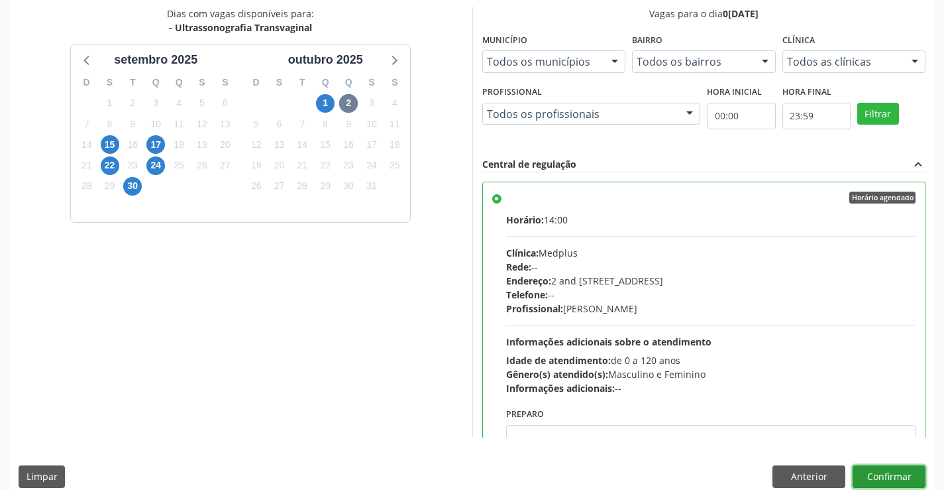
click at [857, 470] on button "Confirmar" at bounding box center [889, 476] width 73 height 23
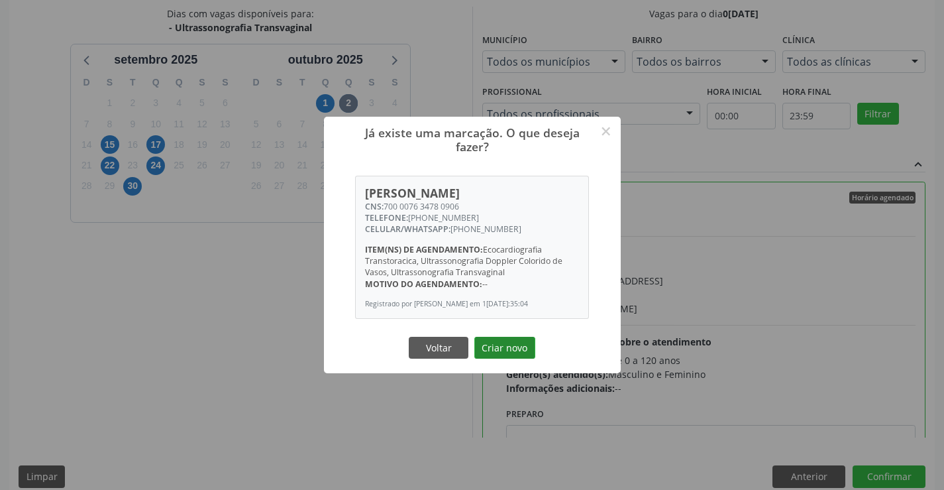
click at [509, 346] on button "Criar novo" at bounding box center [504, 348] width 61 height 23
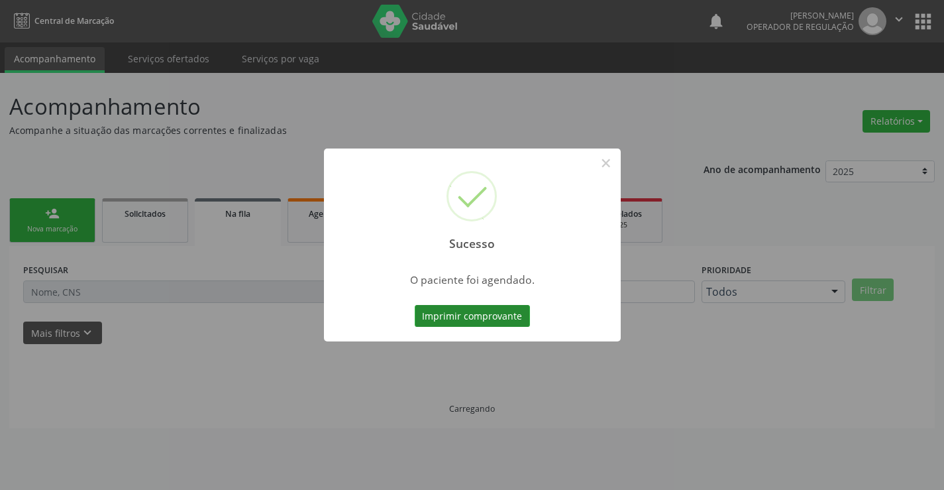
scroll to position [0, 0]
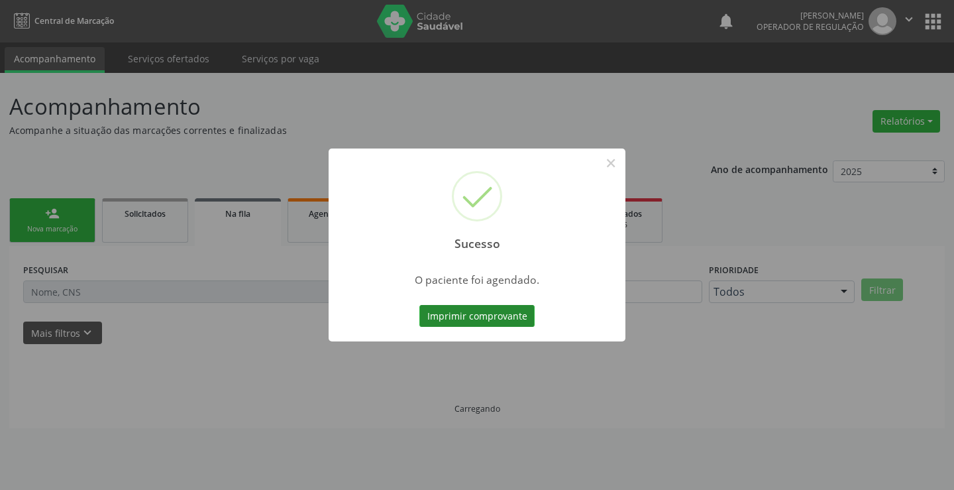
click at [495, 312] on button "Imprimir comprovante" at bounding box center [476, 316] width 115 height 23
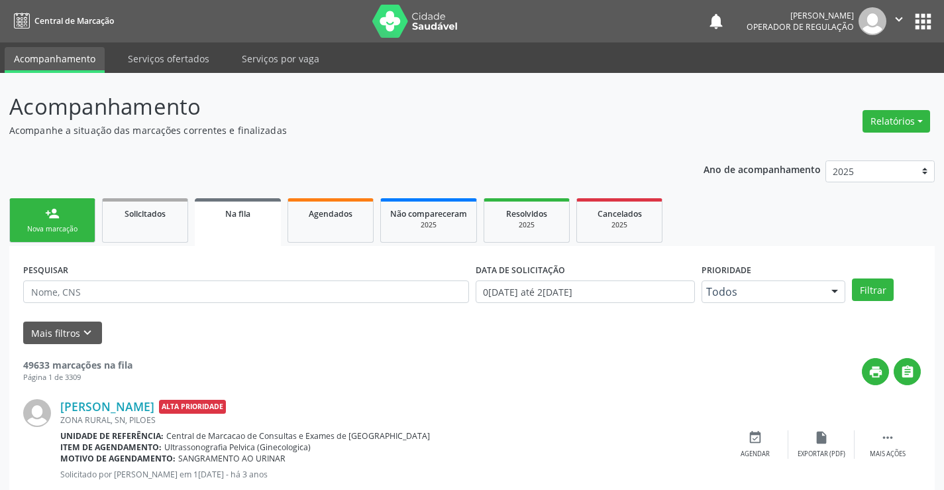
click at [81, 216] on link "person_add Nova marcação" at bounding box center [52, 220] width 86 height 44
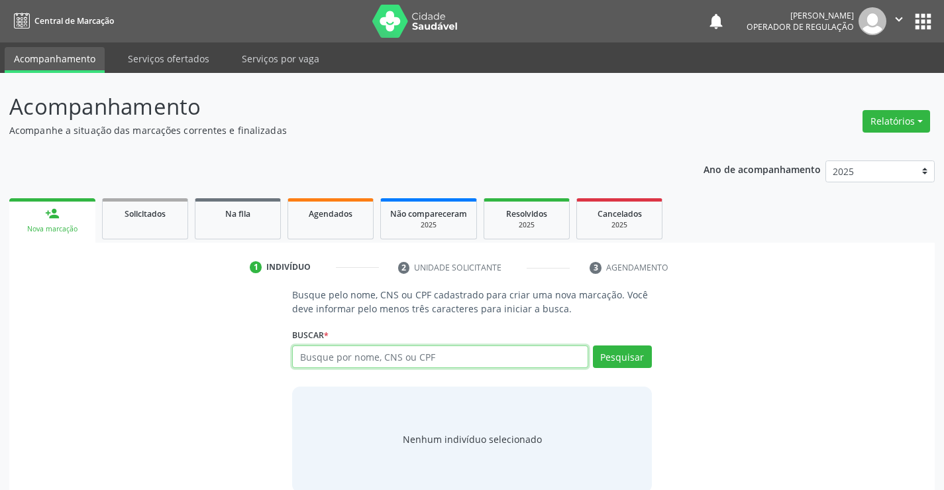
click at [431, 360] on input "text" at bounding box center [439, 356] width 295 height 23
type input "700507526986251"
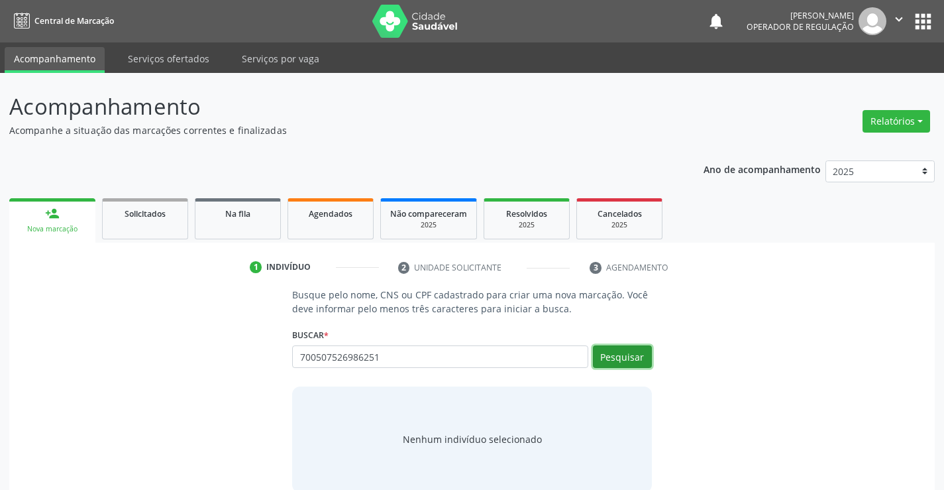
click at [630, 346] on button "Pesquisar" at bounding box center [622, 356] width 59 height 23
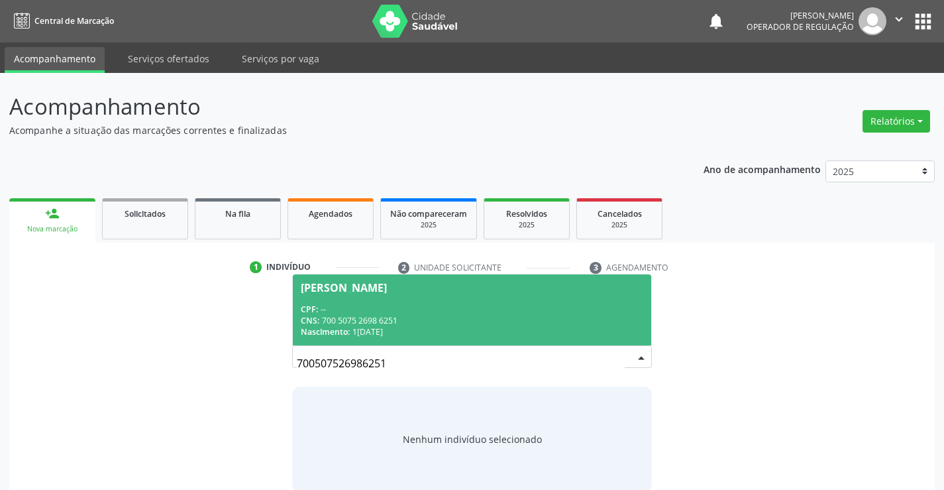
click at [400, 315] on div "CNS: 700 5075 2698 6251" at bounding box center [472, 320] width 342 height 11
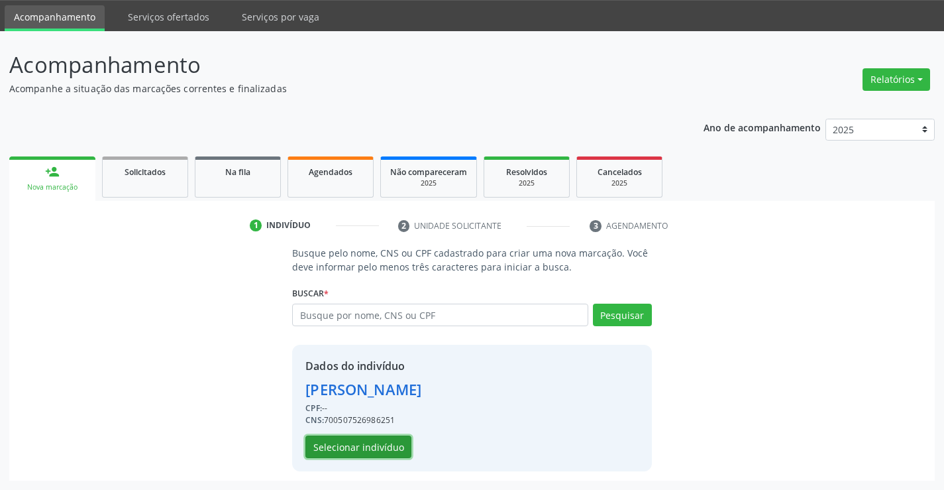
click at [376, 443] on button "Selecionar indivíduo" at bounding box center [358, 446] width 106 height 23
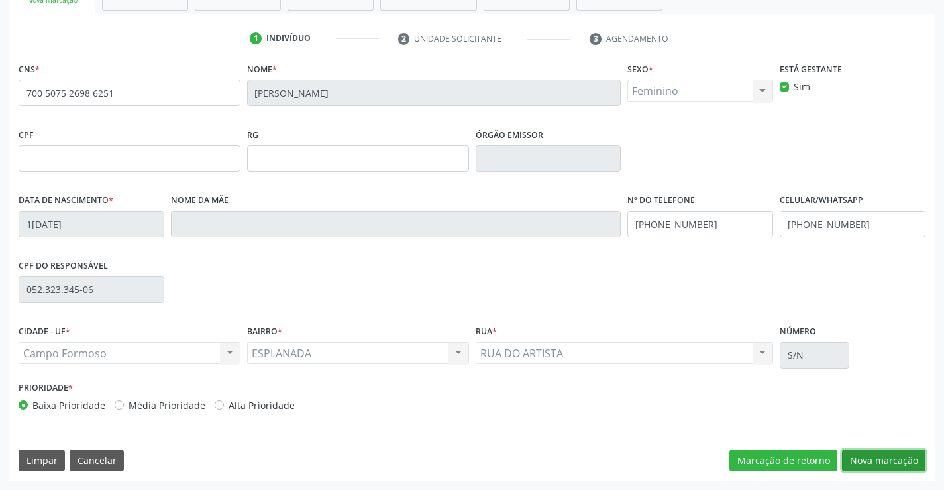
click at [874, 461] on button "Nova marcação" at bounding box center [883, 460] width 83 height 23
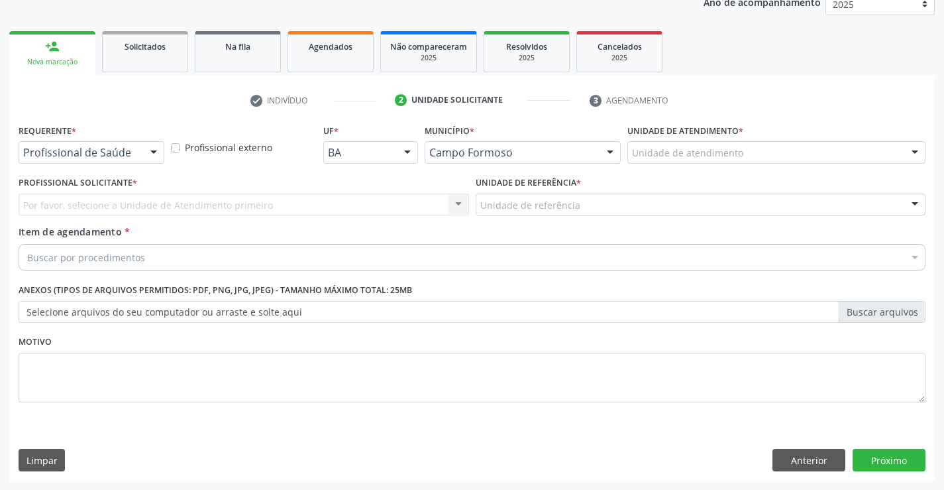
click at [155, 158] on div at bounding box center [154, 153] width 20 height 23
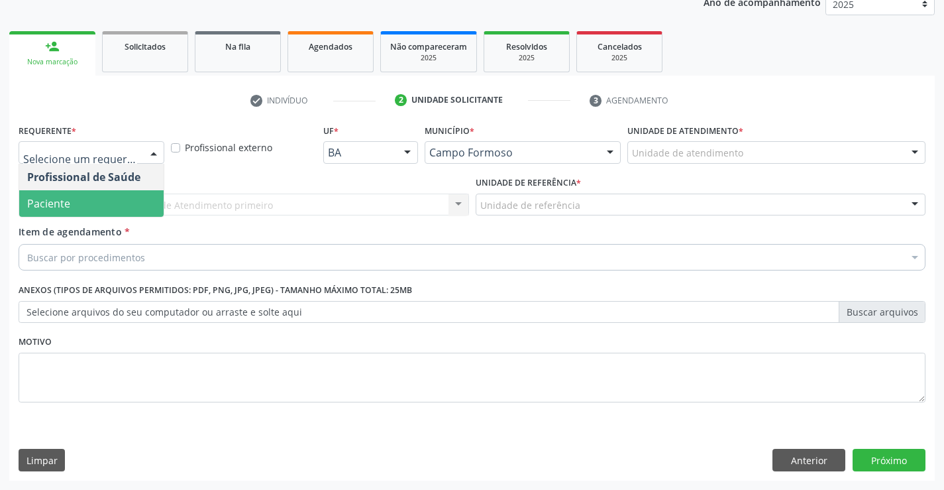
click at [113, 208] on span "Paciente" at bounding box center [91, 203] width 144 height 26
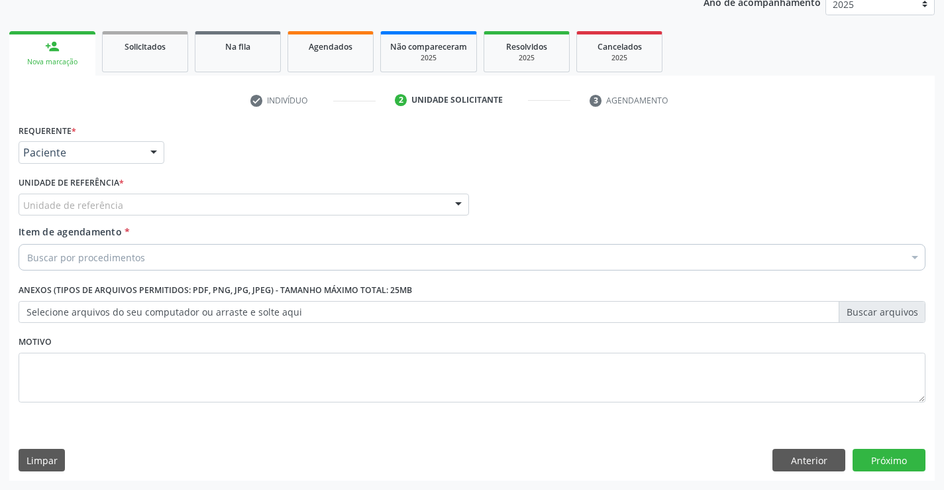
click at [209, 203] on div "Unidade de referência" at bounding box center [244, 204] width 450 height 23
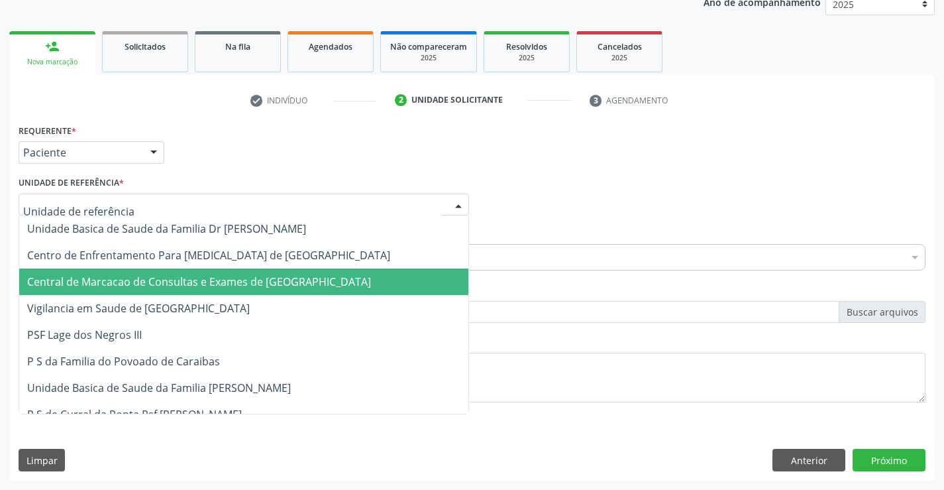
click at [214, 277] on span "Central de Marcacao de Consultas e Exames de [GEOGRAPHIC_DATA]" at bounding box center [199, 281] width 344 height 15
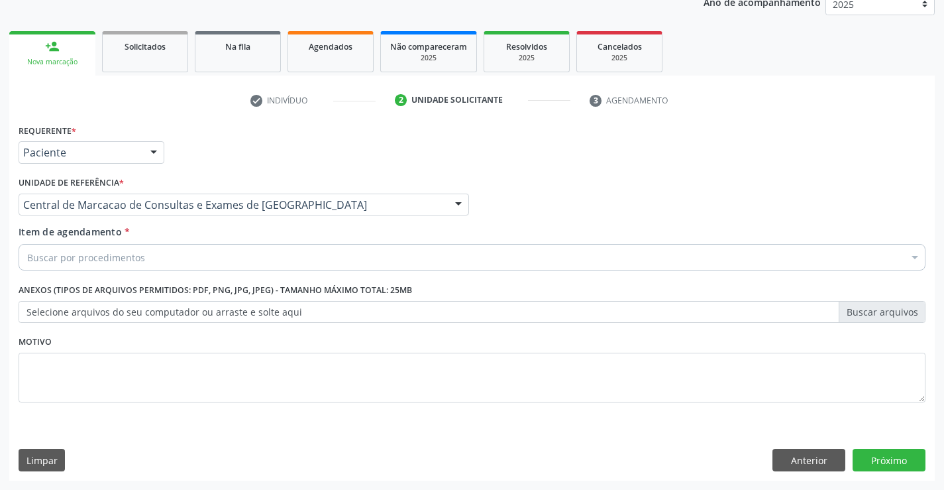
click at [232, 265] on div "Buscar por procedimentos" at bounding box center [472, 257] width 907 height 26
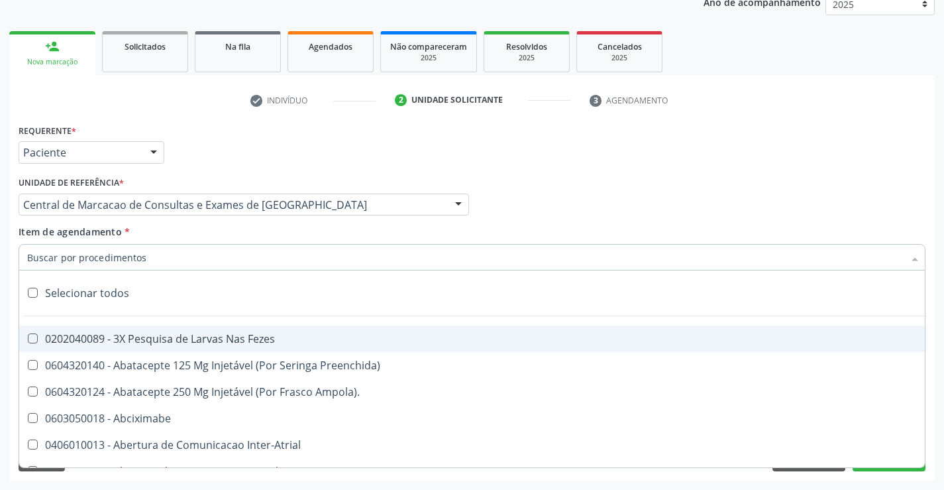
paste input "Ultrassonografia Transvaginal"
type input "Ultrassonografia Transvaginal"
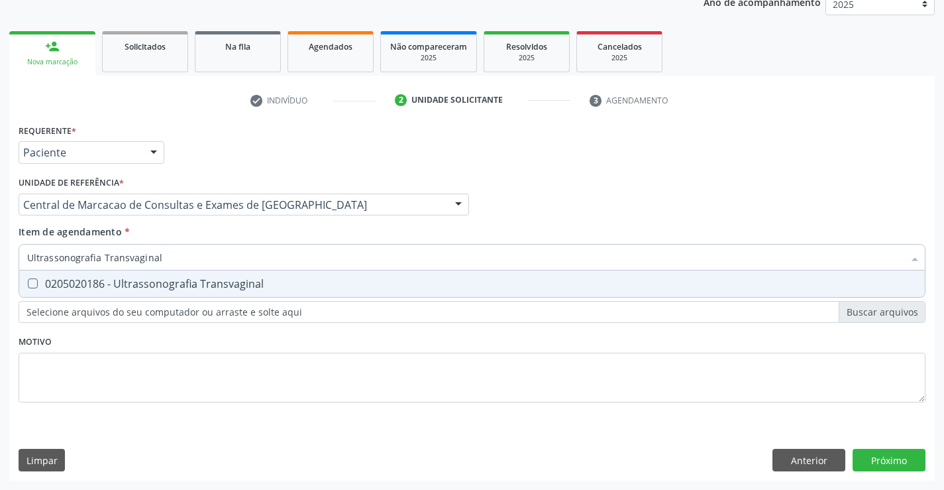
click at [285, 282] on div "0205020186 - Ultrassonografia Transvaginal" at bounding box center [472, 283] width 890 height 11
checkbox Transvaginal "true"
click at [892, 461] on div "Requerente * Paciente Profissional de Saúde Paciente Nenhum resultado encontrad…" at bounding box center [471, 301] width 925 height 360
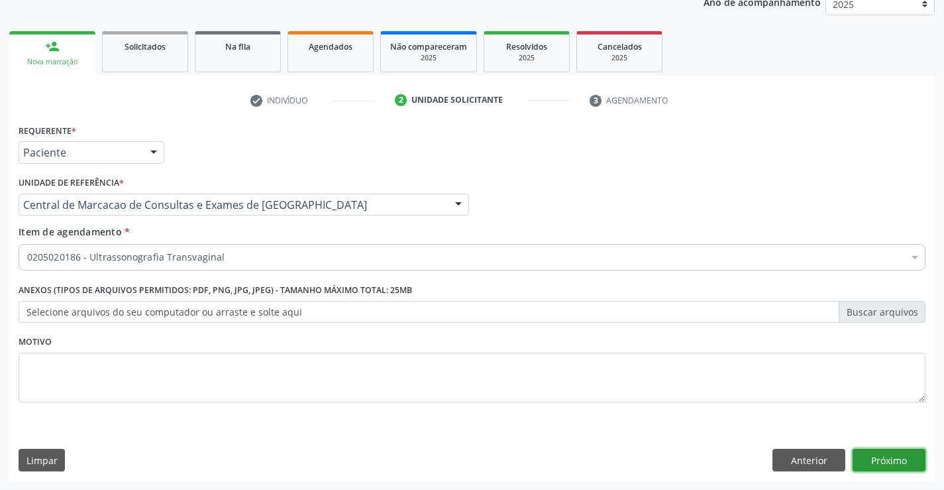
click at [916, 460] on button "Próximo" at bounding box center [889, 459] width 73 height 23
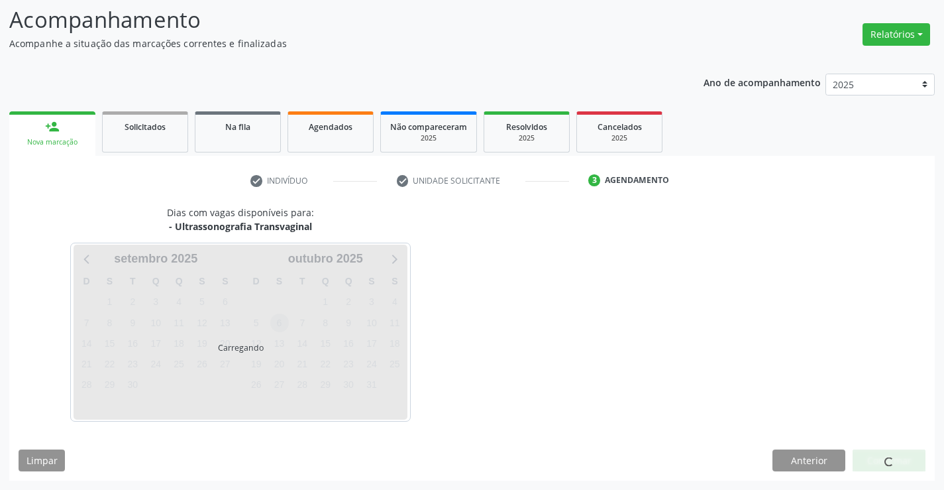
scroll to position [87, 0]
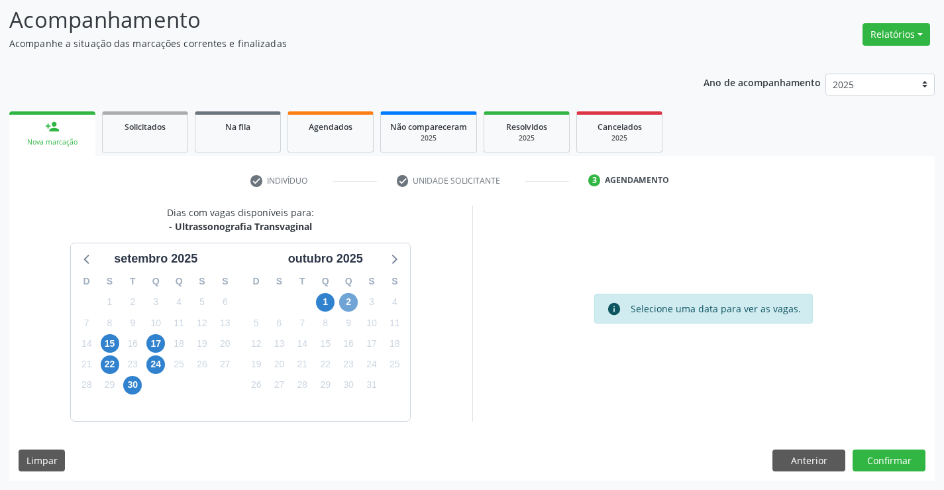
click at [343, 306] on span "2" at bounding box center [348, 302] width 19 height 19
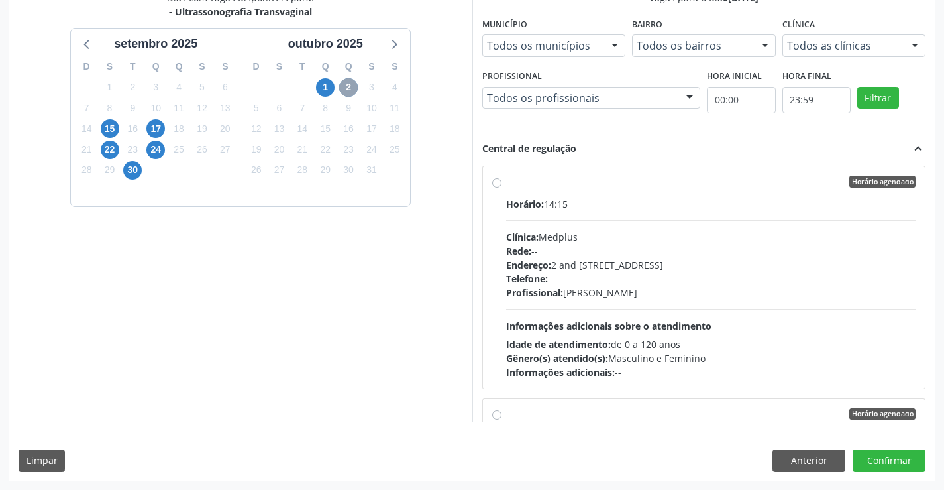
scroll to position [302, 0]
click at [566, 266] on div "Endereço: 2 and S 204 Ed Emp B, nº 35, Centro, Campo Formoso - BA" at bounding box center [711, 264] width 410 height 14
click at [501, 187] on input "Horário agendado Horário: 14:15 Clínica: Medplus Rede: -- Endereço: 2 and S 204…" at bounding box center [496, 181] width 9 height 12
radio input "true"
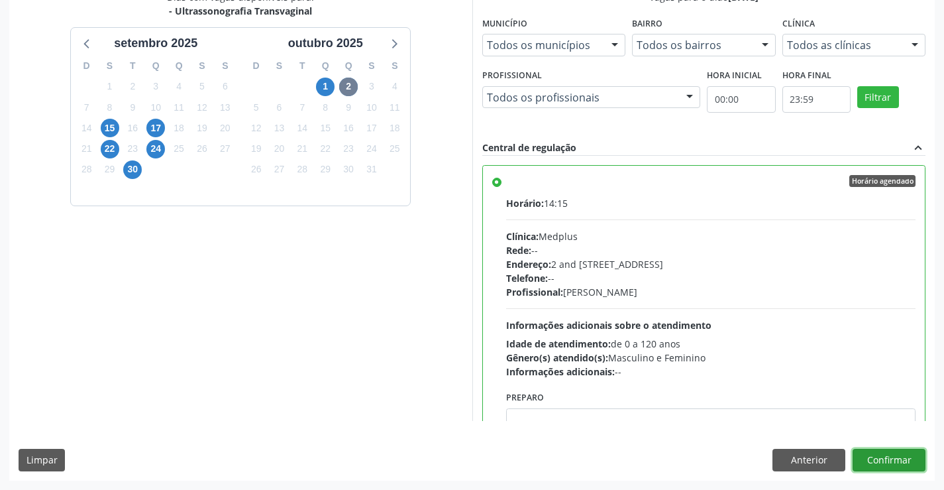
click at [900, 470] on button "Confirmar" at bounding box center [889, 459] width 73 height 23
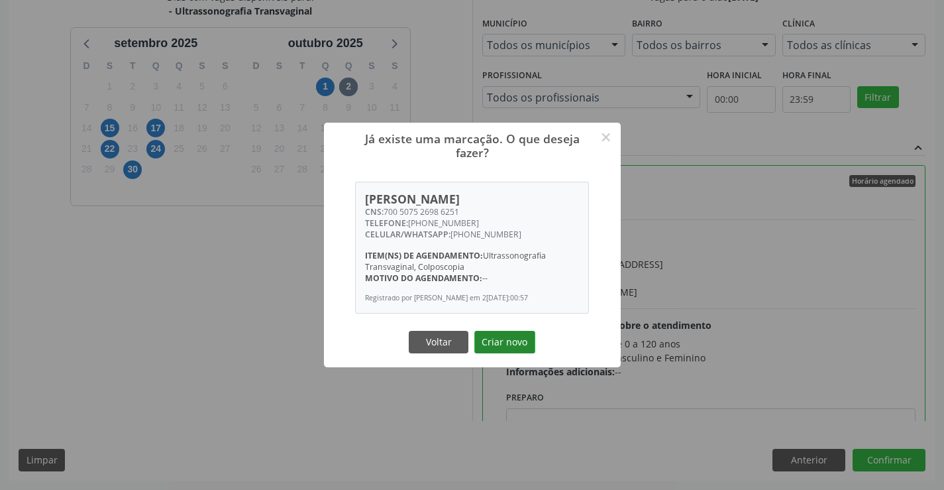
click at [511, 349] on button "Criar novo" at bounding box center [504, 342] width 61 height 23
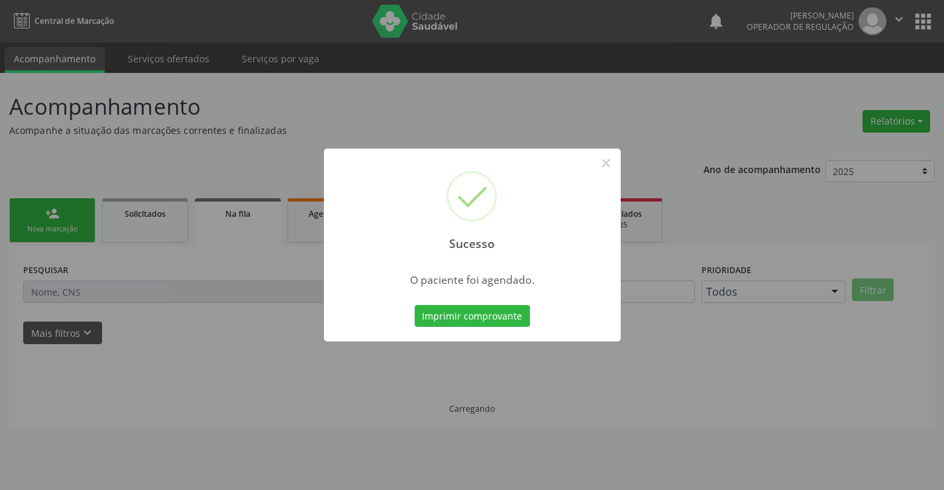
scroll to position [0, 0]
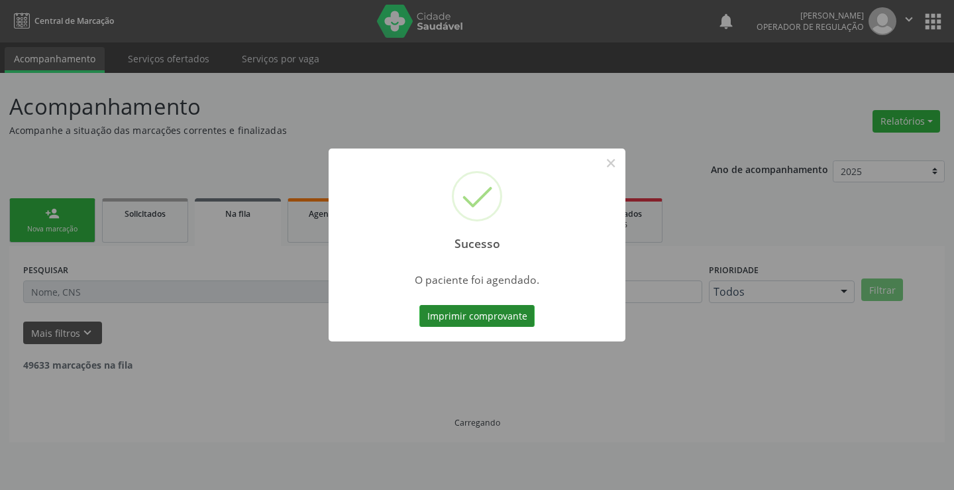
click at [464, 313] on button "Imprimir comprovante" at bounding box center [476, 316] width 115 height 23
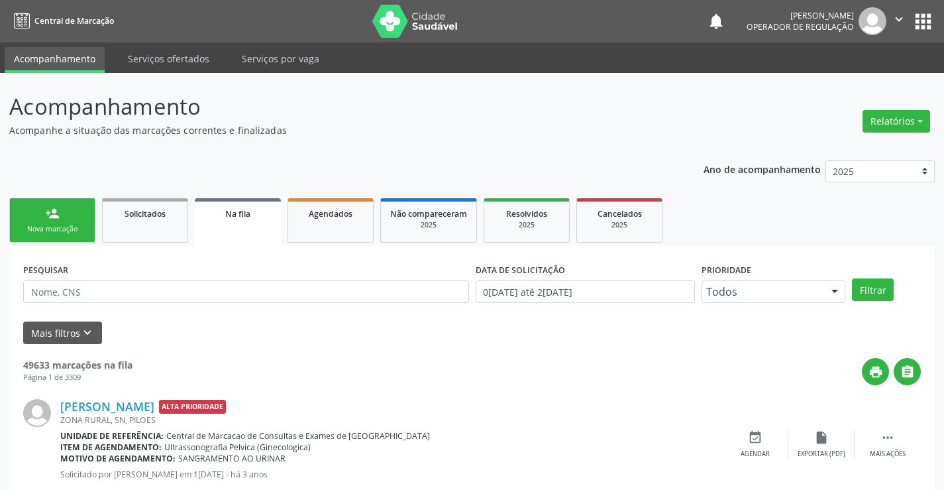
click at [36, 225] on div "Nova marcação" at bounding box center [52, 229] width 66 height 10
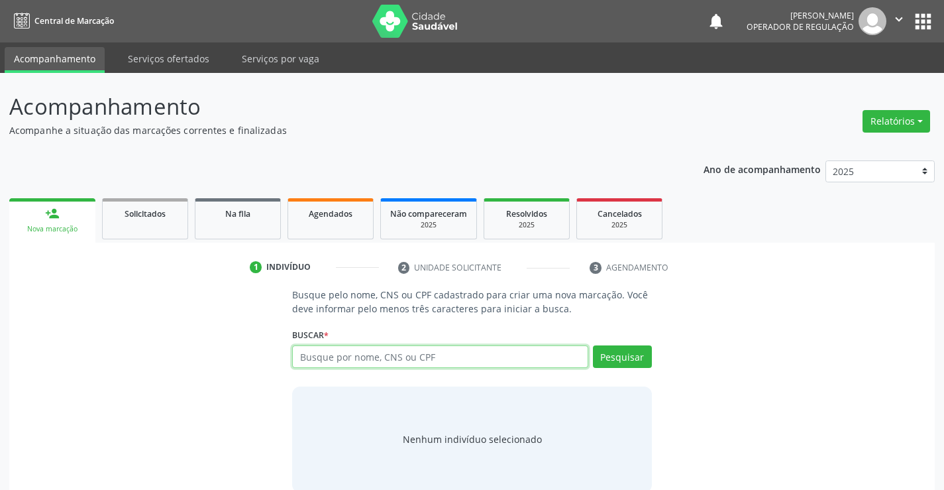
click at [355, 362] on input "text" at bounding box center [439, 356] width 295 height 23
type input "700006246582707"
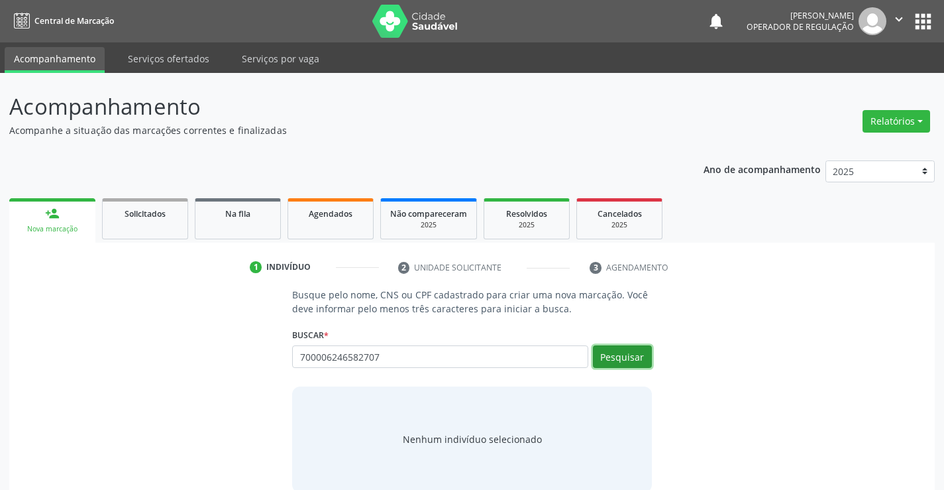
click at [600, 356] on button "Pesquisar" at bounding box center [622, 356] width 59 height 23
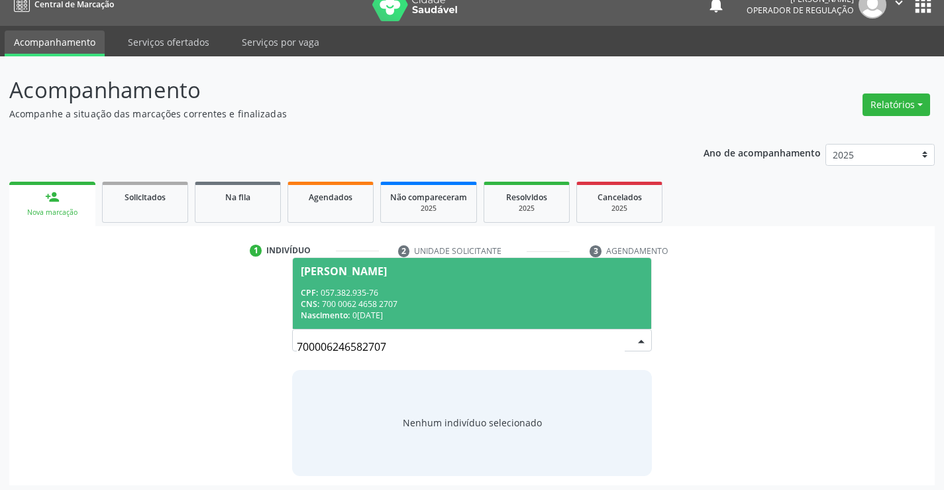
scroll to position [21, 0]
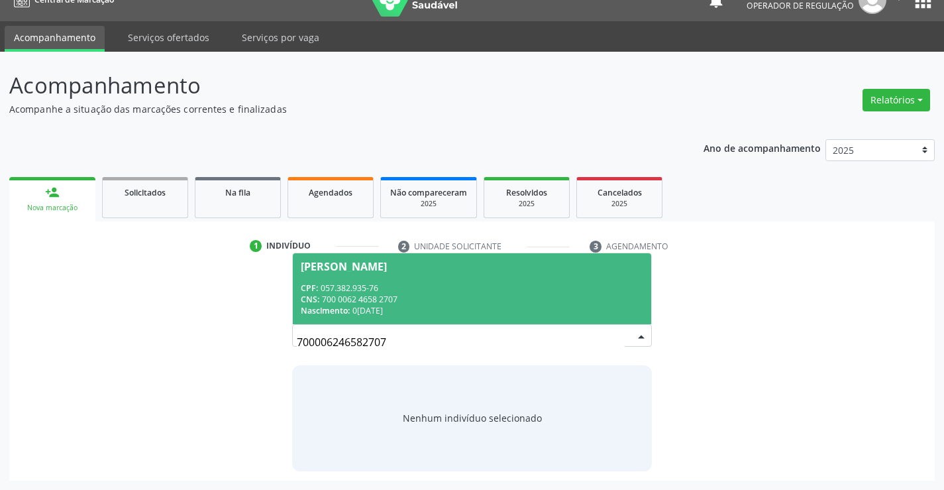
click at [372, 257] on span "Crislane Vieira Crispim CPF: 057.382.935-76 CNS: 700 0062 4658 2707 Nascimento:…" at bounding box center [472, 288] width 358 height 71
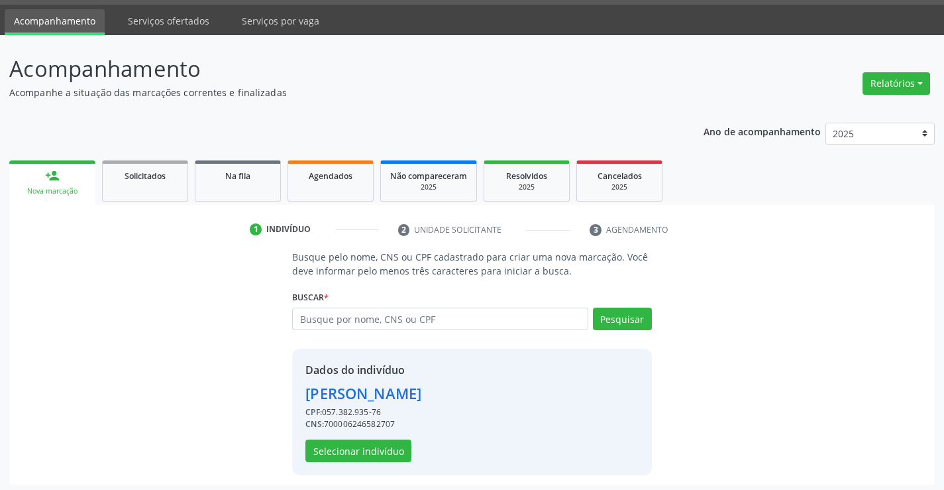
scroll to position [42, 0]
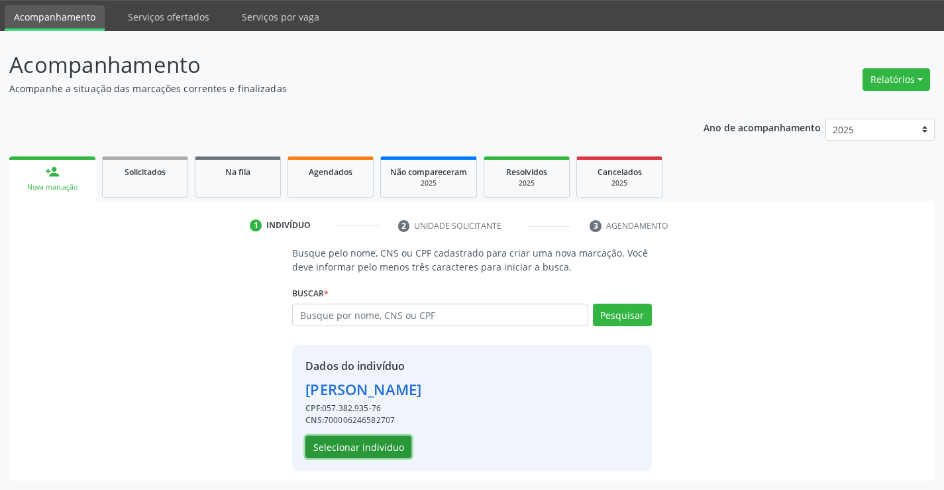
click at [333, 456] on button "Selecionar indivíduo" at bounding box center [358, 446] width 106 height 23
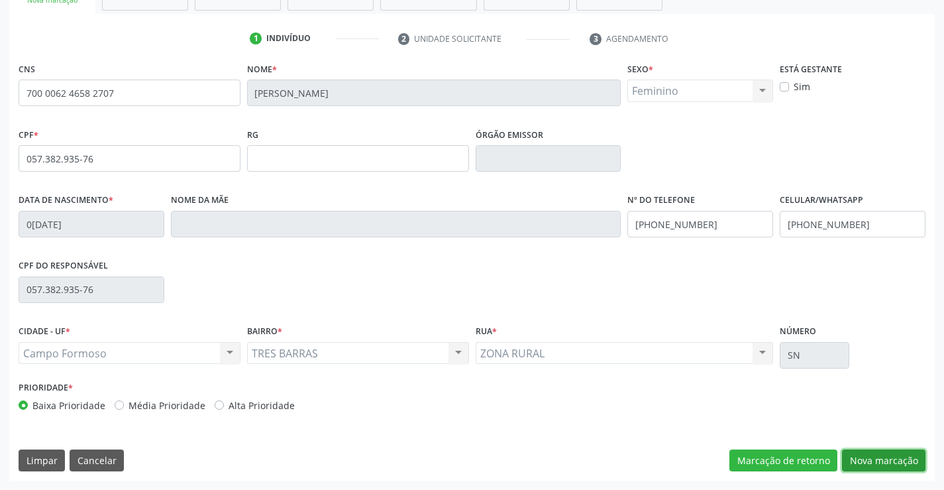
click at [872, 458] on button "Nova marcação" at bounding box center [883, 460] width 83 height 23
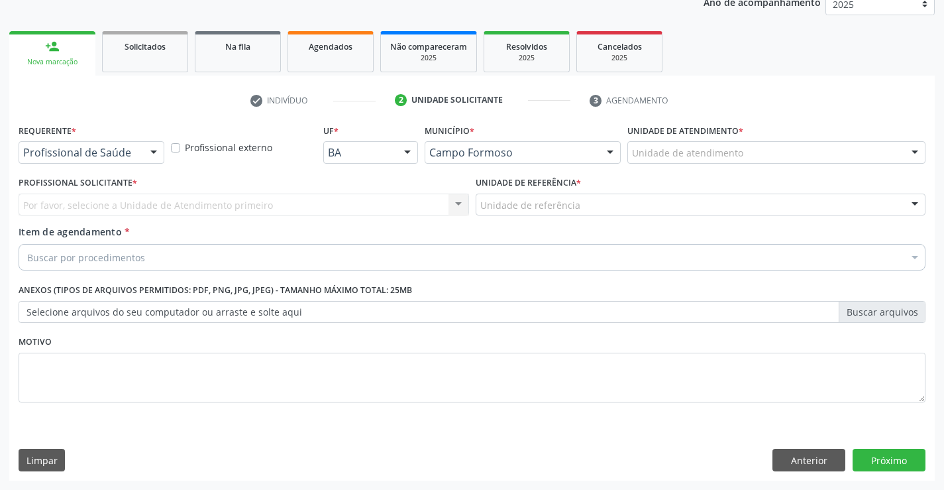
scroll to position [167, 0]
click at [163, 160] on div "Profissional de Saúde Profissional de Saúde Paciente Nenhum resultado encontrad…" at bounding box center [92, 152] width 146 height 23
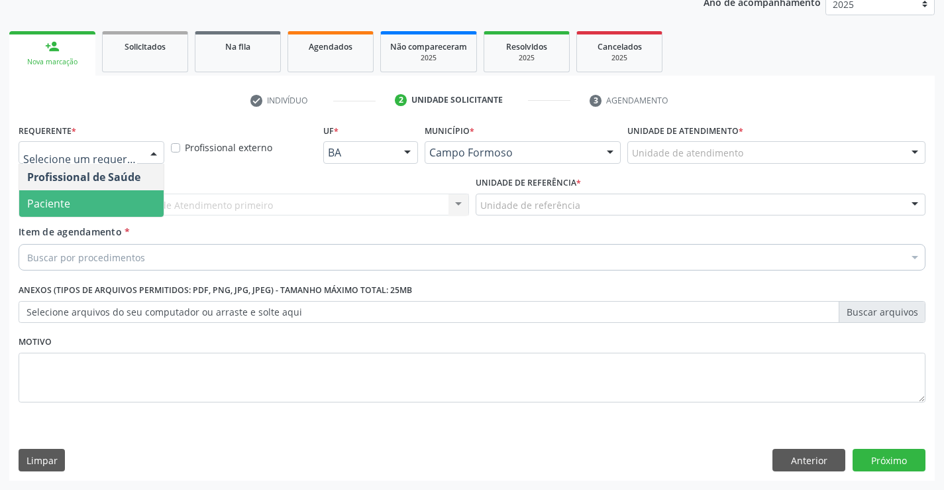
click at [85, 197] on span "Paciente" at bounding box center [91, 203] width 144 height 26
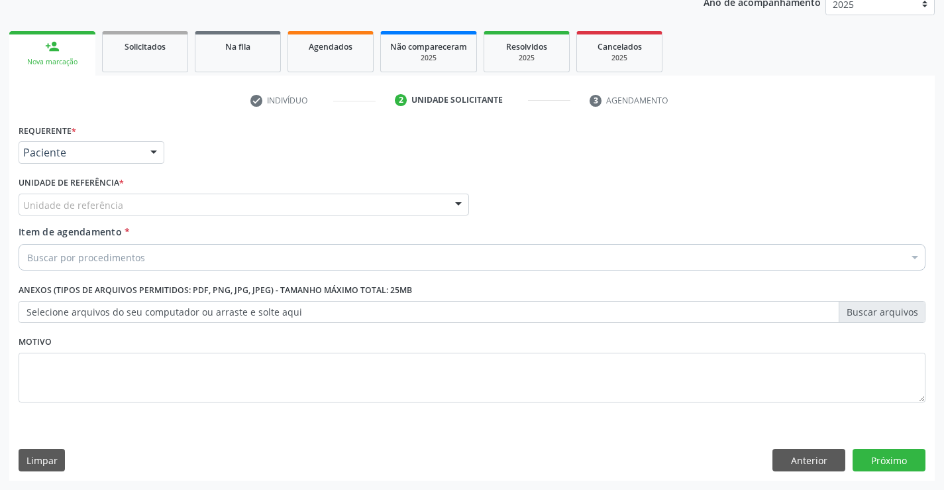
click at [154, 206] on div "Unidade de referência" at bounding box center [244, 204] width 450 height 23
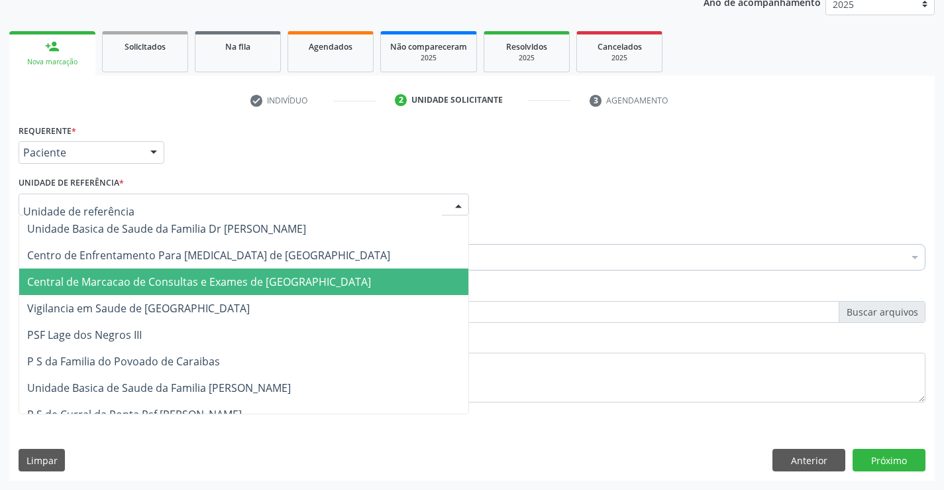
click at [161, 279] on span "Central de Marcacao de Consultas e Exames de [GEOGRAPHIC_DATA]" at bounding box center [199, 281] width 344 height 15
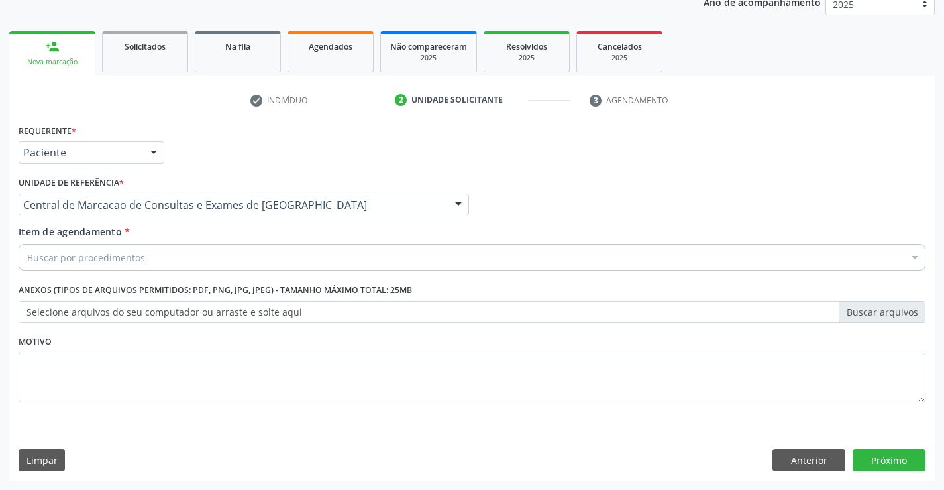
click at [168, 261] on div "Buscar por procedimentos" at bounding box center [472, 257] width 907 height 26
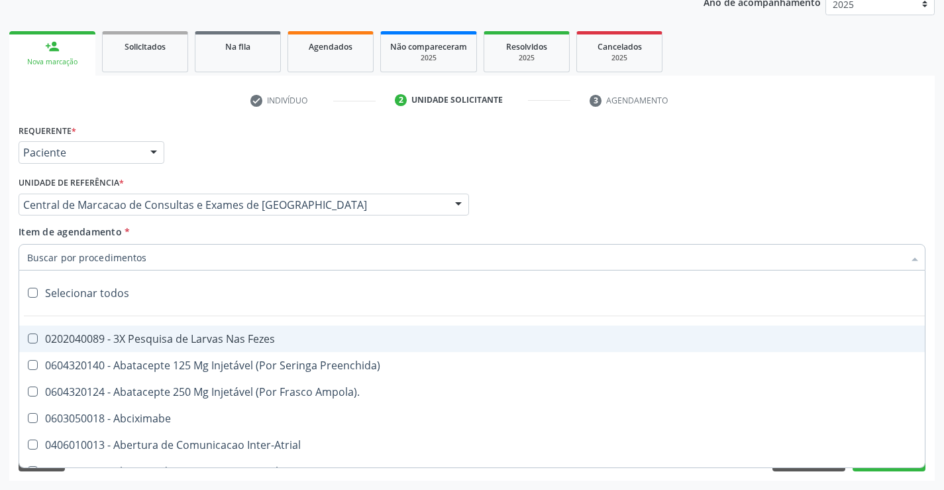
paste input "Ultrassonografia Transvaginal"
type input "Ultrassonografia Transvaginal"
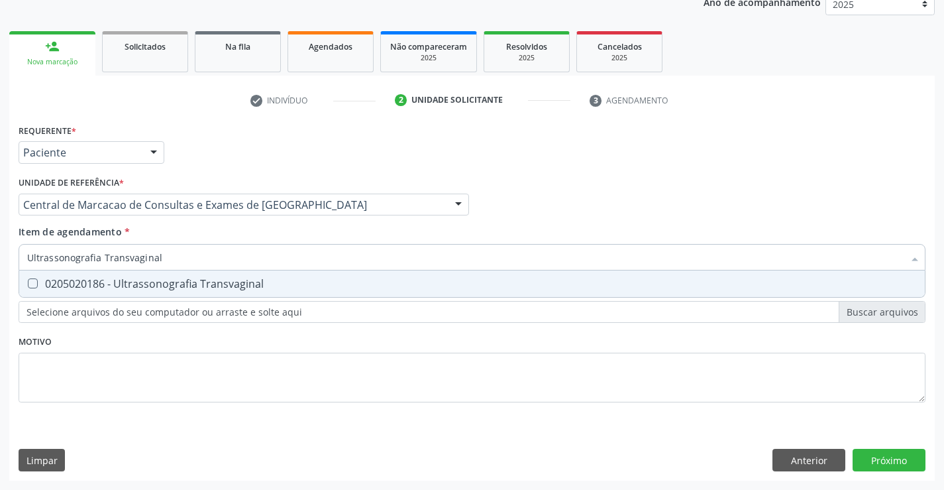
click at [176, 281] on div "0205020186 - Ultrassonografia Transvaginal" at bounding box center [472, 283] width 890 height 11
checkbox Transvaginal "true"
click at [917, 464] on div "Requerente * Paciente Profissional de Saúde Paciente Nenhum resultado encontrad…" at bounding box center [471, 301] width 925 height 360
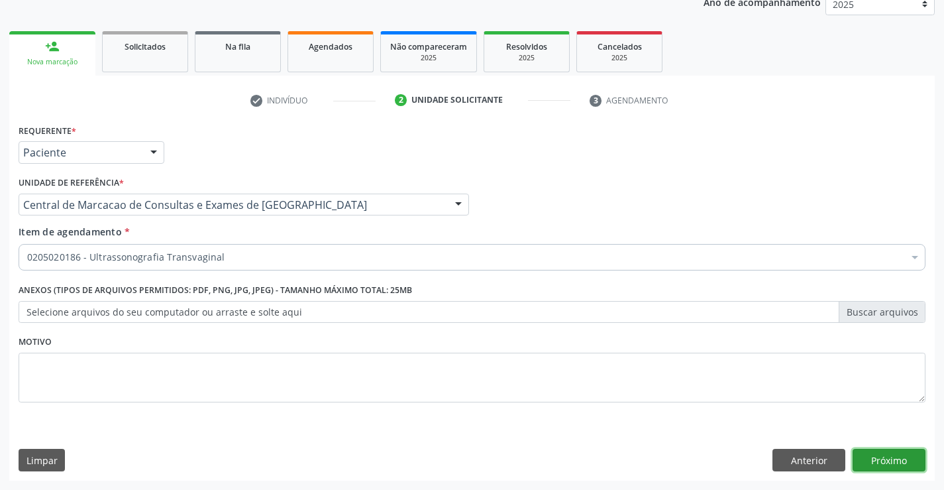
click at [916, 464] on button "Próximo" at bounding box center [889, 459] width 73 height 23
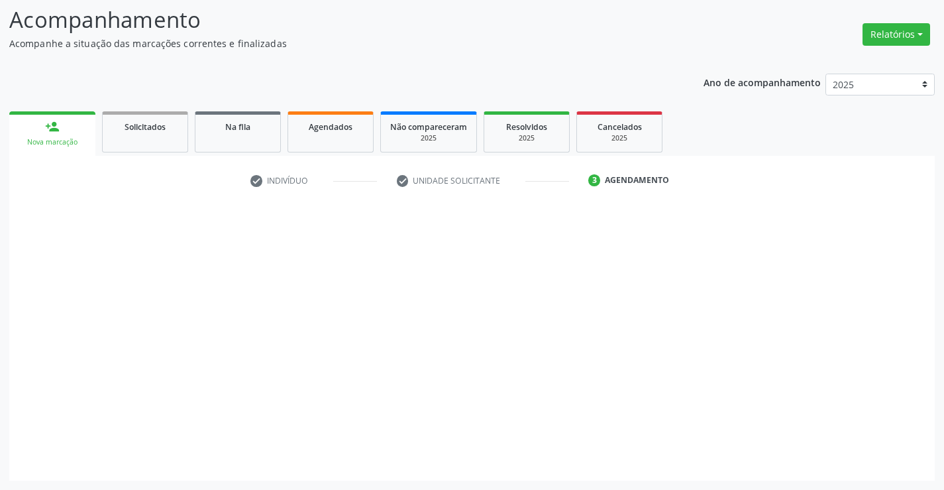
scroll to position [87, 0]
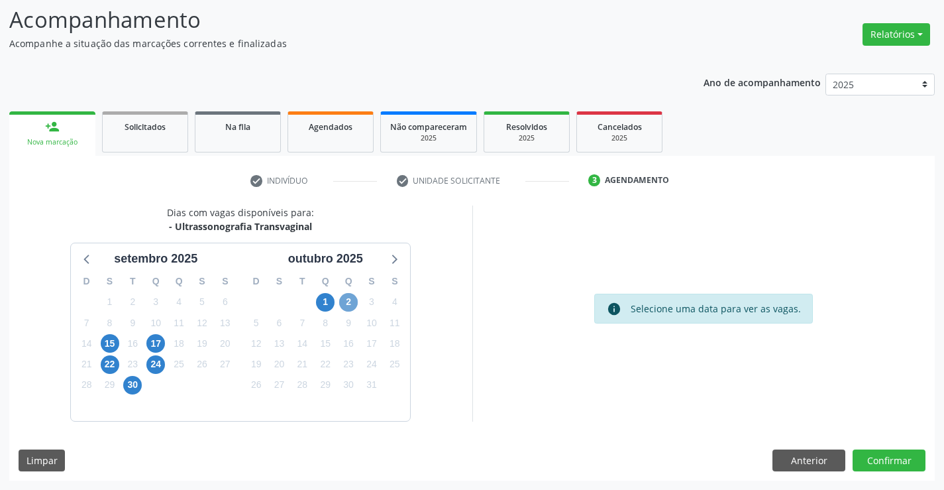
click at [341, 296] on span "2" at bounding box center [348, 302] width 19 height 19
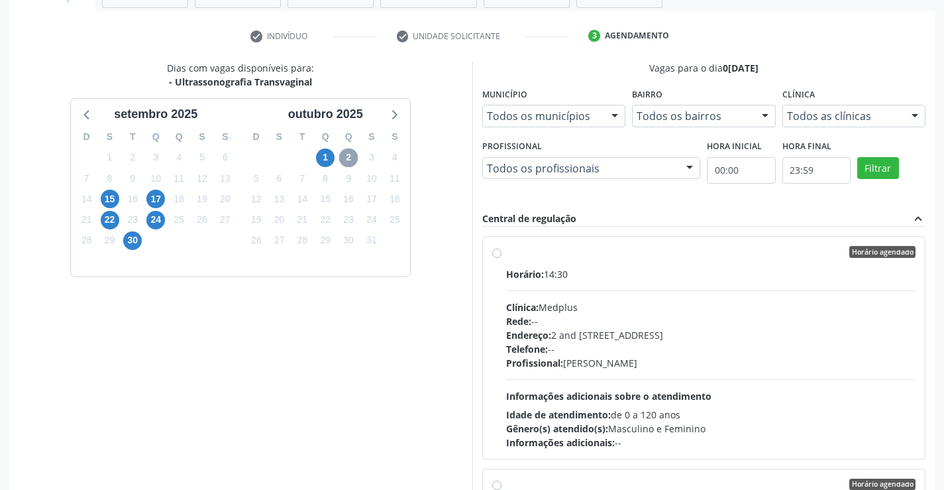
scroll to position [302, 0]
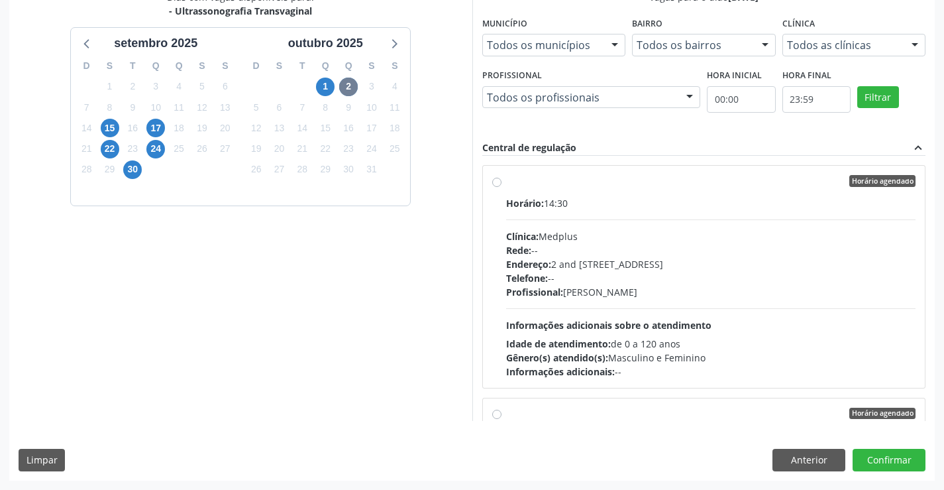
click at [598, 238] on div "Clínica: Medplus" at bounding box center [711, 236] width 410 height 14
click at [501, 187] on input "Horário agendado Horário: 14:30 Clínica: Medplus Rede: -- Endereço: 2 and S 204…" at bounding box center [496, 181] width 9 height 12
radio input "true"
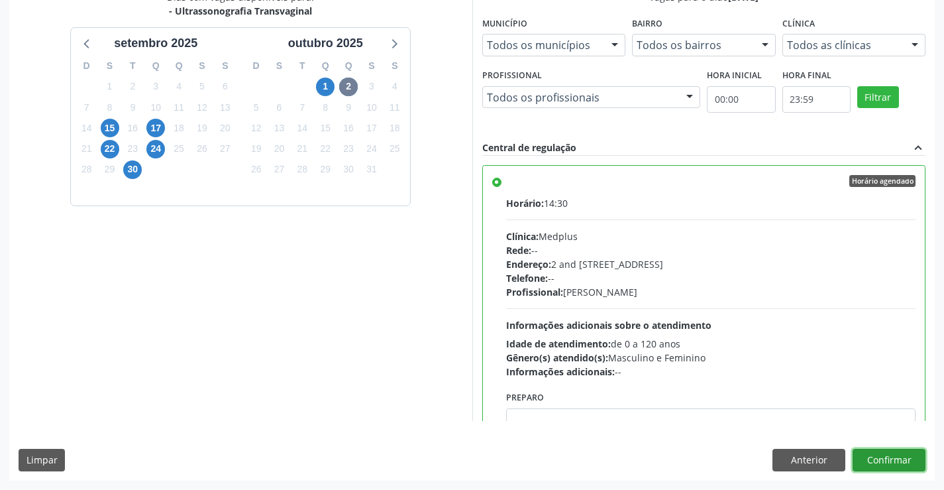
click at [874, 456] on button "Confirmar" at bounding box center [889, 459] width 73 height 23
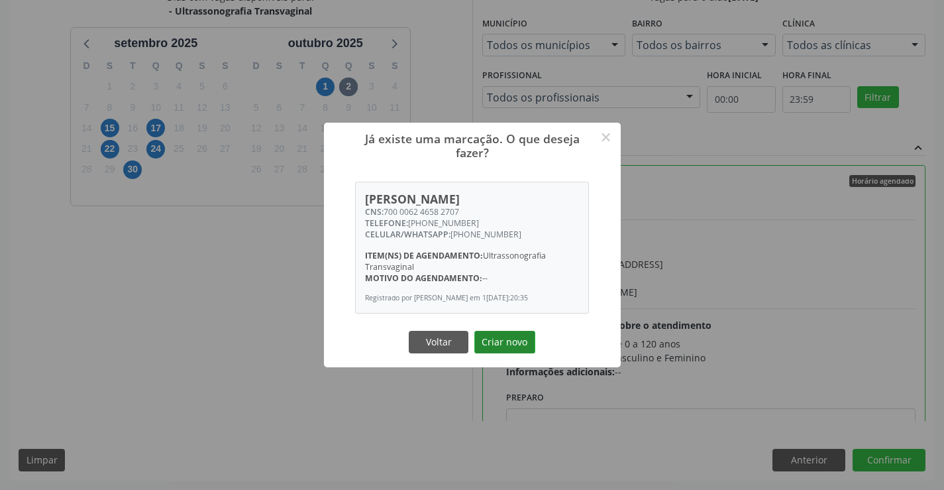
click at [519, 336] on button "Criar novo" at bounding box center [504, 342] width 61 height 23
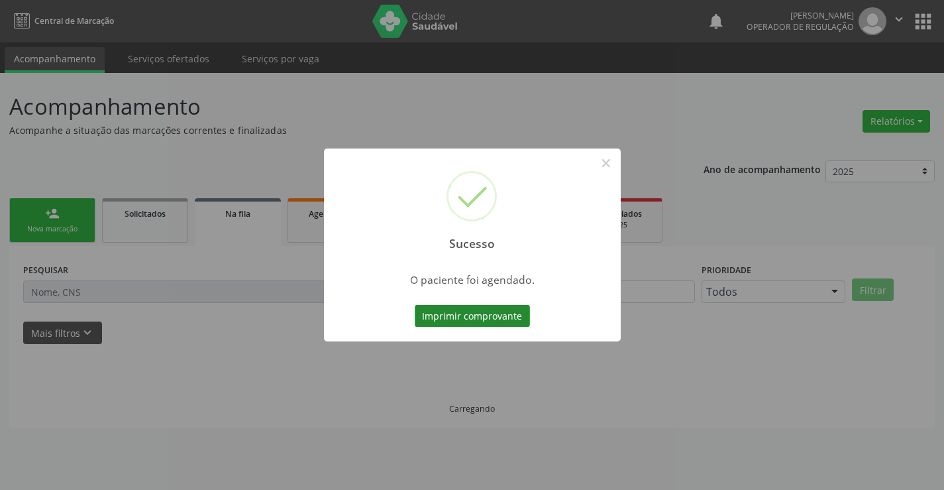
scroll to position [0, 0]
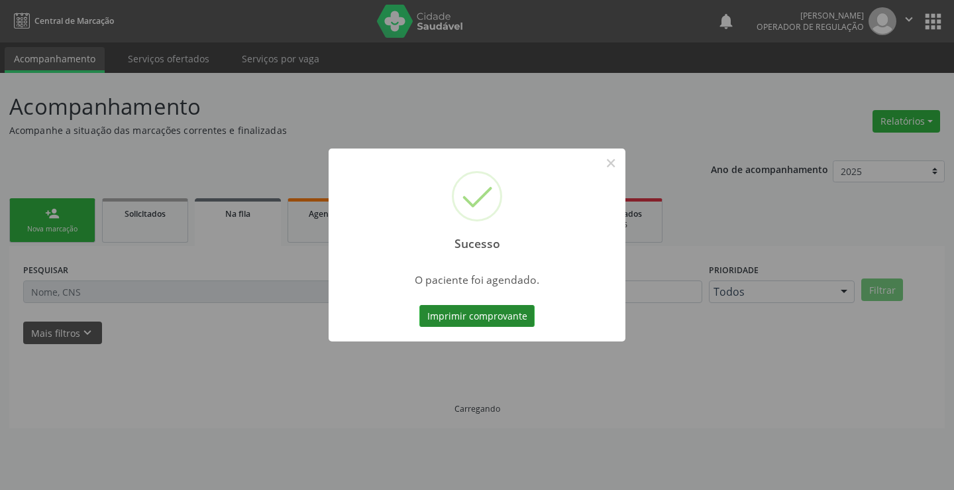
click at [477, 323] on button "Imprimir comprovante" at bounding box center [476, 316] width 115 height 23
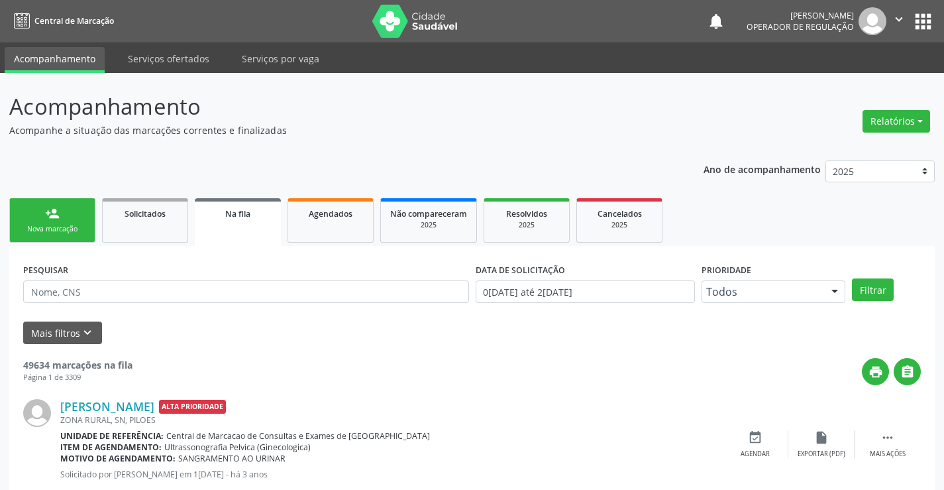
click at [67, 226] on div "Nova marcação" at bounding box center [52, 229] width 66 height 10
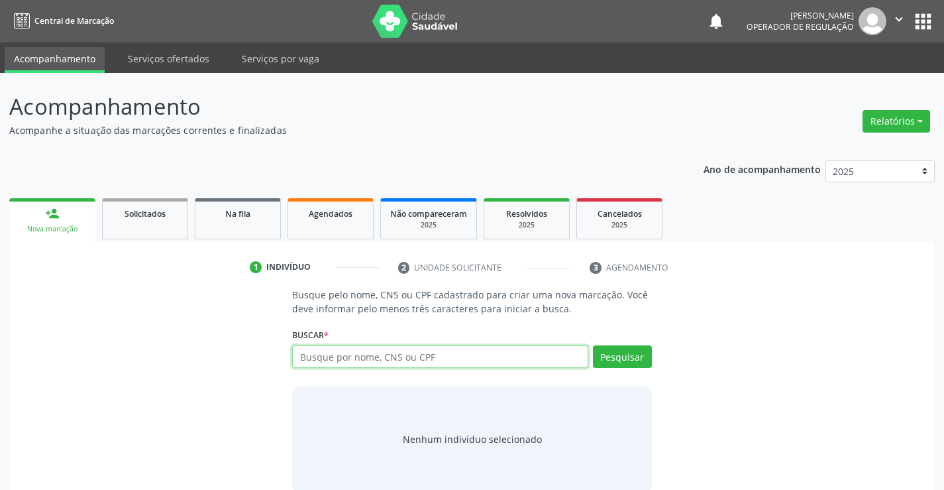
click at [323, 355] on input "text" at bounding box center [439, 356] width 295 height 23
click at [346, 355] on input "text" at bounding box center [439, 356] width 295 height 23
type input "702001323316982"
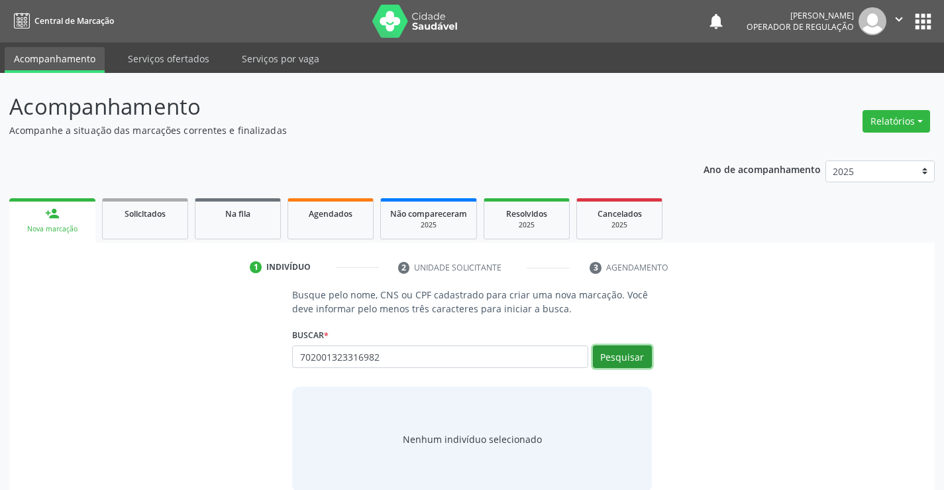
click at [596, 357] on button "Pesquisar" at bounding box center [622, 356] width 59 height 23
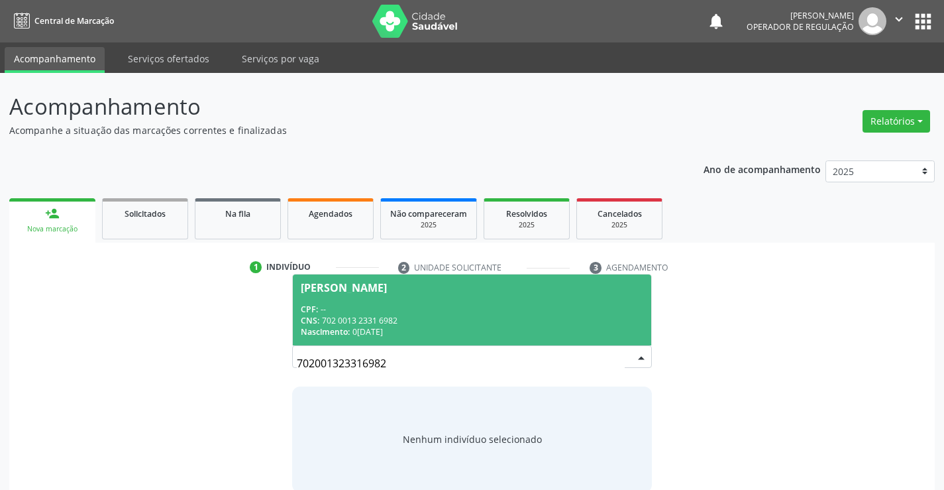
click at [413, 315] on div "CNS: 702 0013 2331 6982" at bounding box center [472, 320] width 342 height 11
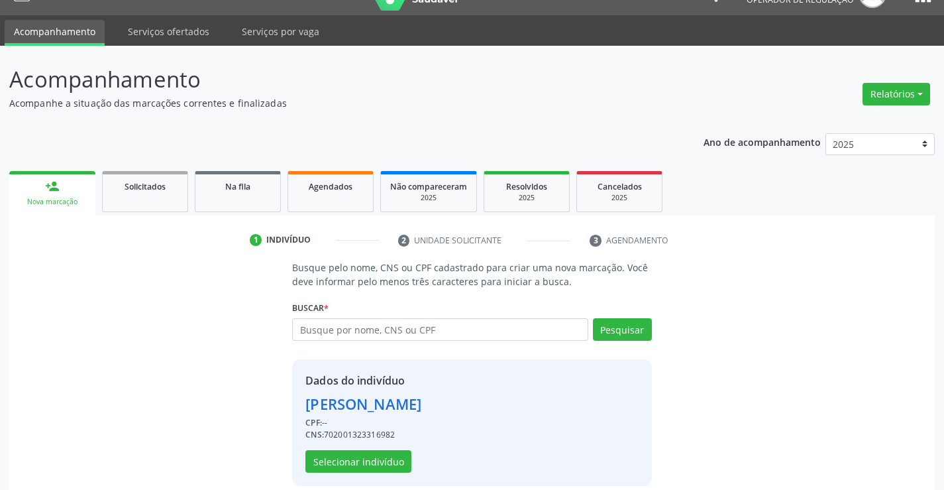
scroll to position [42, 0]
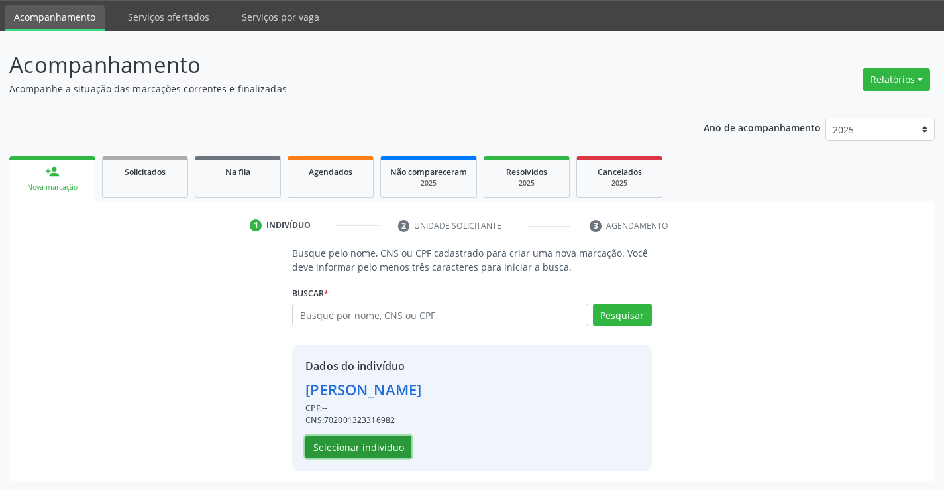
click at [366, 452] on button "Selecionar indivíduo" at bounding box center [358, 446] width 106 height 23
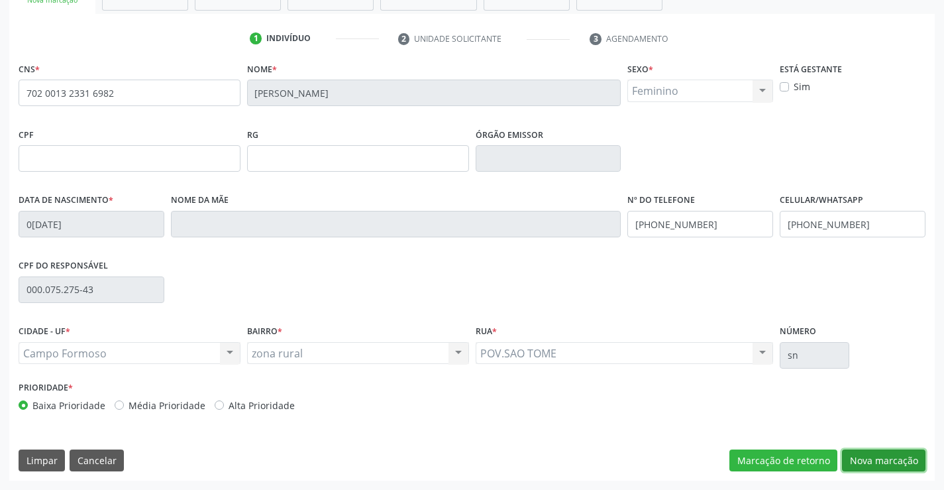
click at [868, 456] on button "Nova marcação" at bounding box center [883, 460] width 83 height 23
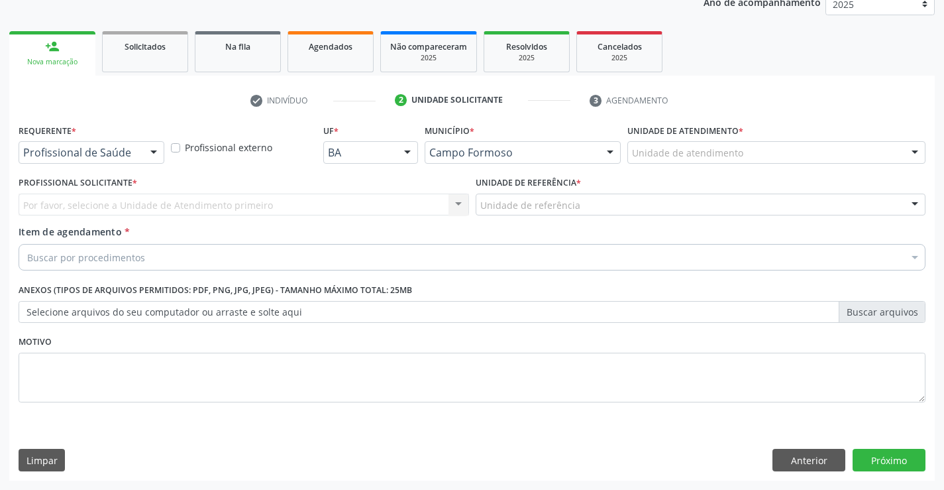
click at [139, 154] on div "Profissional de Saúde Profissional de Saúde Paciente Nenhum resultado encontrad…" at bounding box center [92, 152] width 146 height 23
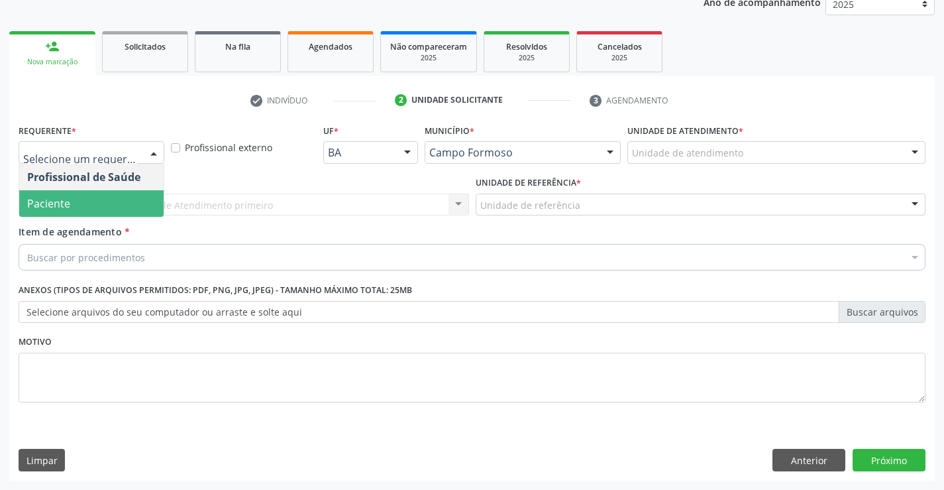
click at [70, 201] on span "Paciente" at bounding box center [91, 203] width 144 height 26
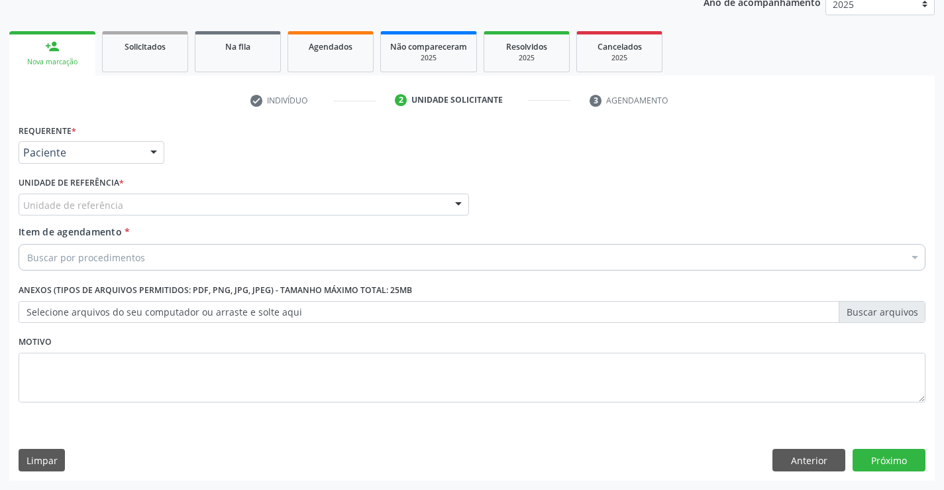
click at [232, 205] on div "Unidade de referência" at bounding box center [244, 204] width 450 height 23
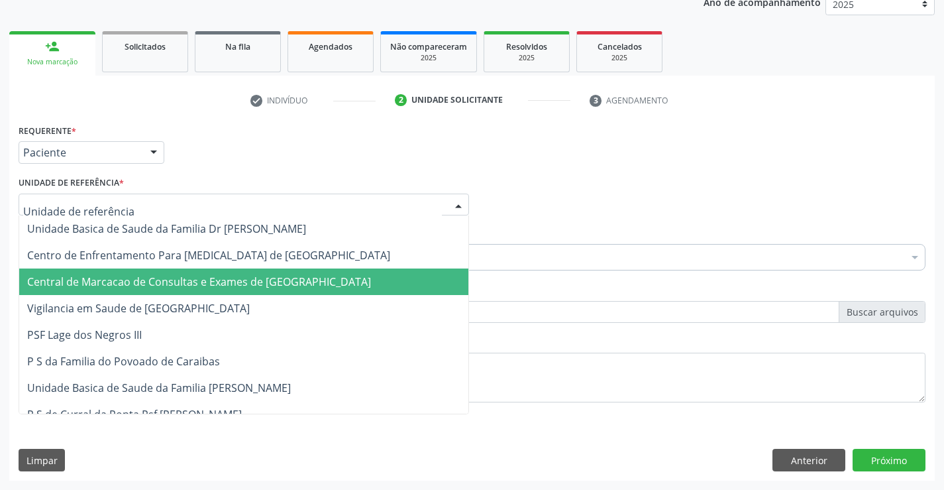
click at [240, 271] on span "Central de Marcacao de Consultas e Exames de [GEOGRAPHIC_DATA]" at bounding box center [243, 281] width 449 height 26
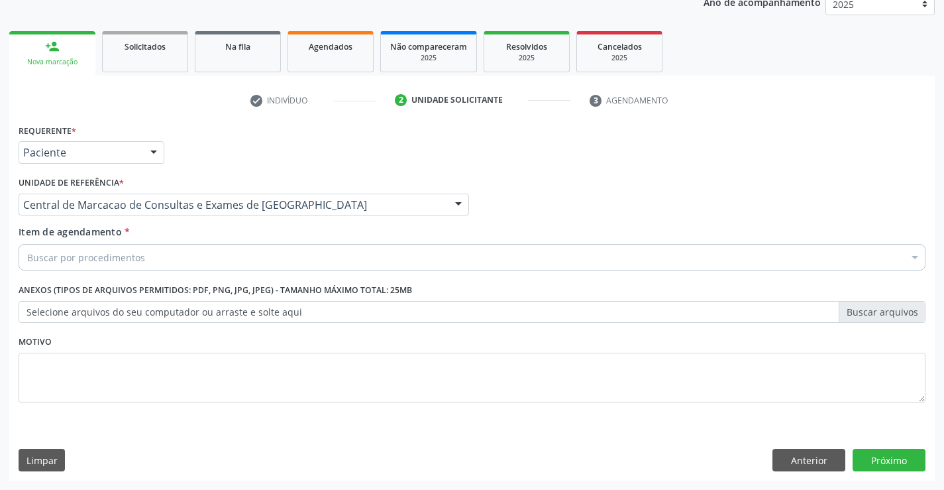
click at [264, 255] on div "Buscar por procedimentos" at bounding box center [472, 257] width 907 height 26
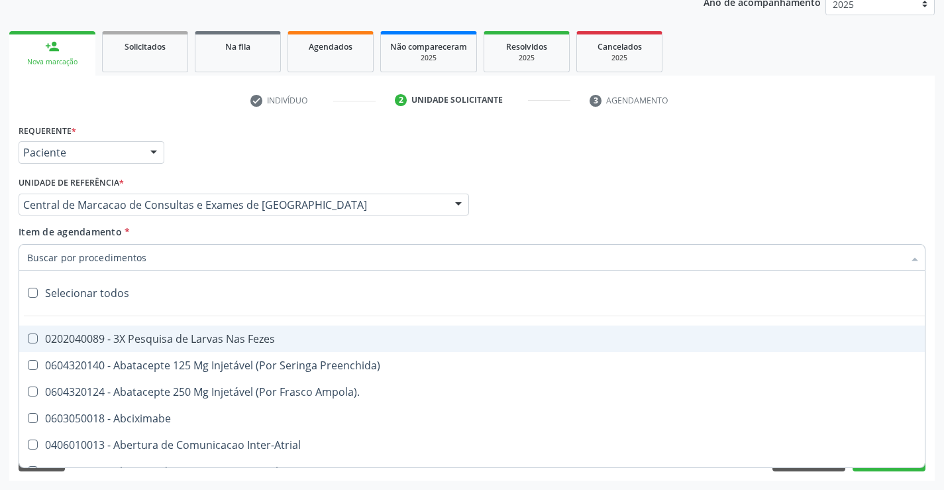
paste input "Ultrassonografia Transvaginal"
type input "Ultrassonografia Transvaginal"
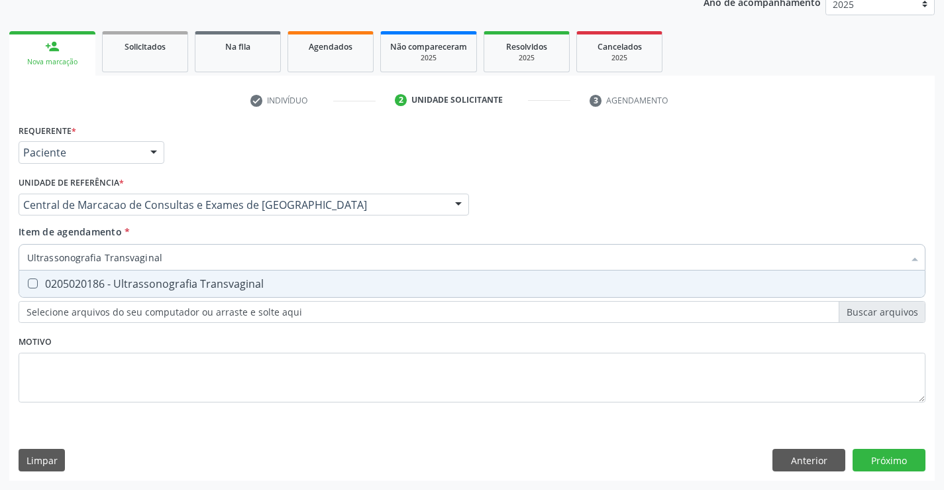
click at [244, 280] on div "0205020186 - Ultrassonografia Transvaginal" at bounding box center [472, 283] width 890 height 11
checkbox Transvaginal "true"
click at [892, 461] on div "Requerente * Paciente Profissional de Saúde Paciente Nenhum resultado encontrad…" at bounding box center [471, 301] width 925 height 360
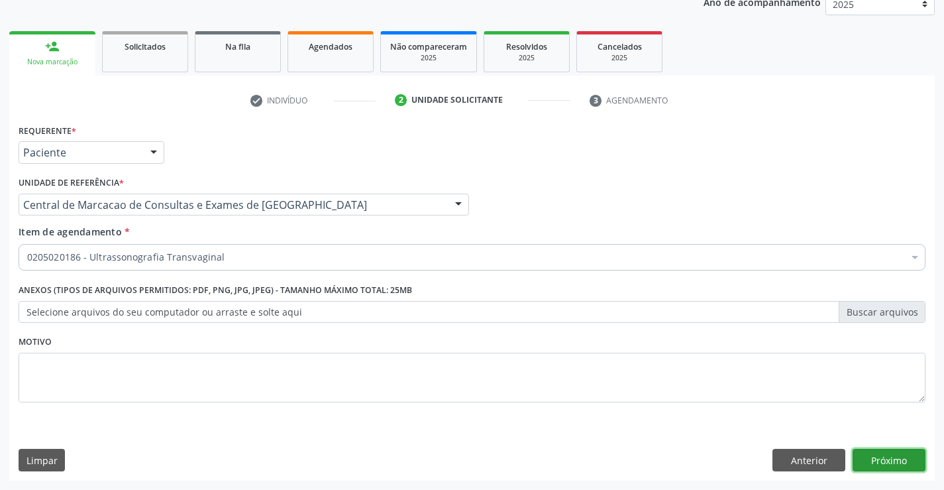
click at [892, 457] on button "Próximo" at bounding box center [889, 459] width 73 height 23
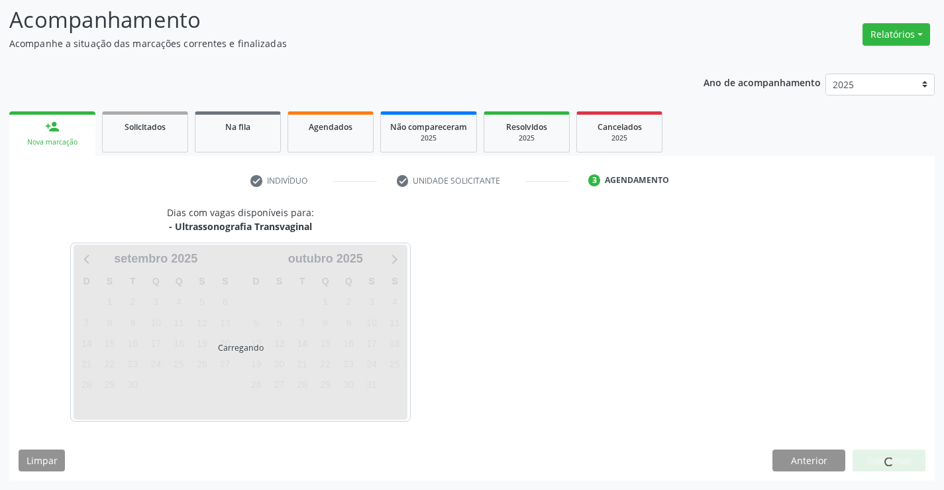
scroll to position [87, 0]
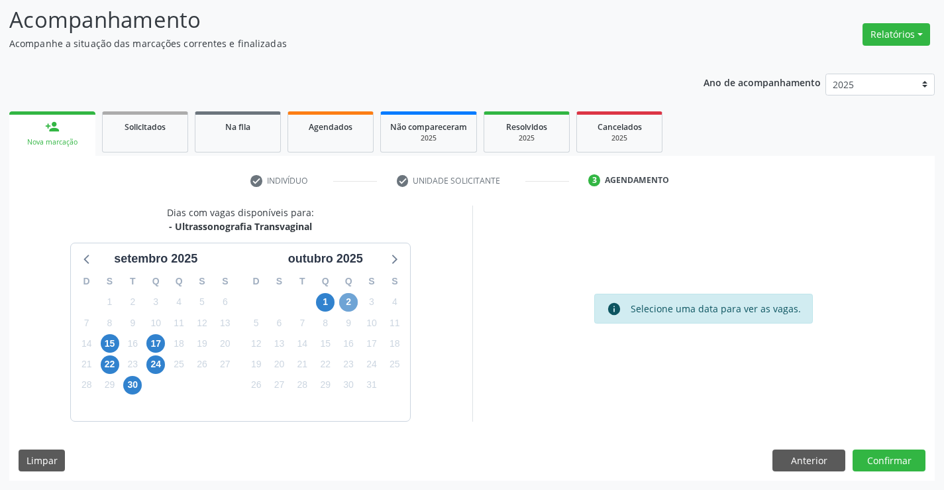
click at [348, 304] on span "2" at bounding box center [348, 302] width 19 height 19
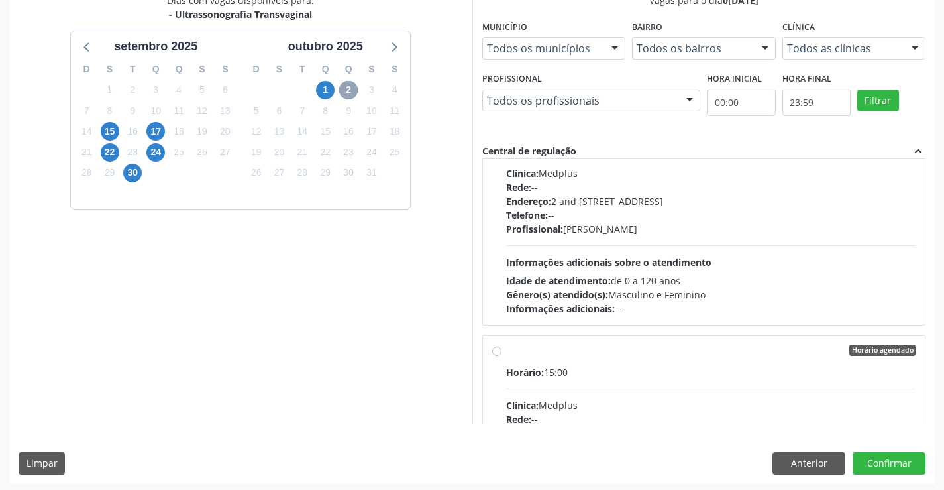
scroll to position [302, 0]
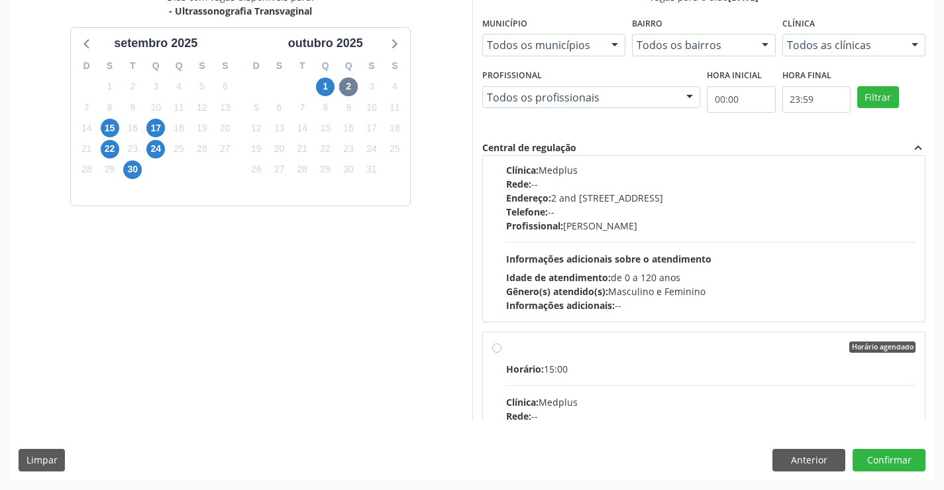
click at [607, 225] on div "Profissional: Lanna Peralva Miranda Rocha" at bounding box center [711, 226] width 410 height 14
click at [501, 121] on input "Horário agendado Horário: 14:45 Clínica: Medplus Rede: -- Endereço: 2 and S 204…" at bounding box center [496, 115] width 9 height 12
radio input "true"
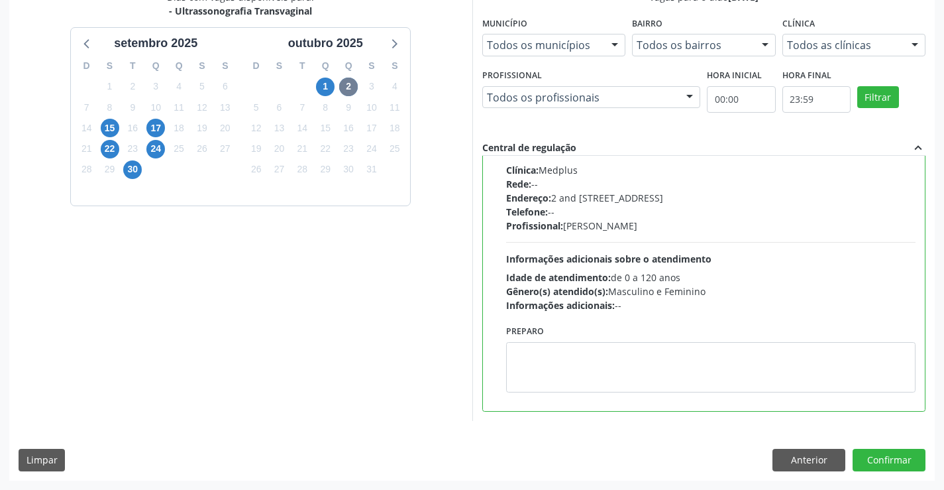
scroll to position [0, 0]
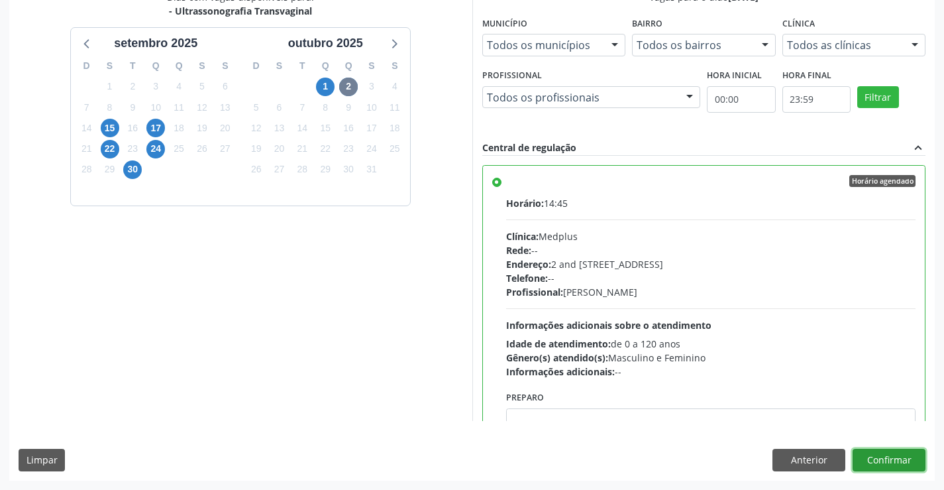
click at [894, 468] on button "Confirmar" at bounding box center [889, 459] width 73 height 23
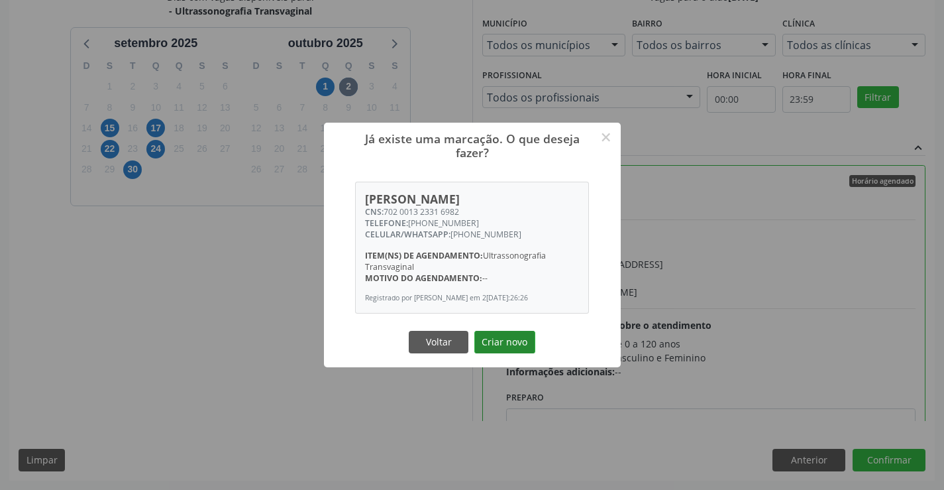
click at [501, 339] on button "Criar novo" at bounding box center [504, 342] width 61 height 23
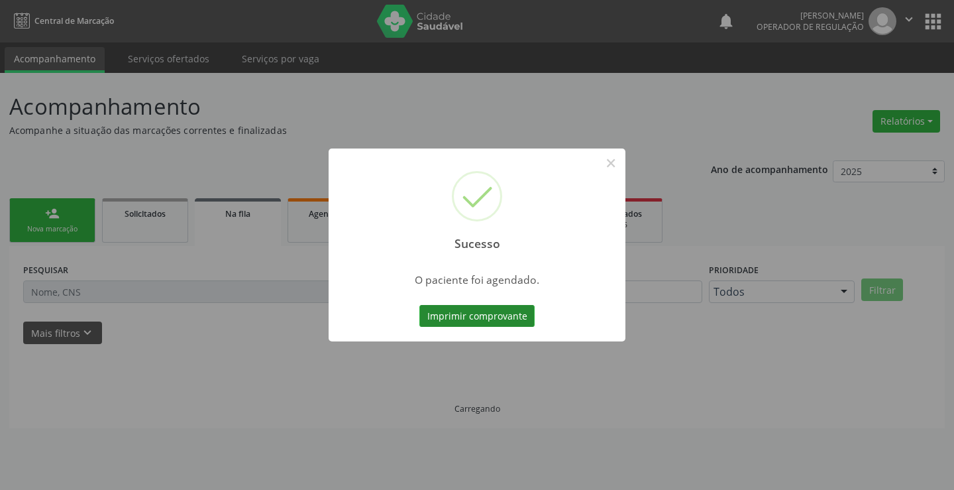
click at [463, 311] on button "Imprimir comprovante" at bounding box center [476, 316] width 115 height 23
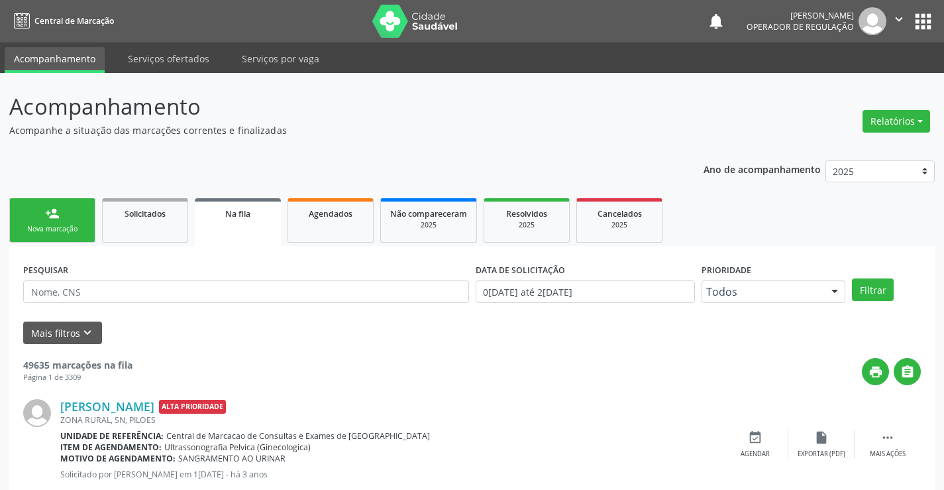
click at [48, 208] on div "person_add" at bounding box center [52, 213] width 15 height 15
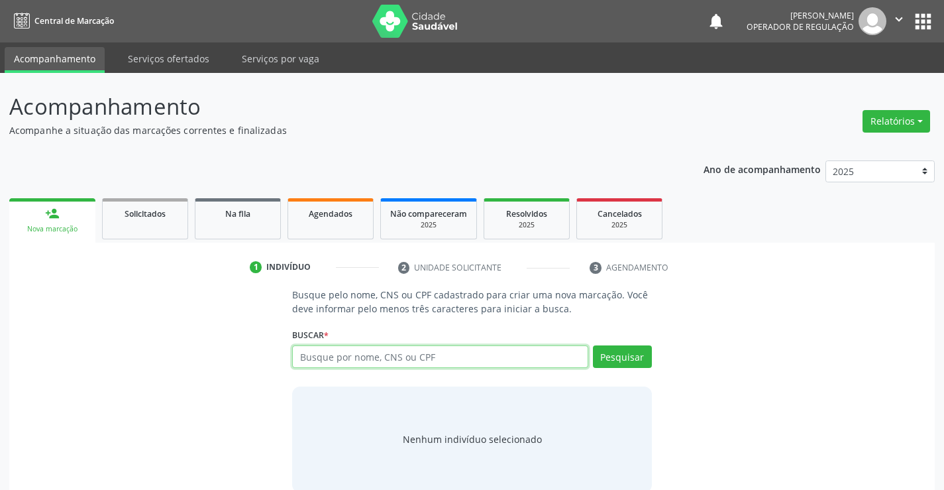
click at [354, 360] on input "text" at bounding box center [439, 356] width 295 height 23
type input "707008803252335"
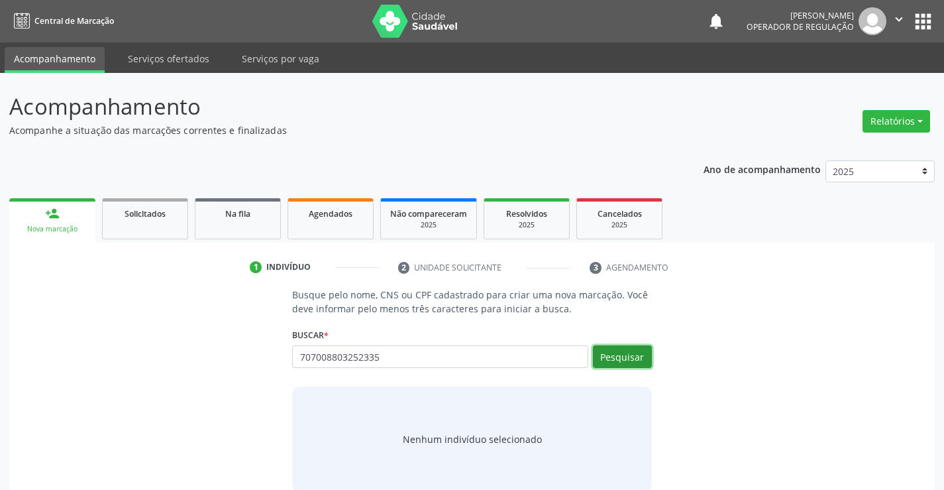
click at [615, 365] on button "Pesquisar" at bounding box center [622, 356] width 59 height 23
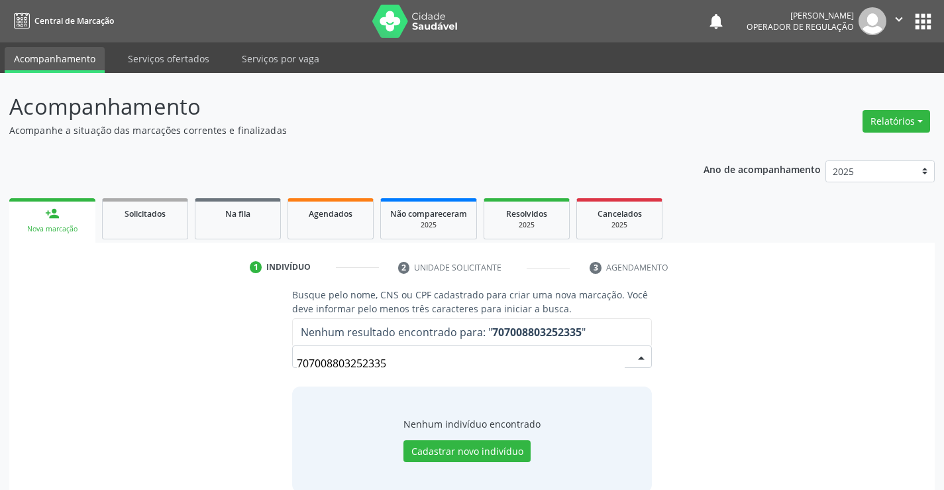
click at [384, 358] on input "707008803252335" at bounding box center [460, 363] width 327 height 26
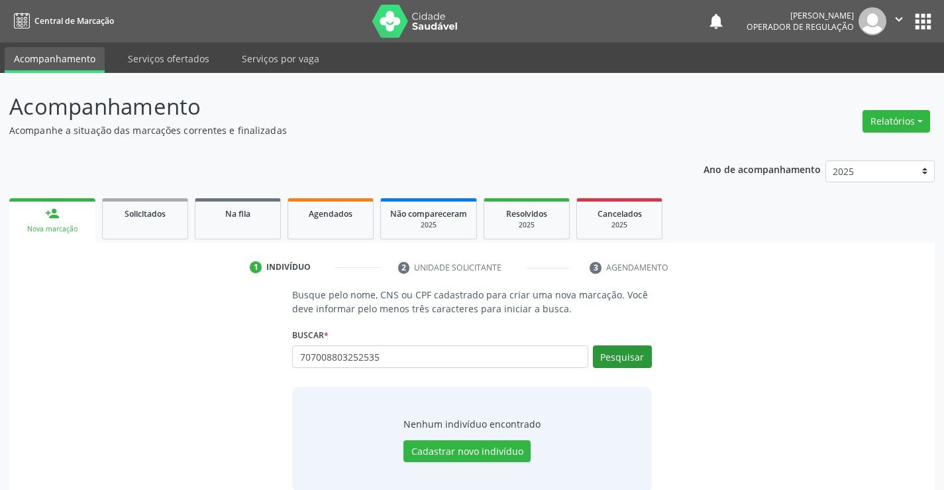
type input "707008803252535"
click at [623, 351] on button "Pesquisar" at bounding box center [622, 356] width 59 height 23
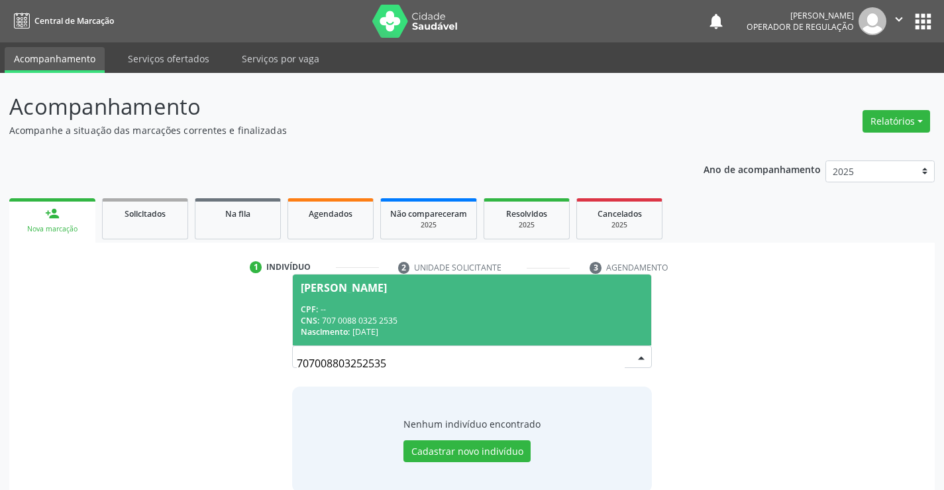
click at [364, 315] on div "CNS: 707 0088 0325 2535" at bounding box center [472, 320] width 342 height 11
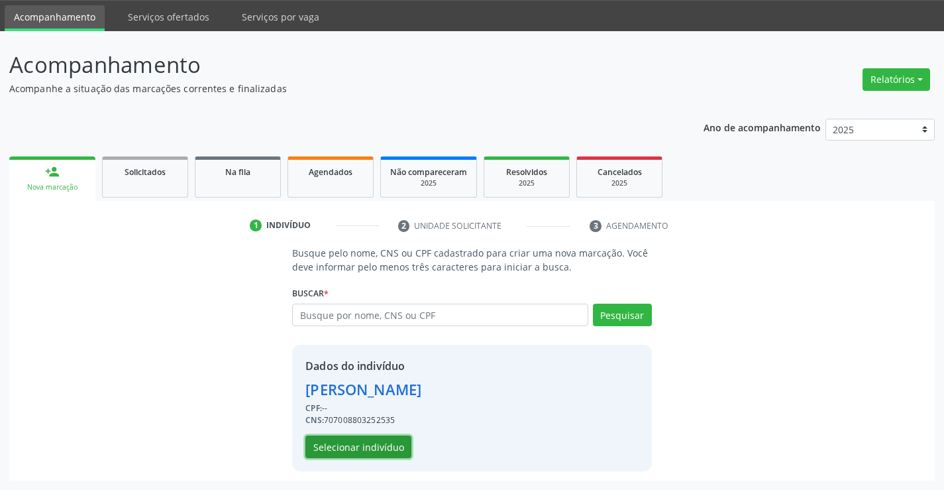
click at [371, 447] on button "Selecionar indivíduo" at bounding box center [358, 446] width 106 height 23
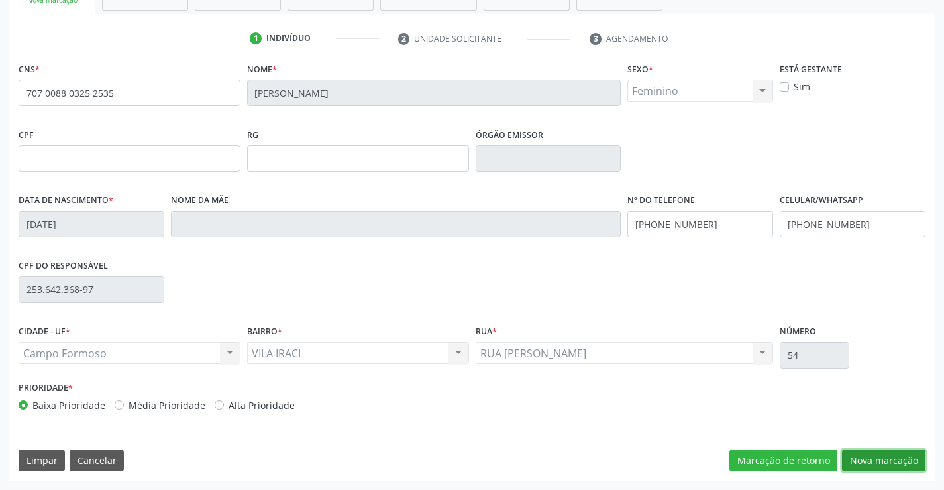
click at [871, 449] on button "Nova marcação" at bounding box center [883, 460] width 83 height 23
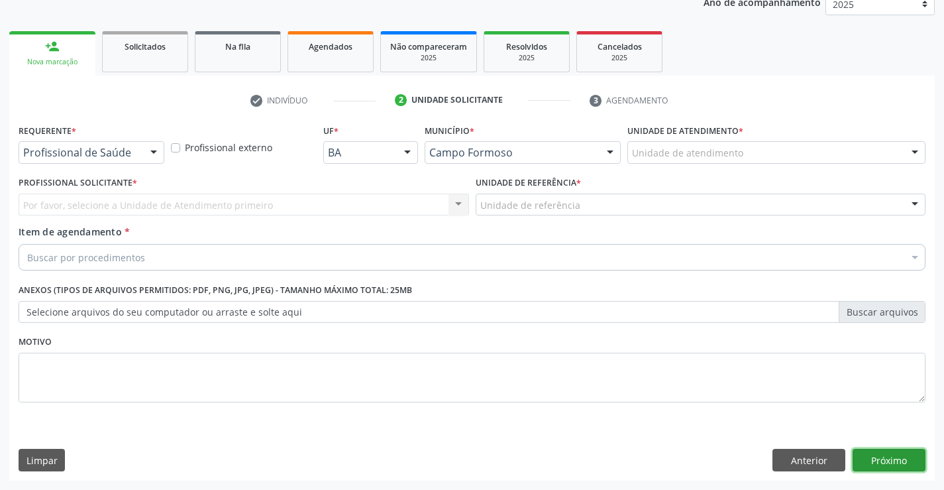
click at [870, 464] on button "Próximo" at bounding box center [889, 459] width 73 height 23
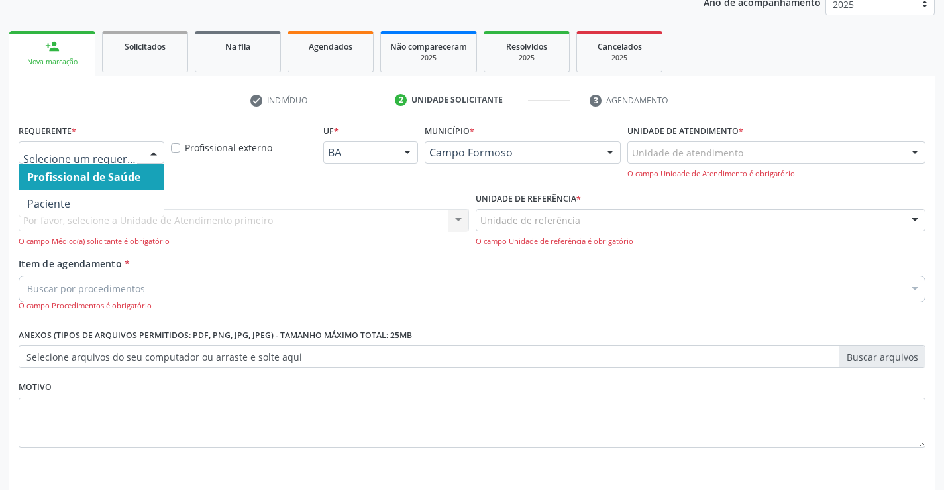
click at [134, 143] on div at bounding box center [92, 152] width 146 height 23
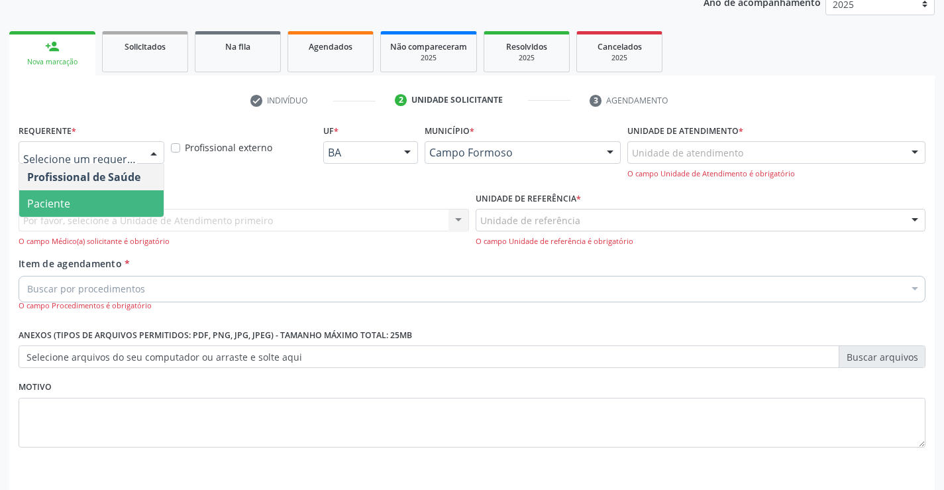
drag, startPoint x: 56, startPoint y: 201, endPoint x: 169, endPoint y: 216, distance: 113.6
click at [58, 201] on span "Paciente" at bounding box center [48, 203] width 43 height 15
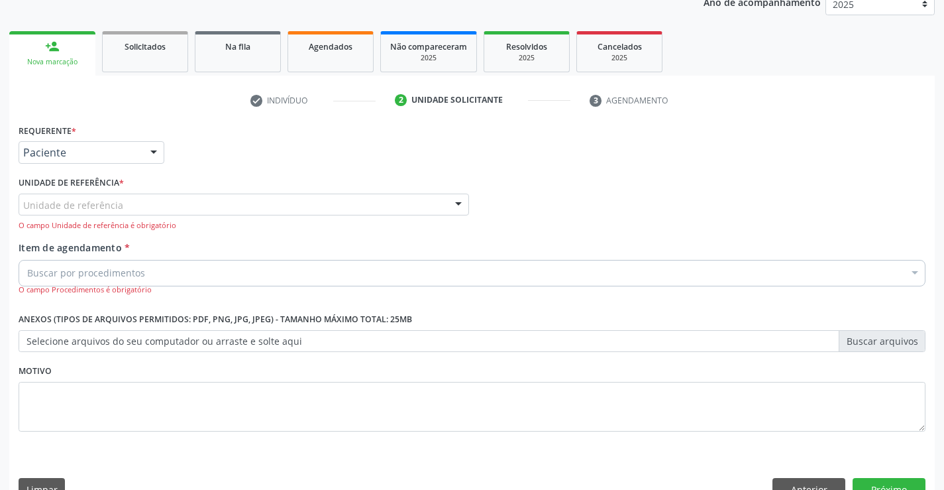
click at [185, 211] on div "Unidade de referência" at bounding box center [244, 204] width 450 height 23
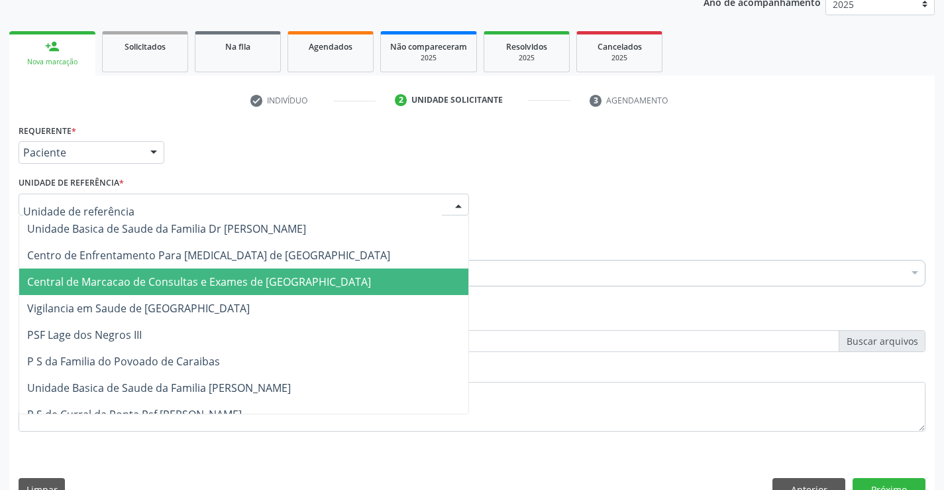
click at [216, 280] on span "Central de Marcacao de Consultas e Exames de [GEOGRAPHIC_DATA]" at bounding box center [199, 281] width 344 height 15
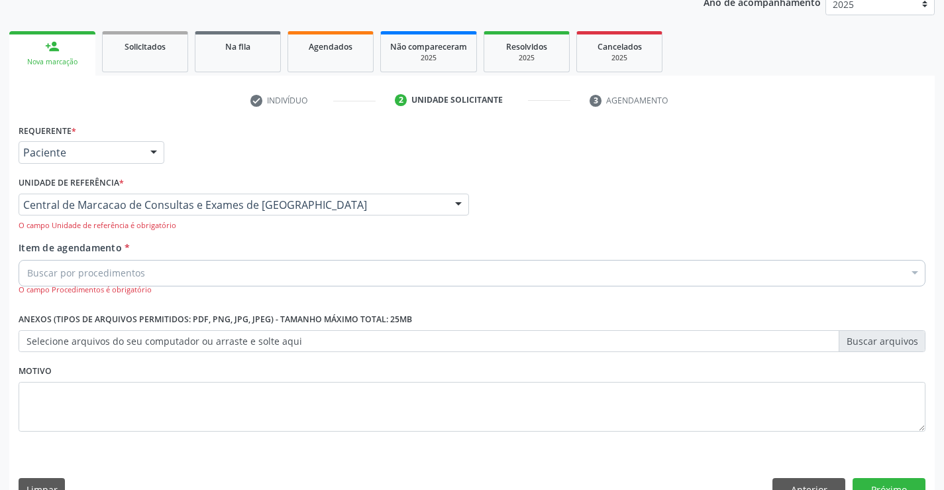
click at [219, 258] on div "Item de agendamento * Buscar por procedimentos Selecionar todos 0202040089 - 3X…" at bounding box center [472, 267] width 907 height 55
click at [215, 269] on div "Buscar por procedimentos" at bounding box center [472, 273] width 907 height 26
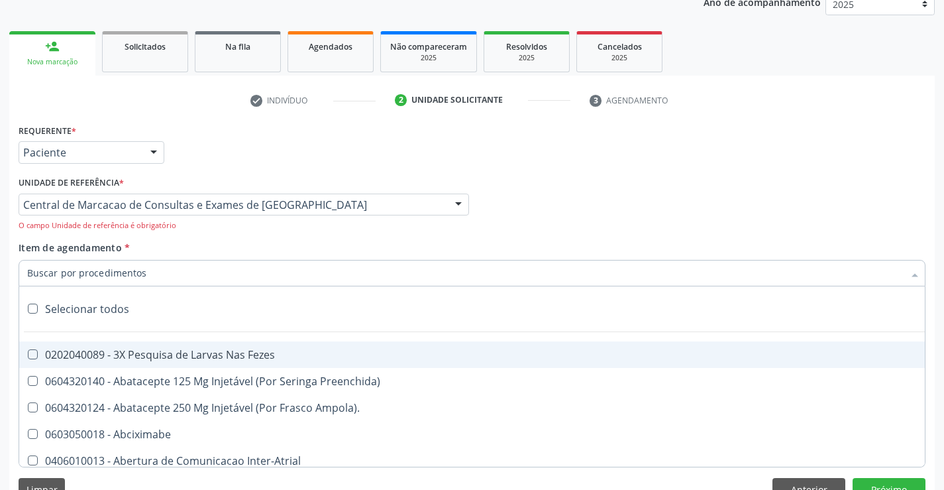
paste input "Ultrassonografia Transvaginal"
type input "Ultrassonografia Transvaginal"
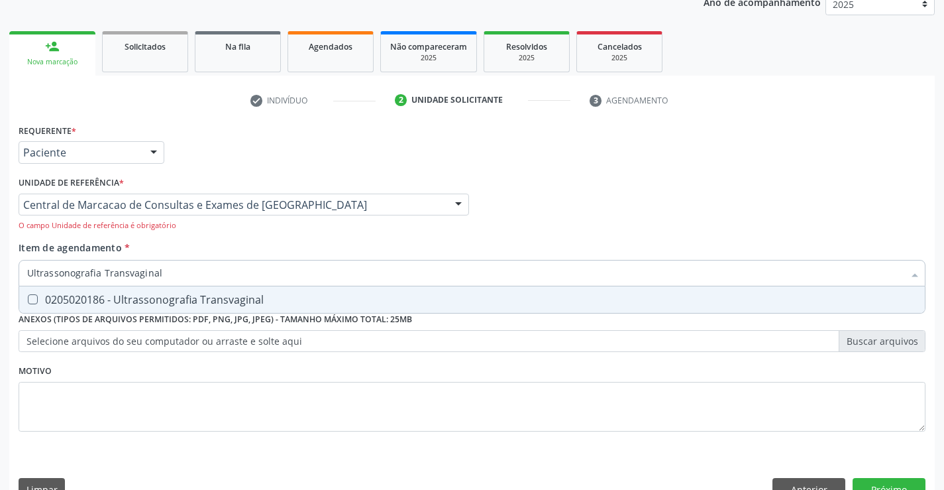
click at [156, 295] on div "0205020186 - Ultrassonografia Transvaginal" at bounding box center [472, 299] width 890 height 11
checkbox Transvaginal "true"
click at [888, 488] on button "Próximo" at bounding box center [889, 489] width 73 height 23
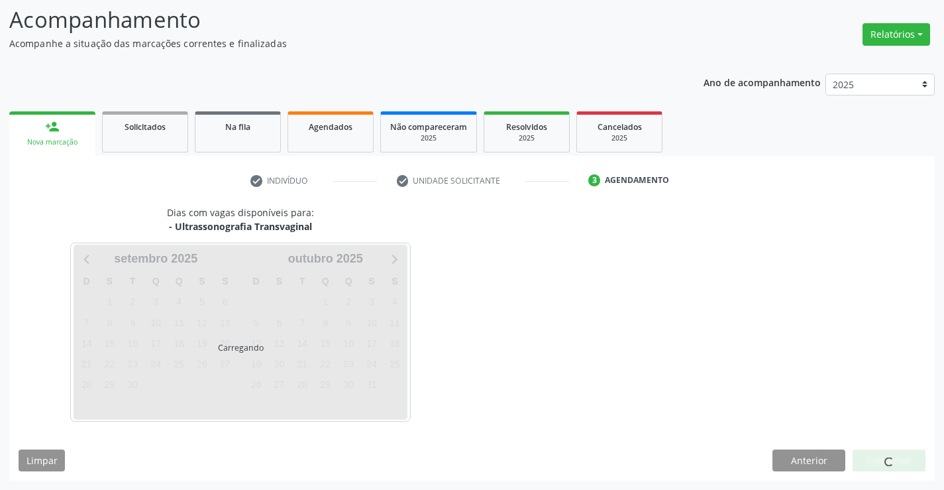
scroll to position [87, 0]
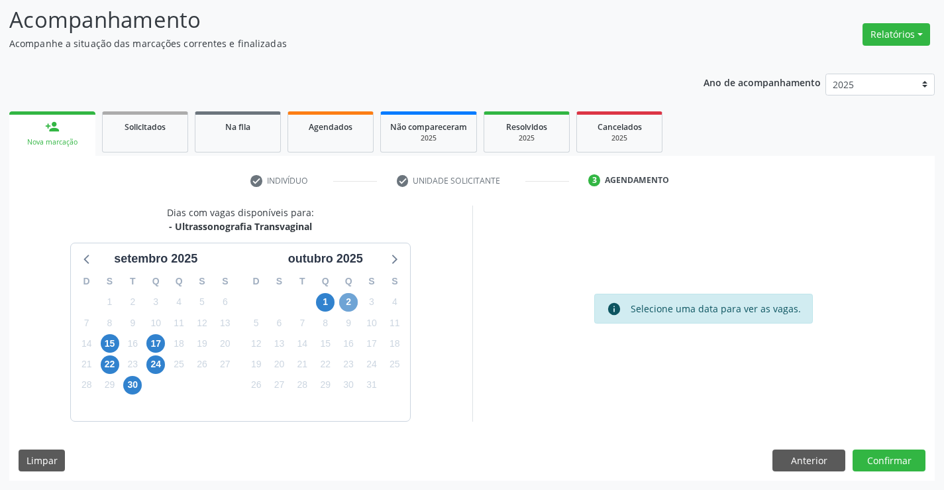
click at [349, 299] on span "2" at bounding box center [348, 302] width 19 height 19
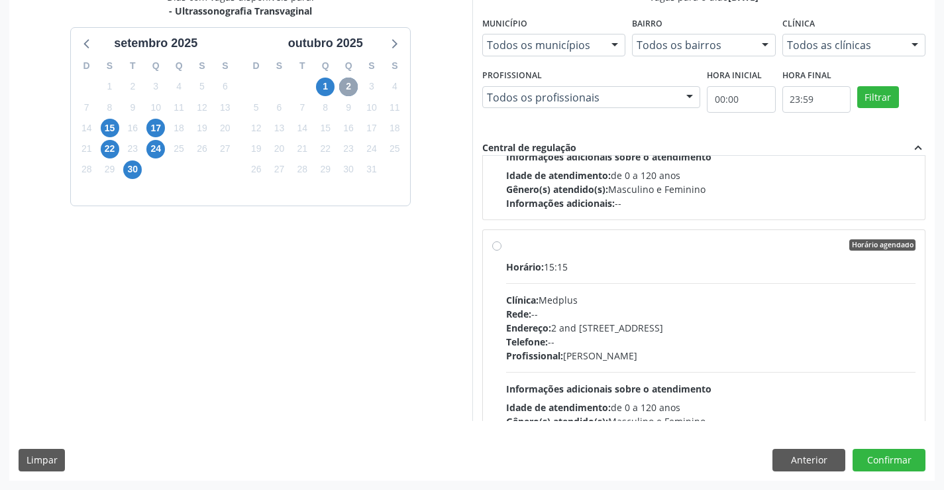
scroll to position [209, 0]
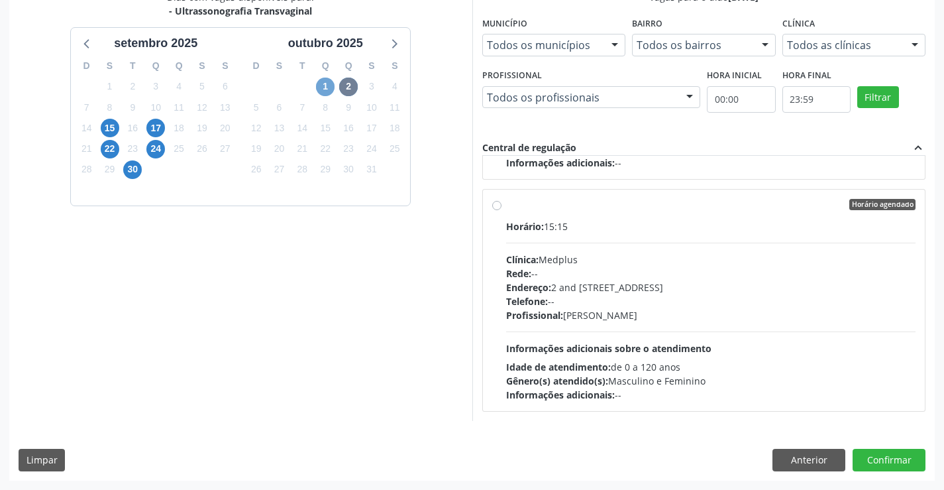
click at [327, 81] on span "1" at bounding box center [325, 87] width 19 height 19
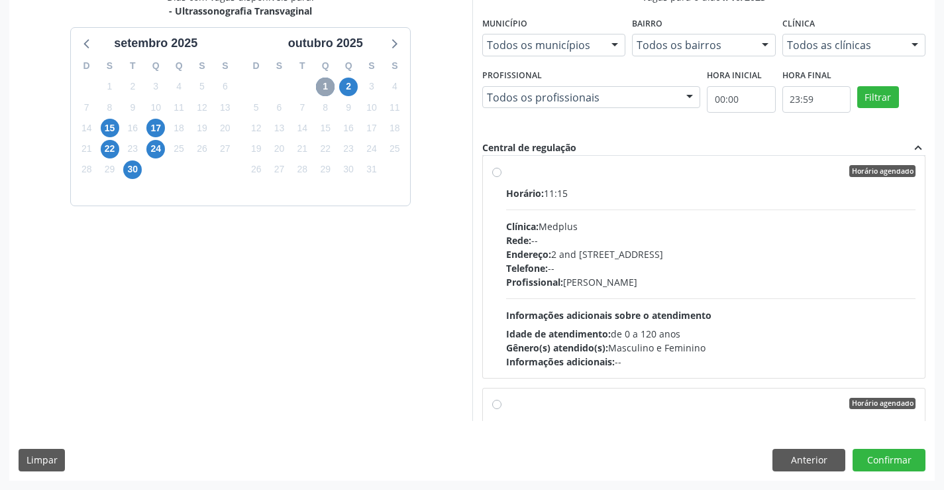
scroll to position [0, 0]
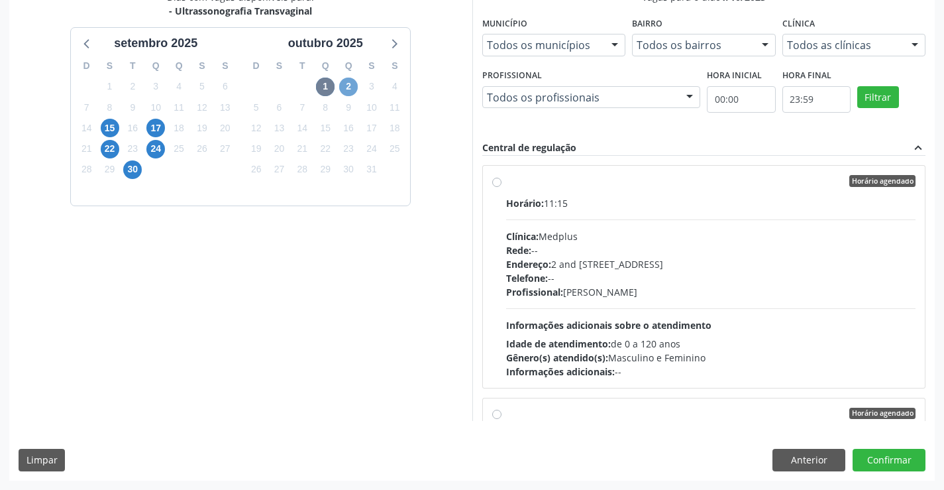
click at [352, 87] on span "2" at bounding box center [348, 87] width 19 height 19
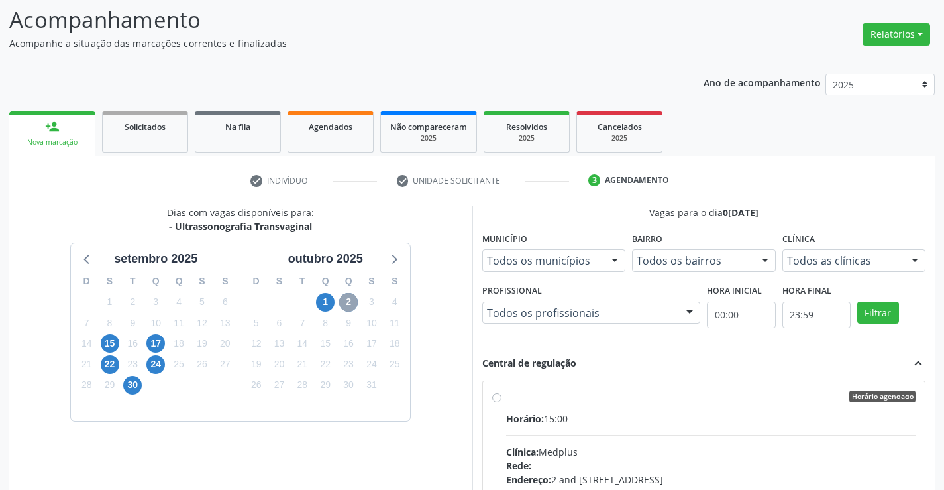
scroll to position [302, 0]
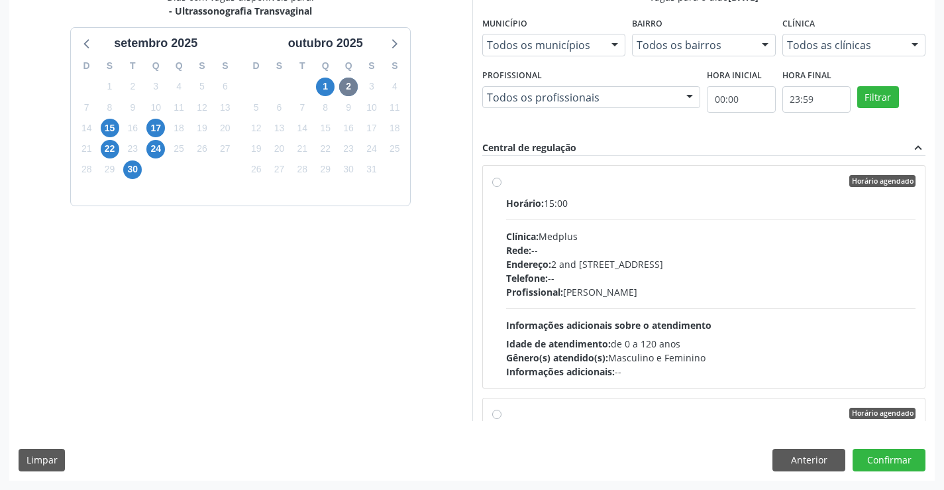
click at [543, 235] on div "Clínica: Medplus" at bounding box center [711, 236] width 410 height 14
click at [501, 187] on input "Horário agendado Horário: 15:00 Clínica: Medplus Rede: -- Endereço: 2 and S 204…" at bounding box center [496, 181] width 9 height 12
radio input "true"
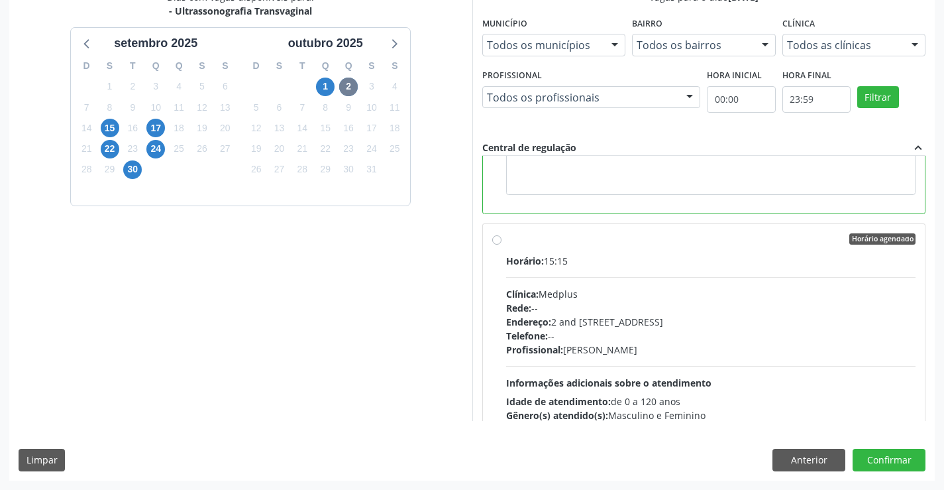
scroll to position [298, 0]
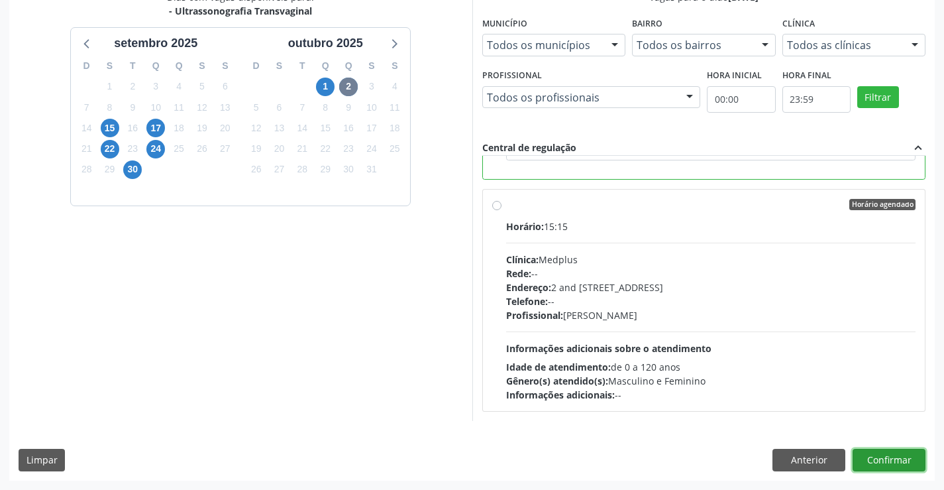
click at [880, 469] on button "Confirmar" at bounding box center [889, 459] width 73 height 23
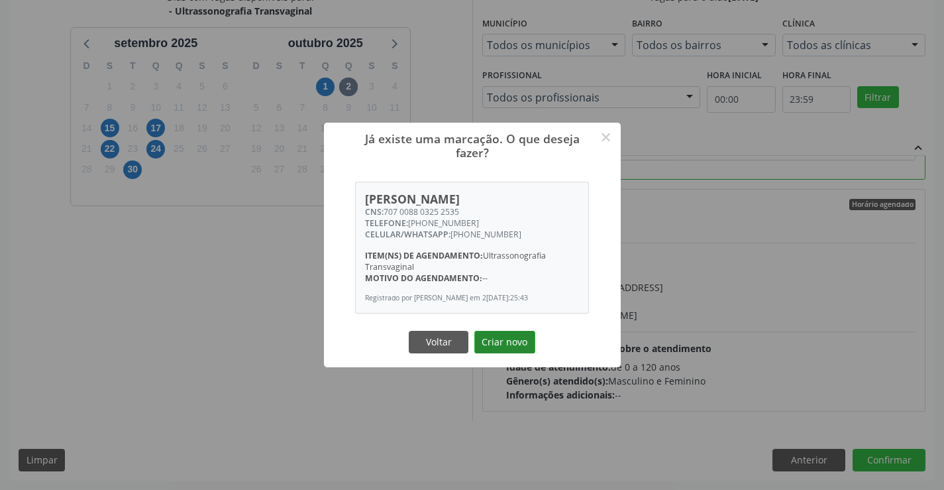
click at [502, 338] on button "Criar novo" at bounding box center [504, 342] width 61 height 23
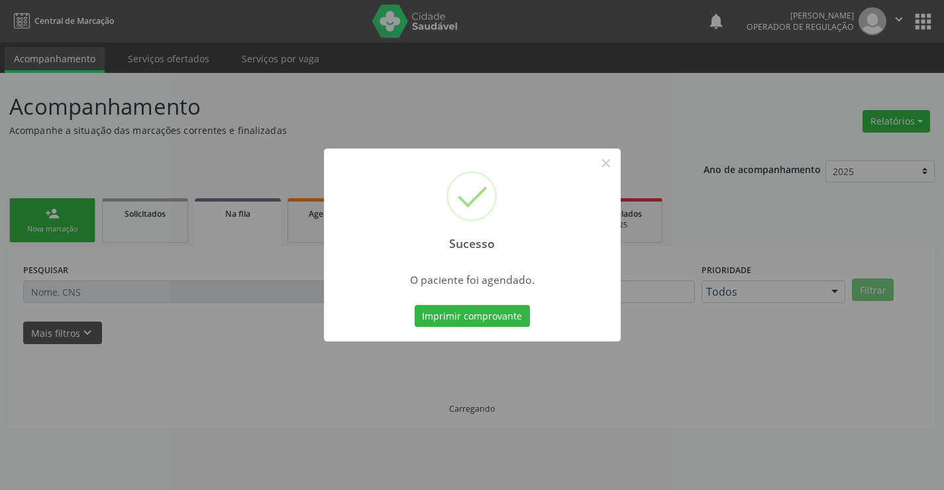
scroll to position [0, 0]
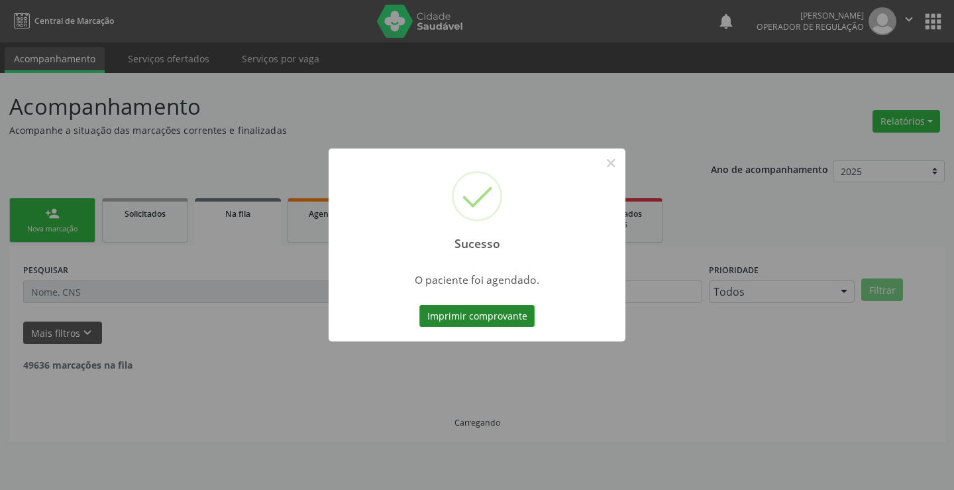
click at [481, 321] on button "Imprimir comprovante" at bounding box center [476, 316] width 115 height 23
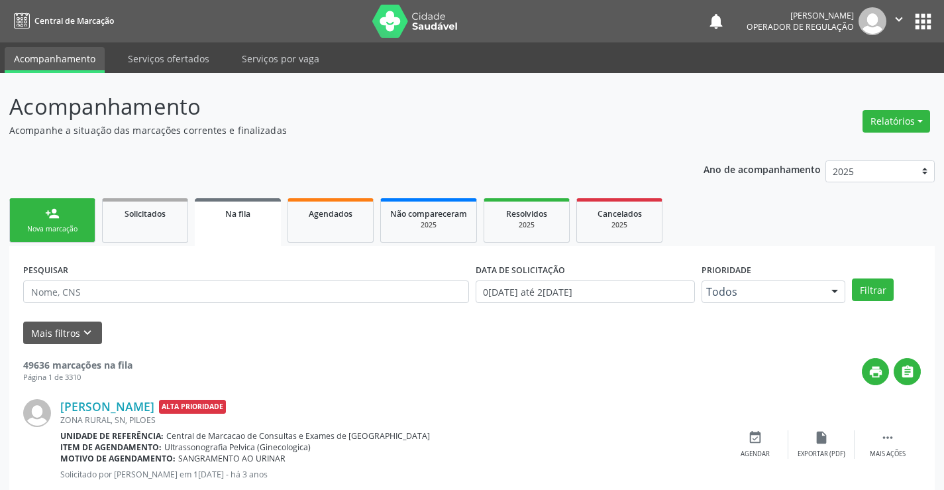
drag, startPoint x: 55, startPoint y: 202, endPoint x: 86, endPoint y: 67, distance: 138.7
click at [56, 202] on link "person_add Nova marcação" at bounding box center [52, 220] width 86 height 44
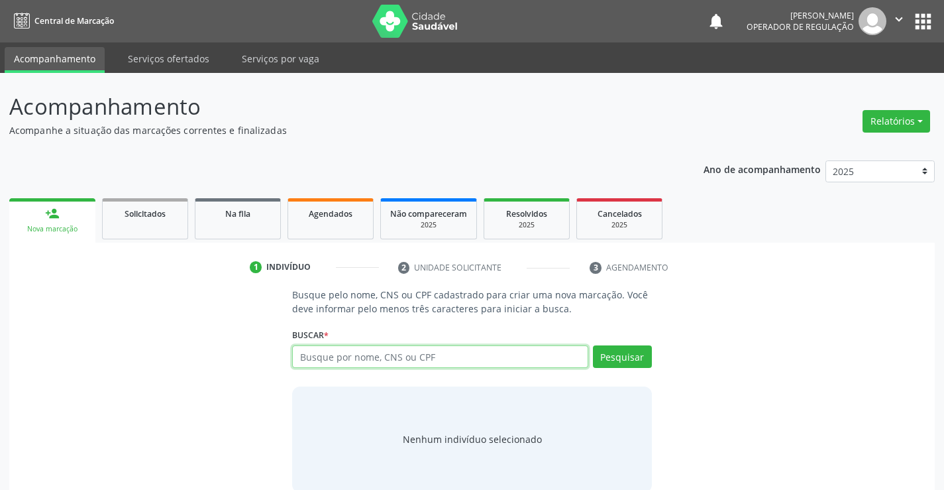
click at [360, 354] on input "text" at bounding box center [439, 356] width 295 height 23
click at [401, 364] on input "text" at bounding box center [439, 356] width 295 height 23
type input "70460469794021"
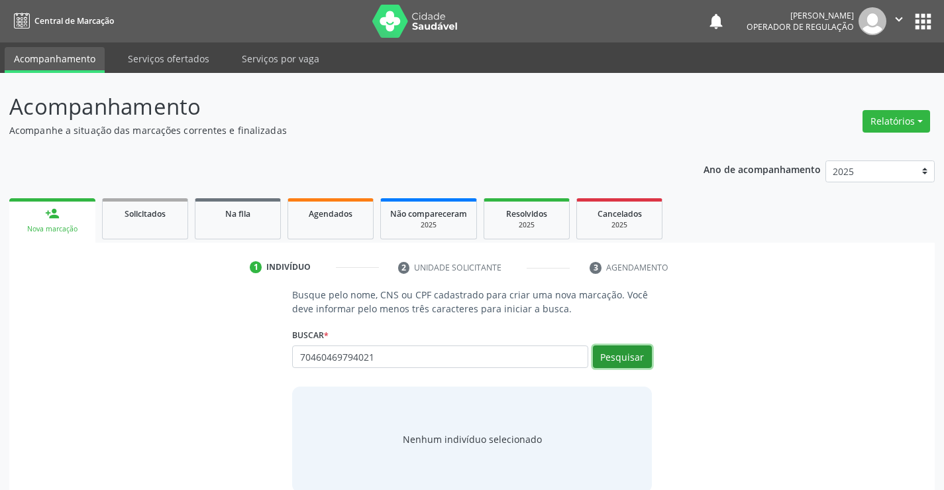
click at [631, 365] on button "Pesquisar" at bounding box center [622, 356] width 59 height 23
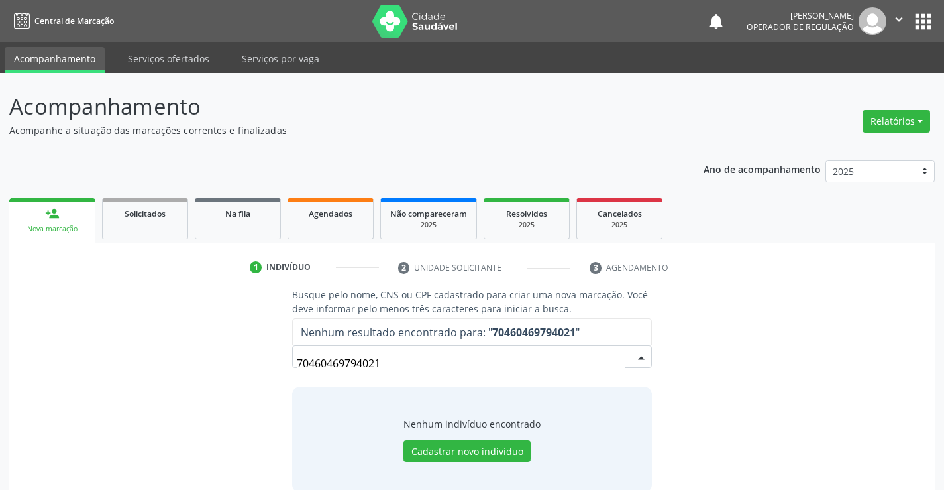
click at [382, 358] on input "70460469794021" at bounding box center [460, 363] width 327 height 26
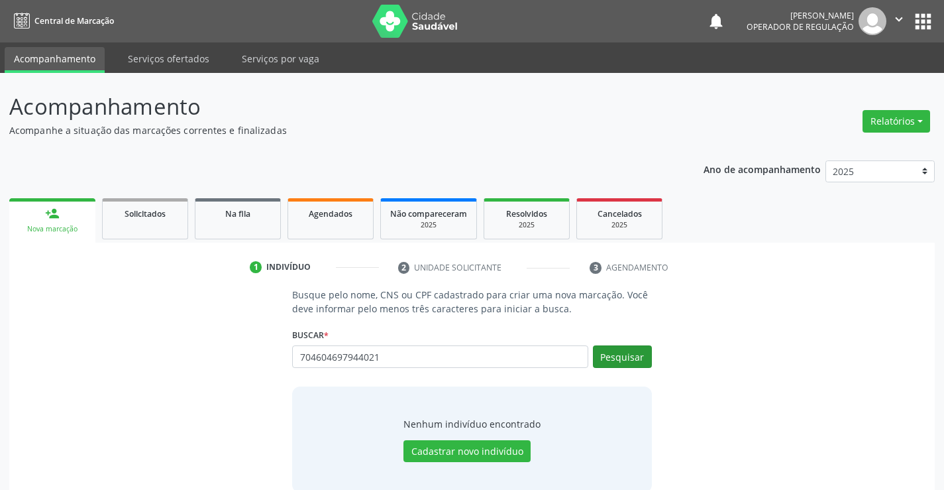
type input "704604697944021"
click at [635, 359] on button "Pesquisar" at bounding box center [622, 356] width 59 height 23
type input "704604697944021"
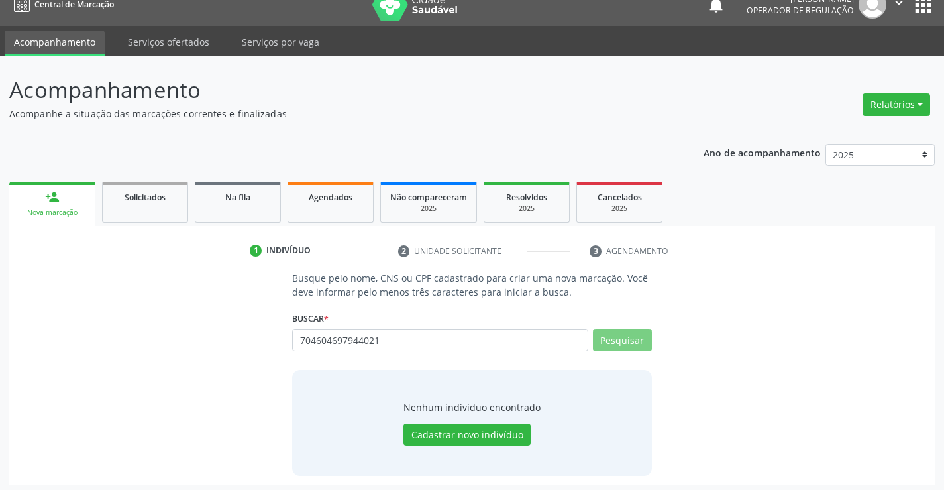
scroll to position [21, 0]
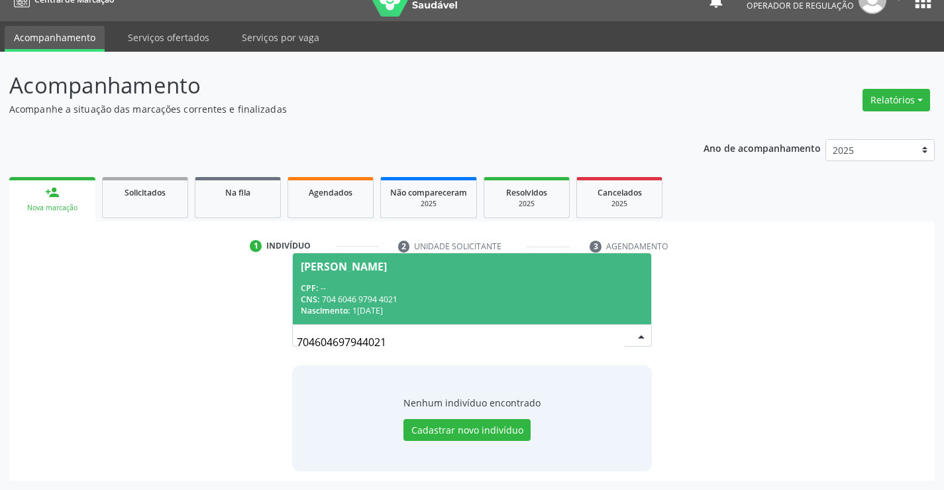
click at [401, 284] on div "CPF: --" at bounding box center [472, 287] width 342 height 11
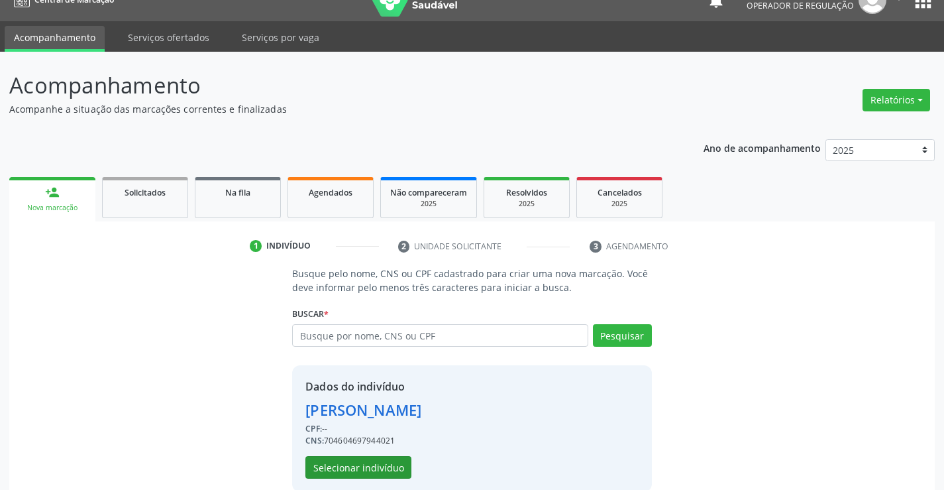
scroll to position [42, 0]
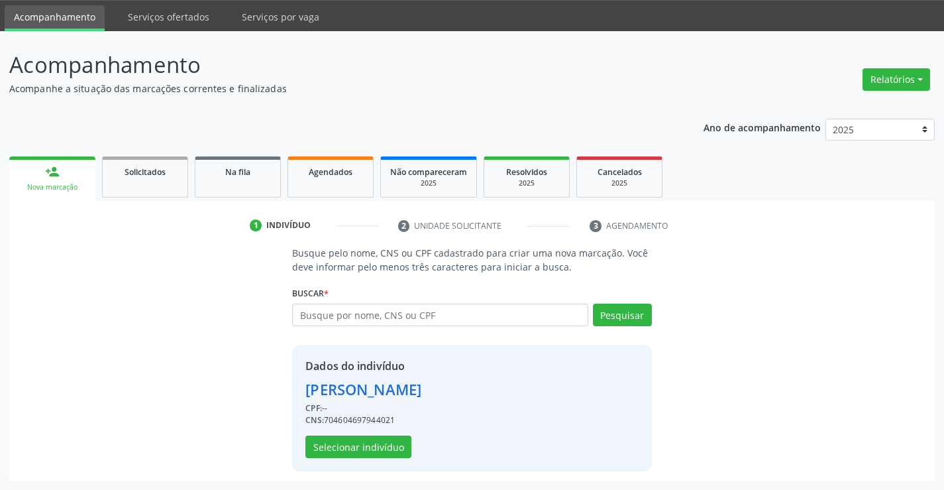
click at [380, 432] on div "Dados do indivíduo Luisa Eduarda Souza Alves CPF: -- CNS: 704604697944021 Selec…" at bounding box center [363, 408] width 116 height 100
click at [374, 445] on button "Selecionar indivíduo" at bounding box center [358, 446] width 106 height 23
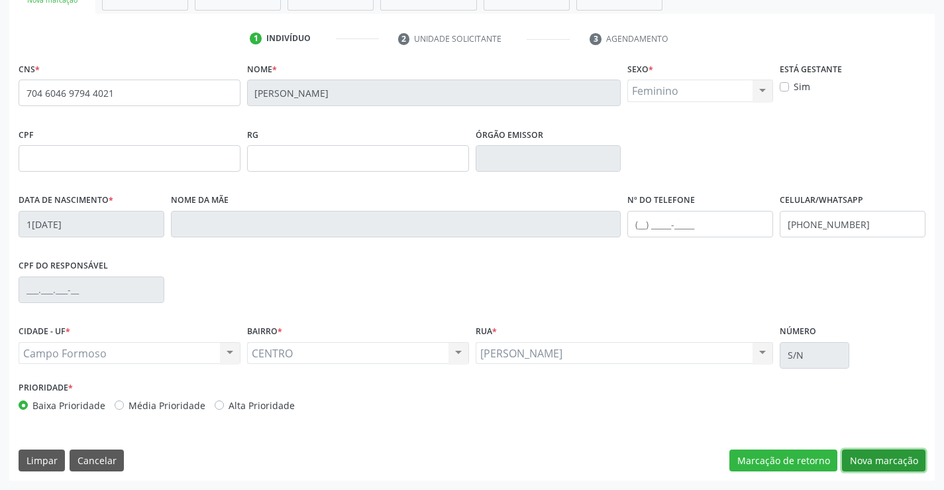
click at [884, 459] on button "Nova marcação" at bounding box center [883, 460] width 83 height 23
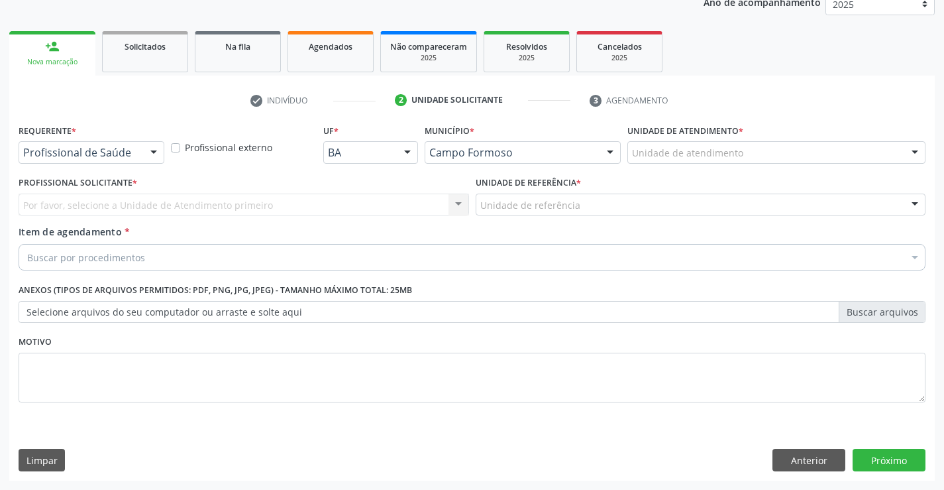
click at [148, 151] on div at bounding box center [154, 153] width 20 height 23
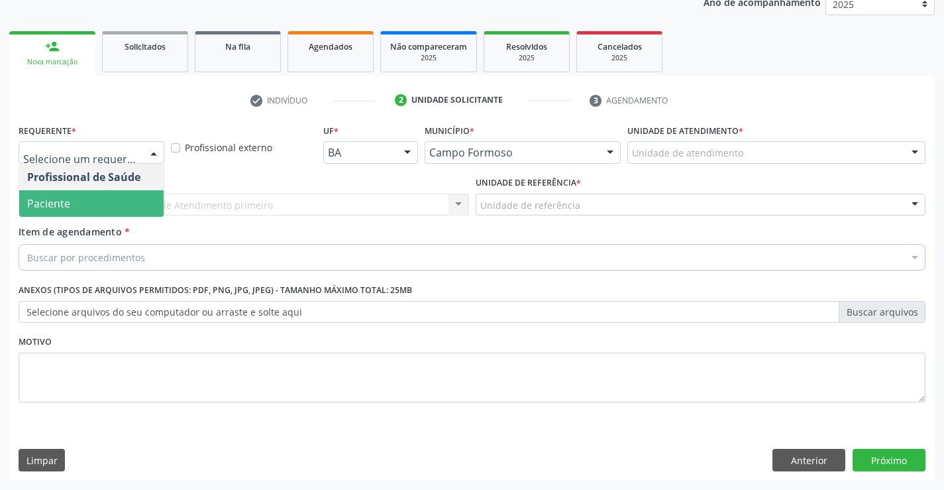
click at [101, 195] on span "Paciente" at bounding box center [91, 203] width 144 height 26
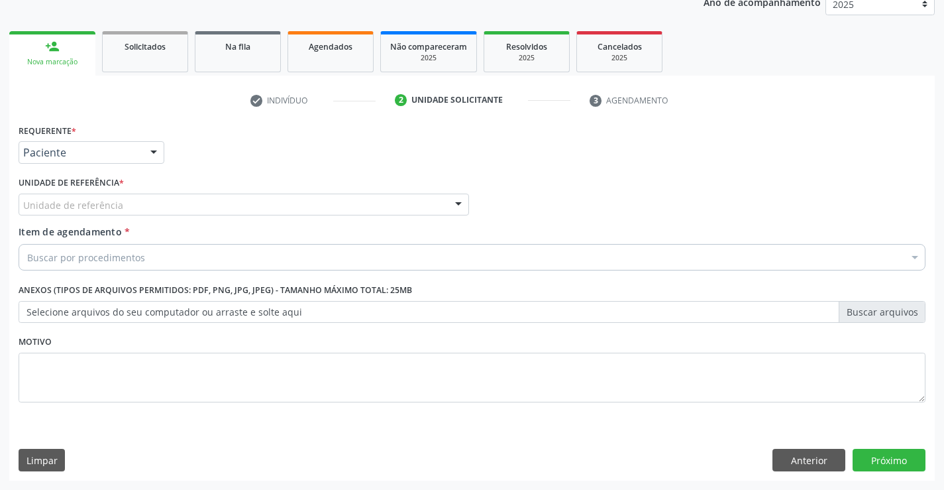
click at [274, 212] on div "Unidade de referência" at bounding box center [244, 204] width 450 height 23
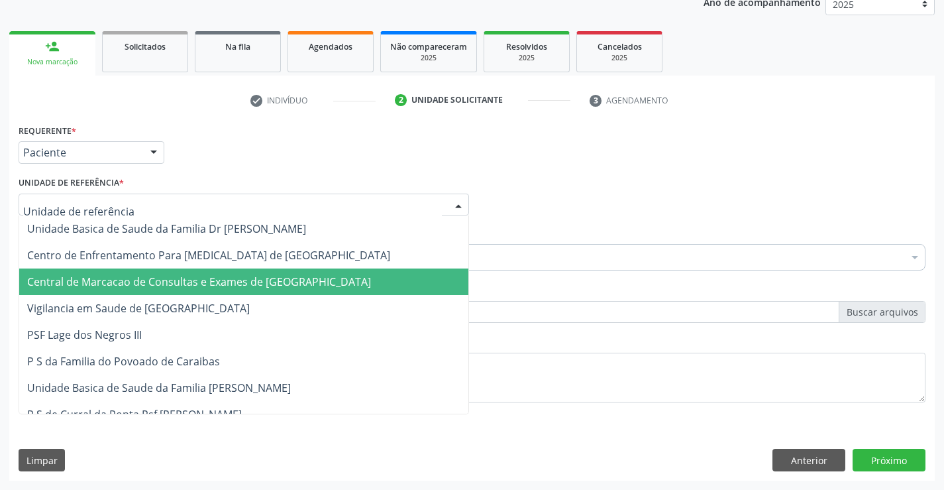
click at [264, 278] on span "Central de Marcacao de Consultas e Exames de [GEOGRAPHIC_DATA]" at bounding box center [199, 281] width 344 height 15
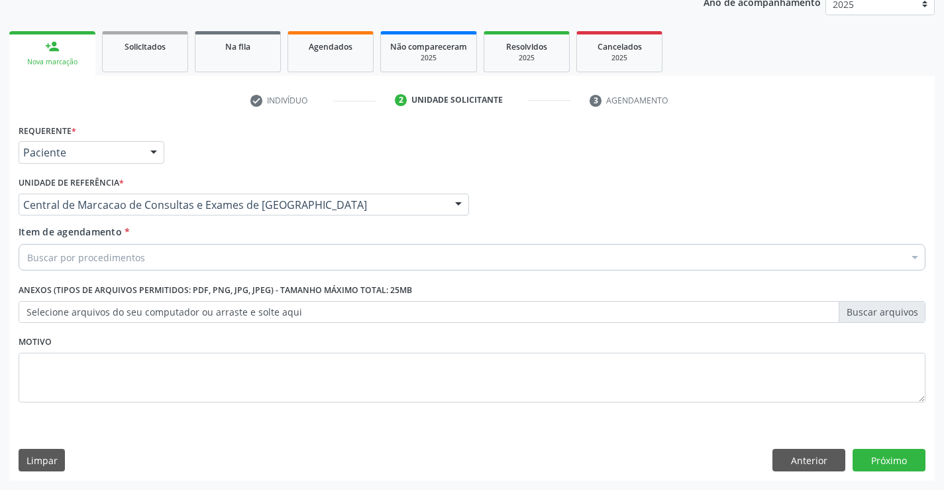
click at [292, 249] on div "Buscar por procedimentos" at bounding box center [472, 257] width 907 height 26
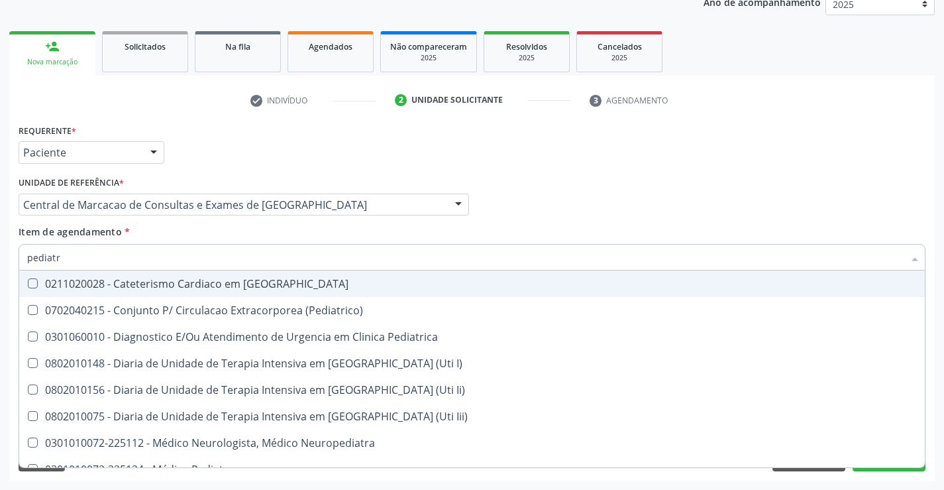
type input "pediatra"
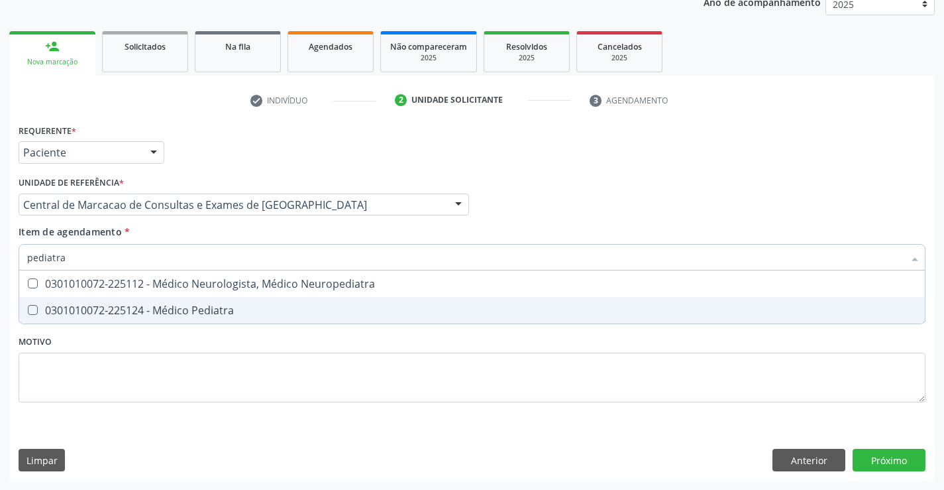
click at [238, 312] on div "0301010072-225124 - Médico Pediatra" at bounding box center [472, 310] width 890 height 11
checkbox Pediatra "true"
click at [895, 463] on div "Requerente * Paciente Profissional de Saúde Paciente Nenhum resultado encontrad…" at bounding box center [471, 301] width 925 height 360
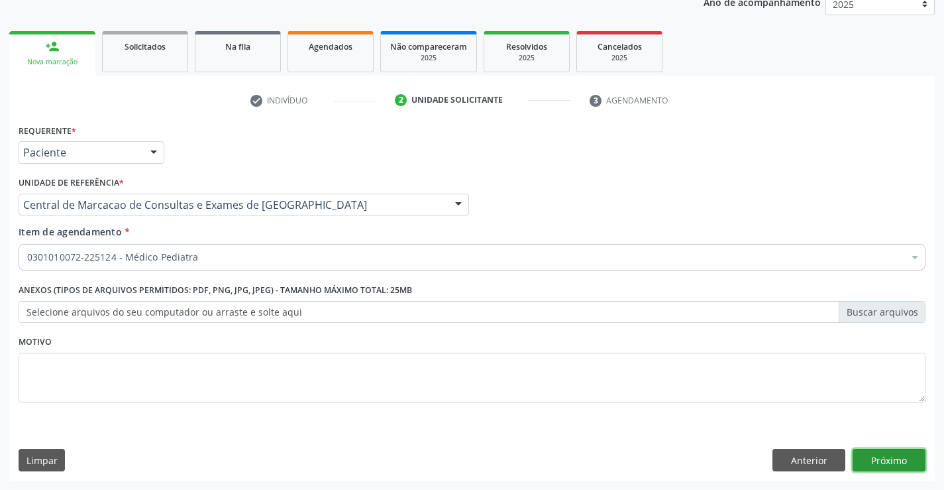
click at [895, 463] on button "Próximo" at bounding box center [889, 459] width 73 height 23
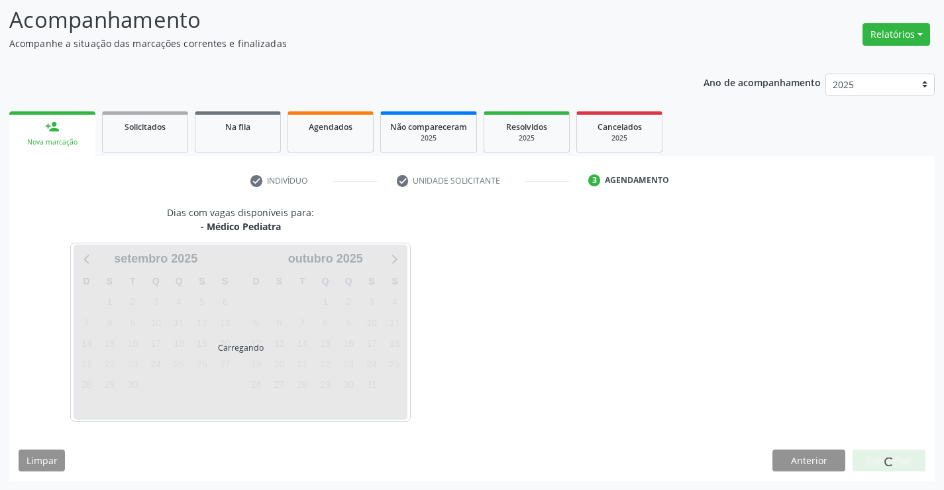
scroll to position [87, 0]
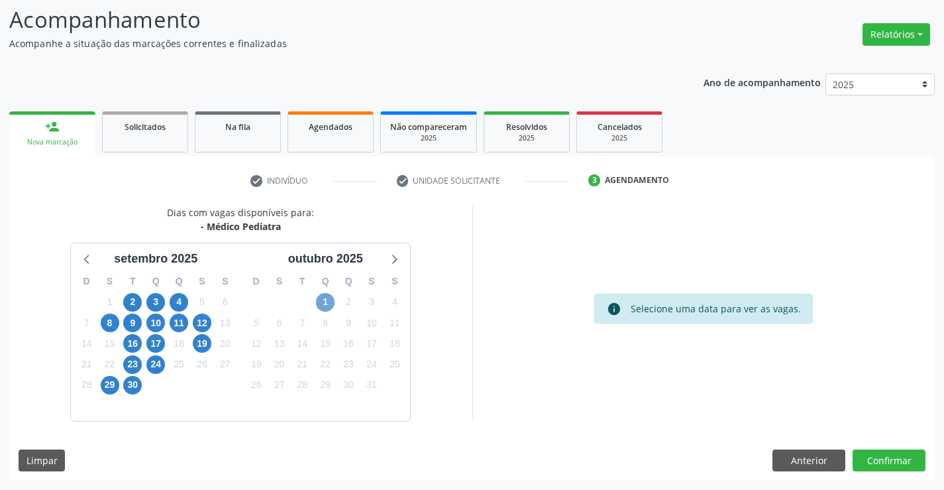
click at [321, 297] on span "1" at bounding box center [325, 302] width 19 height 19
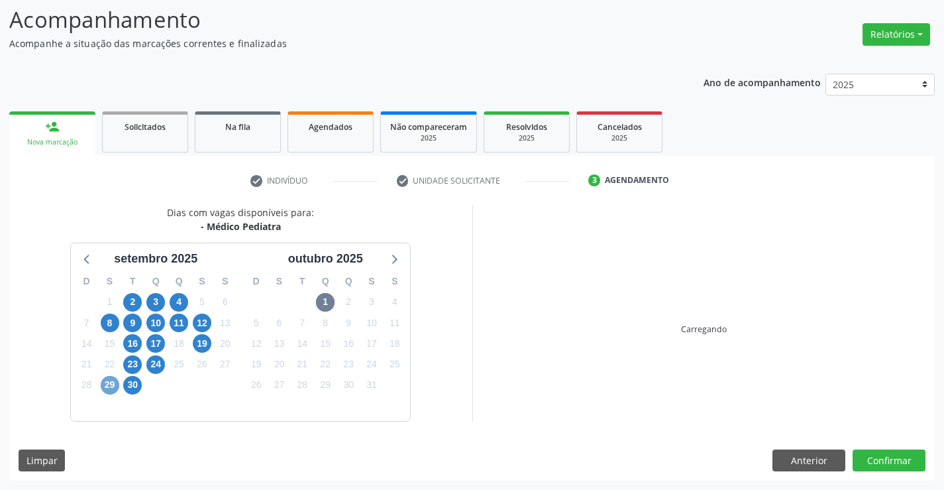
click at [116, 383] on span "29" at bounding box center [110, 385] width 19 height 19
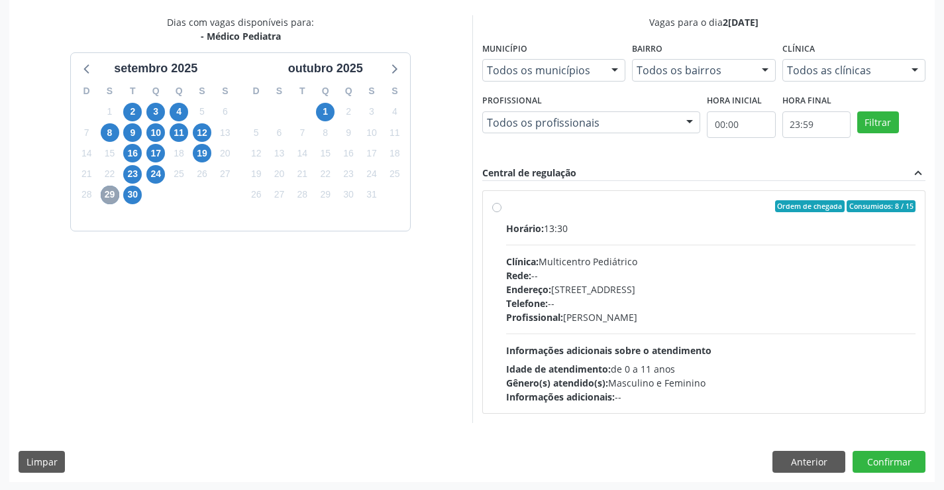
scroll to position [278, 0]
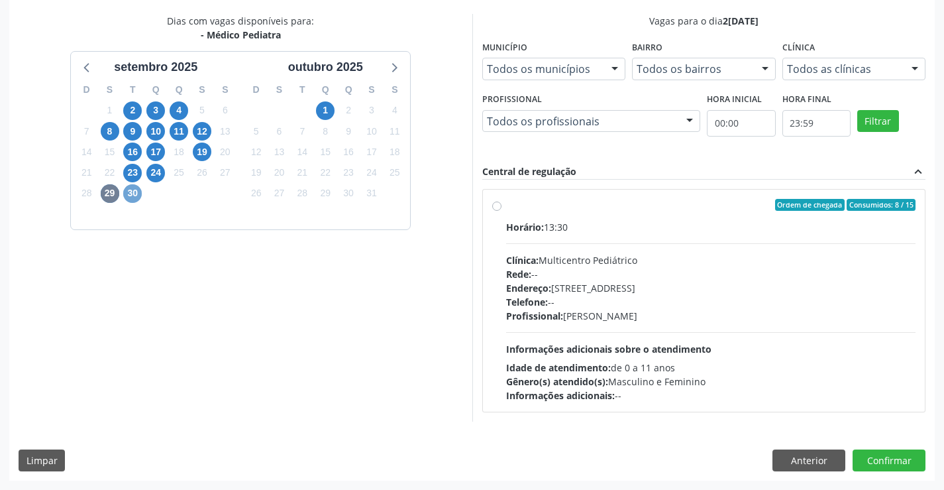
click at [132, 192] on span "30" at bounding box center [132, 193] width 19 height 19
click at [325, 109] on span "1" at bounding box center [325, 110] width 19 height 19
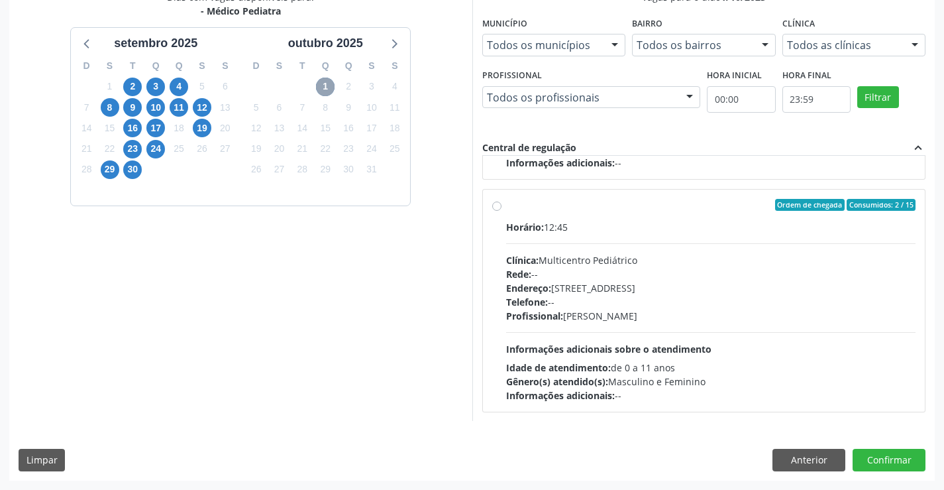
scroll to position [441, 0]
click at [625, 309] on div "Profissional: Maria Ubaldina Silva Calixto Sobreira" at bounding box center [711, 315] width 410 height 14
click at [501, 210] on input "Ordem de chegada Consumidos: 2 / 15 Horário: 12:45 Clínica: Multicentro Pediátr…" at bounding box center [496, 204] width 9 height 12
radio input "true"
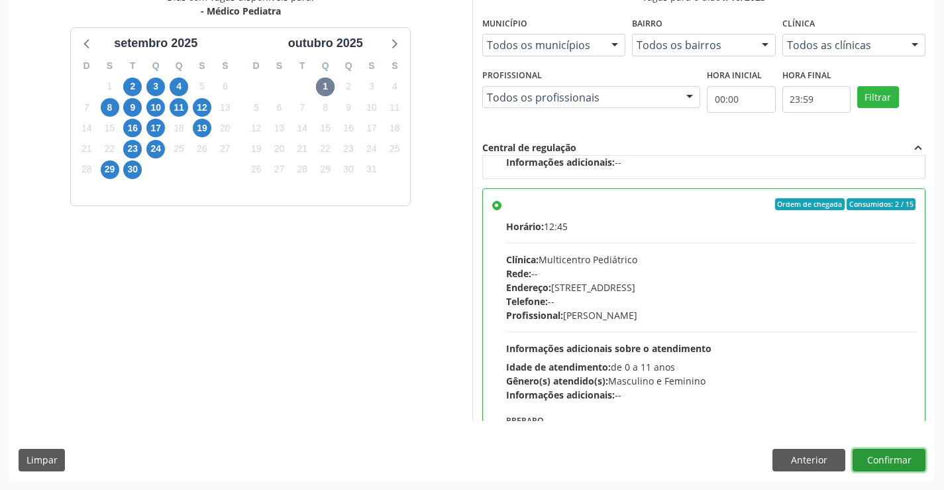
click at [881, 460] on button "Confirmar" at bounding box center [889, 459] width 73 height 23
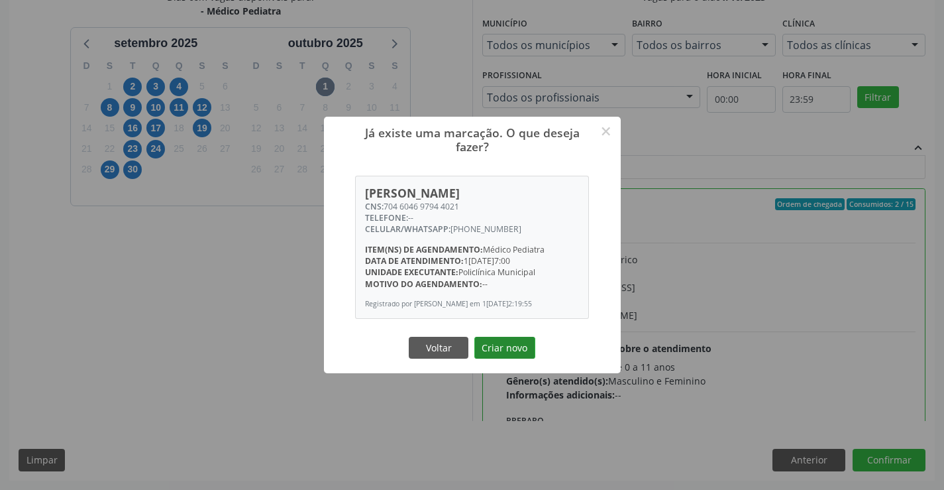
click at [508, 353] on button "Criar novo" at bounding box center [504, 348] width 61 height 23
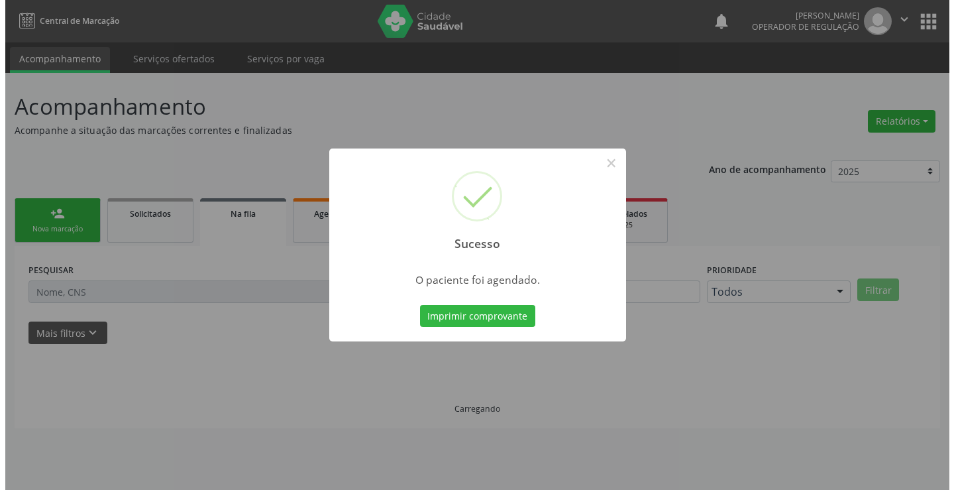
scroll to position [0, 0]
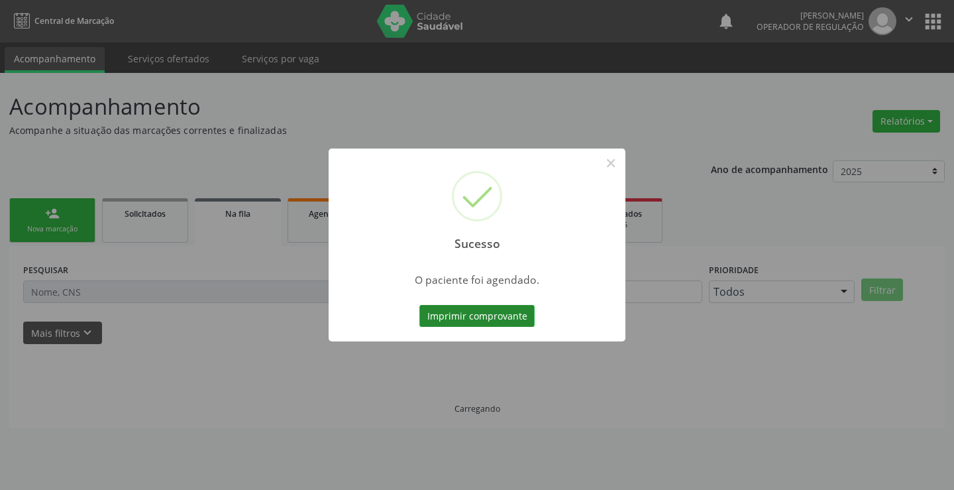
click at [492, 307] on button "Imprimir comprovante" at bounding box center [476, 316] width 115 height 23
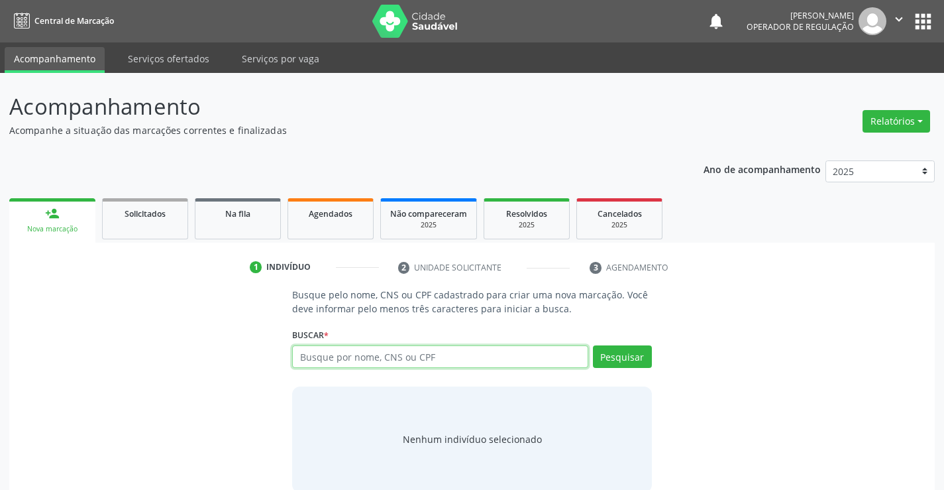
click at [442, 351] on input "text" at bounding box center [439, 356] width 295 height 23
type input "70860850084"
click at [617, 344] on div "Buscar * Busque por nome, CNS ou CPF Nenhum resultado encontrado para: " " Não …" at bounding box center [471, 351] width 359 height 52
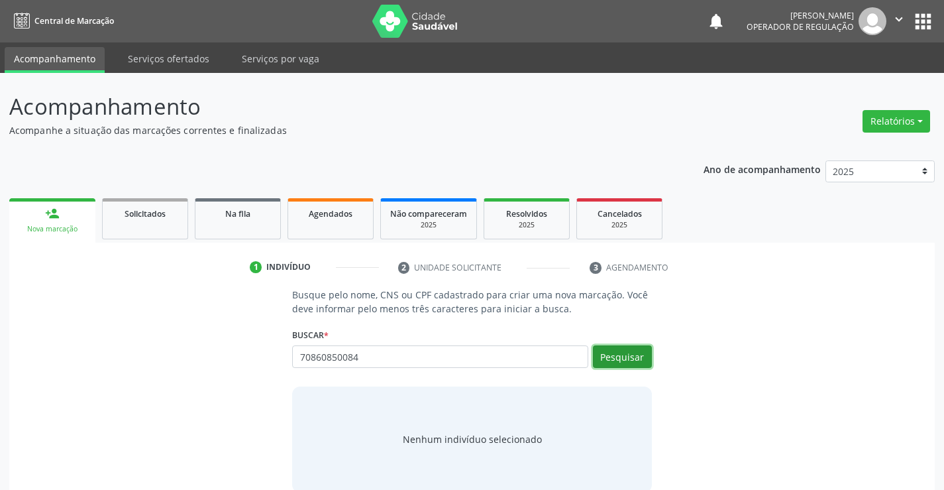
click at [613, 358] on button "Pesquisar" at bounding box center [622, 356] width 59 height 23
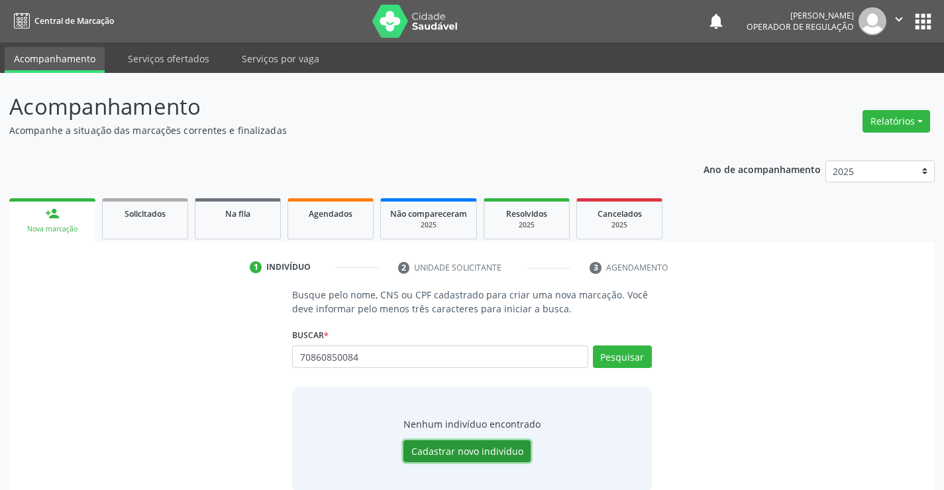
click at [468, 449] on button "Cadastrar novo indivíduo" at bounding box center [466, 451] width 127 height 23
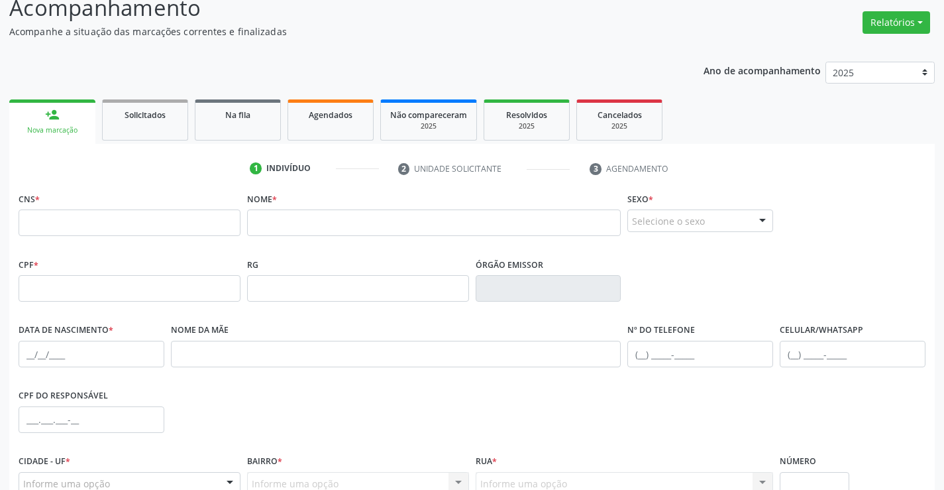
scroll to position [229, 0]
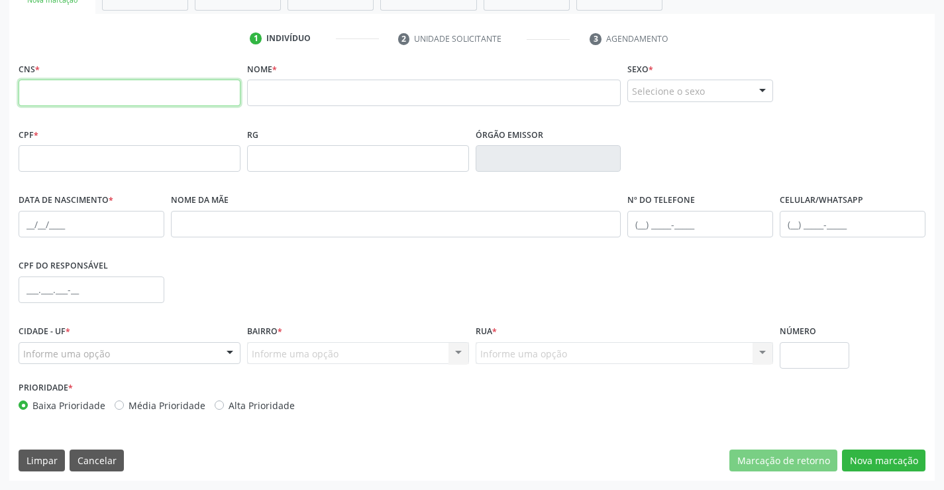
click at [167, 85] on input "text" at bounding box center [130, 92] width 222 height 26
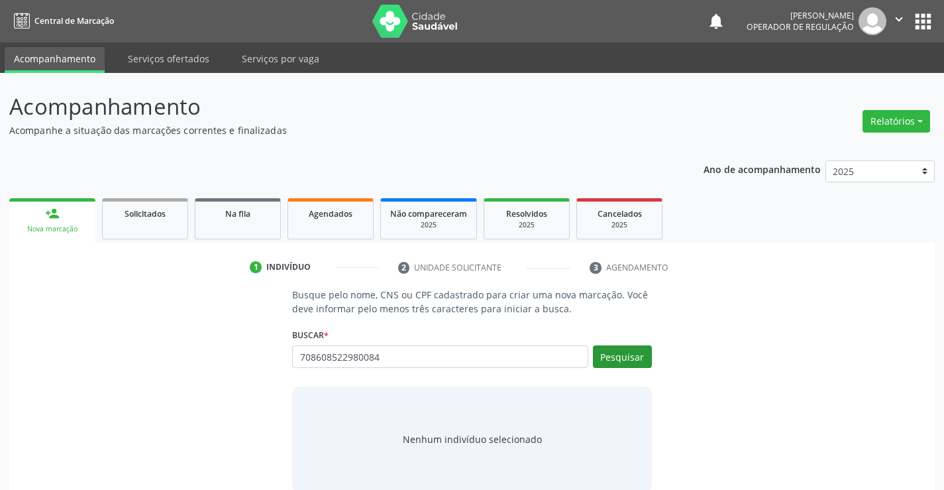
type input "708608522980084"
click at [609, 349] on button "Pesquisar" at bounding box center [622, 356] width 59 height 23
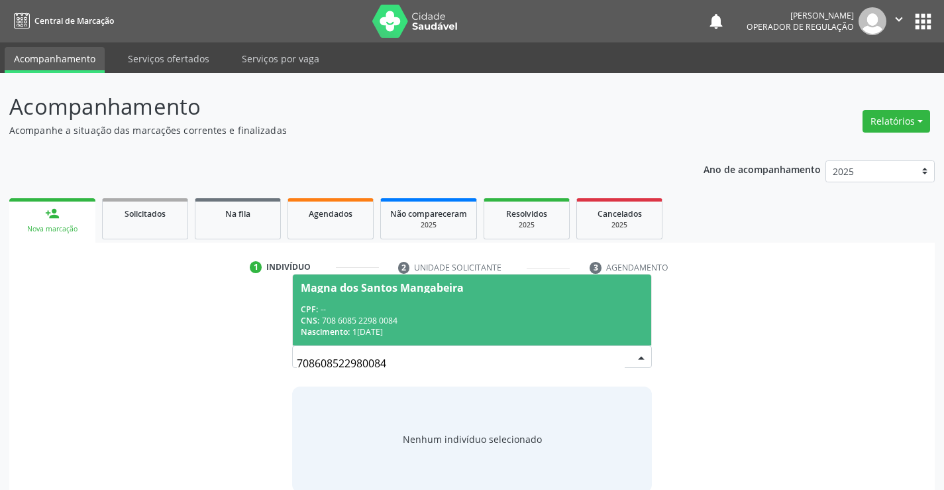
click at [366, 315] on div "CNS: 708 6085 2298 0084" at bounding box center [472, 320] width 342 height 11
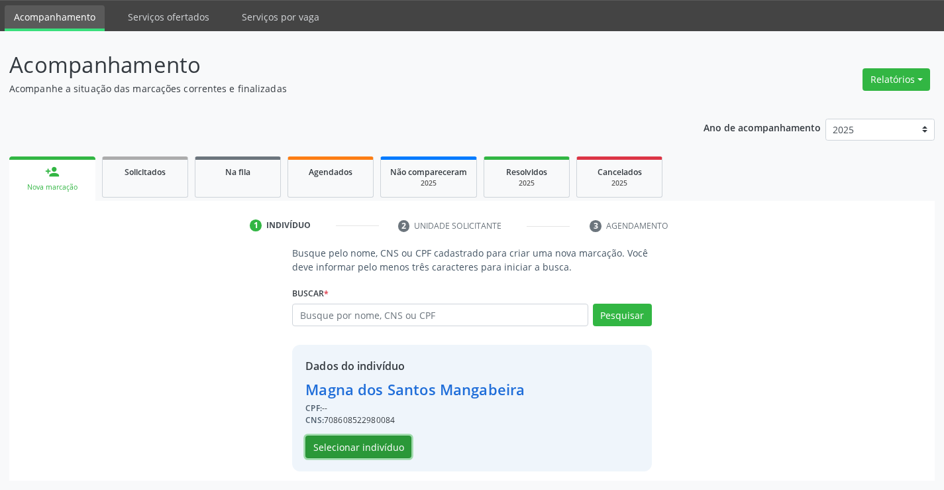
click at [384, 451] on button "Selecionar indivíduo" at bounding box center [358, 446] width 106 height 23
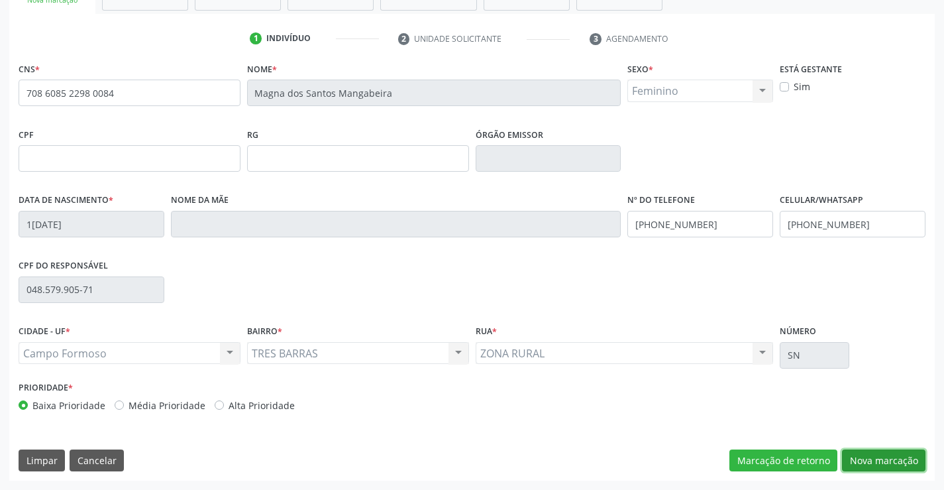
click at [862, 450] on button "Nova marcação" at bounding box center [883, 460] width 83 height 23
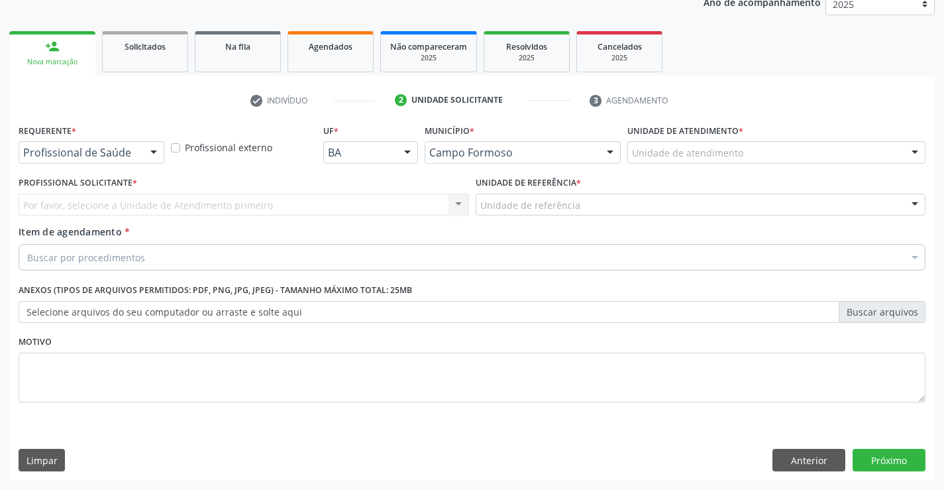
scroll to position [167, 0]
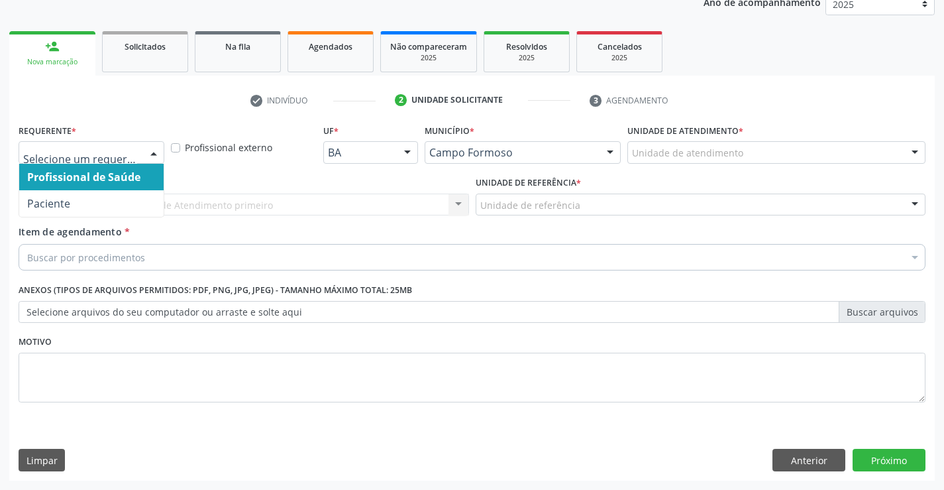
click at [152, 150] on div at bounding box center [154, 153] width 20 height 23
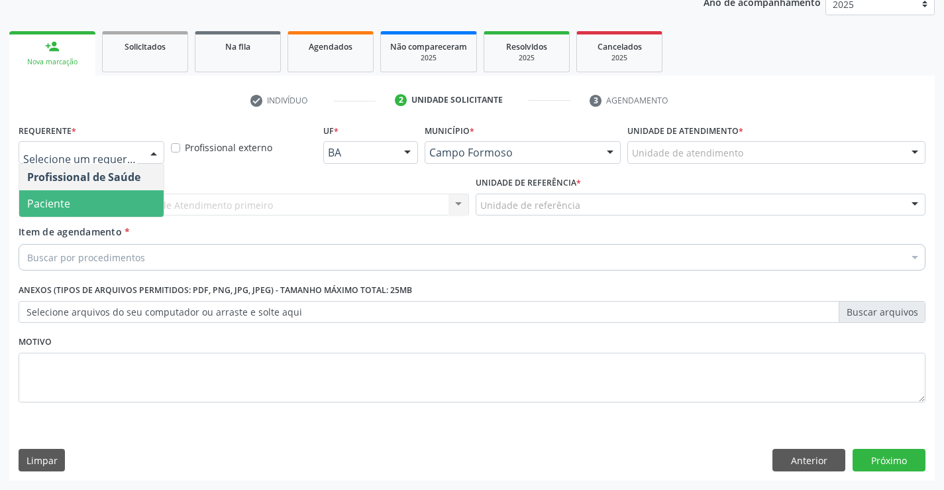
click at [107, 205] on span "Paciente" at bounding box center [91, 203] width 144 height 26
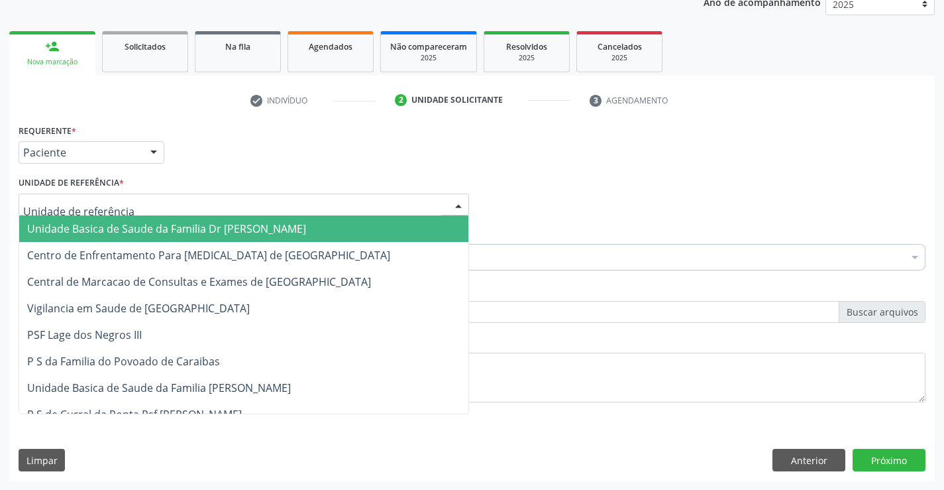
click at [197, 201] on div at bounding box center [244, 204] width 450 height 23
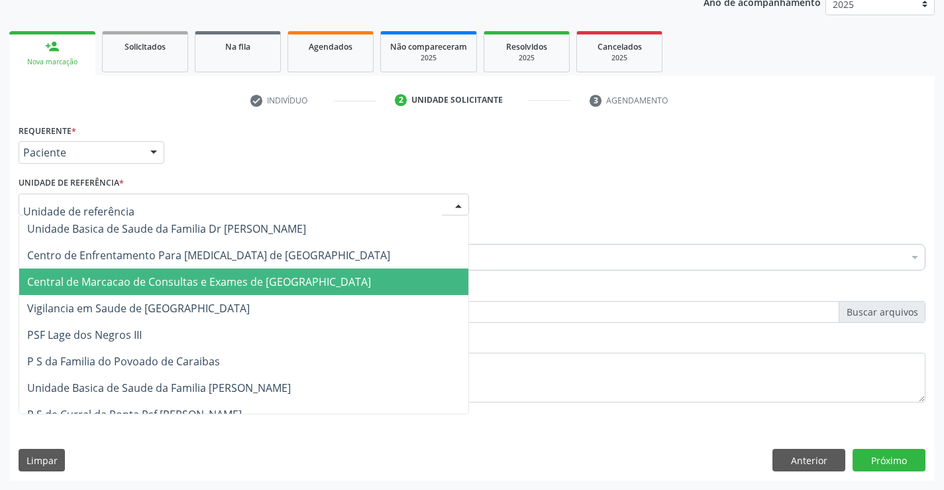
click at [222, 293] on span "Central de Marcacao de Consultas e Exames de [GEOGRAPHIC_DATA]" at bounding box center [243, 281] width 449 height 26
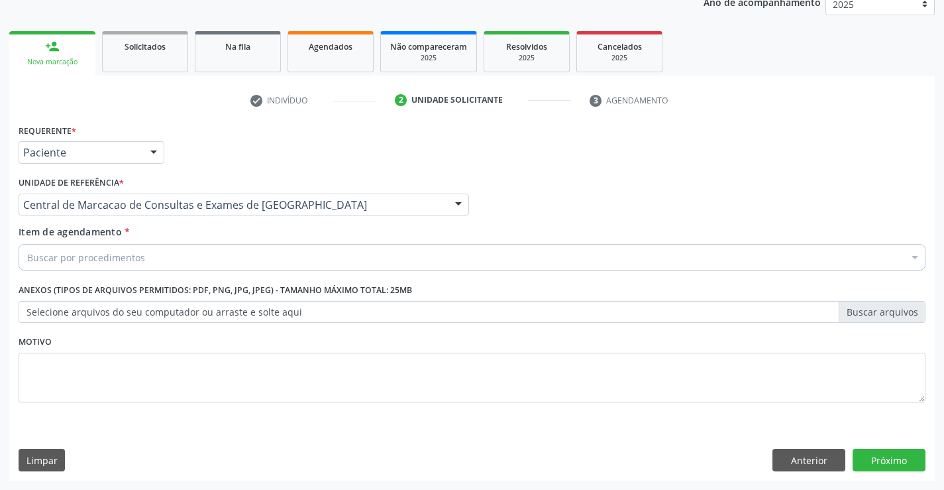
click at [246, 248] on div "Buscar por procedimentos" at bounding box center [472, 257] width 907 height 26
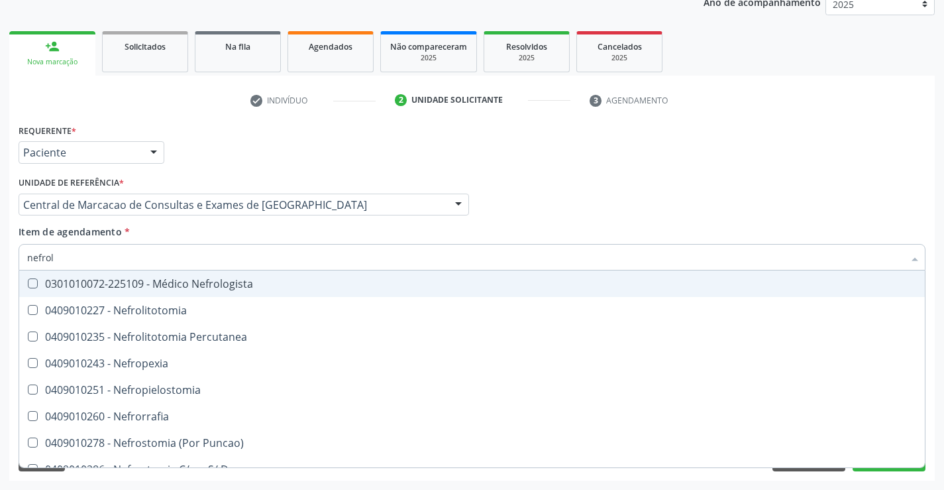
type input "nefrolo"
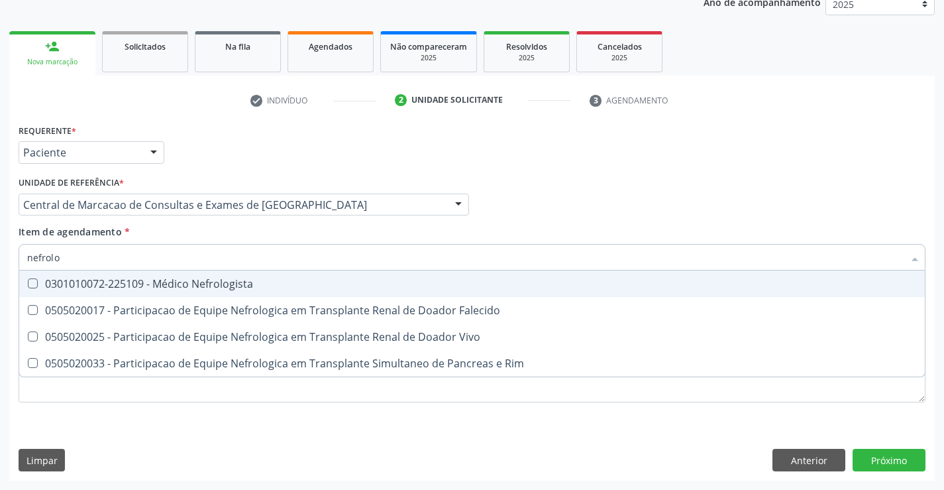
click at [231, 280] on div "0301010072-225109 - Médico Nefrologista" at bounding box center [472, 283] width 890 height 11
checkbox Nefrologista "true"
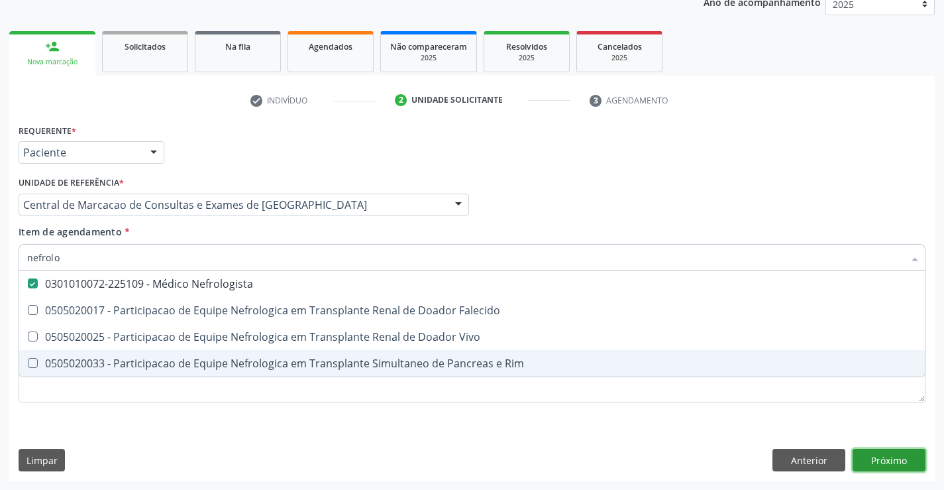
click at [890, 462] on div "Requerente * Paciente Profissional de Saúde Paciente Nenhum resultado encontrad…" at bounding box center [471, 301] width 925 height 360
checkbox Falecido "true"
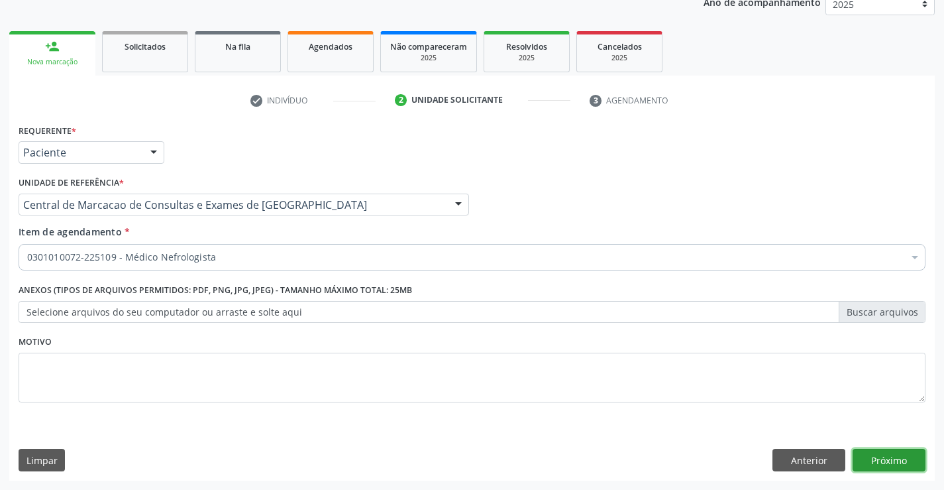
click at [886, 459] on button "Próximo" at bounding box center [889, 459] width 73 height 23
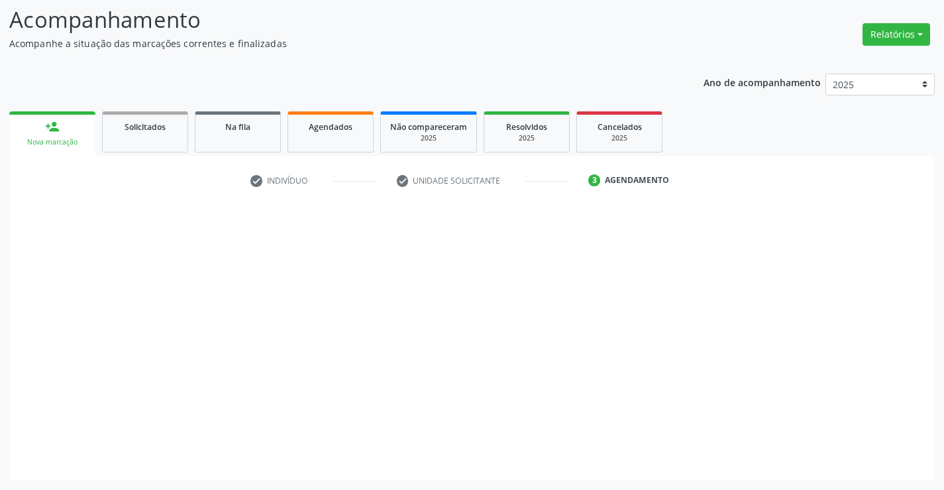
scroll to position [87, 0]
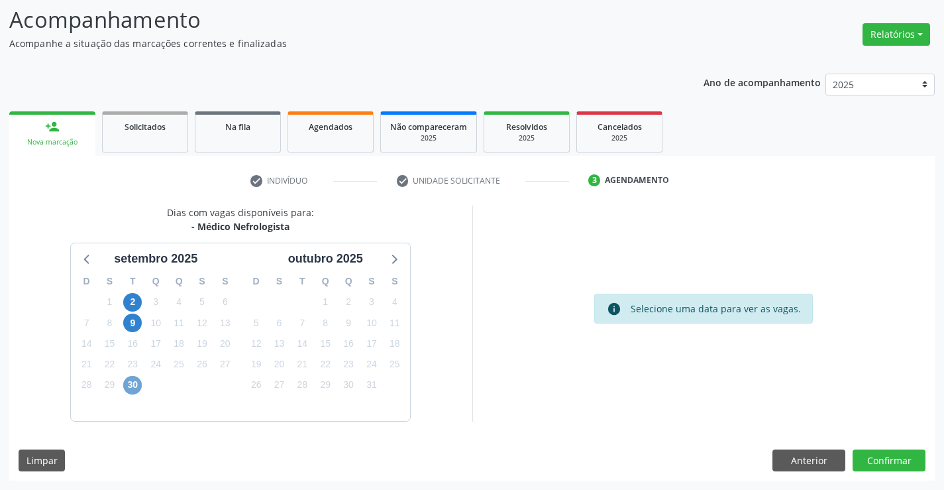
click at [136, 389] on span "30" at bounding box center [132, 385] width 19 height 19
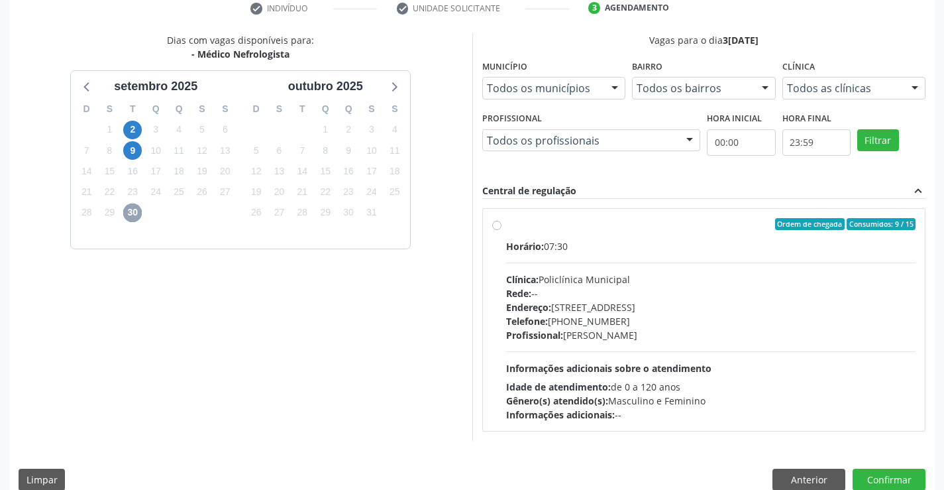
scroll to position [278, 0]
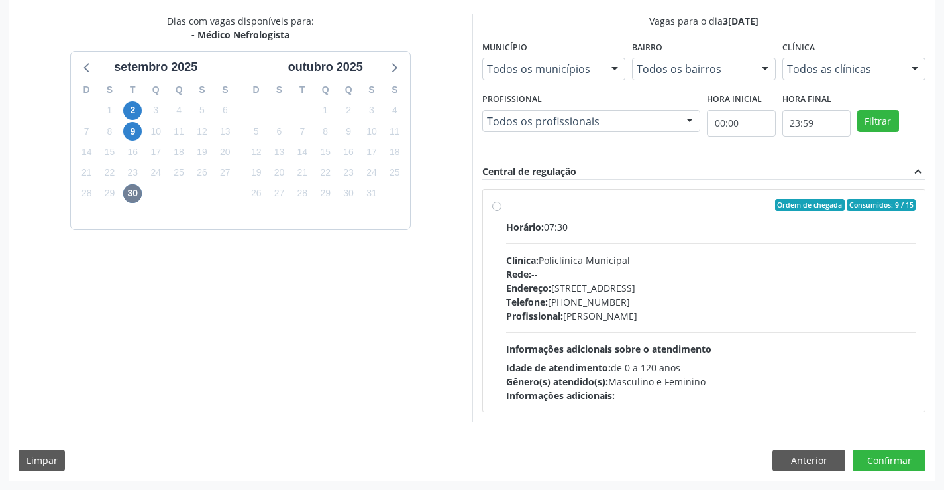
click at [621, 315] on div "Profissional: [PERSON_NAME]" at bounding box center [711, 316] width 410 height 14
click at [501, 211] on input "Ordem de chegada Consumidos: 9 / 15 Horário: 07:30 Clínica: Policlínica Municip…" at bounding box center [496, 205] width 9 height 12
radio input "true"
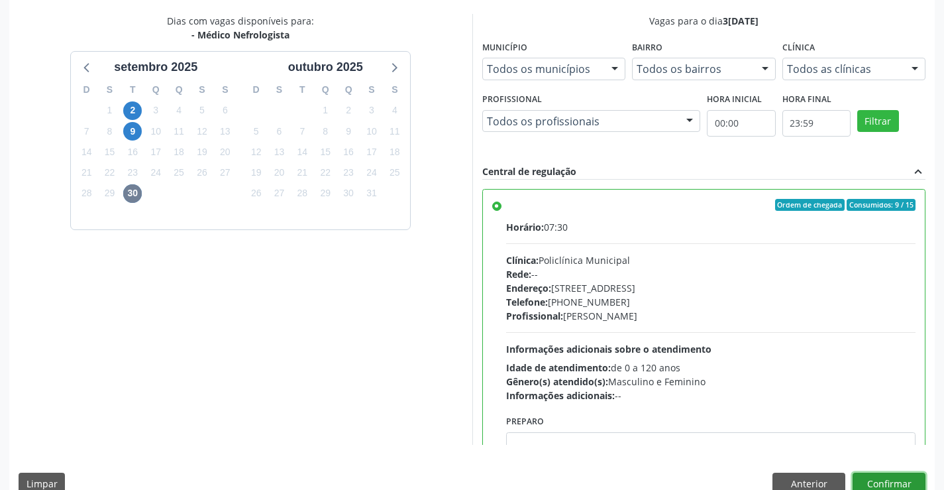
click at [883, 473] on button "Confirmar" at bounding box center [889, 483] width 73 height 23
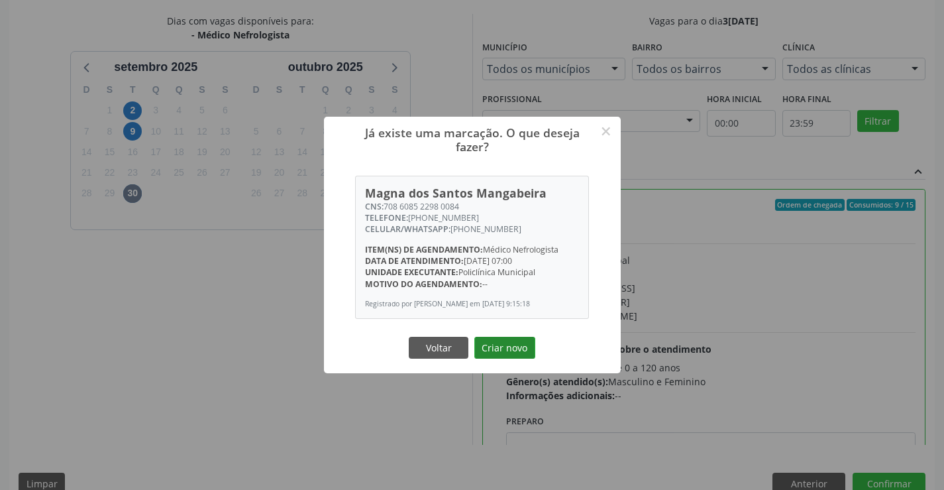
click at [498, 341] on button "Criar novo" at bounding box center [504, 348] width 61 height 23
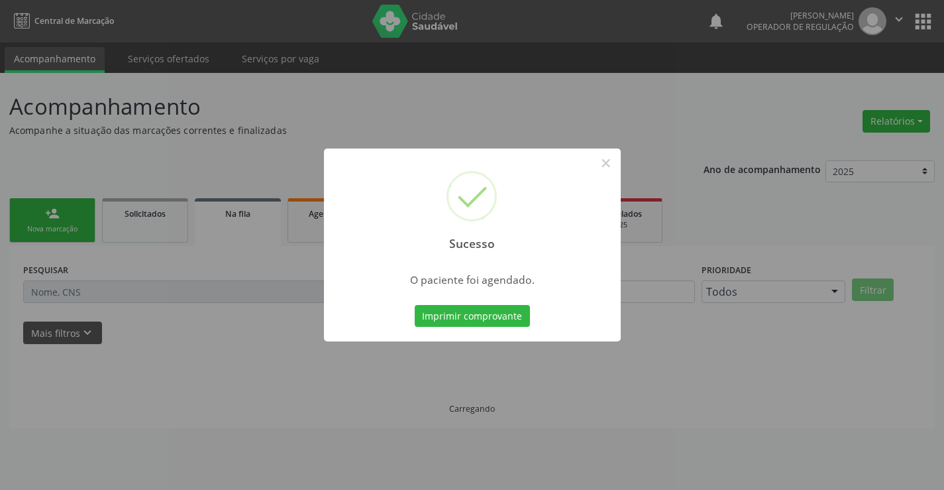
scroll to position [0, 0]
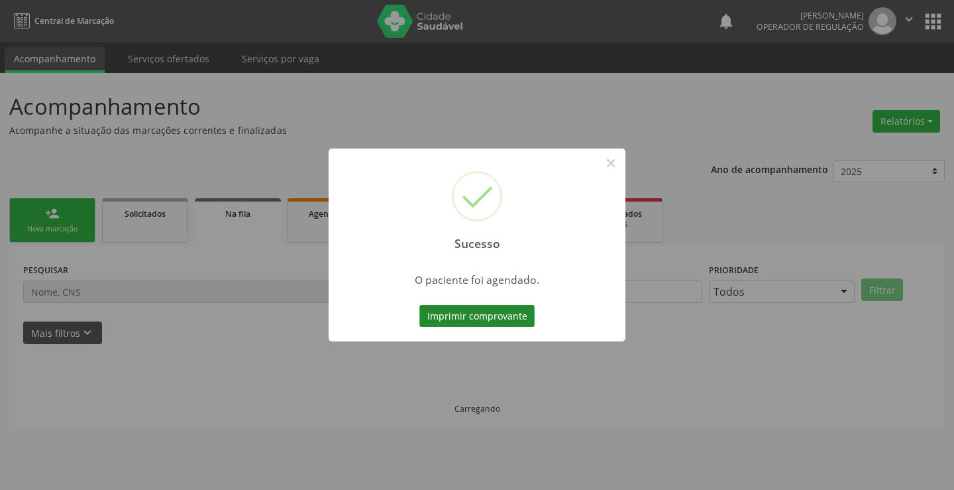
click at [501, 323] on button "Imprimir comprovante" at bounding box center [476, 316] width 115 height 23
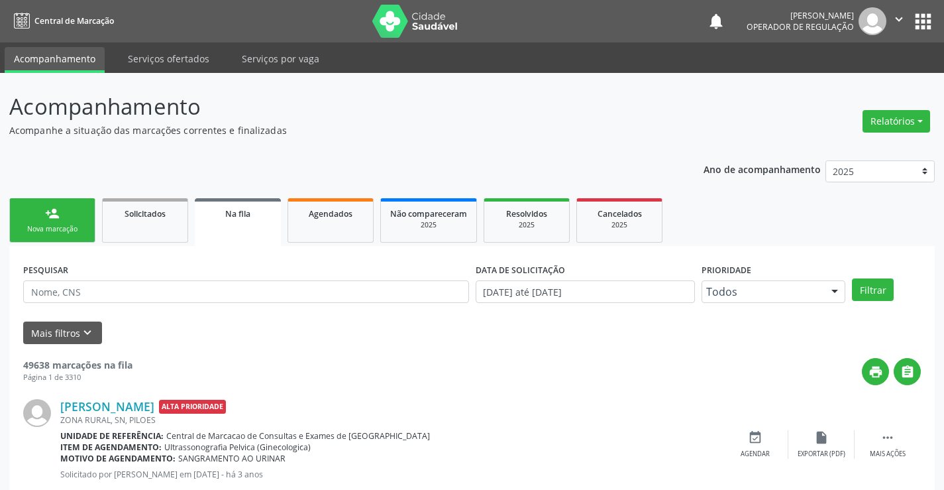
click at [56, 221] on link "person_add Nova marcação" at bounding box center [52, 220] width 86 height 44
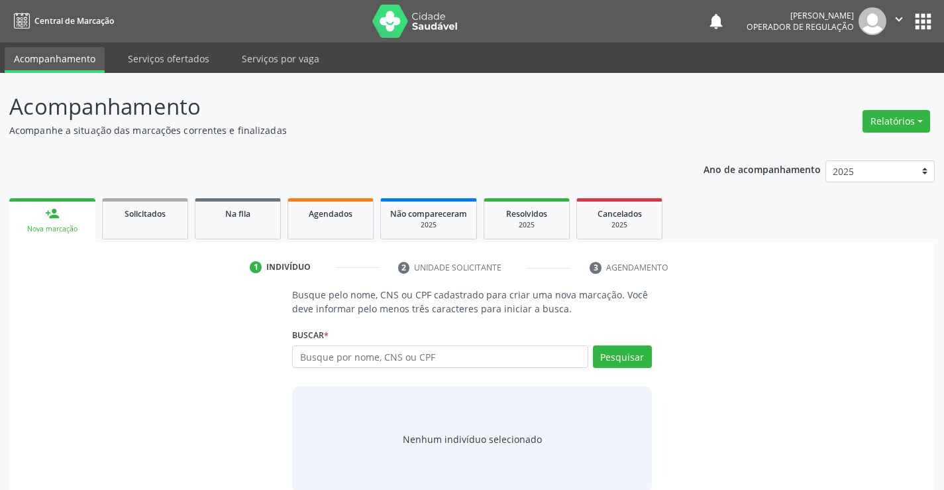
click at [629, 122] on p "Acompanhamento" at bounding box center [333, 106] width 648 height 33
click at [330, 360] on input "text" at bounding box center [439, 356] width 295 height 23
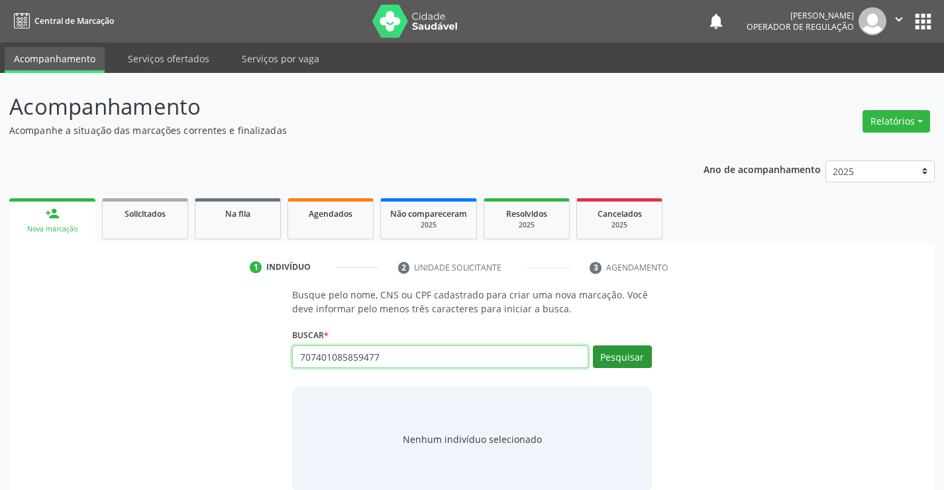
type input "707401085859477"
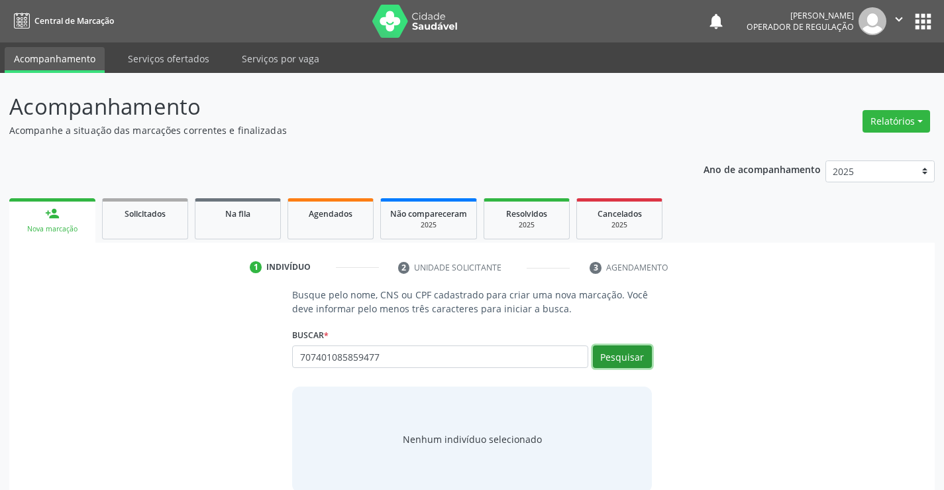
click at [615, 358] on button "Pesquisar" at bounding box center [622, 356] width 59 height 23
type input "707401085859477"
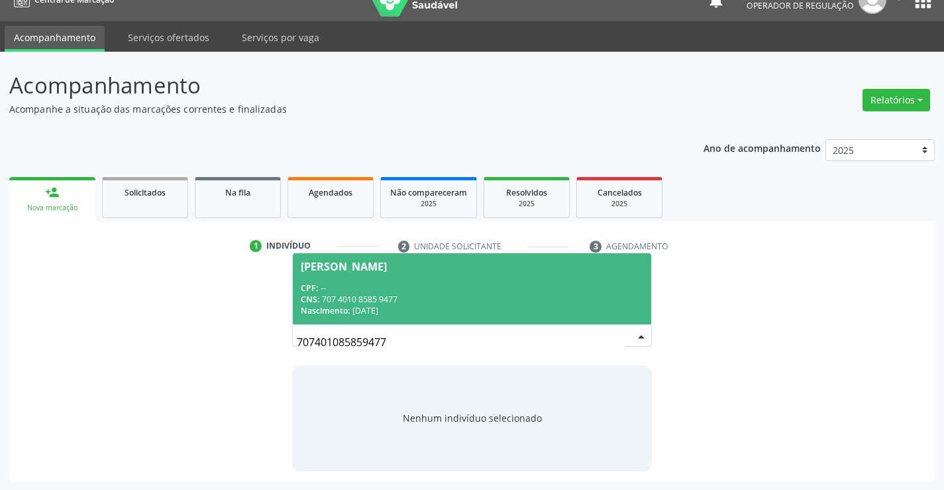
click at [327, 311] on span "Nascimento:" at bounding box center [325, 310] width 49 height 11
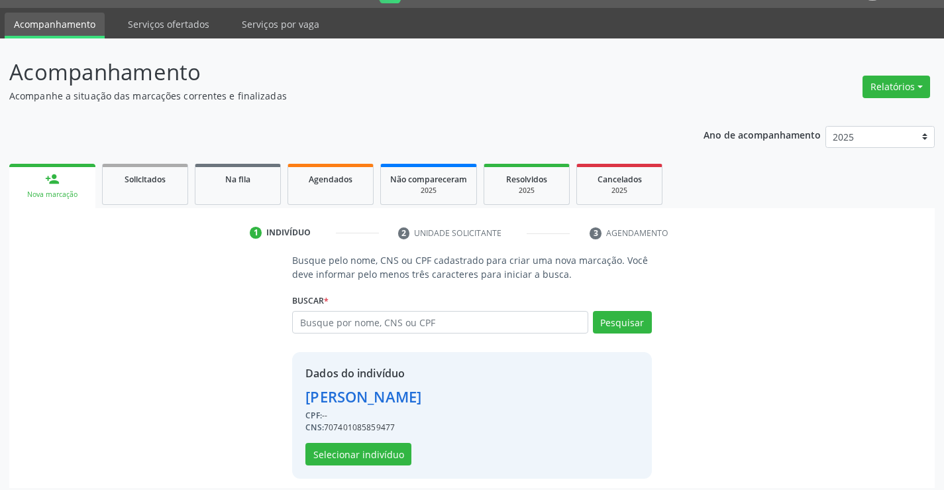
scroll to position [42, 0]
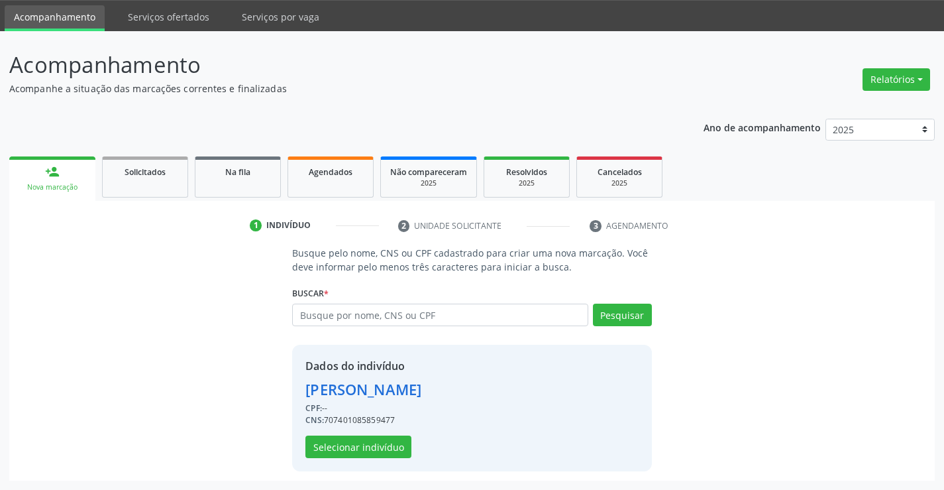
click at [341, 458] on div "Dados do indivíduo [PERSON_NAME] CPF: -- CNS: 707401085859477 Selecionar indiví…" at bounding box center [471, 407] width 359 height 127
click at [342, 447] on button "Selecionar indivíduo" at bounding box center [358, 446] width 106 height 23
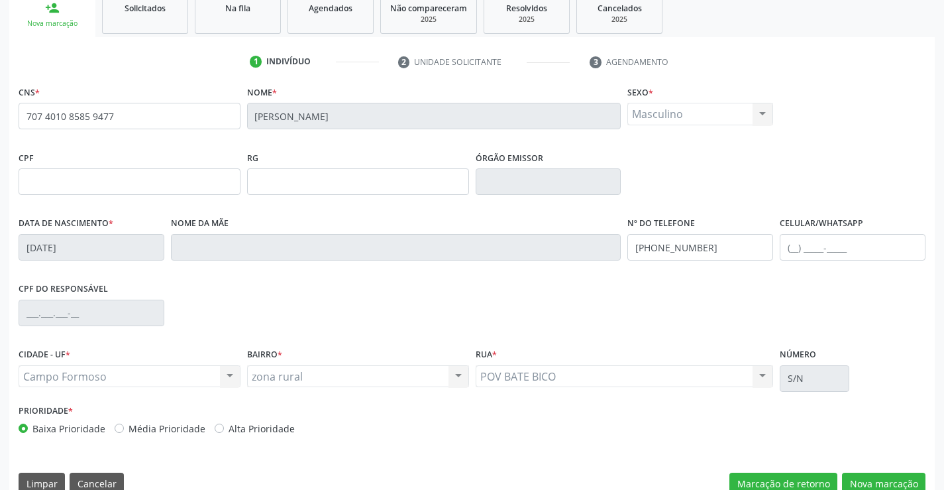
scroll to position [229, 0]
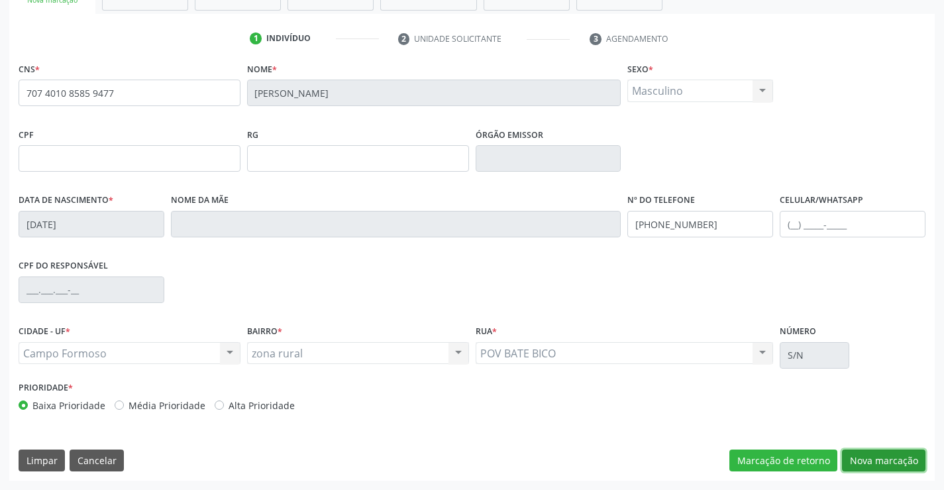
click at [859, 464] on button "Nova marcação" at bounding box center [883, 460] width 83 height 23
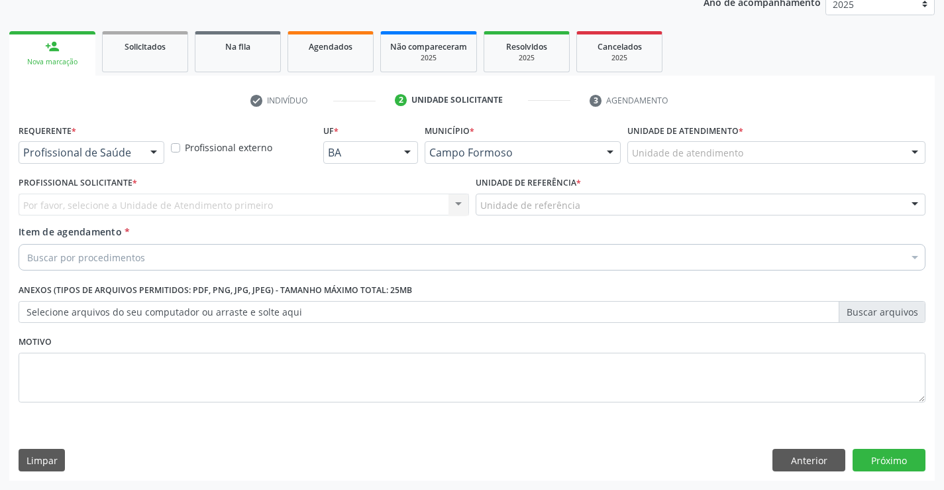
drag, startPoint x: 147, startPoint y: 152, endPoint x: 101, endPoint y: 195, distance: 62.8
click at [146, 152] on div at bounding box center [154, 153] width 20 height 23
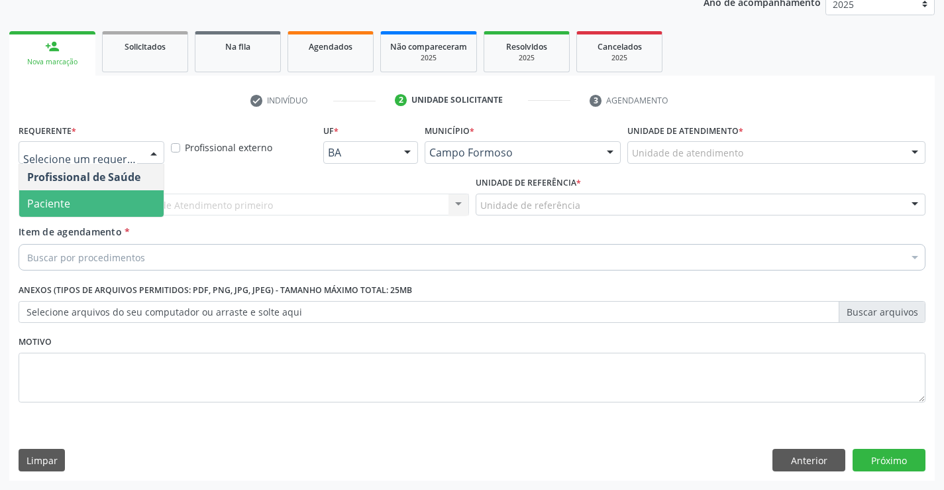
click at [87, 205] on span "Paciente" at bounding box center [91, 203] width 144 height 26
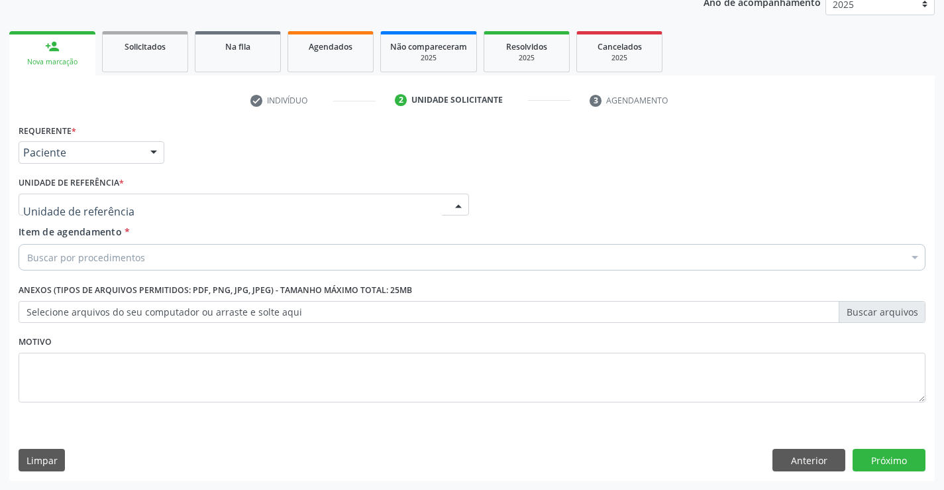
click at [225, 211] on div at bounding box center [244, 204] width 450 height 23
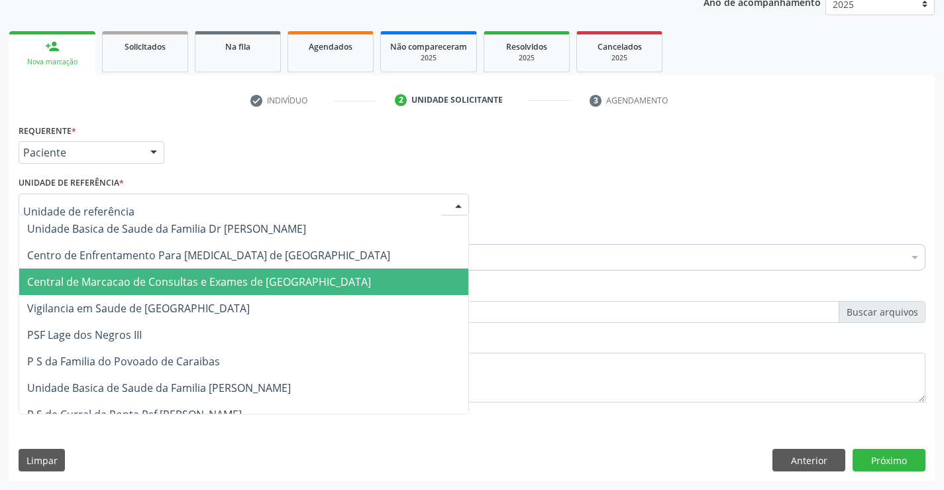
drag, startPoint x: 240, startPoint y: 278, endPoint x: 278, endPoint y: 257, distance: 42.4
click at [241, 278] on span "Central de Marcacao de Consultas e Exames de [GEOGRAPHIC_DATA]" at bounding box center [199, 281] width 344 height 15
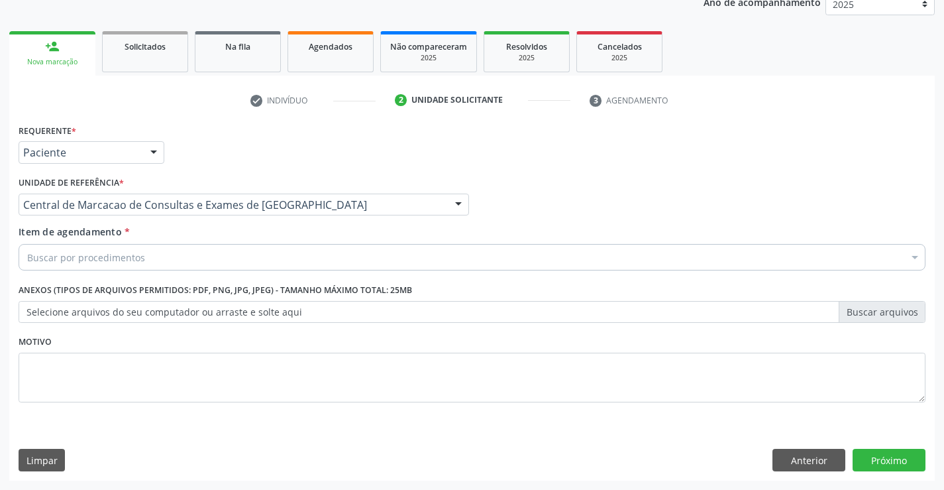
click at [280, 254] on div "Buscar por procedimentos" at bounding box center [472, 257] width 907 height 26
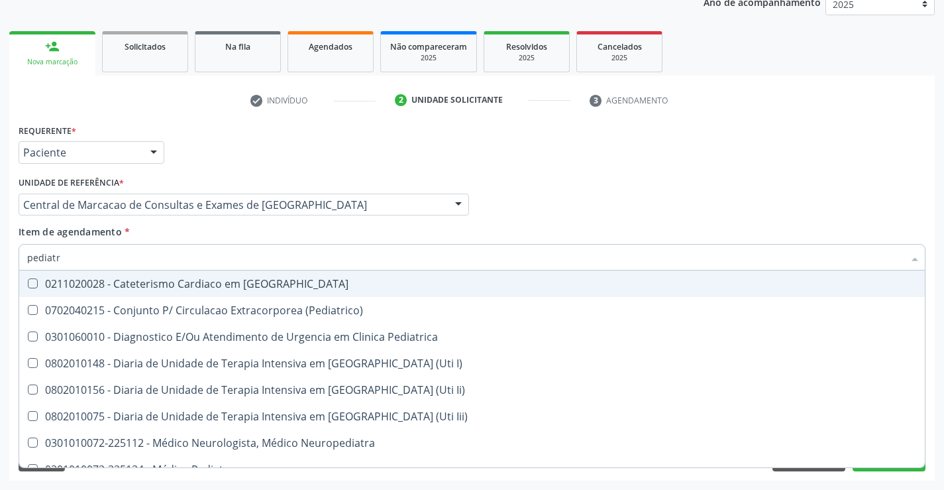
type input "pediatra"
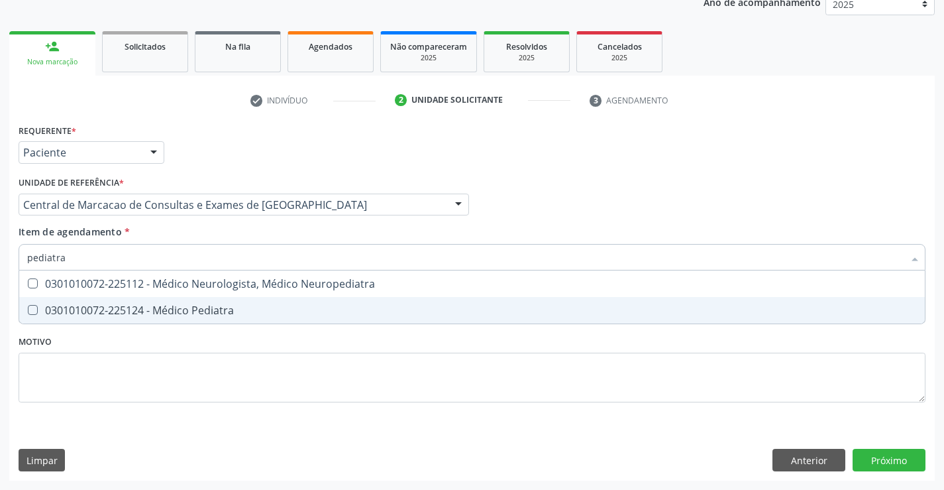
click at [212, 305] on div "0301010072-225124 - Médico Pediatra" at bounding box center [472, 310] width 890 height 11
checkbox Pediatra "true"
click at [880, 459] on div "Requerente * Paciente Profissional de Saúde Paciente Nenhum resultado encontrad…" at bounding box center [471, 301] width 925 height 360
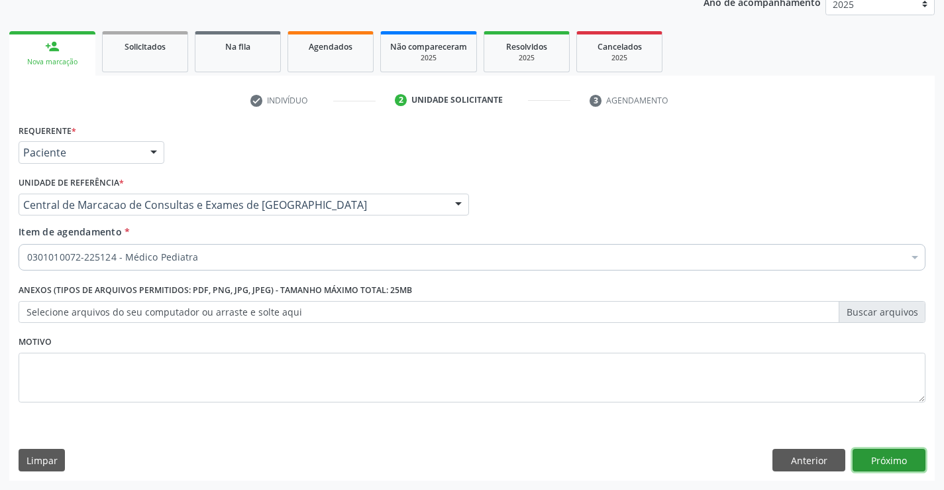
click at [879, 448] on button "Próximo" at bounding box center [889, 459] width 73 height 23
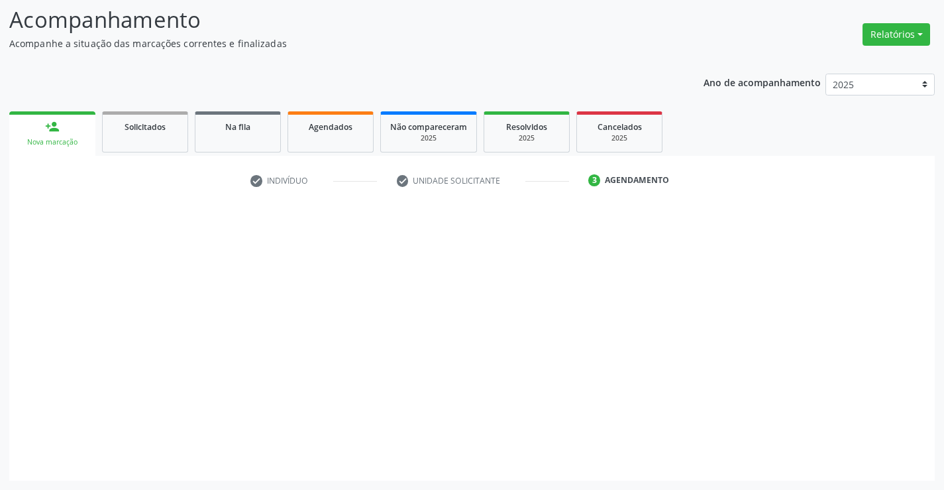
scroll to position [87, 0]
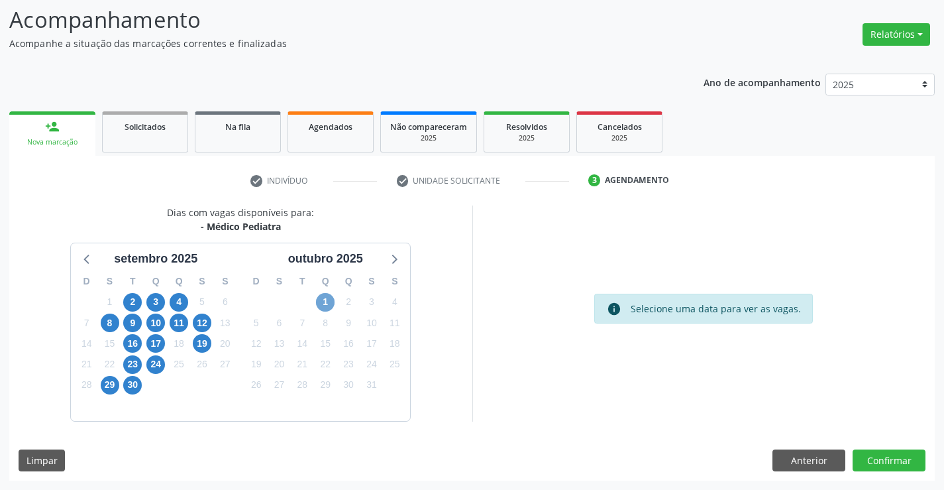
click at [322, 301] on span "1" at bounding box center [325, 302] width 19 height 19
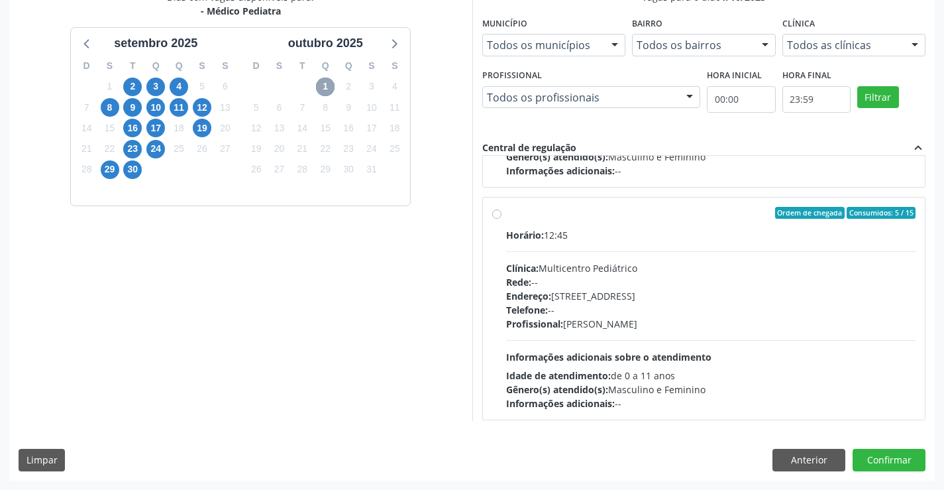
scroll to position [441, 0]
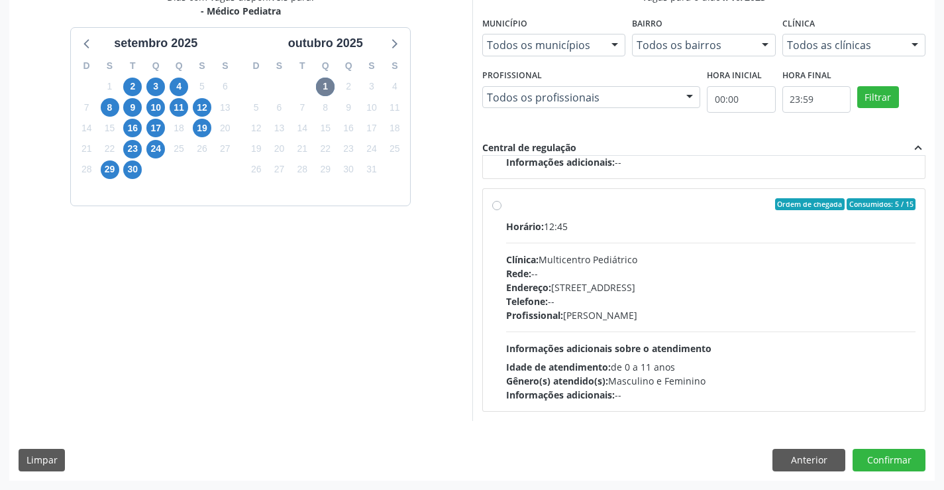
click at [593, 272] on div "Rede: --" at bounding box center [711, 273] width 410 height 14
click at [501, 210] on input "Ordem de chegada Consumidos: 5 / 15 Horário: 12:45 Clínica: Multicentro Pediátr…" at bounding box center [496, 204] width 9 height 12
radio input "true"
click at [878, 460] on button "Confirmar" at bounding box center [889, 459] width 73 height 23
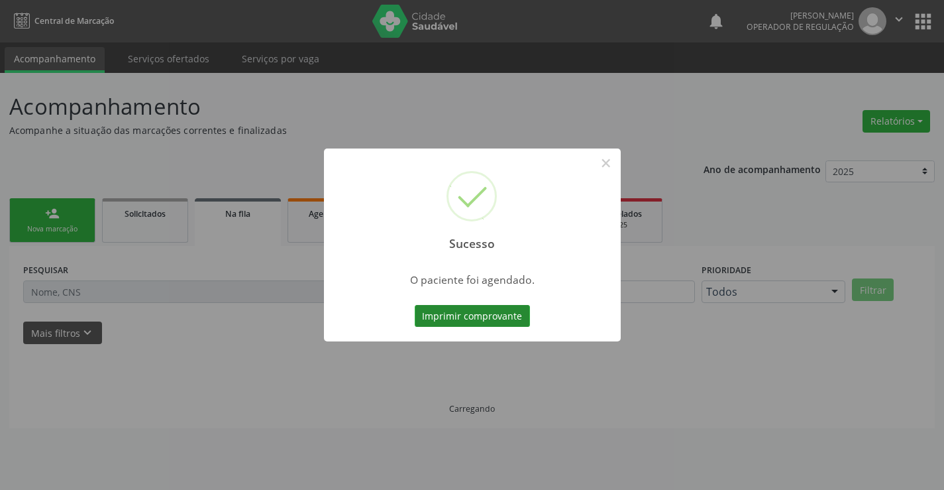
scroll to position [0, 0]
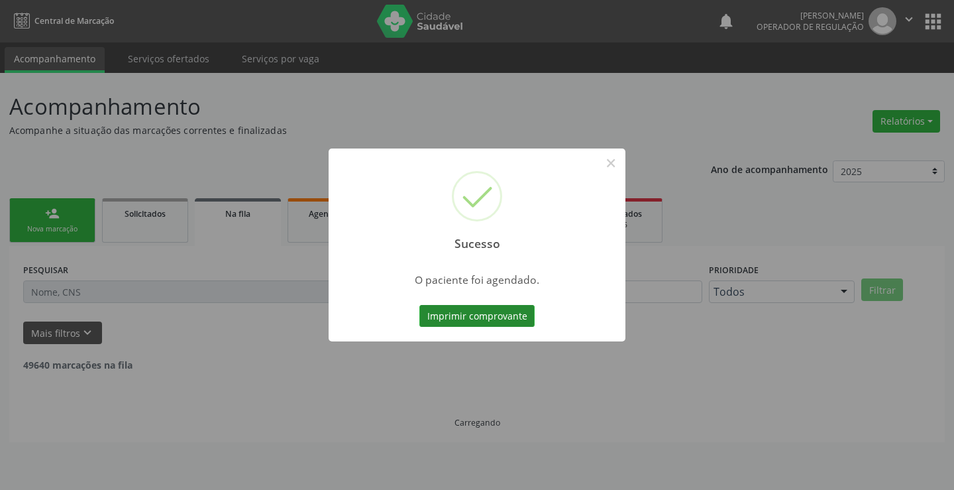
click at [491, 315] on button "Imprimir comprovante" at bounding box center [476, 316] width 115 height 23
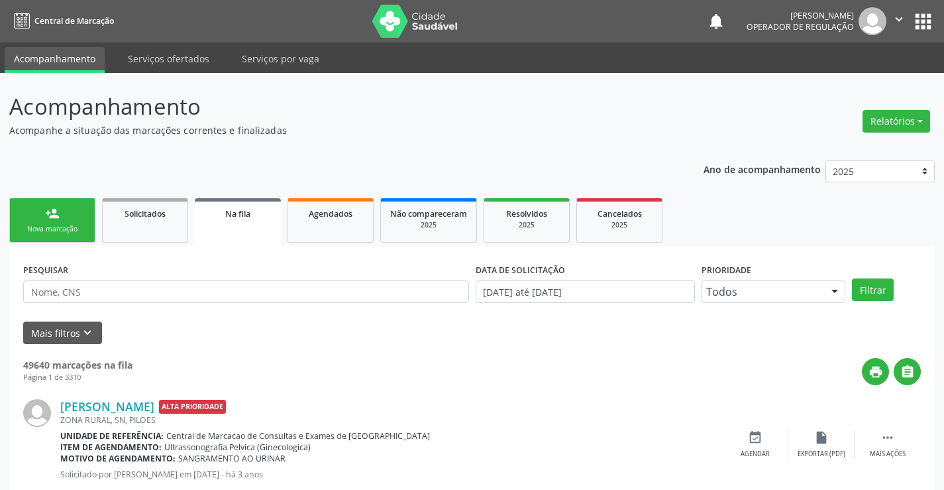
click at [55, 219] on div "person_add" at bounding box center [52, 213] width 15 height 15
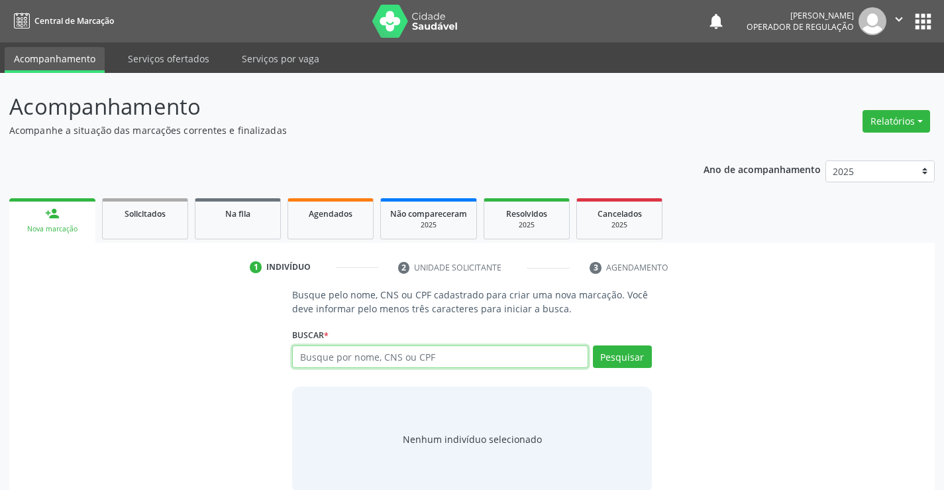
drag, startPoint x: 378, startPoint y: 350, endPoint x: 262, endPoint y: 408, distance: 129.8
click at [376, 351] on input "text" at bounding box center [439, 356] width 295 height 23
click at [328, 361] on input "text" at bounding box center [439, 356] width 295 height 23
type input "704000801687761"
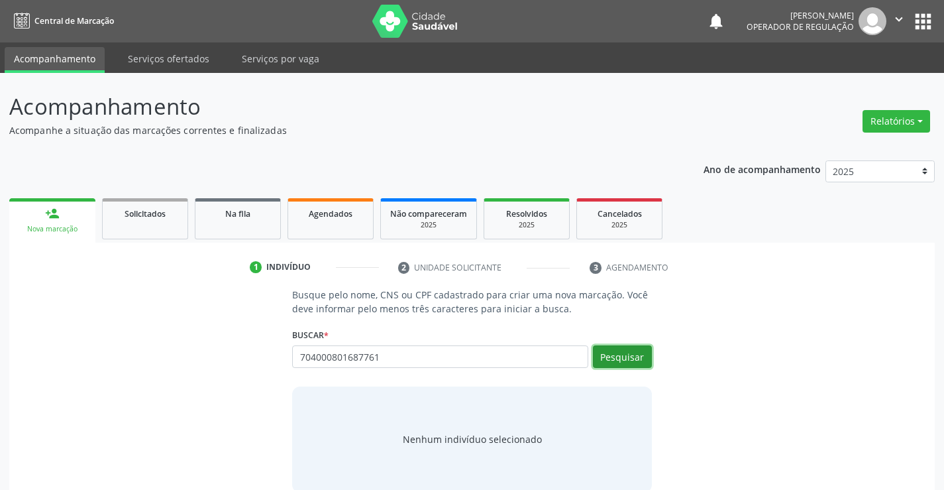
click at [607, 363] on button "Pesquisar" at bounding box center [622, 356] width 59 height 23
type input "704000801687761"
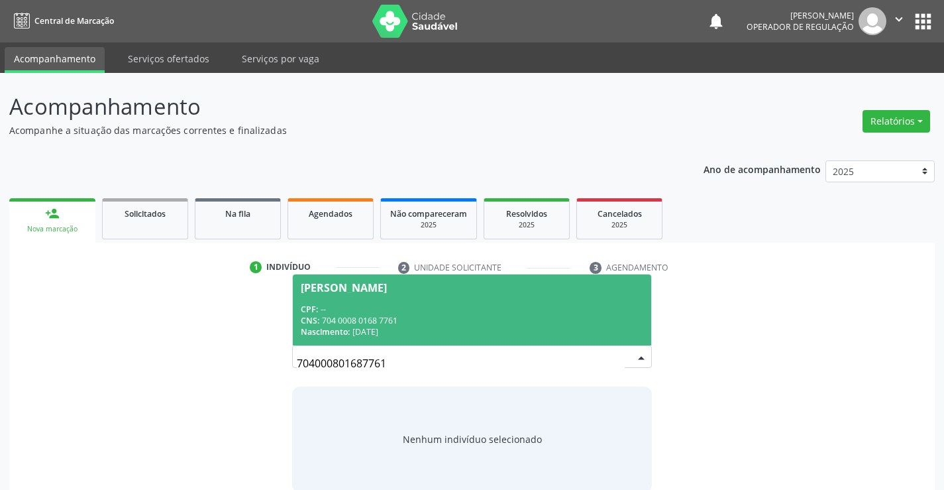
click at [611, 312] on div "CPF: --" at bounding box center [472, 308] width 342 height 11
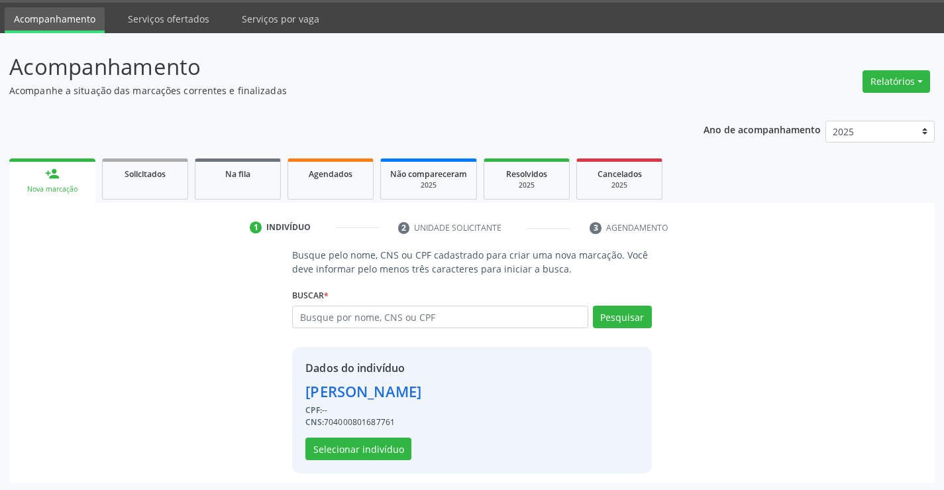
scroll to position [42, 0]
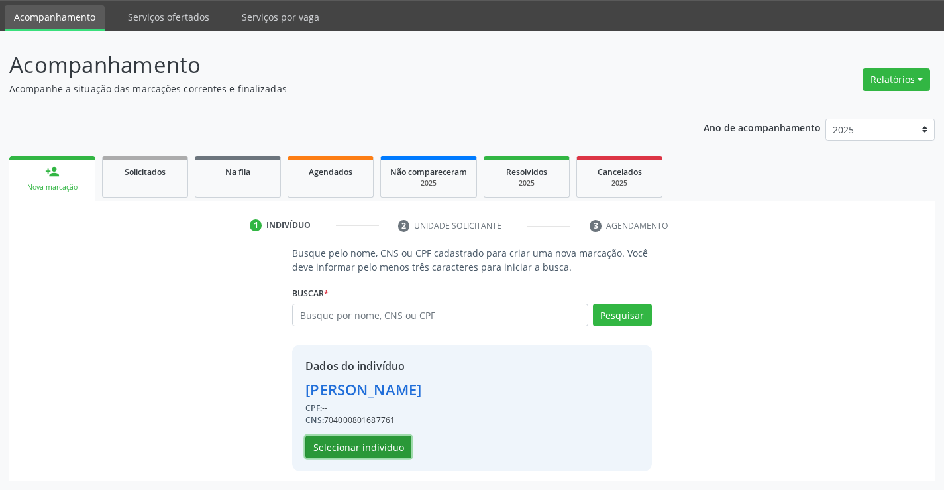
click at [372, 444] on button "Selecionar indivíduo" at bounding box center [358, 446] width 106 height 23
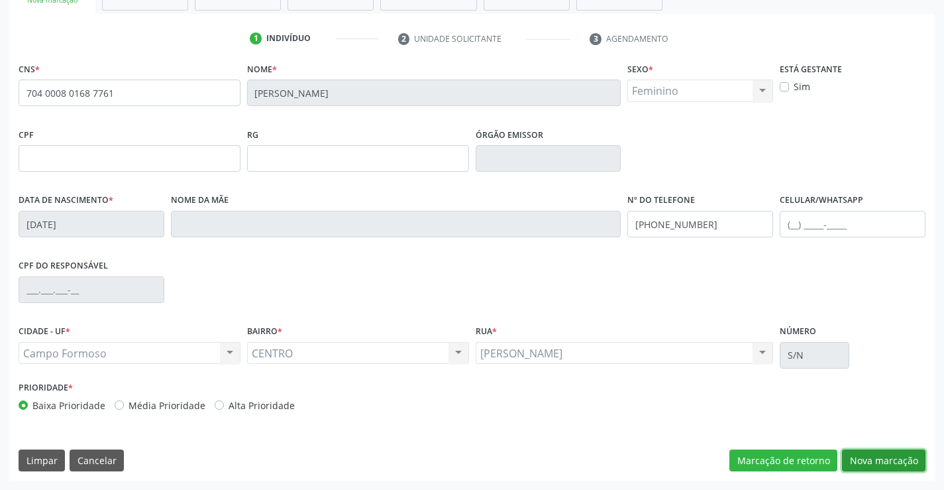
click at [872, 458] on button "Nova marcação" at bounding box center [883, 460] width 83 height 23
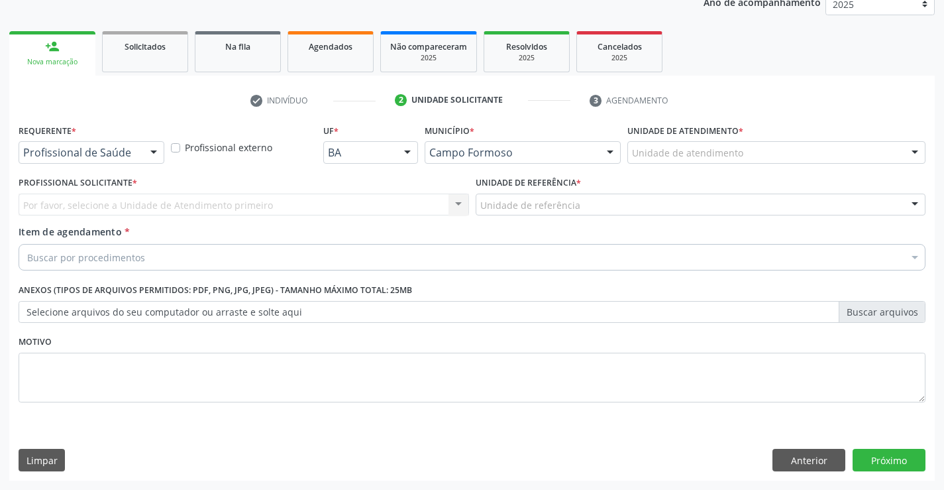
scroll to position [167, 0]
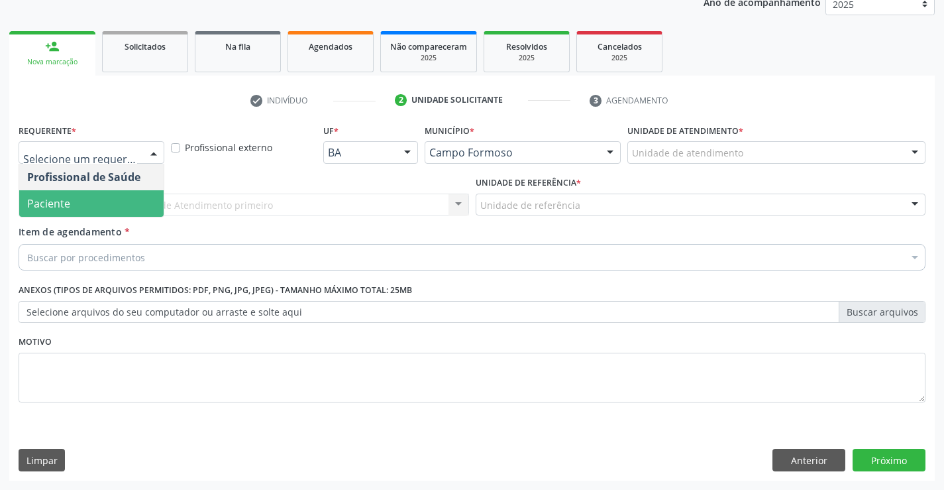
click at [76, 200] on span "Paciente" at bounding box center [91, 203] width 144 height 26
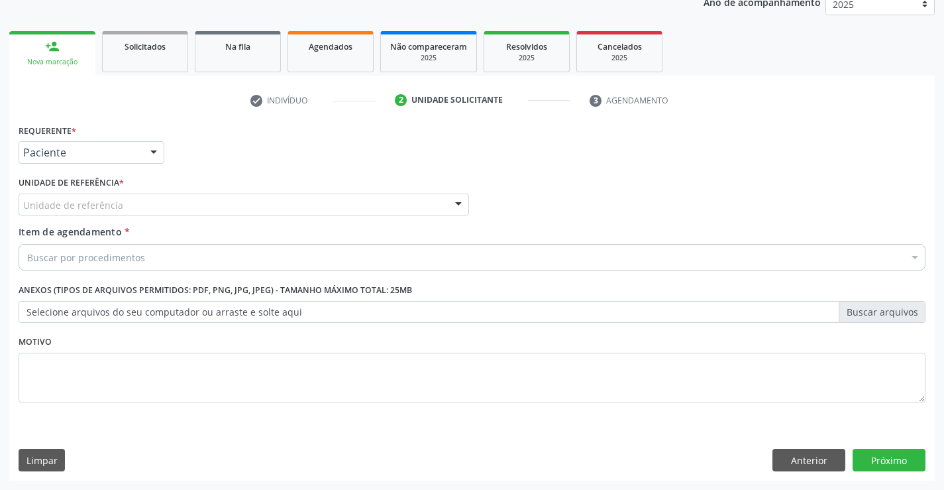
click at [201, 205] on div "Unidade de referência" at bounding box center [244, 204] width 450 height 23
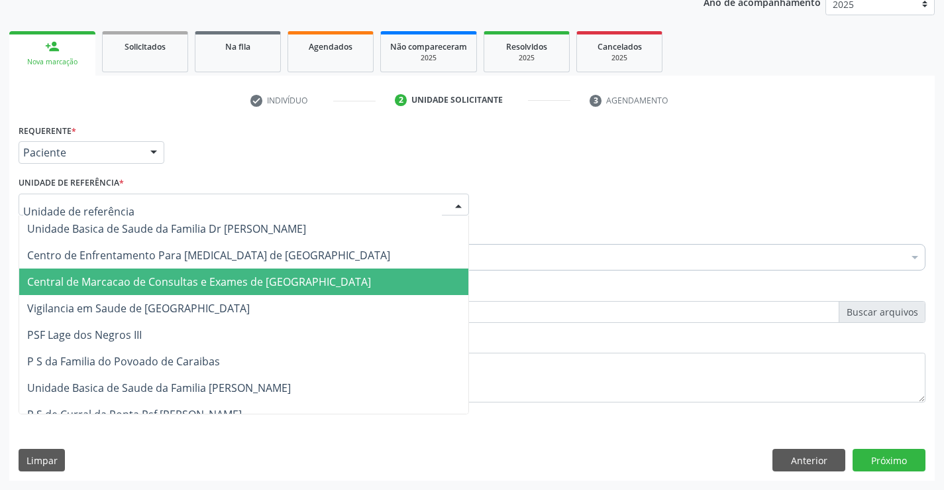
click at [206, 282] on span "Central de Marcacao de Consultas e Exames de [GEOGRAPHIC_DATA]" at bounding box center [199, 281] width 344 height 15
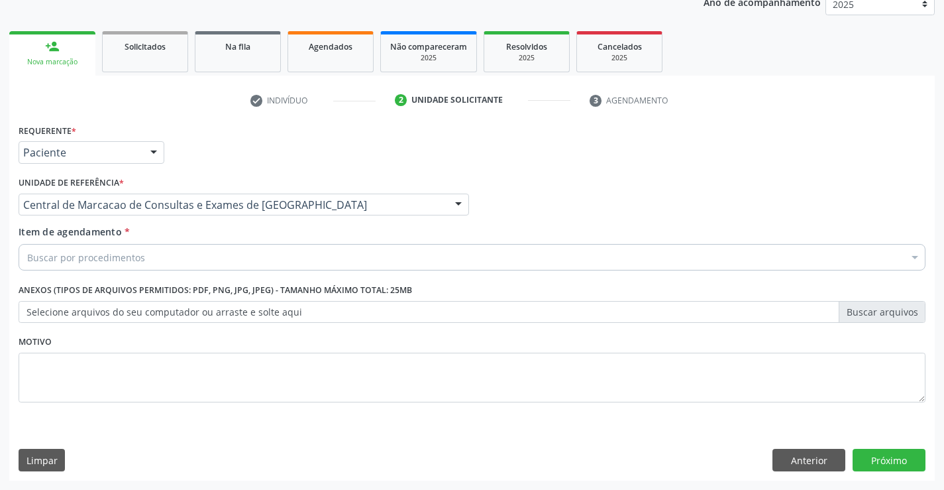
click at [216, 264] on div "Buscar por procedimentos" at bounding box center [472, 257] width 907 height 26
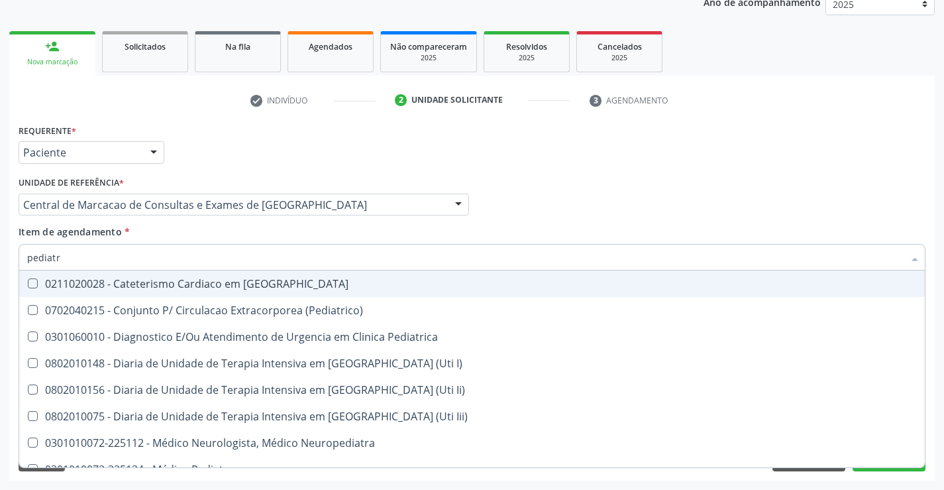
type input "pediatra"
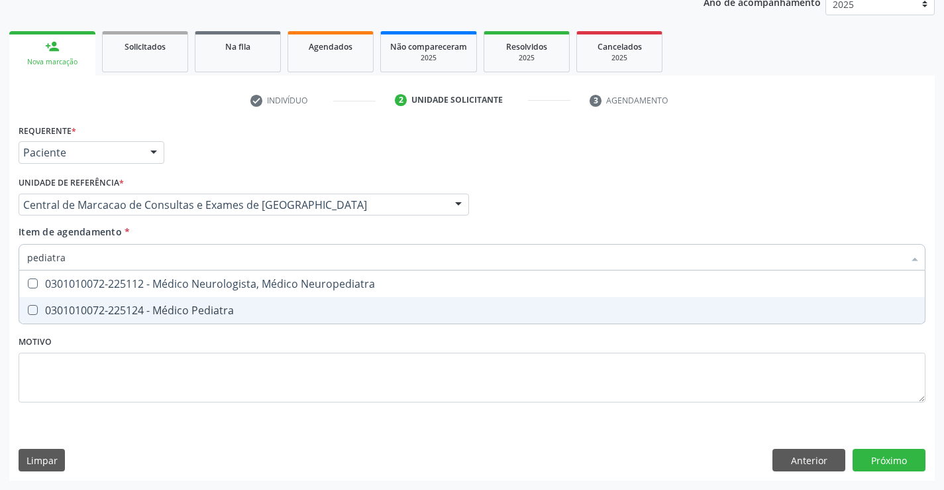
click at [192, 301] on span "0301010072-225124 - Médico Pediatra" at bounding box center [472, 310] width 906 height 26
checkbox Pediatra "true"
click at [888, 459] on div "Requerente * Paciente Profissional de Saúde Paciente Nenhum resultado encontrad…" at bounding box center [471, 301] width 925 height 360
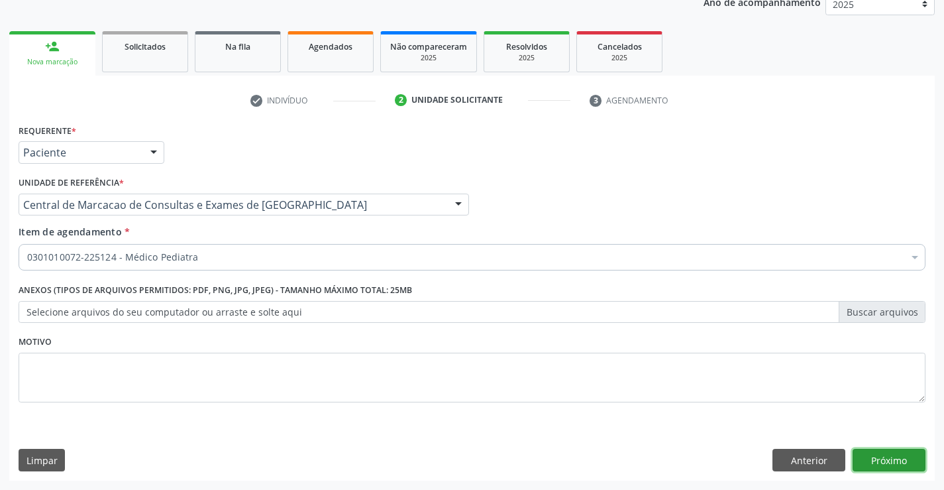
click at [888, 459] on button "Próximo" at bounding box center [889, 459] width 73 height 23
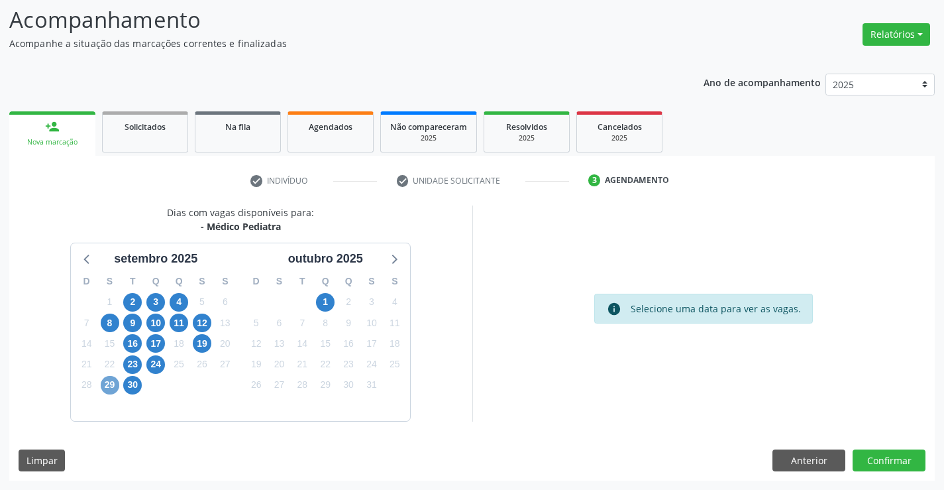
click at [109, 383] on span "29" at bounding box center [110, 385] width 19 height 19
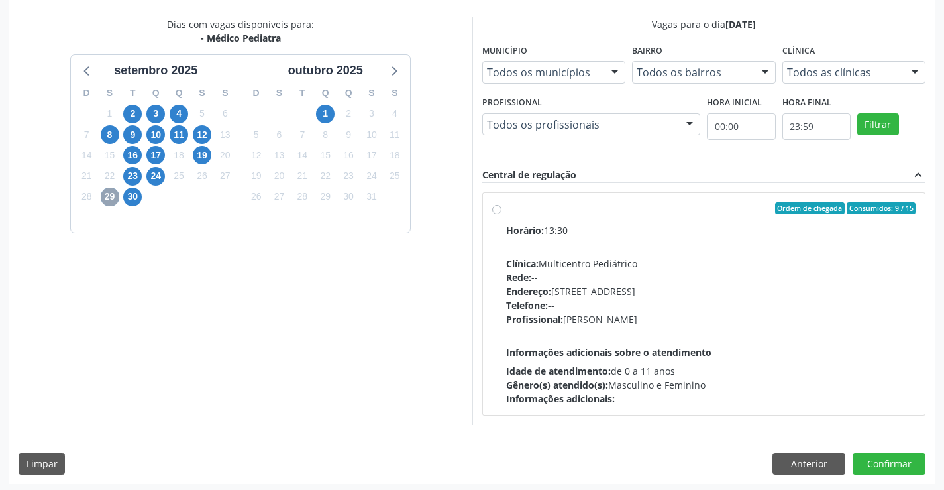
scroll to position [278, 0]
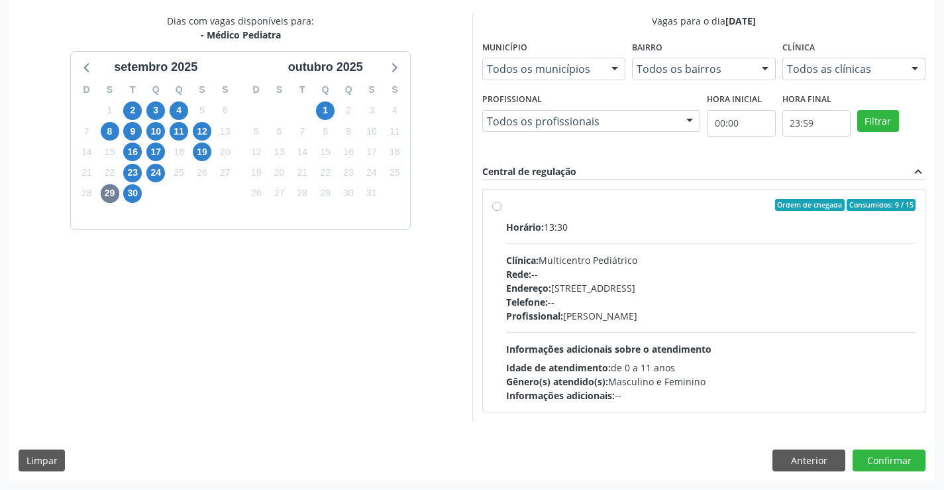
click at [617, 279] on div "Rede: --" at bounding box center [711, 274] width 410 height 14
click at [501, 211] on input "Ordem de chegada Consumidos: 9 / 15 Horário: 13:30 Clínica: Multicentro Pediátr…" at bounding box center [496, 205] width 9 height 12
radio input "true"
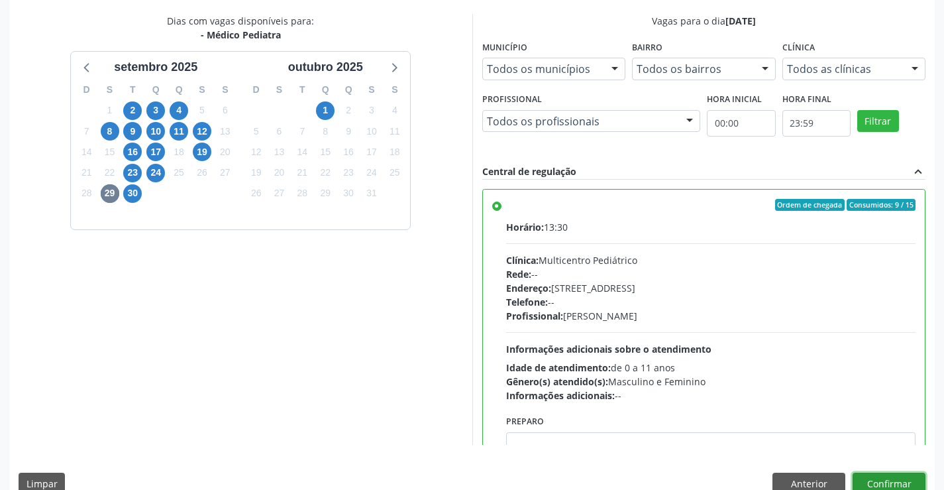
click at [891, 474] on button "Confirmar" at bounding box center [889, 483] width 73 height 23
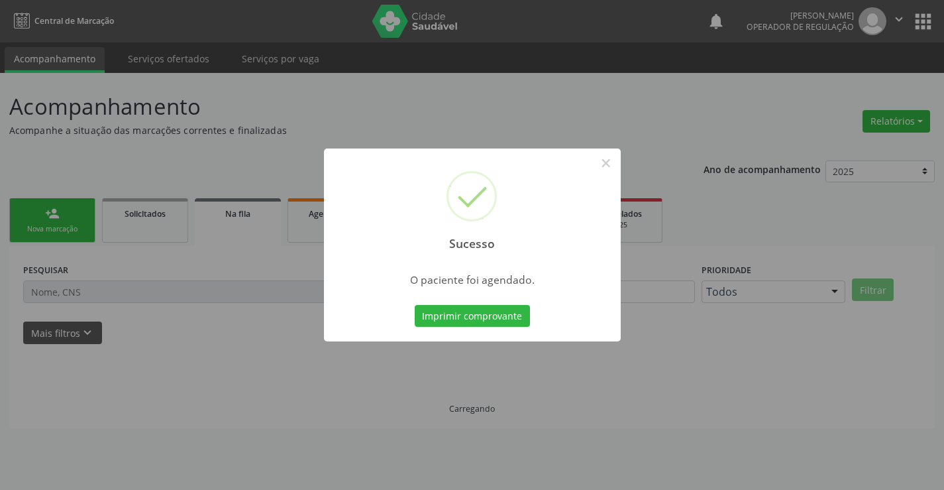
scroll to position [0, 0]
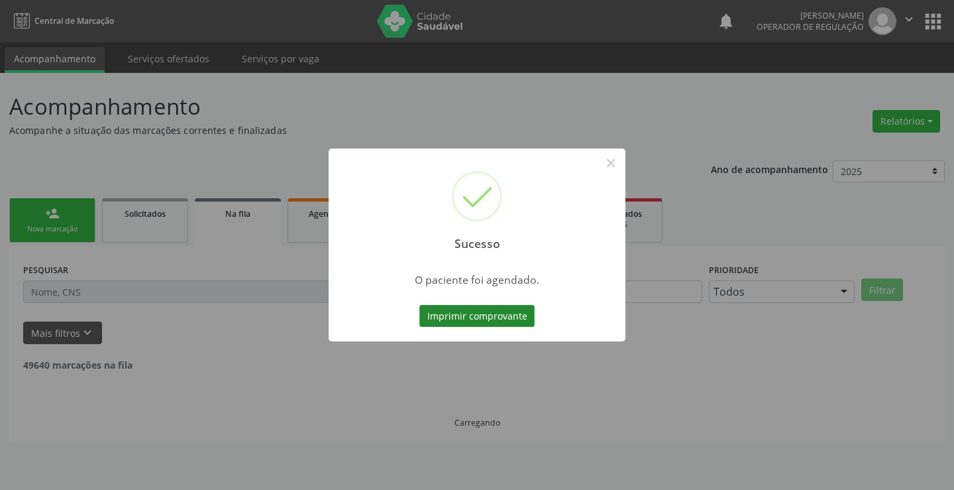
click at [480, 313] on button "Imprimir comprovante" at bounding box center [476, 316] width 115 height 23
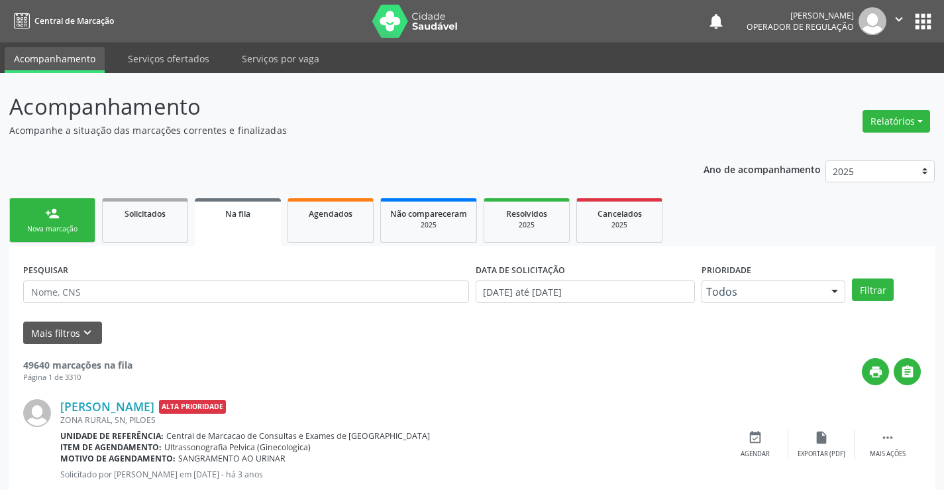
click at [54, 219] on div "person_add" at bounding box center [52, 213] width 15 height 15
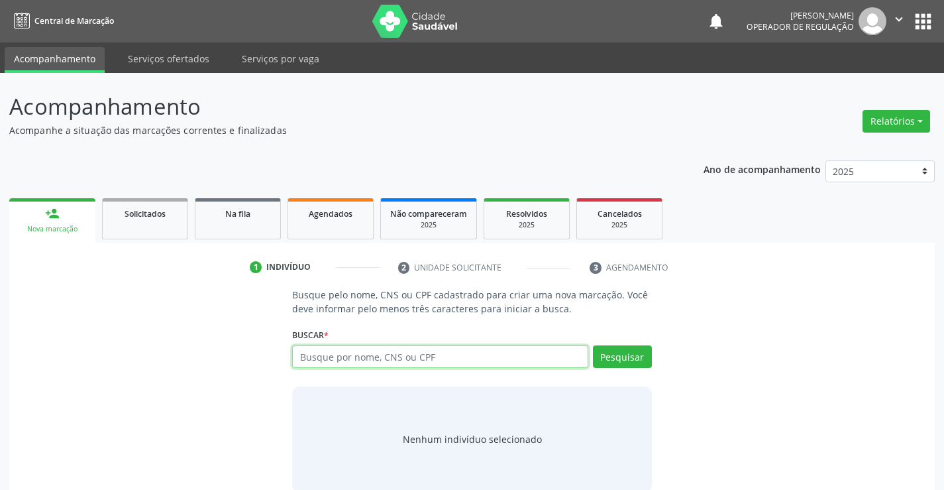
click at [415, 351] on input "text" at bounding box center [439, 356] width 295 height 23
type input "706005880820142"
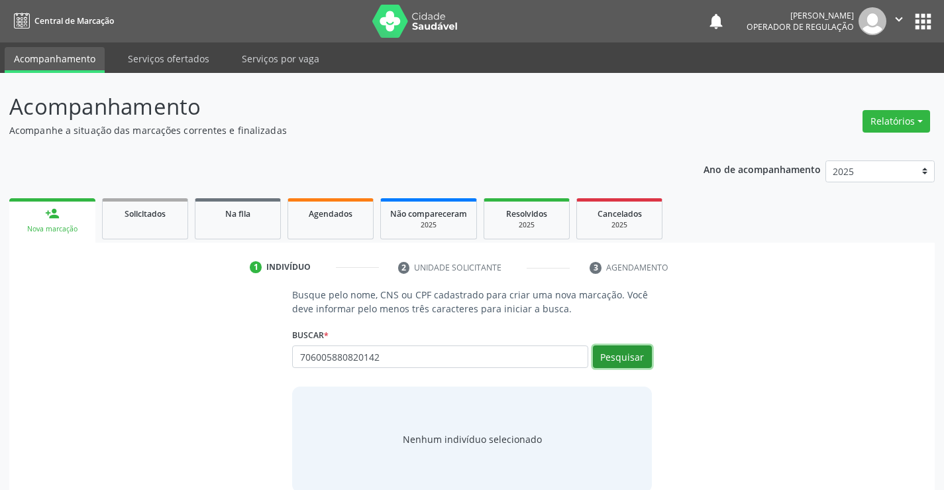
click at [604, 352] on button "Pesquisar" at bounding box center [622, 356] width 59 height 23
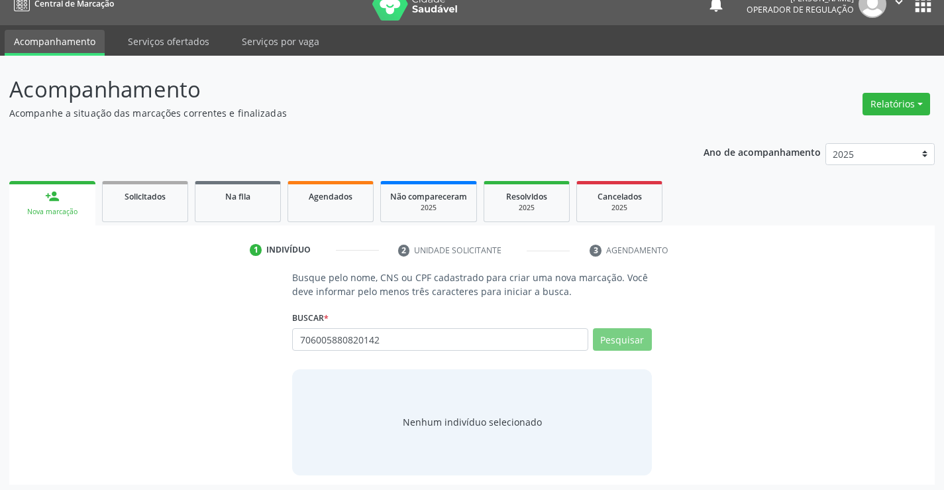
scroll to position [21, 0]
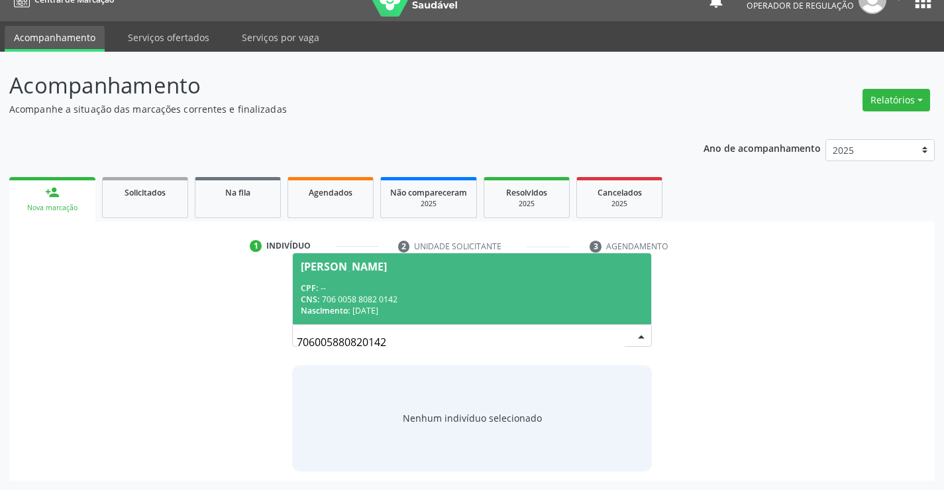
click at [415, 290] on div "CPF: --" at bounding box center [472, 287] width 342 height 11
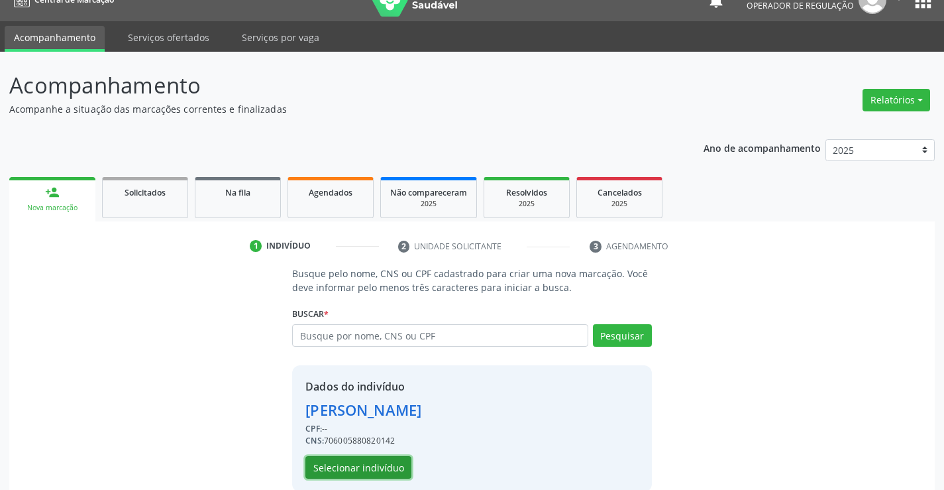
click at [320, 471] on button "Selecionar indivíduo" at bounding box center [358, 467] width 106 height 23
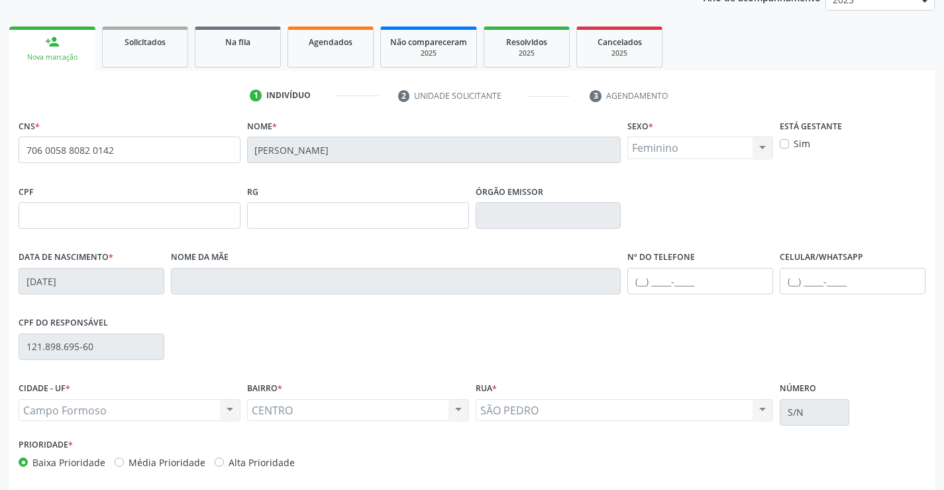
scroll to position [229, 0]
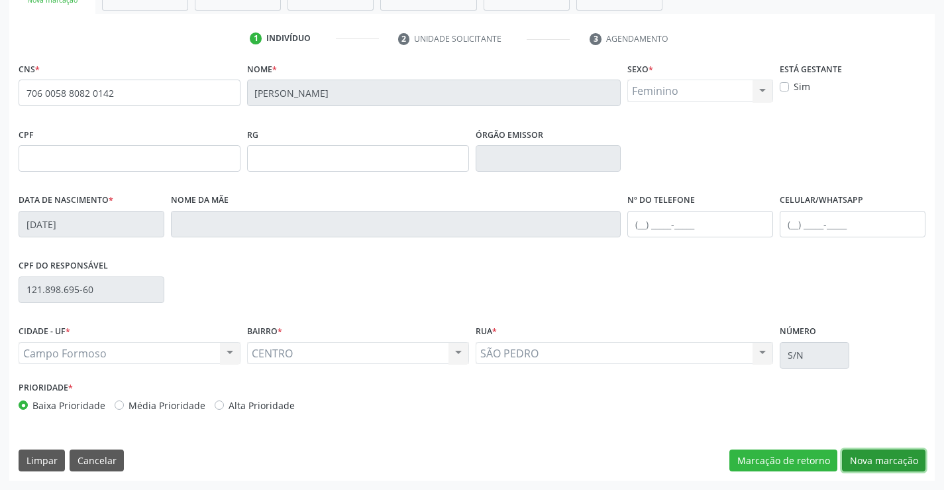
click at [864, 466] on button "Nova marcação" at bounding box center [883, 460] width 83 height 23
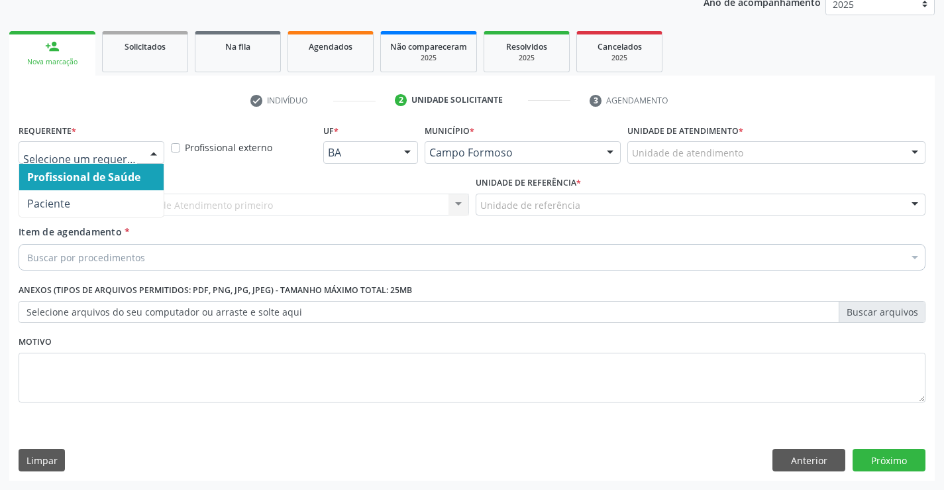
drag, startPoint x: 140, startPoint y: 146, endPoint x: 107, endPoint y: 207, distance: 69.7
click at [140, 149] on div "Profissional de Saúde Paciente Nenhum resultado encontrado para: " " Não há nen…" at bounding box center [92, 152] width 146 height 23
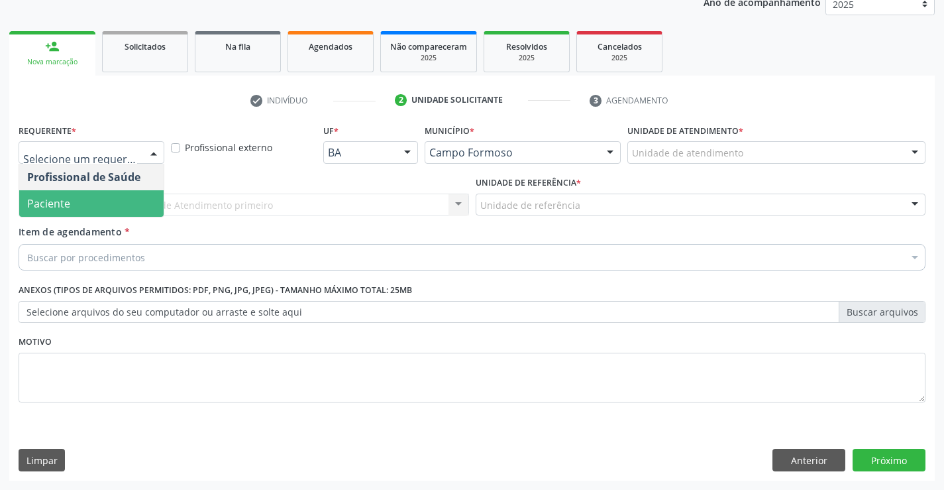
click at [97, 211] on span "Paciente" at bounding box center [91, 203] width 144 height 26
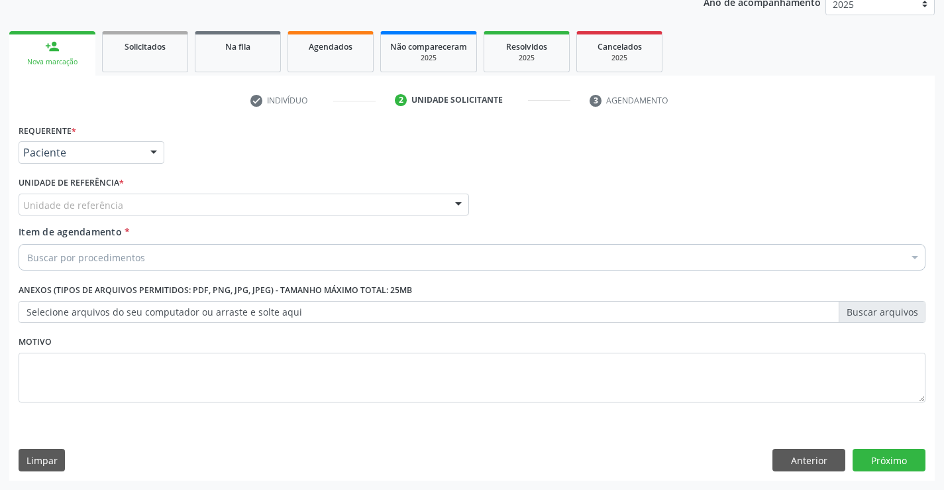
click at [211, 208] on div "Unidade de referência" at bounding box center [244, 204] width 450 height 23
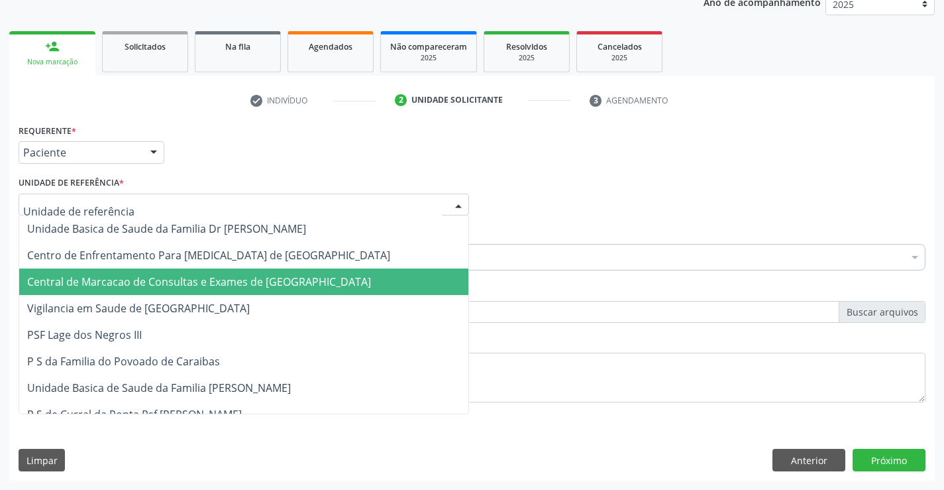
click at [237, 291] on span "Central de Marcacao de Consultas e Exames de [GEOGRAPHIC_DATA]" at bounding box center [243, 281] width 449 height 26
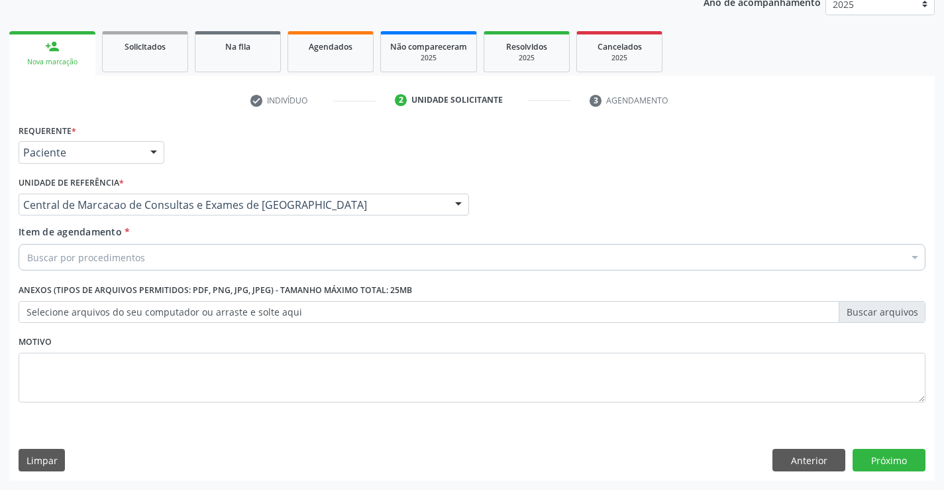
click at [271, 262] on div "Buscar por procedimentos" at bounding box center [472, 257] width 907 height 26
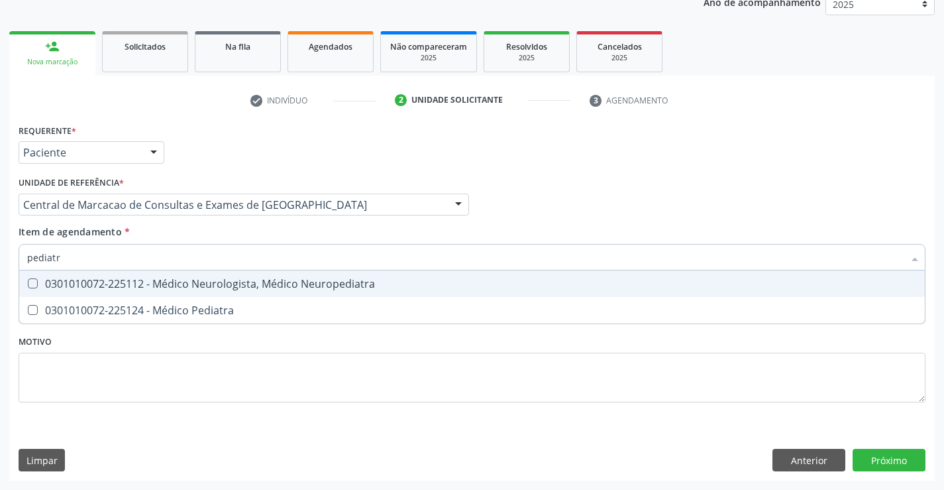
type input "pediatra"
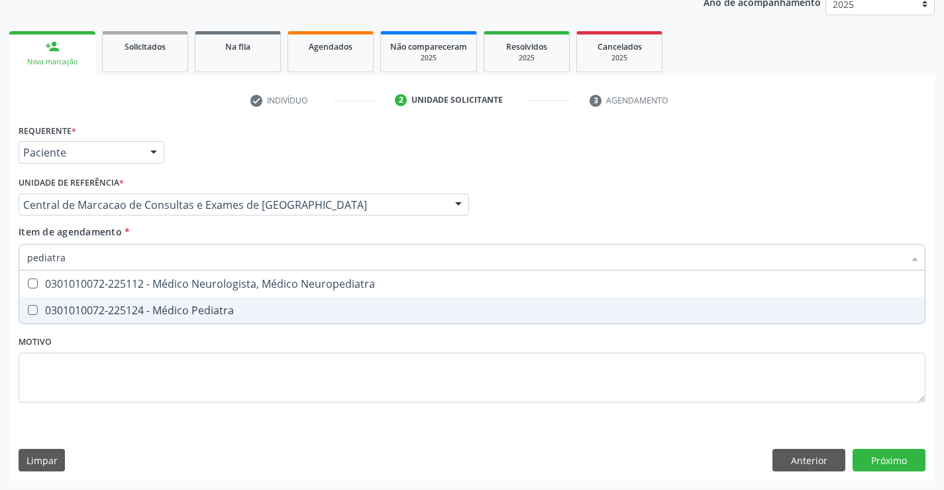
click at [250, 309] on div "0301010072-225124 - Médico Pediatra" at bounding box center [472, 310] width 890 height 11
checkbox Pediatra "true"
click at [908, 450] on div "Requerente * Paciente Profissional de Saúde Paciente Nenhum resultado encontrad…" at bounding box center [471, 301] width 925 height 360
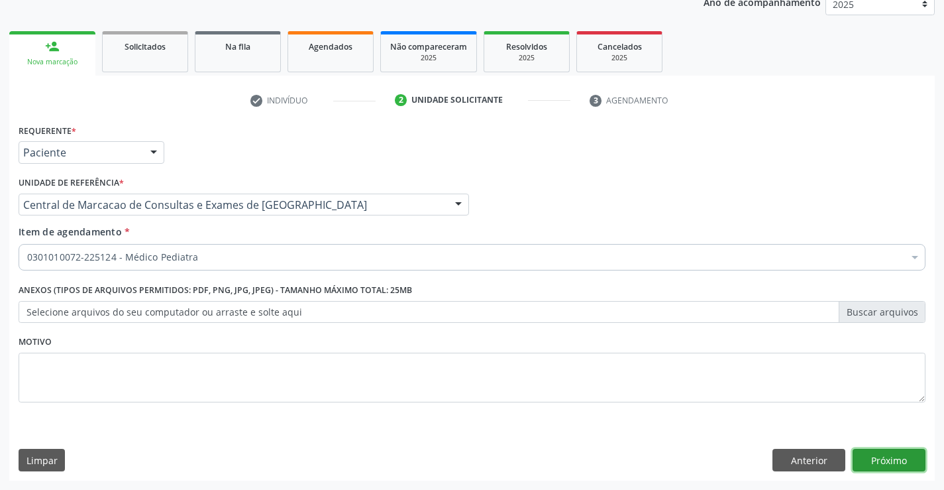
click at [885, 451] on button "Próximo" at bounding box center [889, 459] width 73 height 23
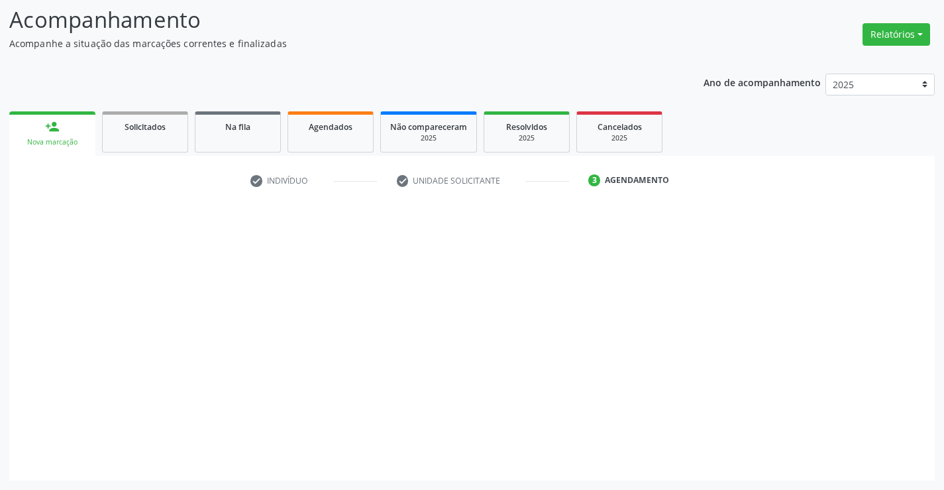
scroll to position [87, 0]
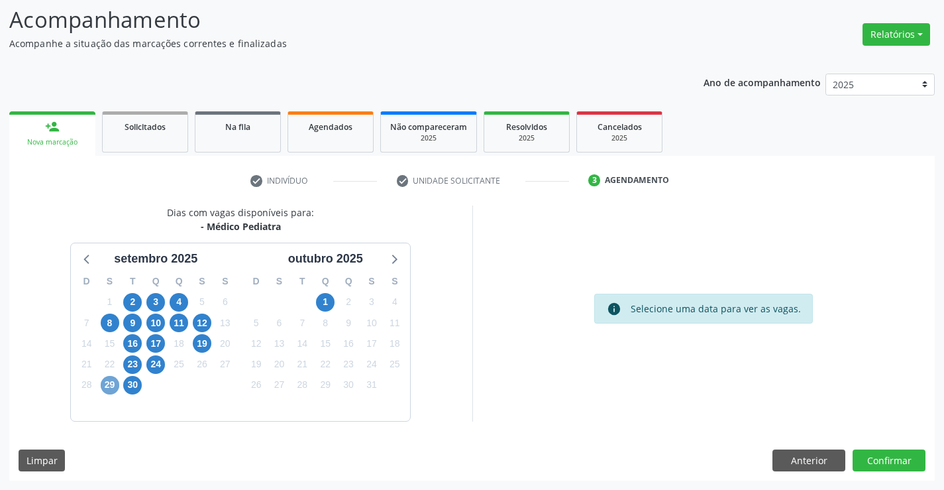
click at [110, 393] on span "29" at bounding box center [110, 385] width 19 height 19
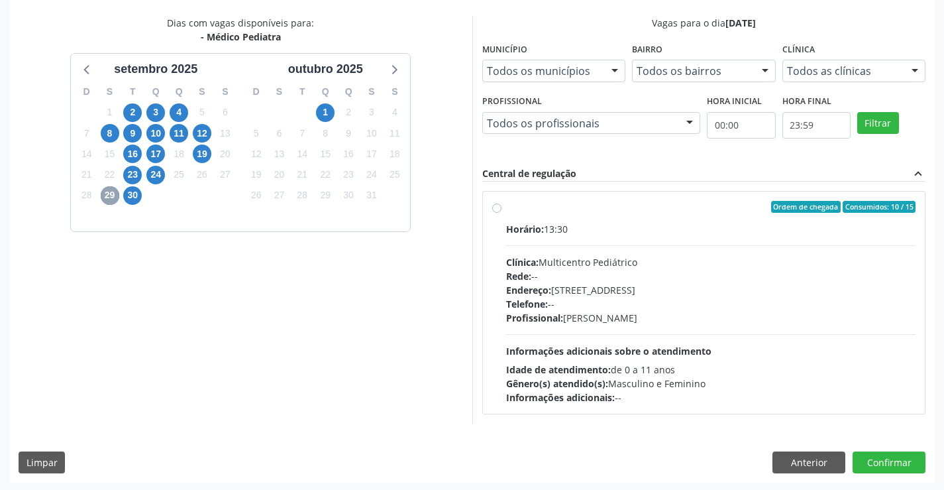
scroll to position [278, 0]
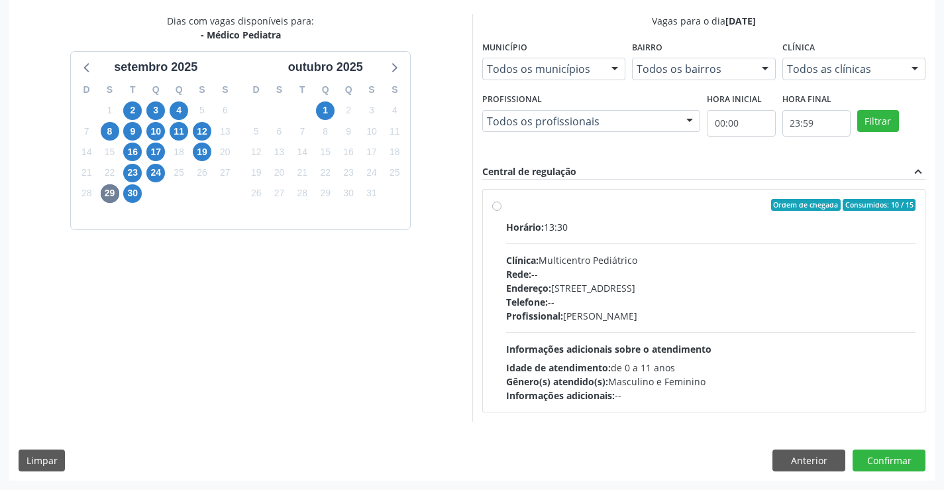
click at [582, 335] on div "Horário: 13:30 Clínica: Multicentro Pediátrico Rede: -- Endereço: [STREET_ADDRE…" at bounding box center [711, 311] width 410 height 182
click at [501, 211] on input "Ordem de chegada Consumidos: 10 / 15 Horário: 13:30 Clínica: Multicentro Pediát…" at bounding box center [496, 205] width 9 height 12
radio input "true"
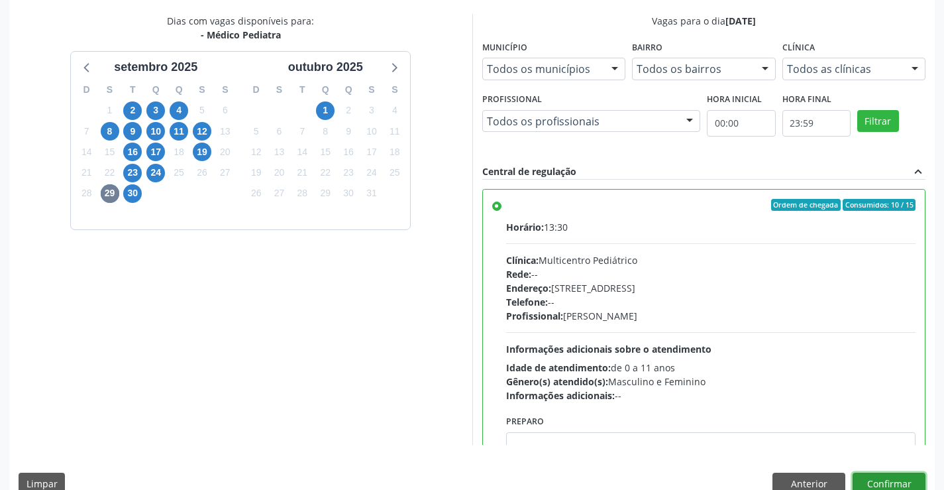
click at [884, 479] on button "Confirmar" at bounding box center [889, 483] width 73 height 23
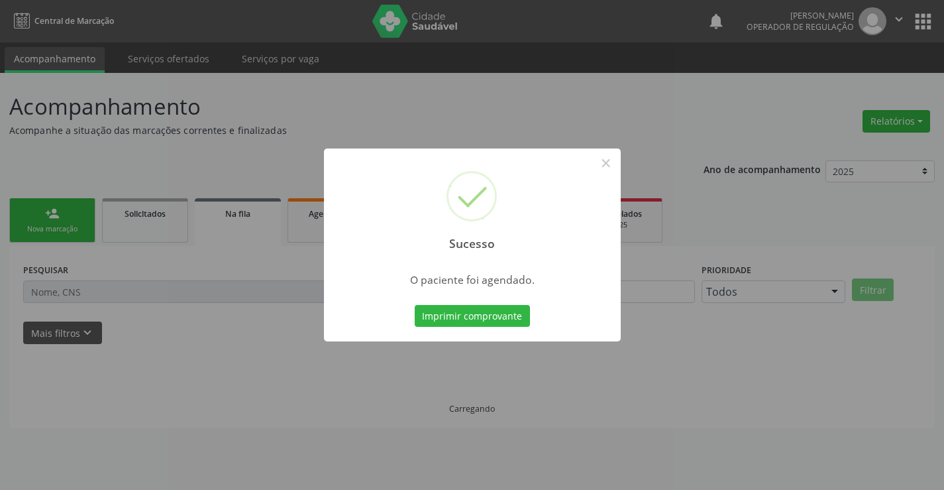
scroll to position [0, 0]
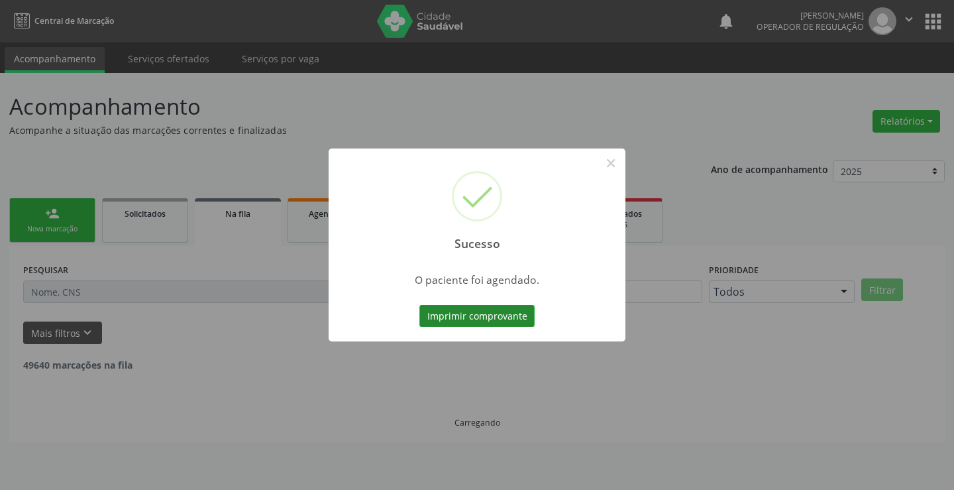
click at [494, 317] on button "Imprimir comprovante" at bounding box center [476, 316] width 115 height 23
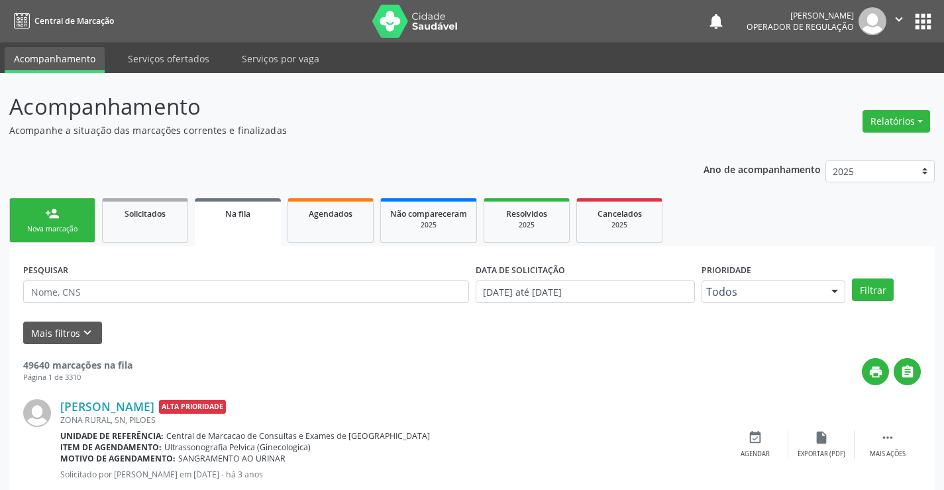
click at [65, 214] on link "person_add Nova marcação" at bounding box center [52, 220] width 86 height 44
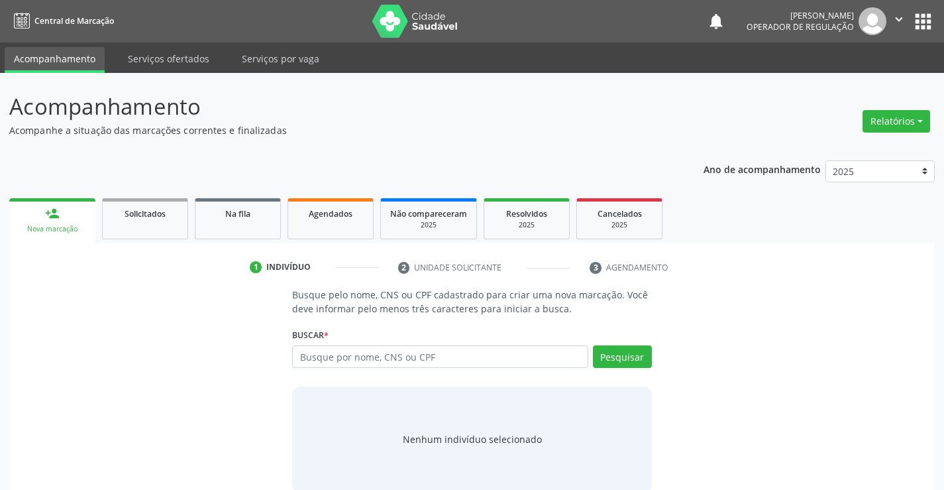
drag, startPoint x: 348, startPoint y: 212, endPoint x: 801, endPoint y: 89, distance: 469.0
click at [348, 213] on span "Agendados" at bounding box center [331, 213] width 44 height 11
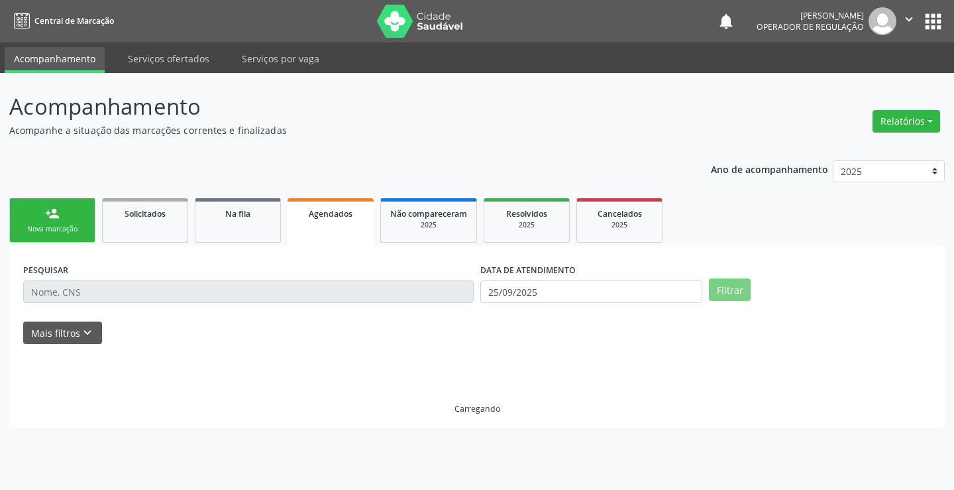
click at [908, 15] on icon "" at bounding box center [909, 19] width 15 height 15
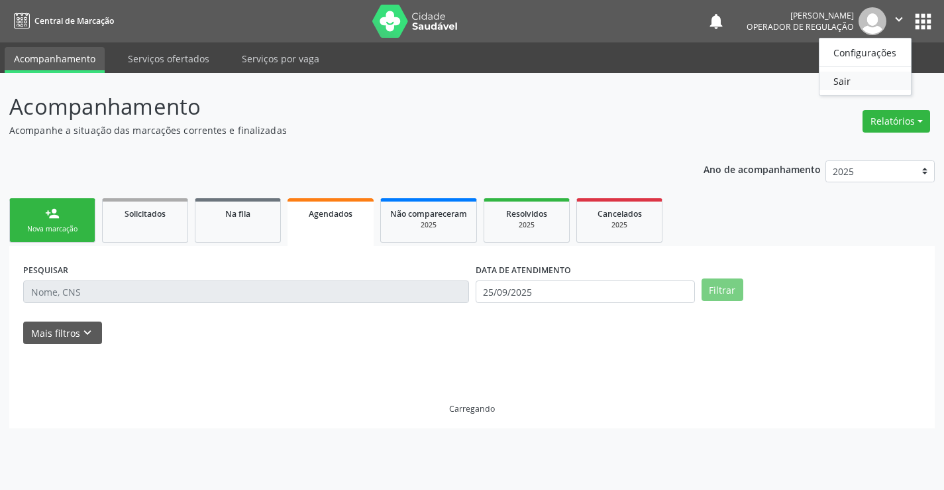
click at [863, 74] on link "Sair" at bounding box center [864, 81] width 91 height 19
